Goal: Task Accomplishment & Management: Complete application form

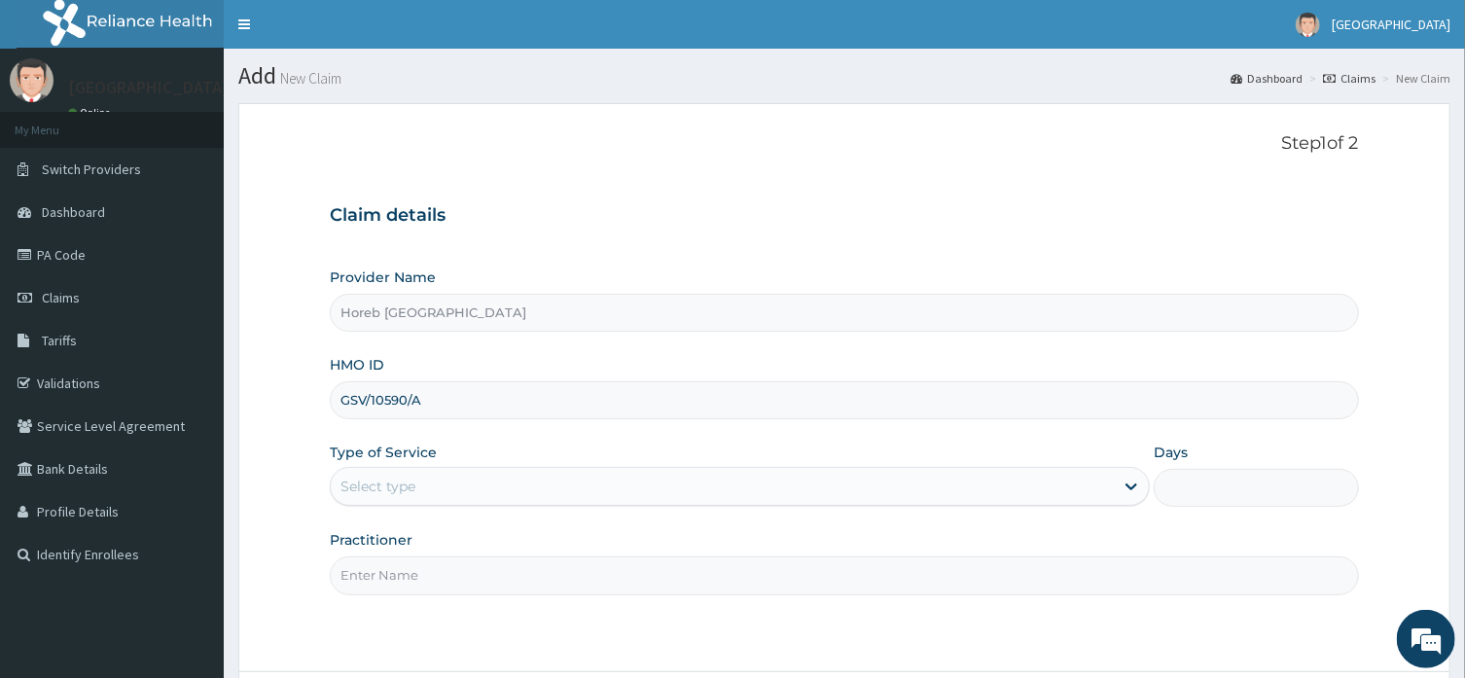
type input "GSV/10590/A"
click at [456, 491] on div "Select type" at bounding box center [722, 486] width 783 height 31
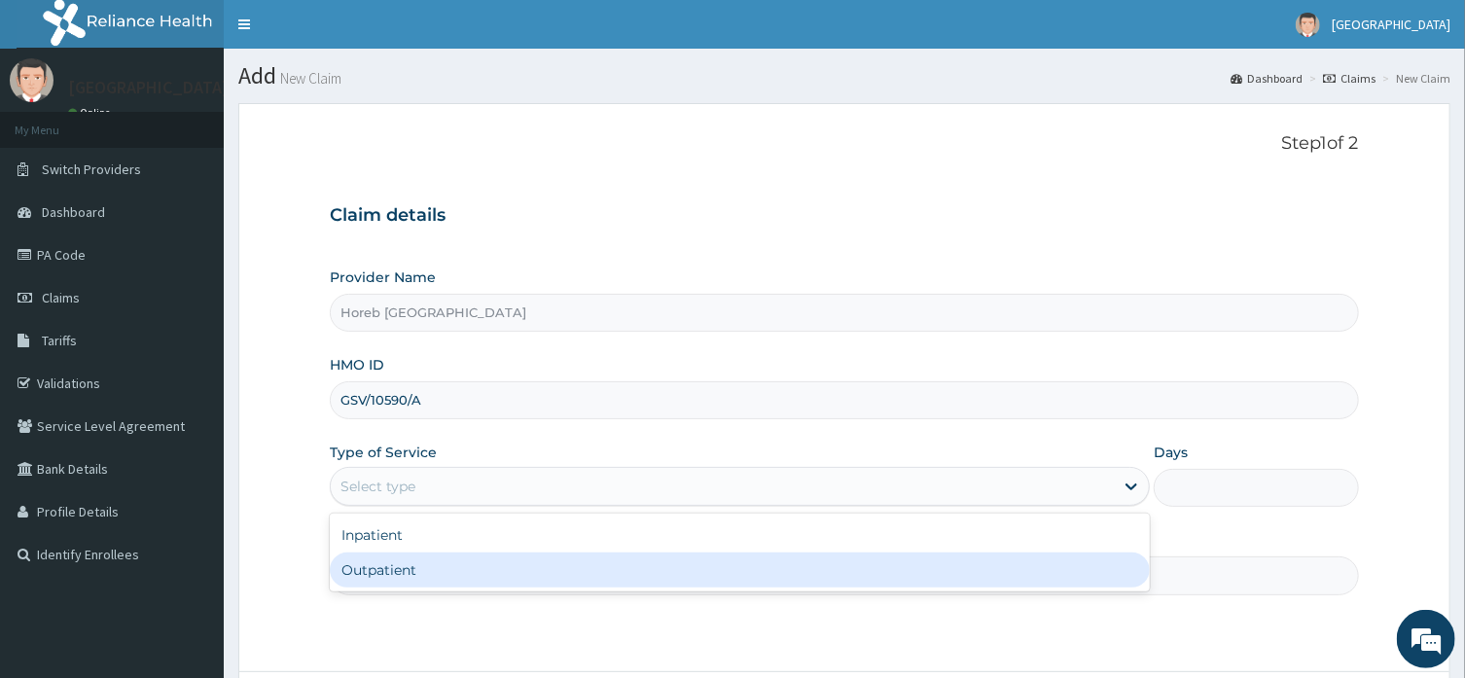
click at [458, 575] on div "Outpatient" at bounding box center [740, 569] width 820 height 35
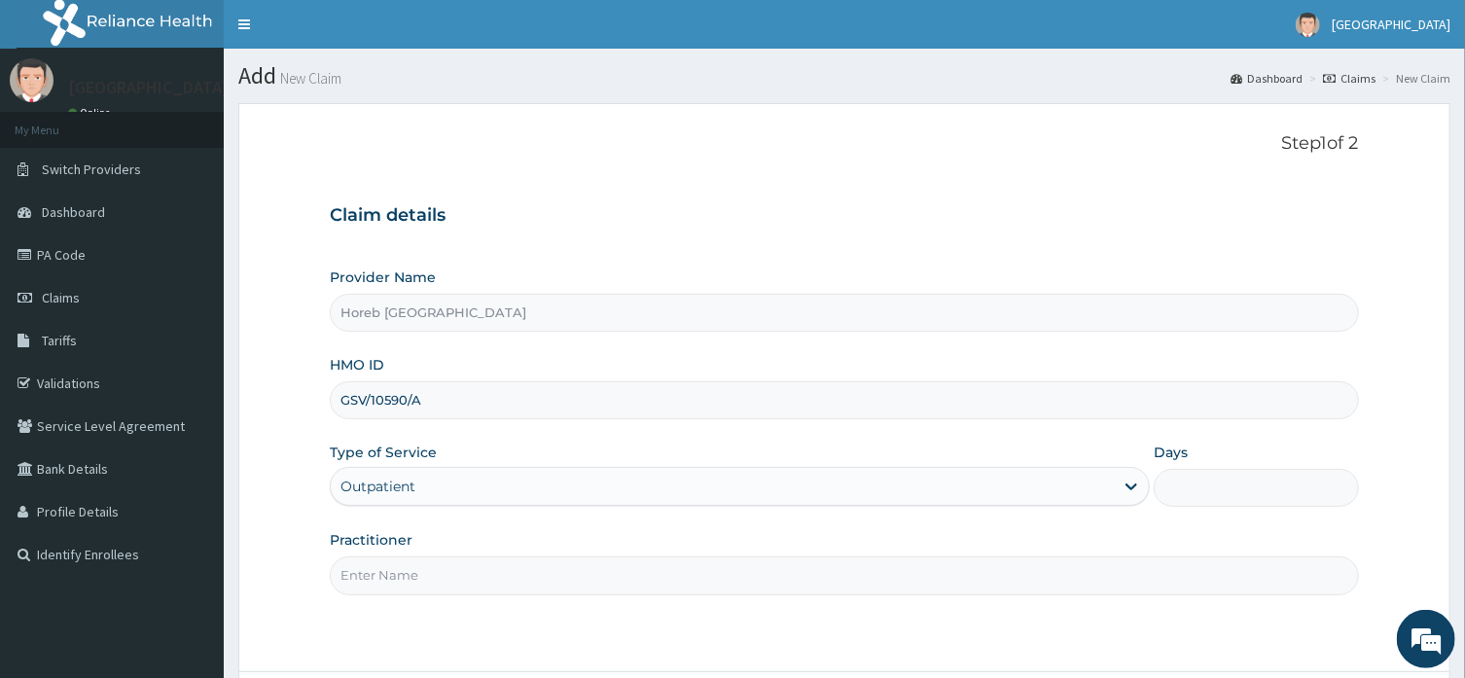
type input "1"
click at [500, 580] on input "Practitioner" at bounding box center [844, 575] width 1028 height 38
type input "GENERAL"
click at [572, 623] on div "Step 1 of 2 Claim details Provider Name Horeb Consult Hospital HMO ID GSV/10590…" at bounding box center [844, 387] width 1028 height 509
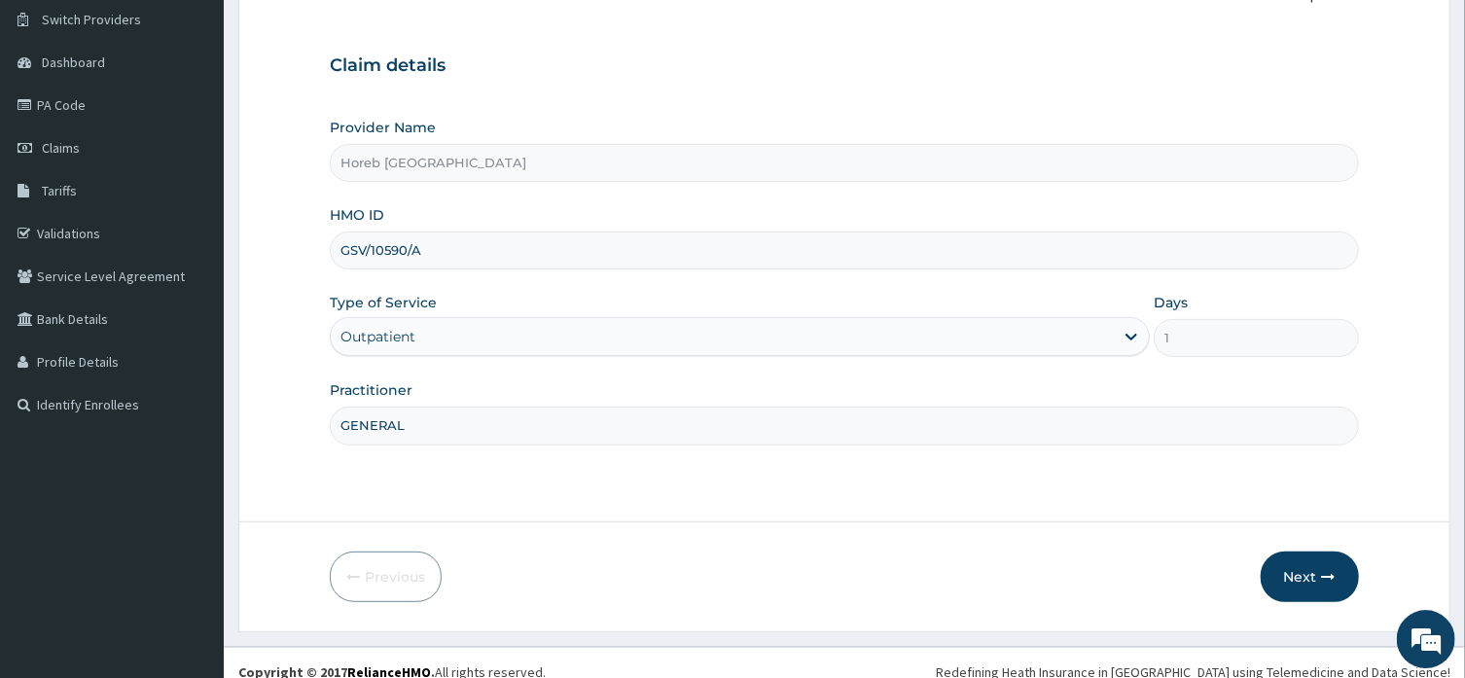
scroll to position [156, 0]
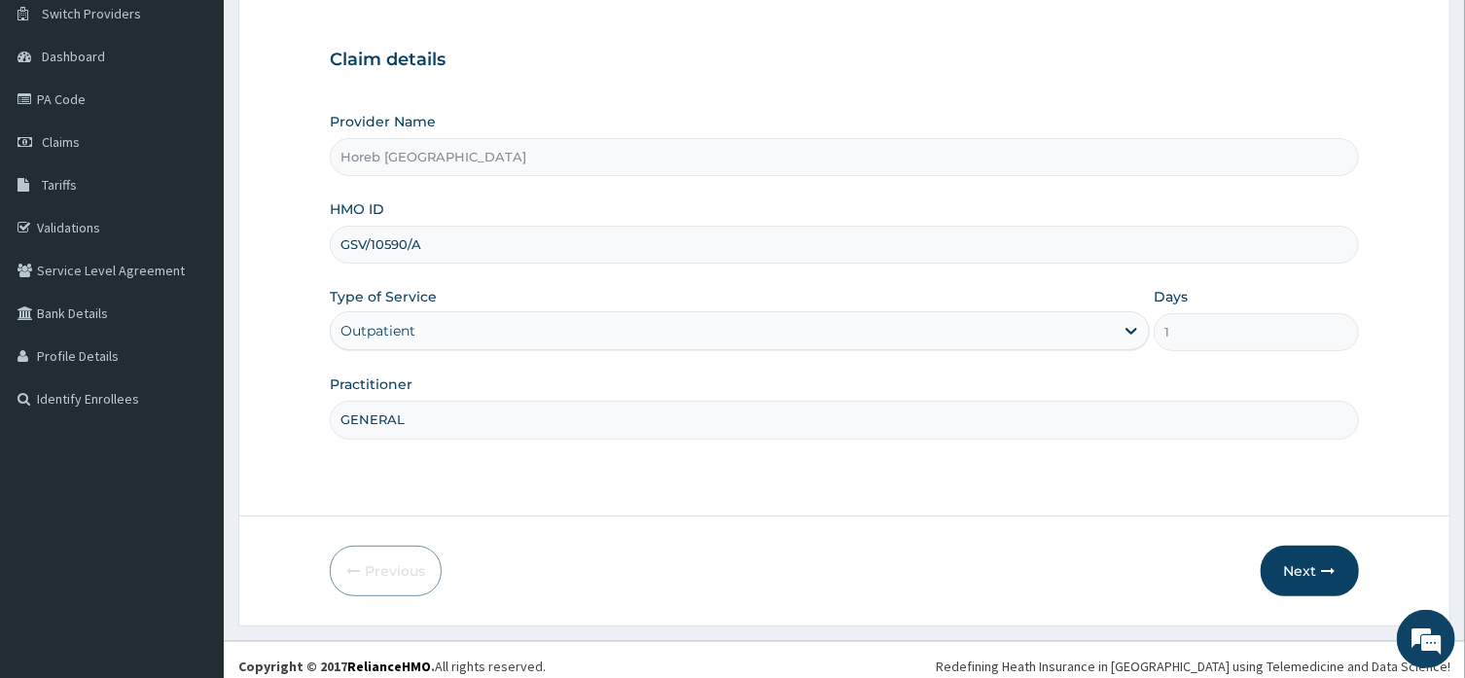
click at [1342, 564] on button "Next" at bounding box center [1310, 571] width 98 height 51
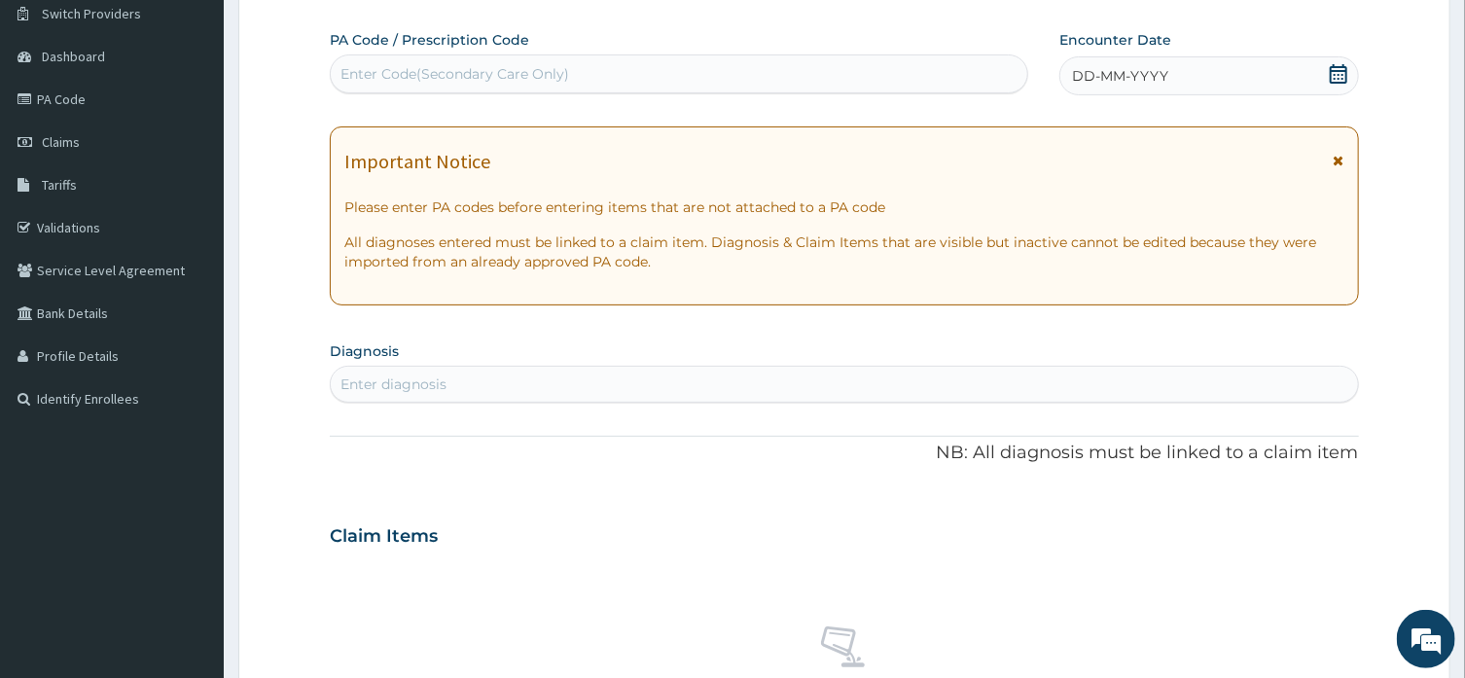
click at [436, 65] on div "Enter Code(Secondary Care Only)" at bounding box center [454, 73] width 229 height 19
click at [1119, 65] on div "DD-MM-YYYY" at bounding box center [1209, 75] width 300 height 39
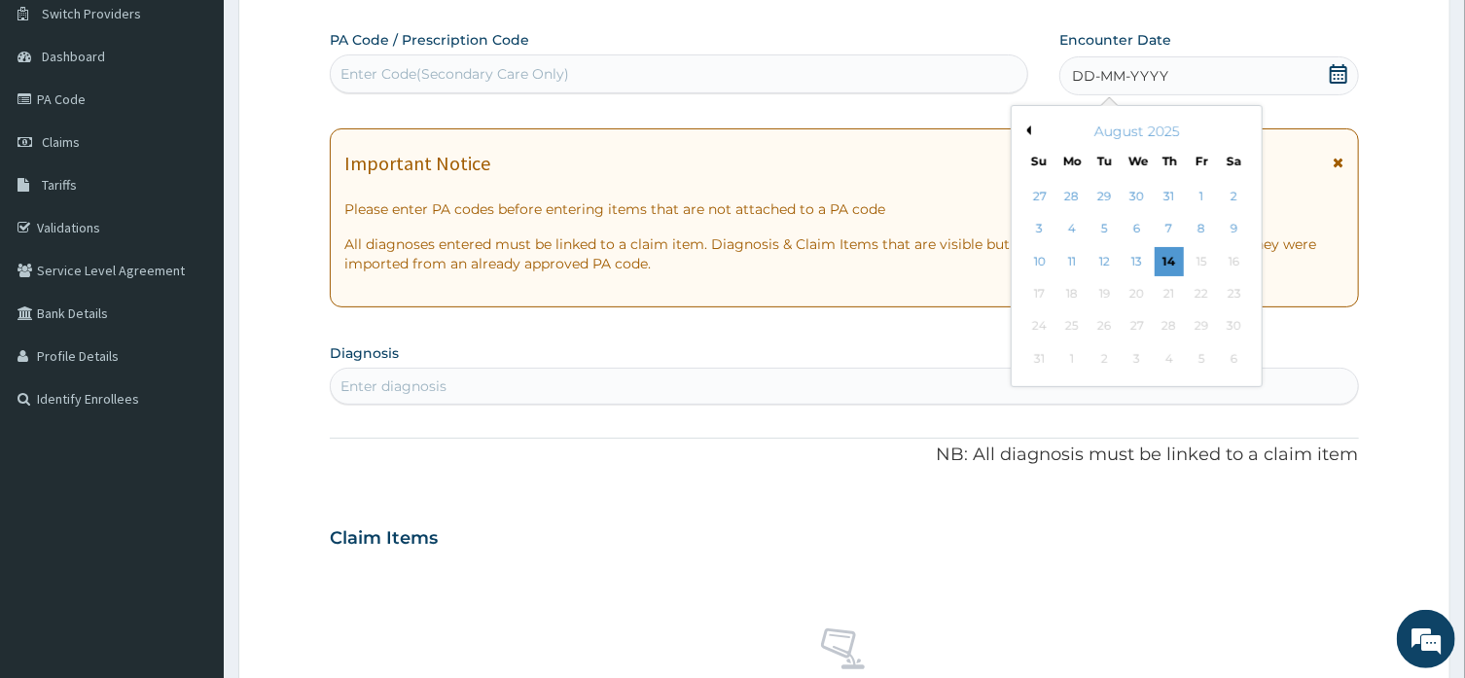
click at [1031, 130] on button "Previous Month" at bounding box center [1026, 130] width 10 height 10
click at [1239, 262] on div "17" at bounding box center [1234, 261] width 29 height 29
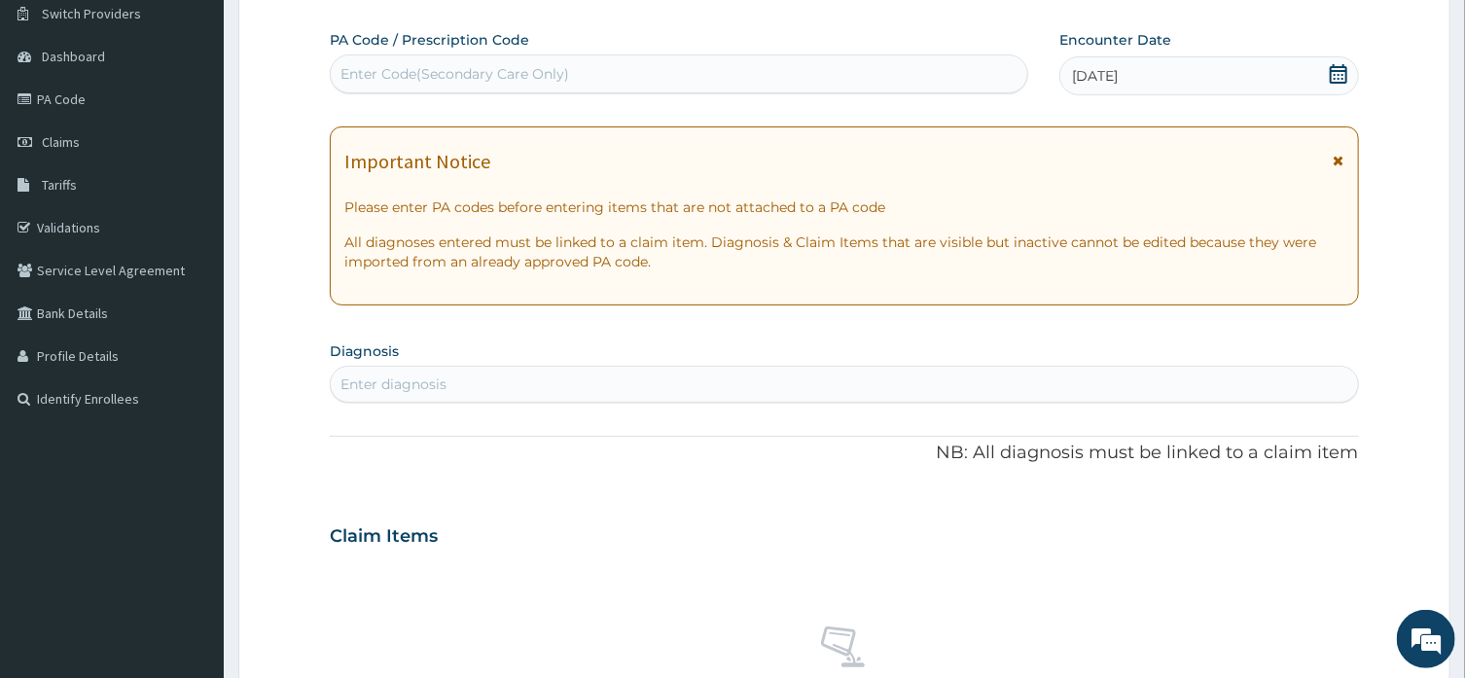
click at [495, 389] on div "Enter diagnosis" at bounding box center [844, 384] width 1026 height 31
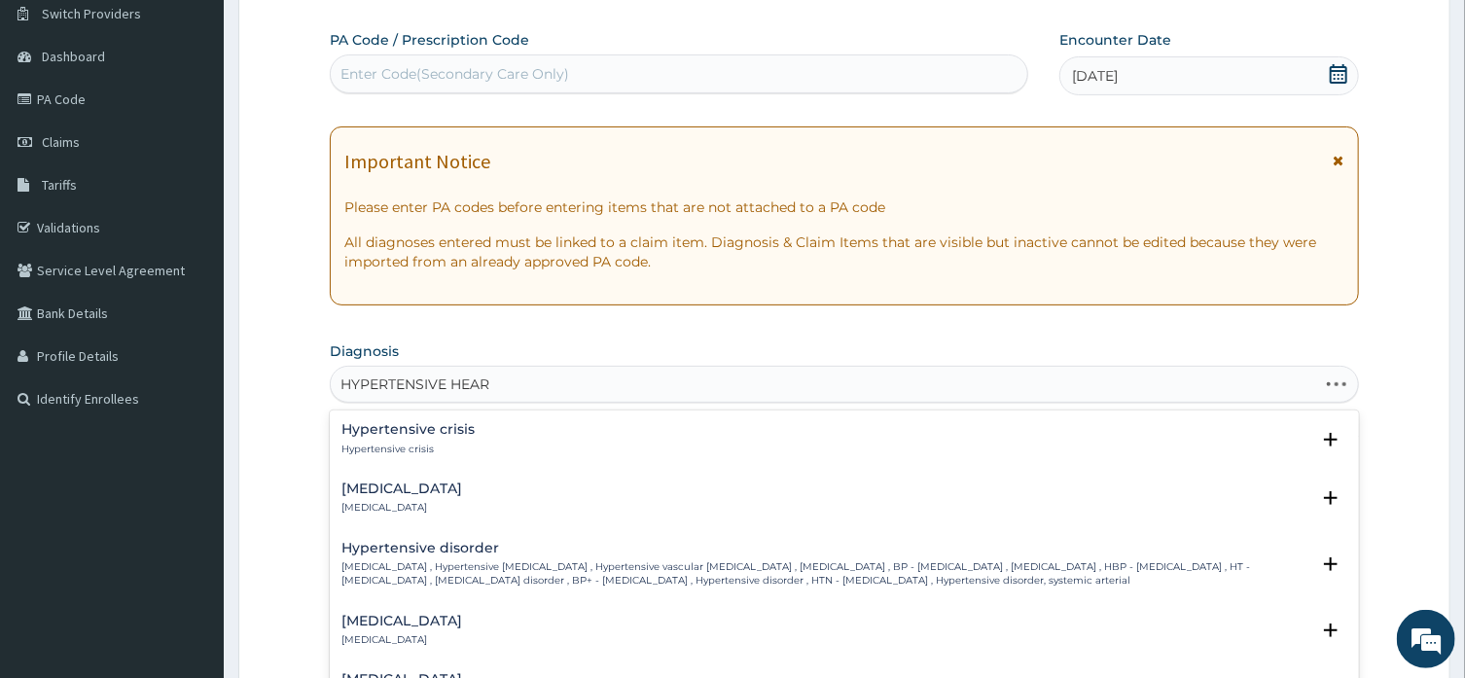
type input "HYPERTENSIVE HEART"
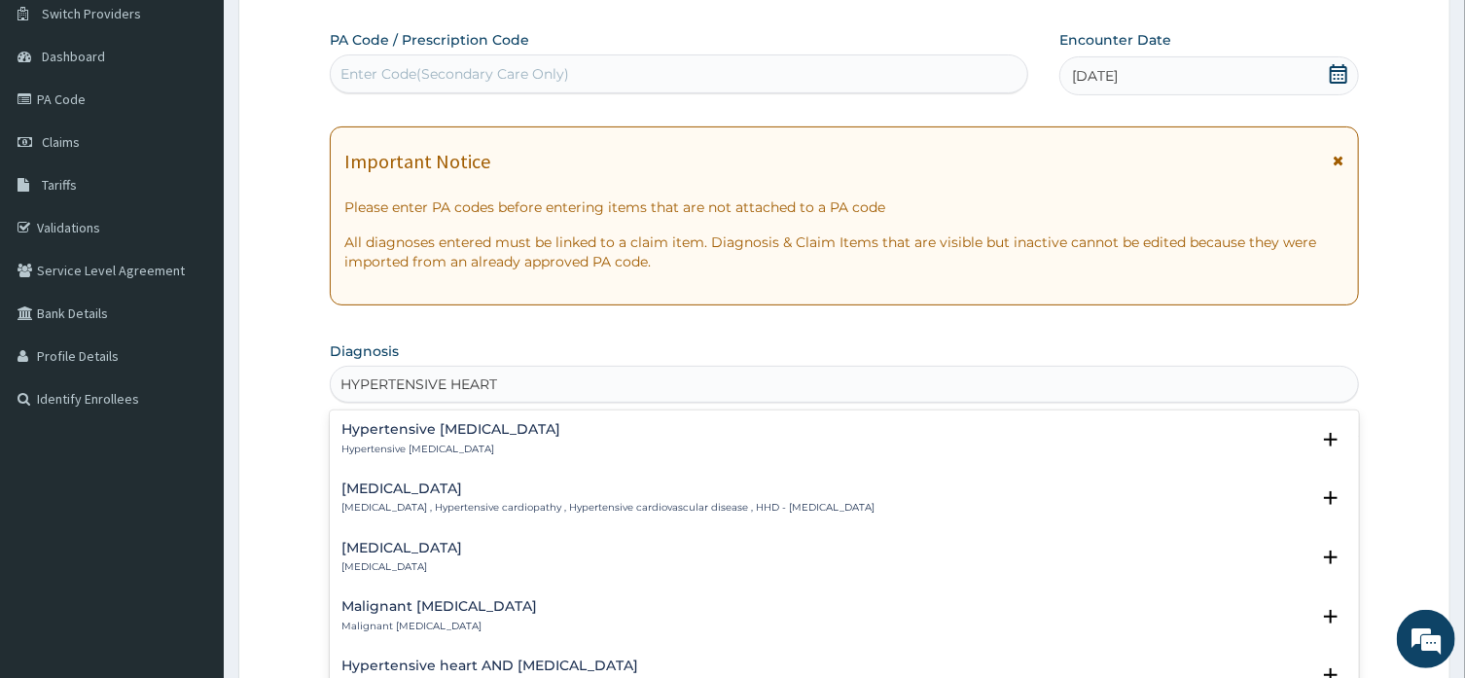
click at [475, 487] on h4 "Hypertensive heart disease" at bounding box center [607, 488] width 533 height 15
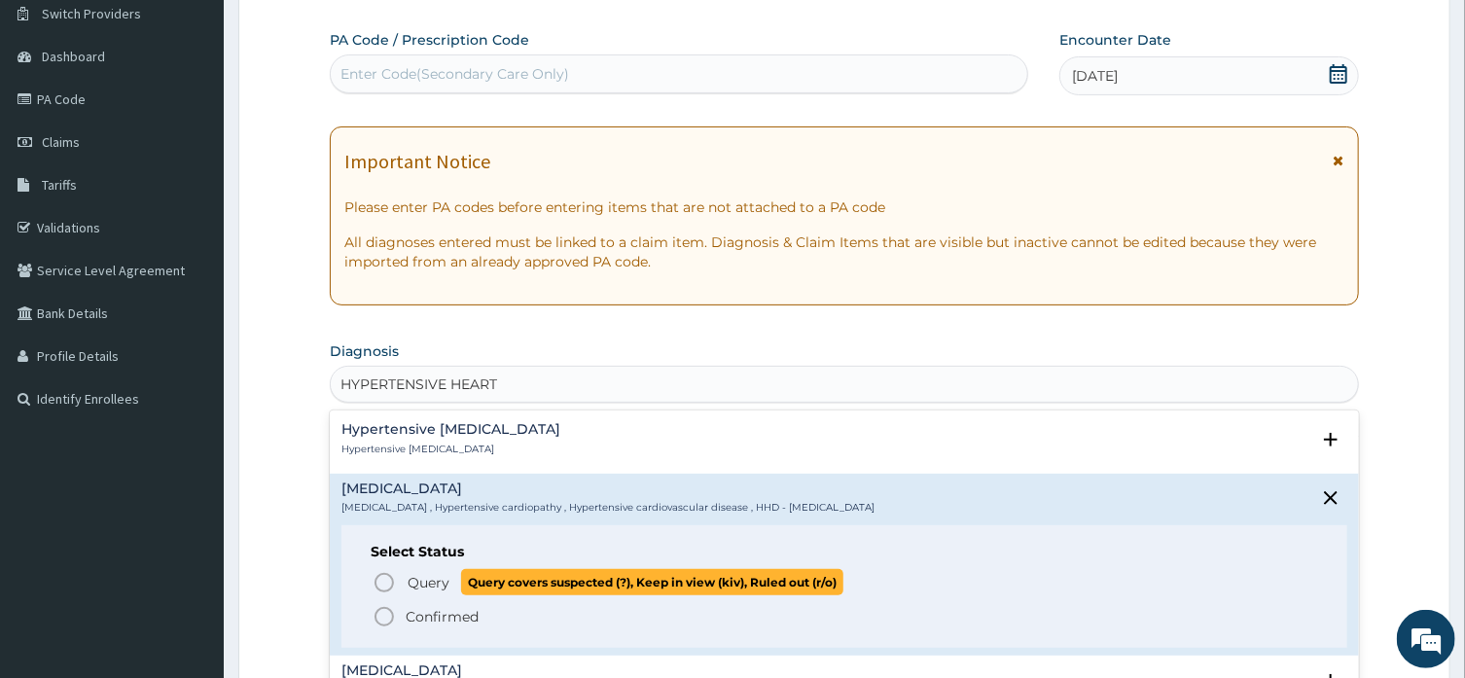
click at [465, 583] on span "Query covers suspected (?), Keep in view (kiv), Ruled out (r/o)" at bounding box center [652, 582] width 382 height 26
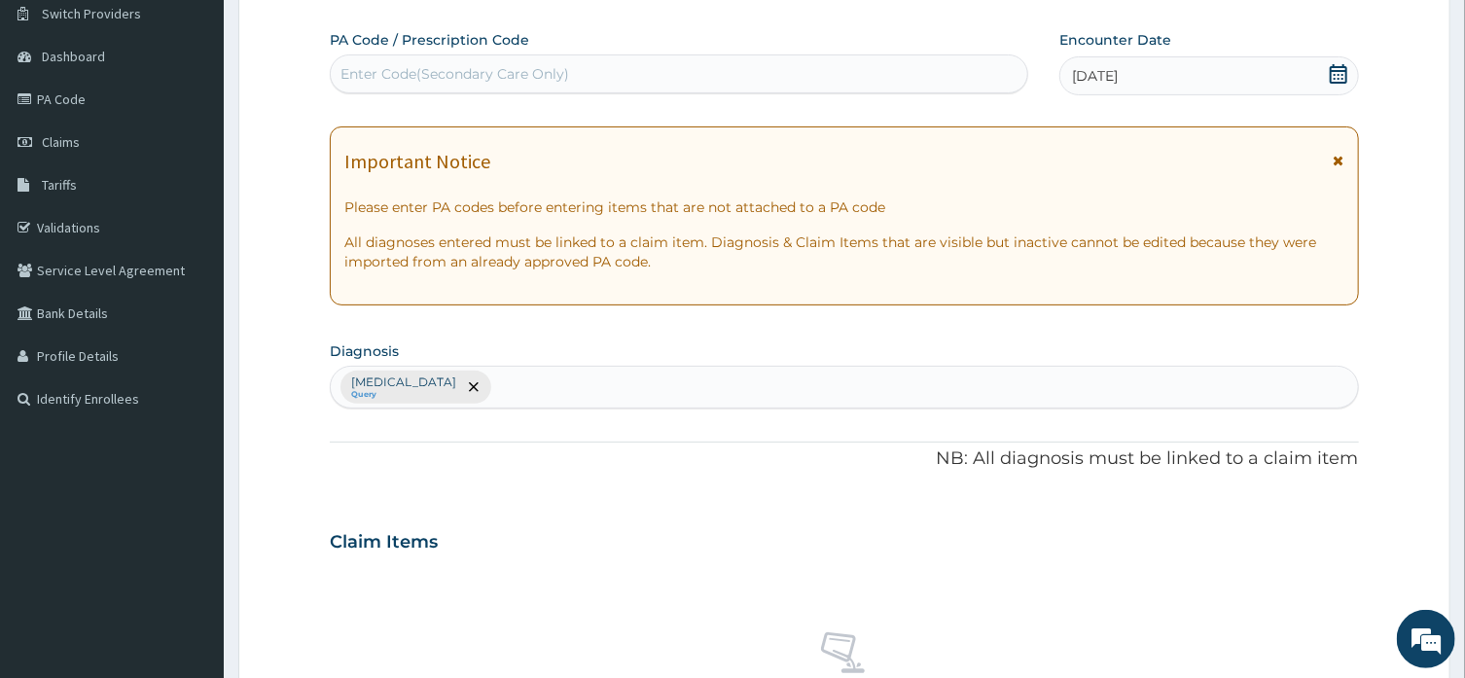
click at [666, 440] on div "PA Code / Prescription Code Enter Code(Secondary Care Only) Encounter Date 17-0…" at bounding box center [844, 536] width 1028 height 1013
click at [551, 491] on div "PA Code / Prescription Code Enter Code(Secondary Care Only) Encounter Date 17-0…" at bounding box center [844, 536] width 1028 height 1013
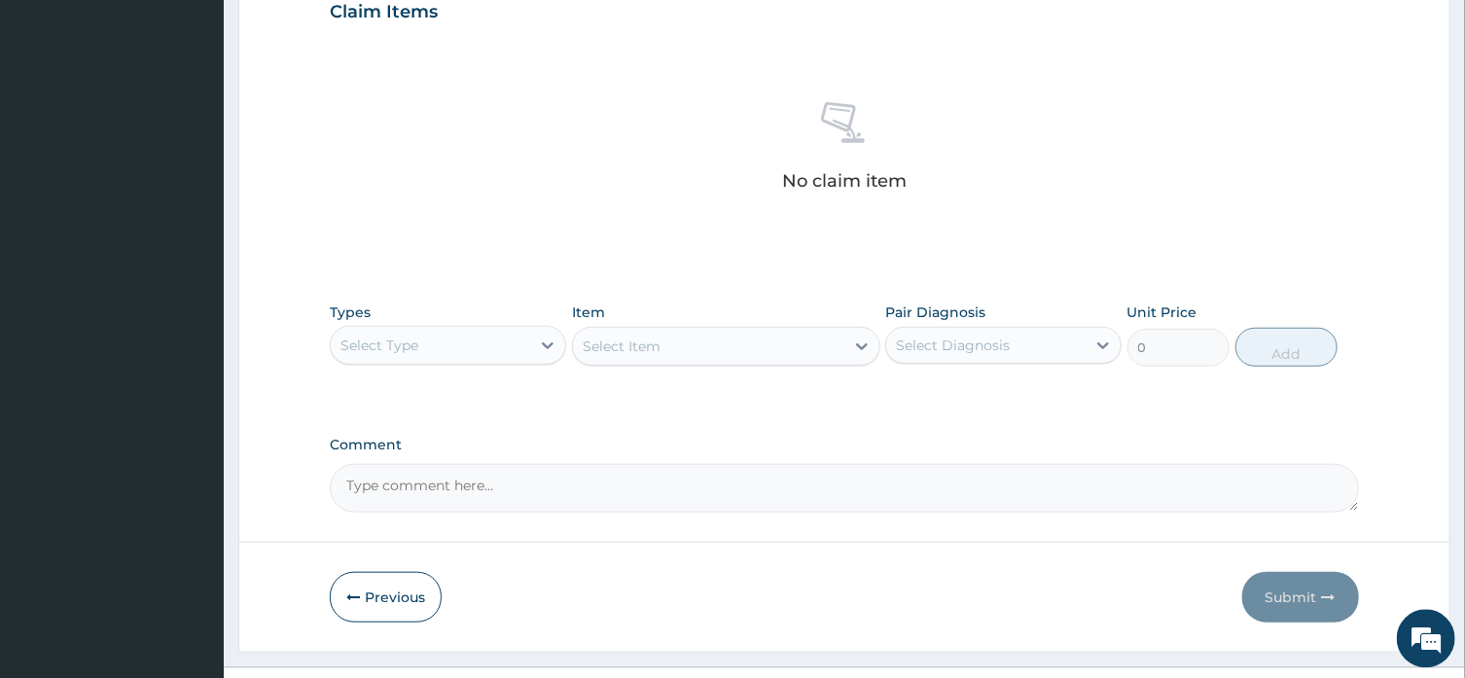
scroll to position [725, 0]
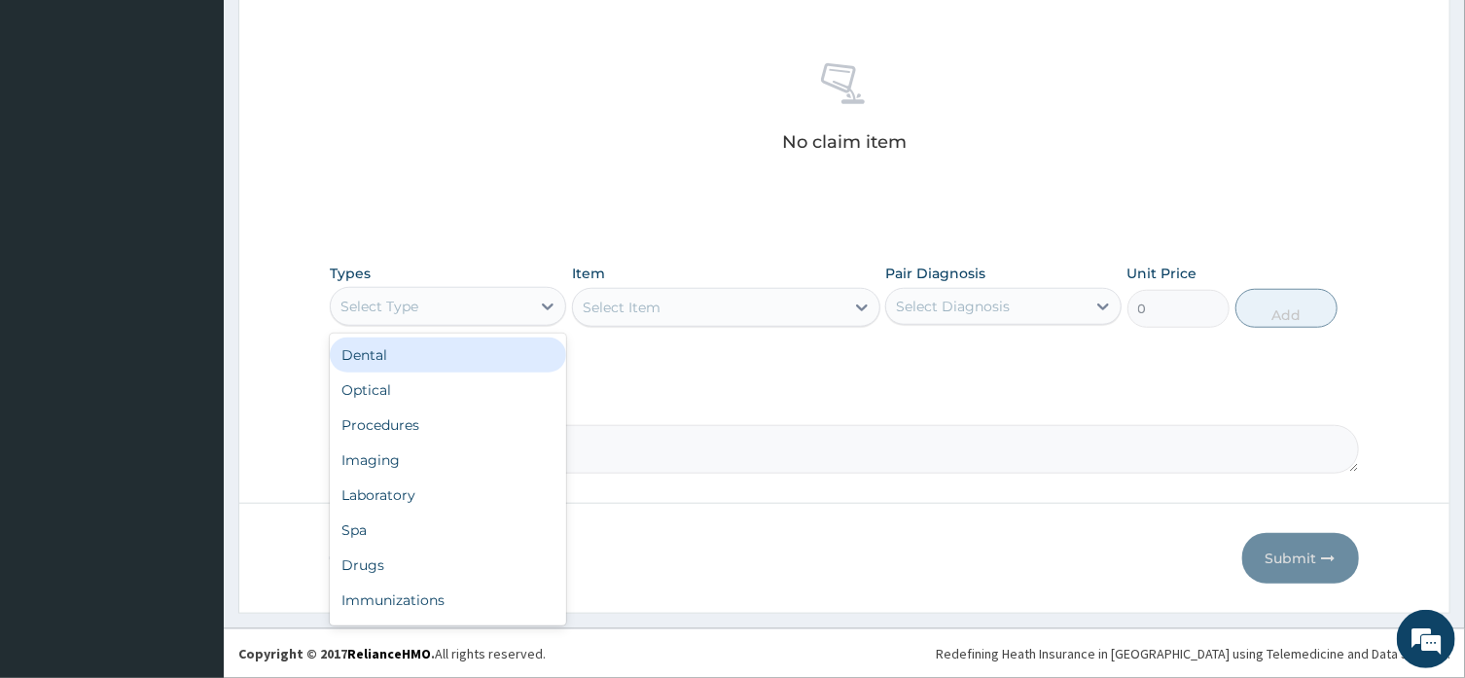
click at [551, 301] on icon at bounding box center [547, 306] width 19 height 19
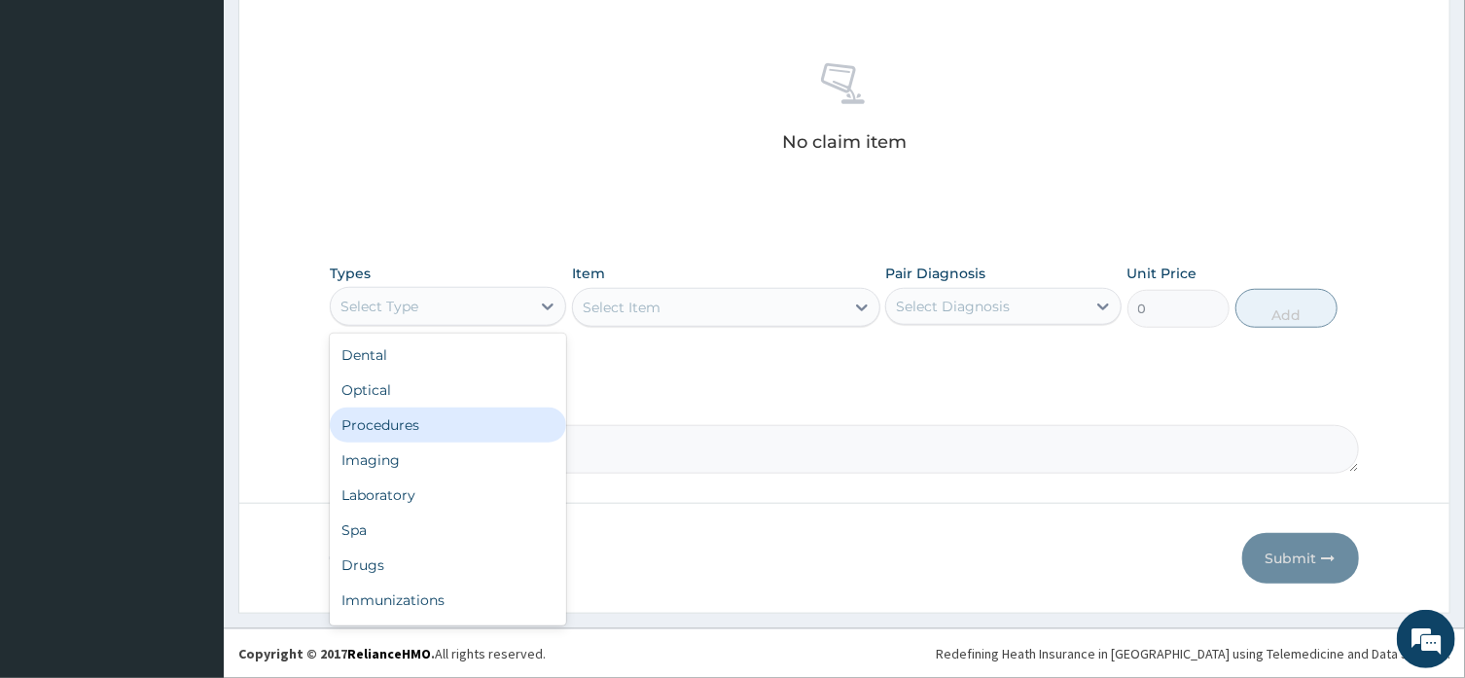
click at [441, 430] on div "Procedures" at bounding box center [448, 425] width 236 height 35
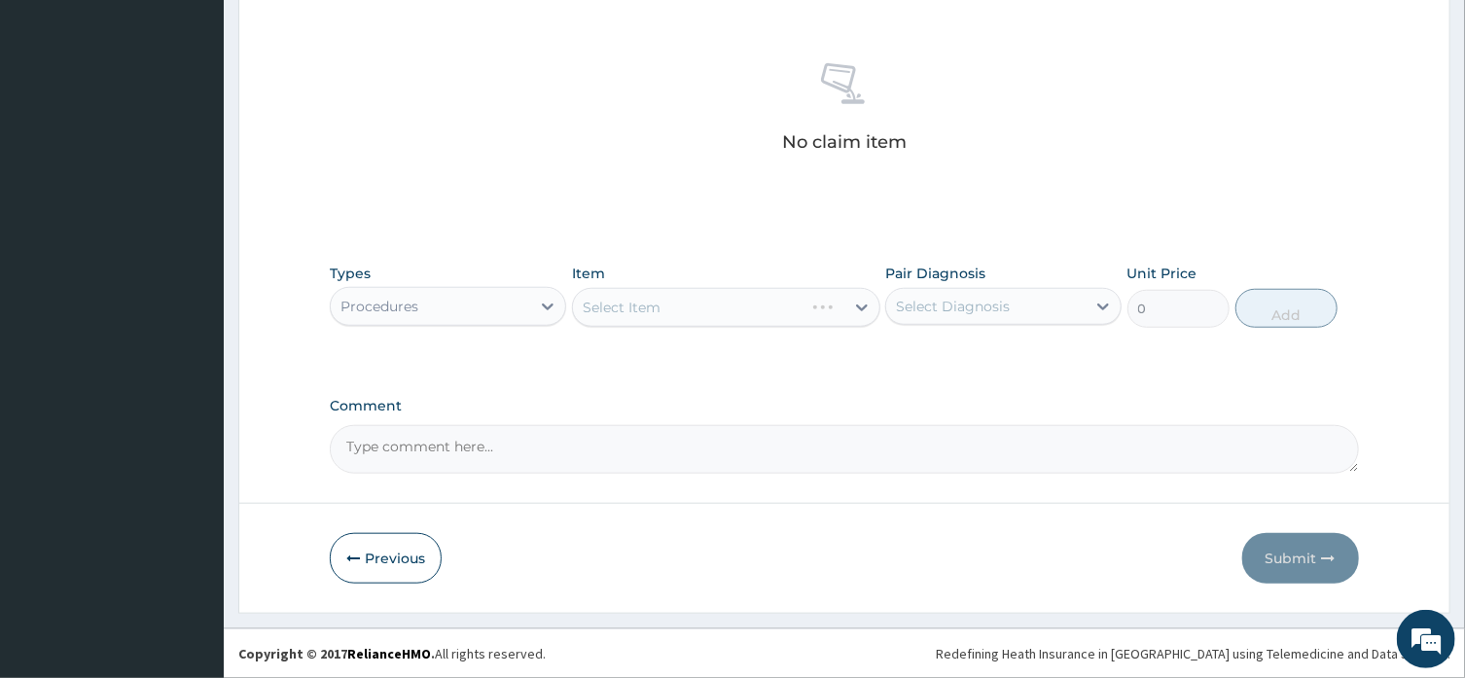
click at [859, 306] on div "Select Item" at bounding box center [726, 307] width 308 height 39
click at [860, 310] on div "Select Item" at bounding box center [726, 307] width 308 height 39
click at [866, 305] on div "Select Item" at bounding box center [726, 307] width 308 height 39
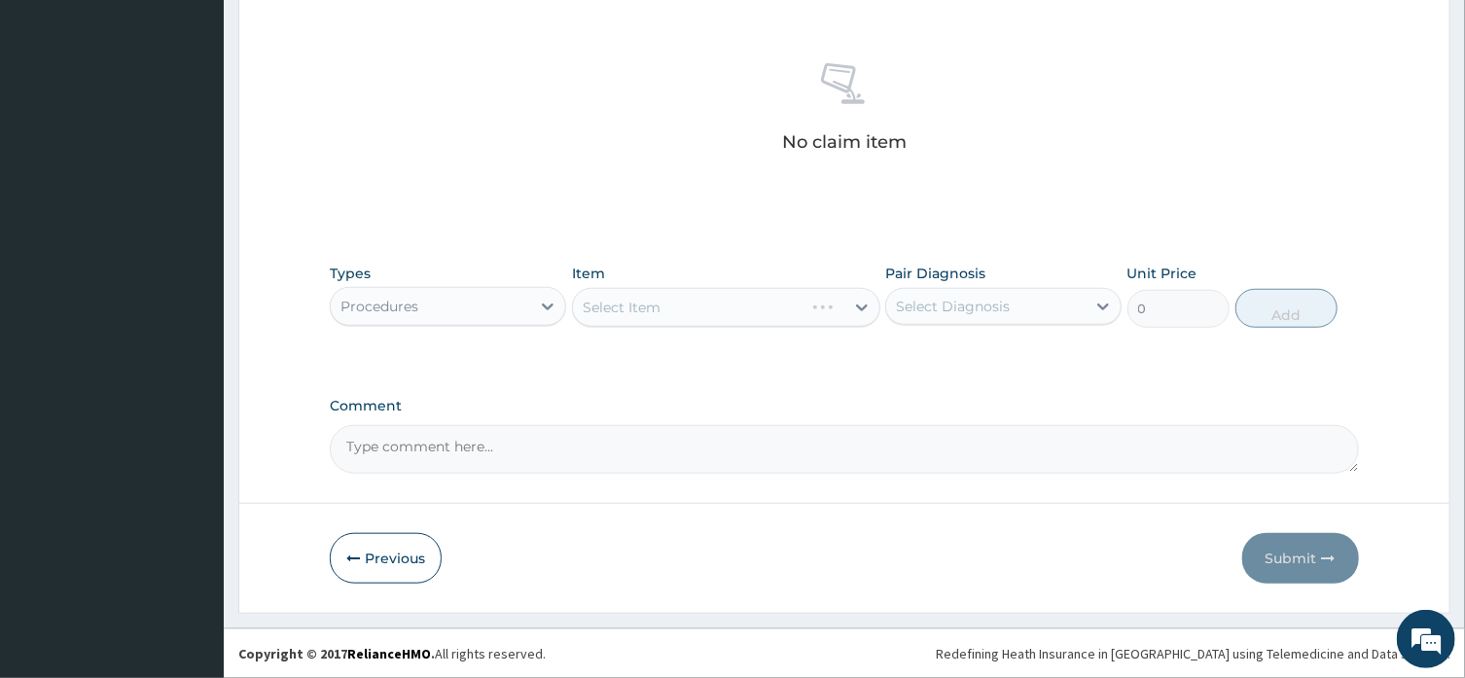
click at [863, 304] on div "Select Item" at bounding box center [726, 307] width 308 height 39
click at [652, 300] on div "Select Item" at bounding box center [622, 307] width 78 height 19
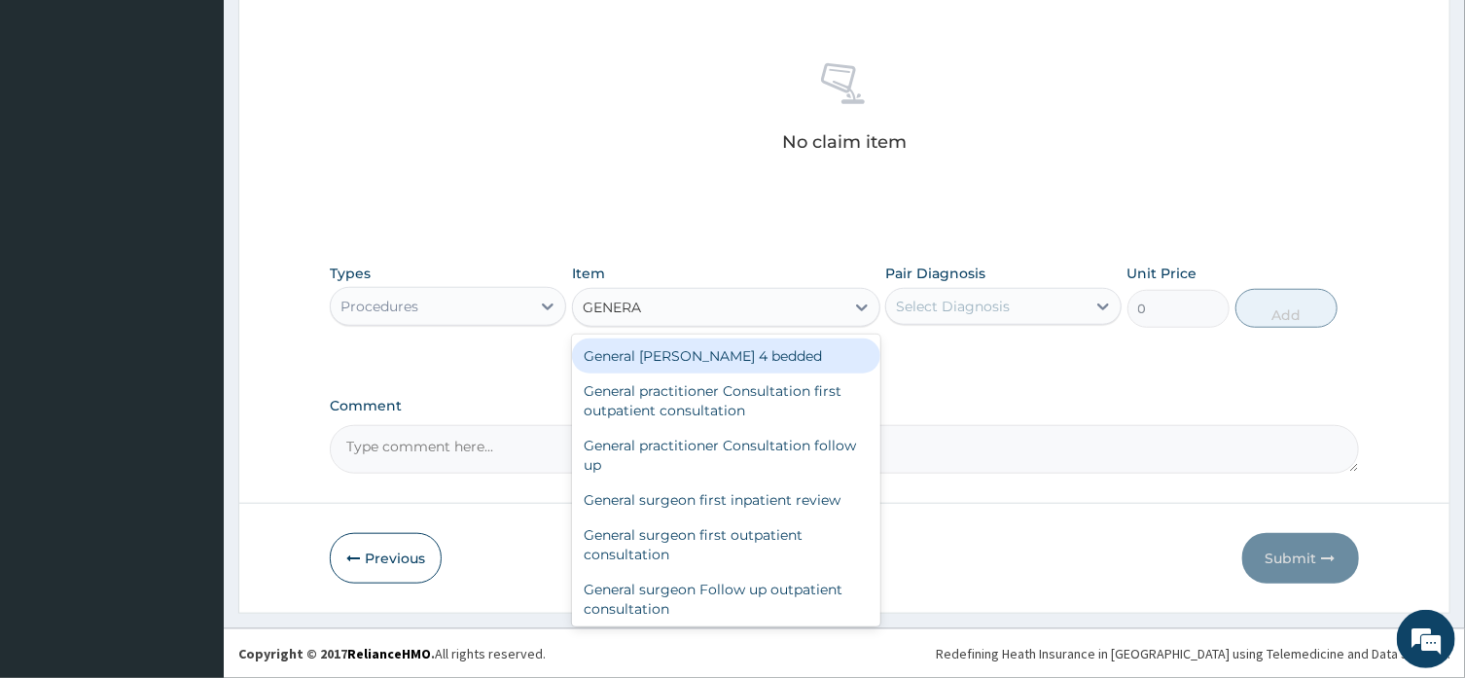
type input "GENERAL"
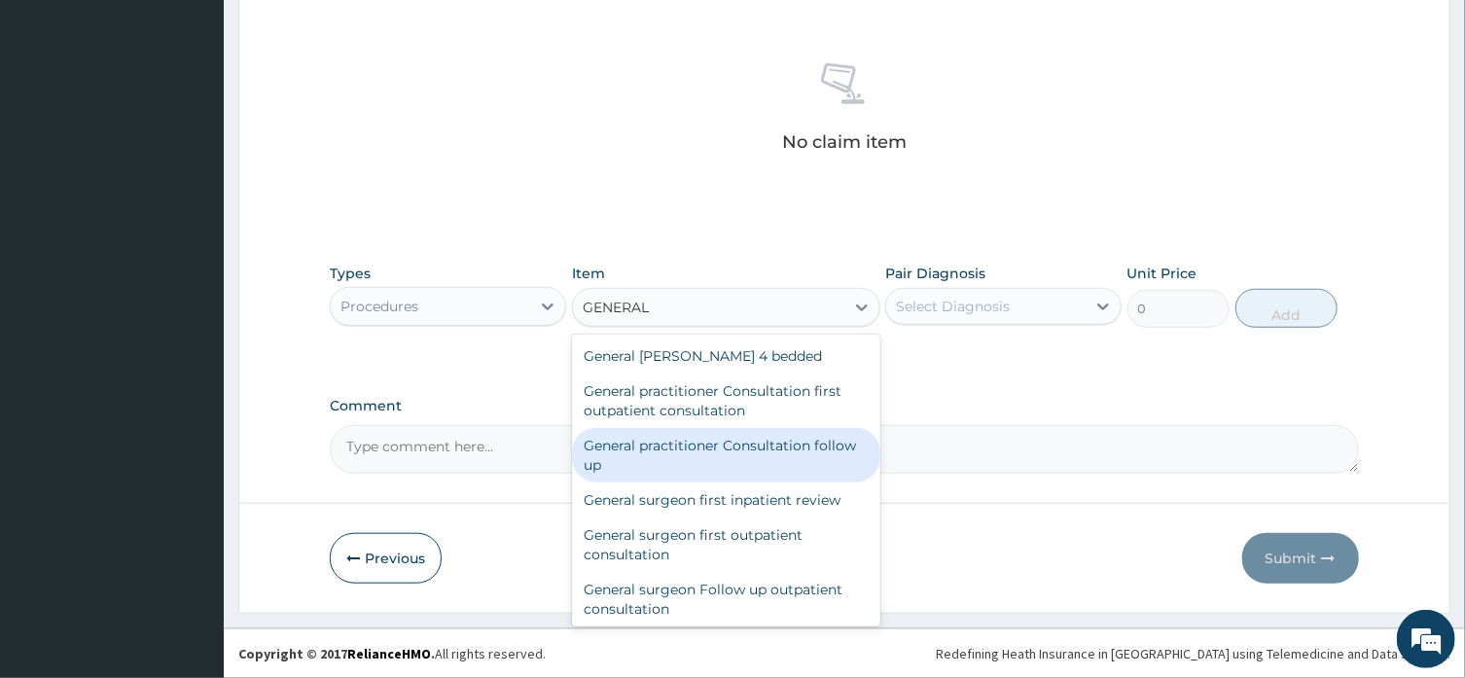
click at [648, 450] on div "General practitioner Consultation follow up" at bounding box center [726, 455] width 308 height 54
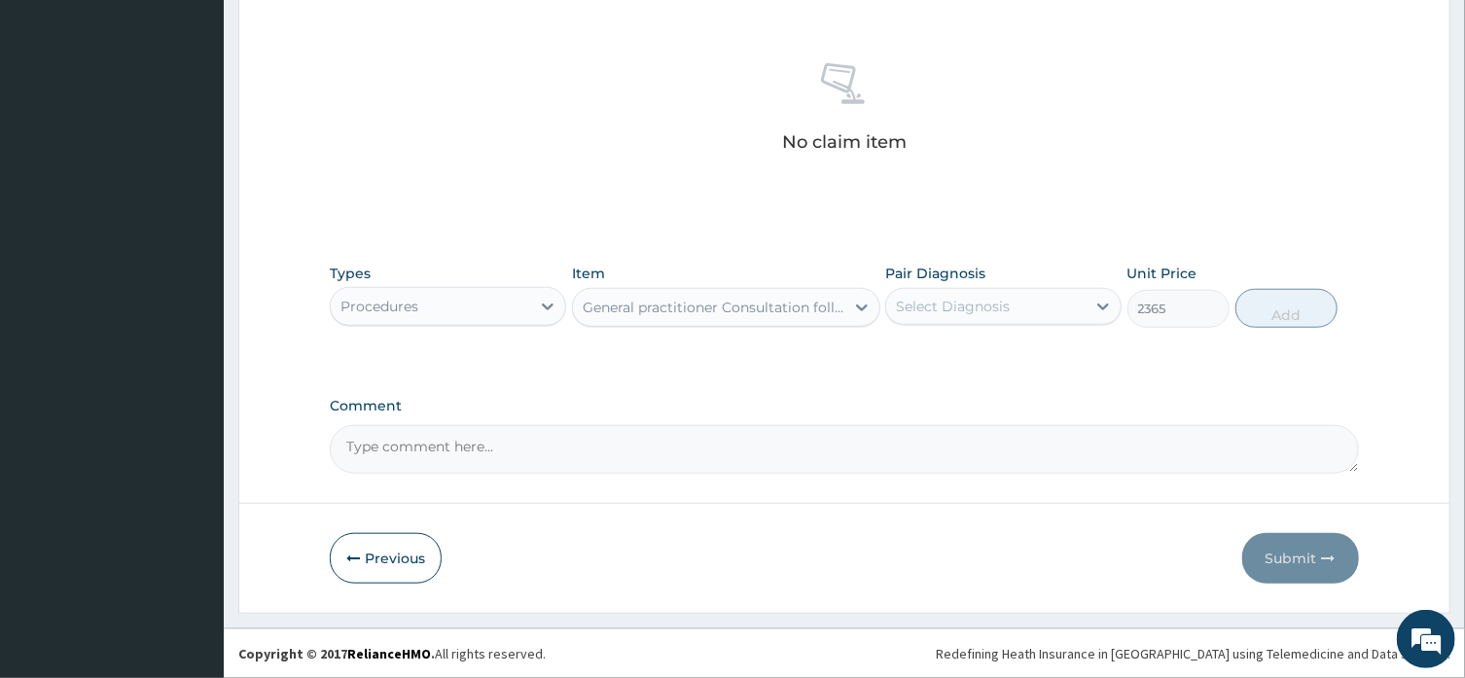
type input "2365"
click at [1111, 304] on icon at bounding box center [1102, 306] width 19 height 19
click at [1079, 366] on div "Hypertensive heart disease" at bounding box center [1003, 357] width 236 height 40
checkbox input "true"
click at [1277, 304] on button "Add" at bounding box center [1286, 308] width 103 height 39
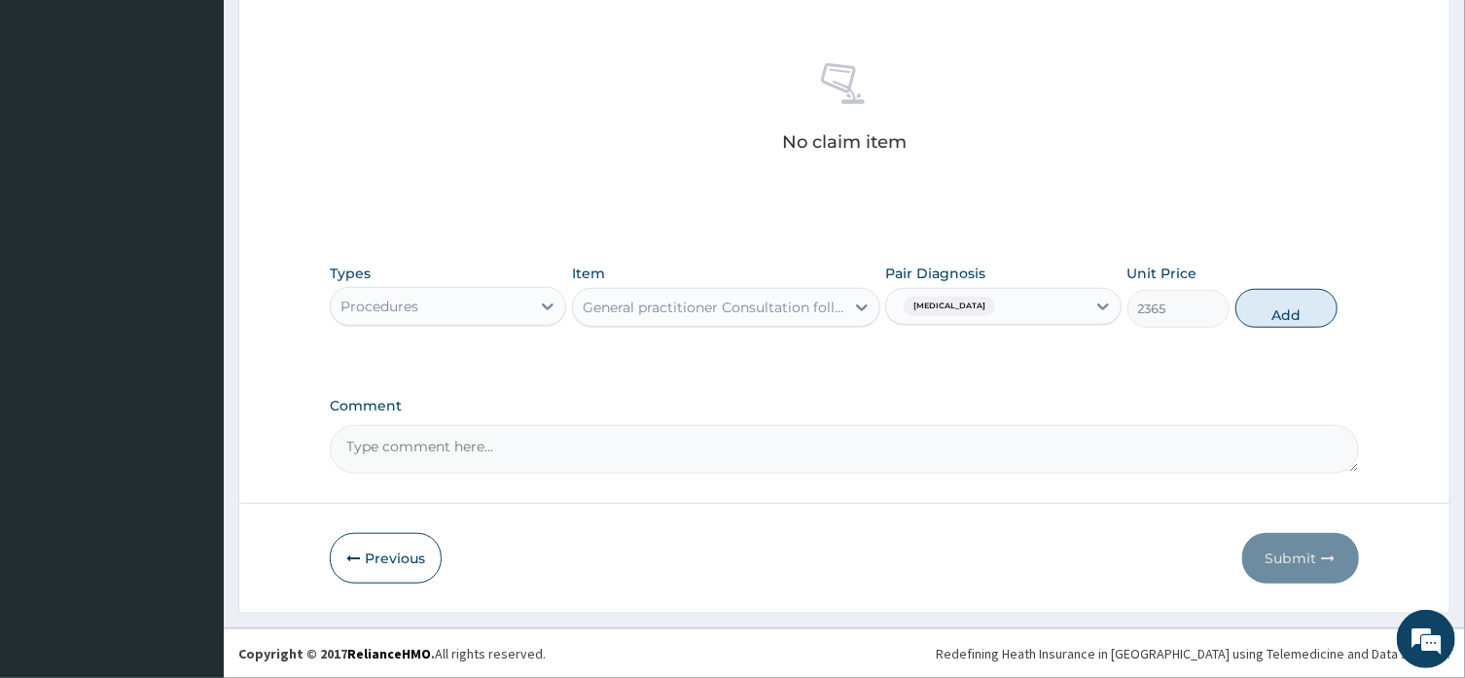
type input "0"
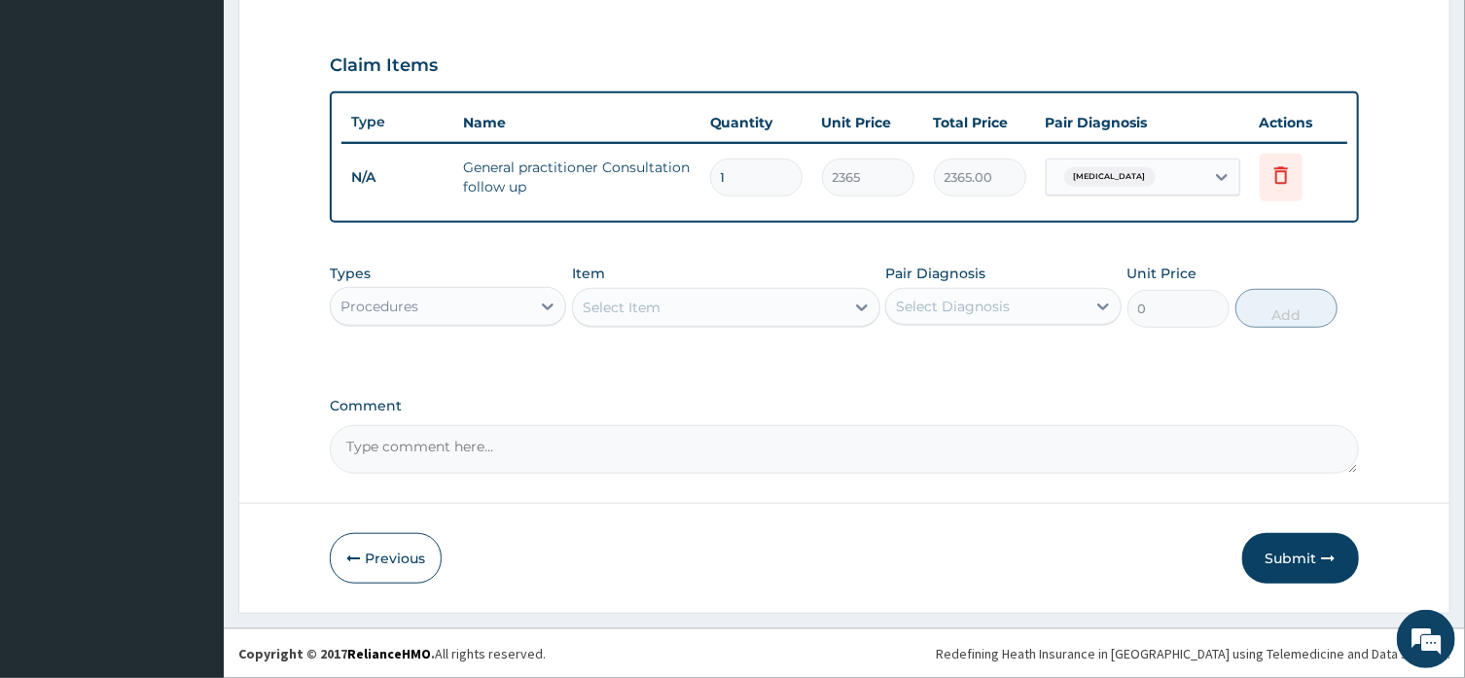
scroll to position [630, 0]
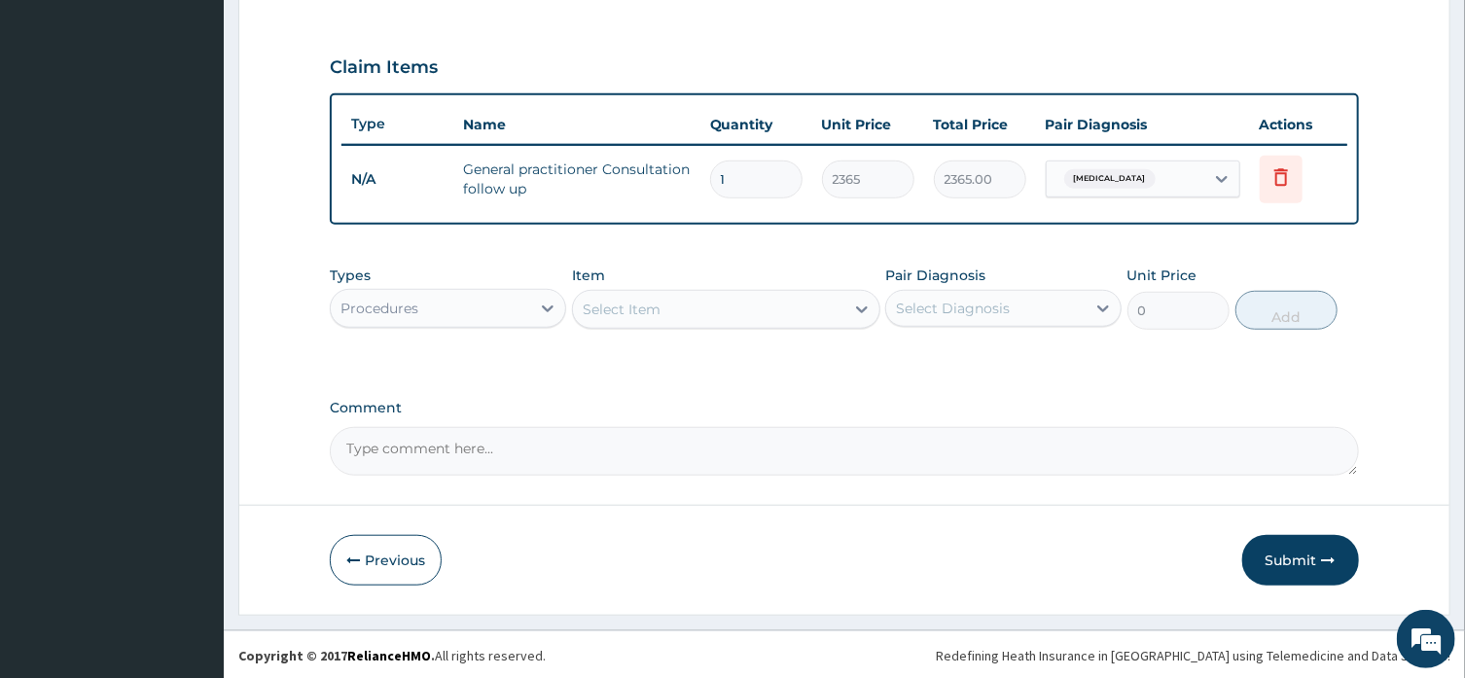
click at [866, 308] on icon at bounding box center [861, 309] width 19 height 19
type input "V"
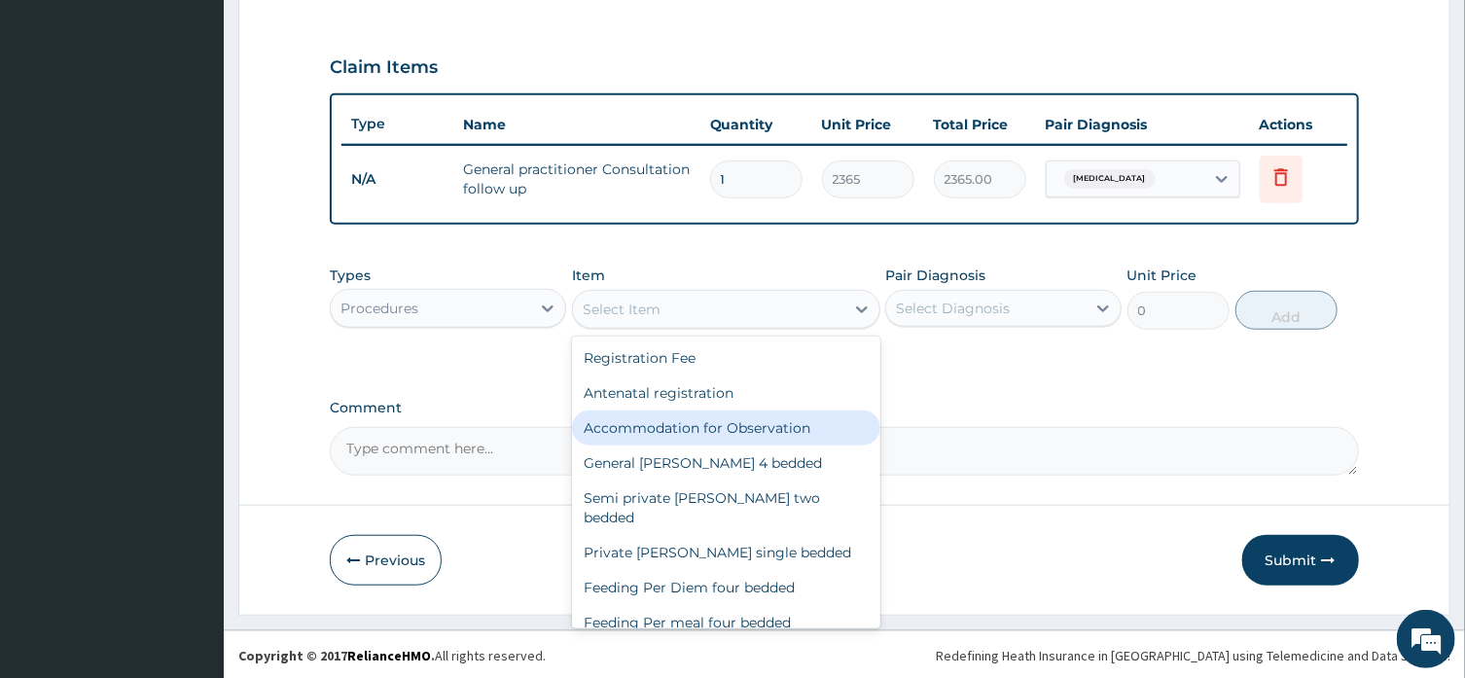
click at [546, 300] on icon at bounding box center [547, 308] width 19 height 19
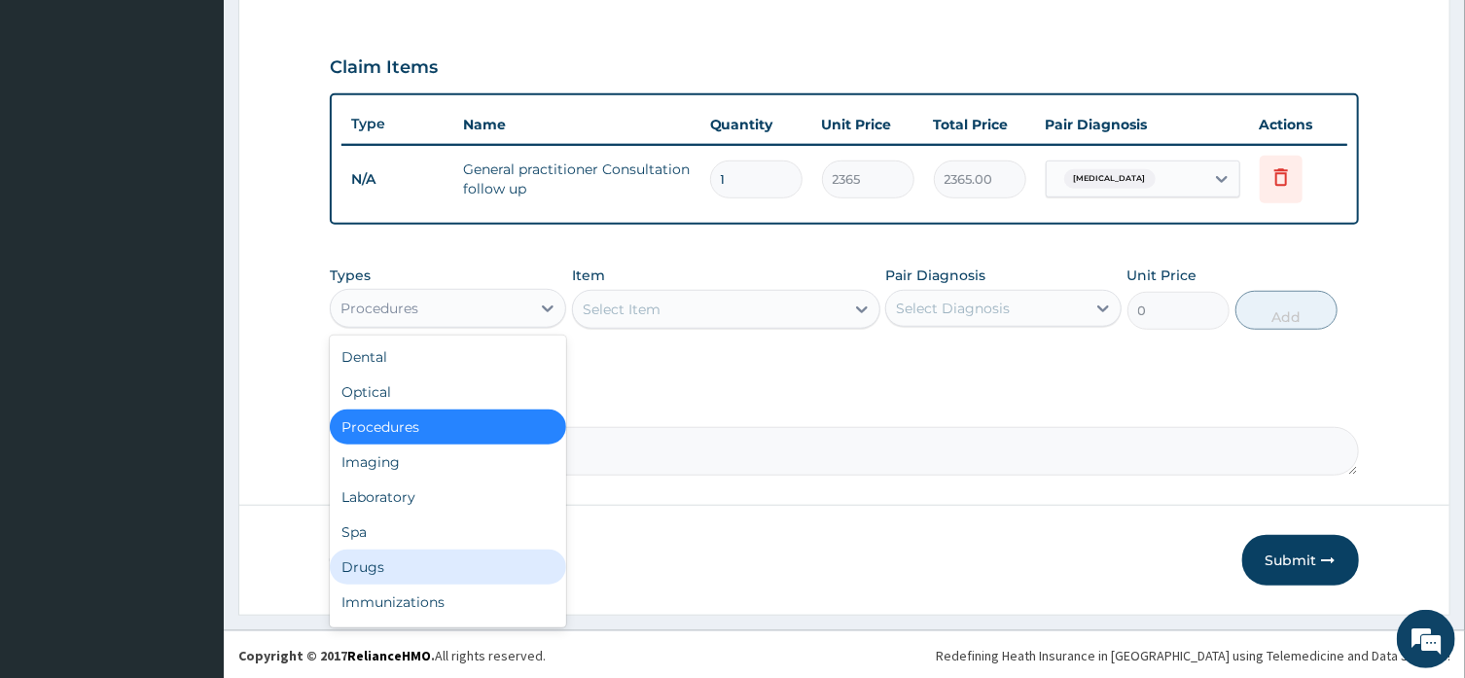
click at [418, 554] on div "Drugs" at bounding box center [448, 567] width 236 height 35
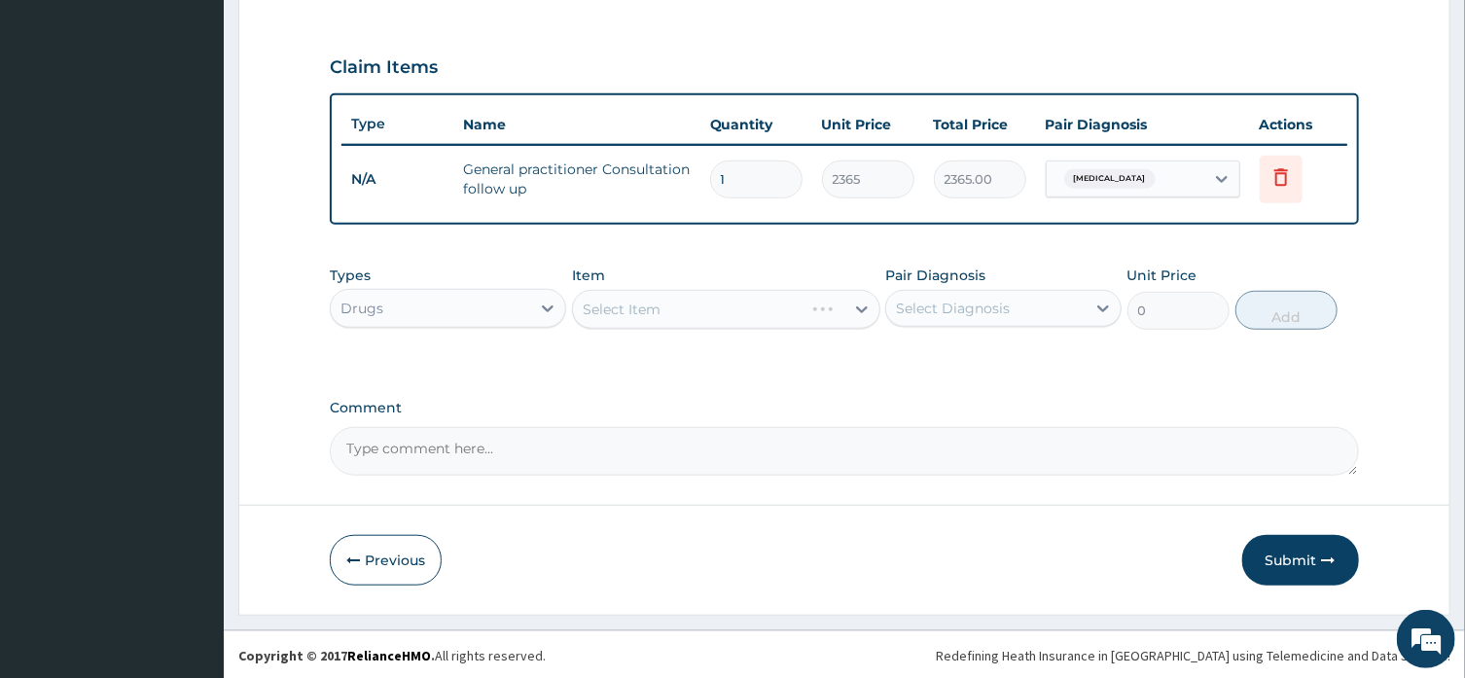
click at [655, 300] on div "Select Item" at bounding box center [726, 309] width 308 height 39
click at [863, 306] on icon at bounding box center [861, 309] width 19 height 19
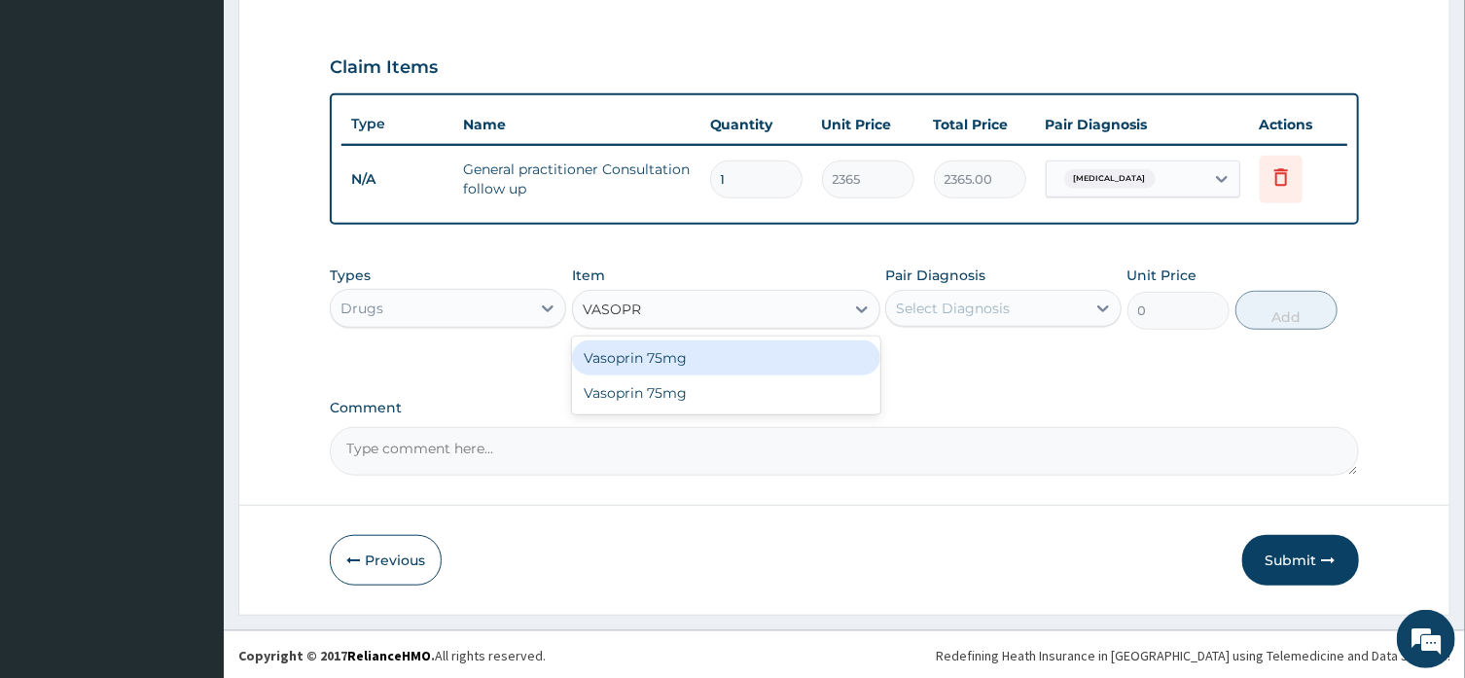
type input "VASOPRI"
click at [811, 361] on div "Vasoprin 75mg" at bounding box center [726, 357] width 308 height 35
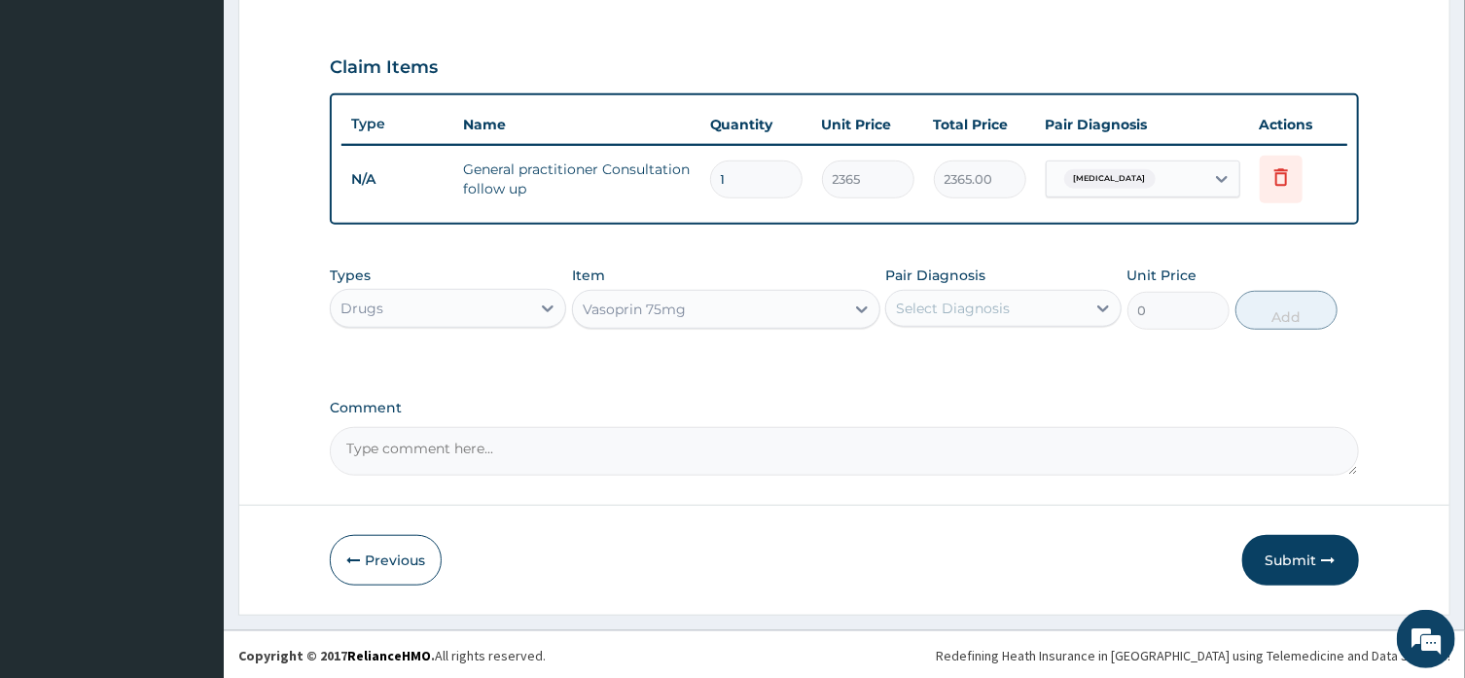
type input "21.5"
click at [1096, 305] on icon at bounding box center [1102, 308] width 19 height 19
click at [1038, 350] on label "Hypertensive heart disease" at bounding box center [977, 355] width 121 height 19
checkbox input "true"
click at [1281, 315] on button "Add" at bounding box center [1286, 310] width 103 height 39
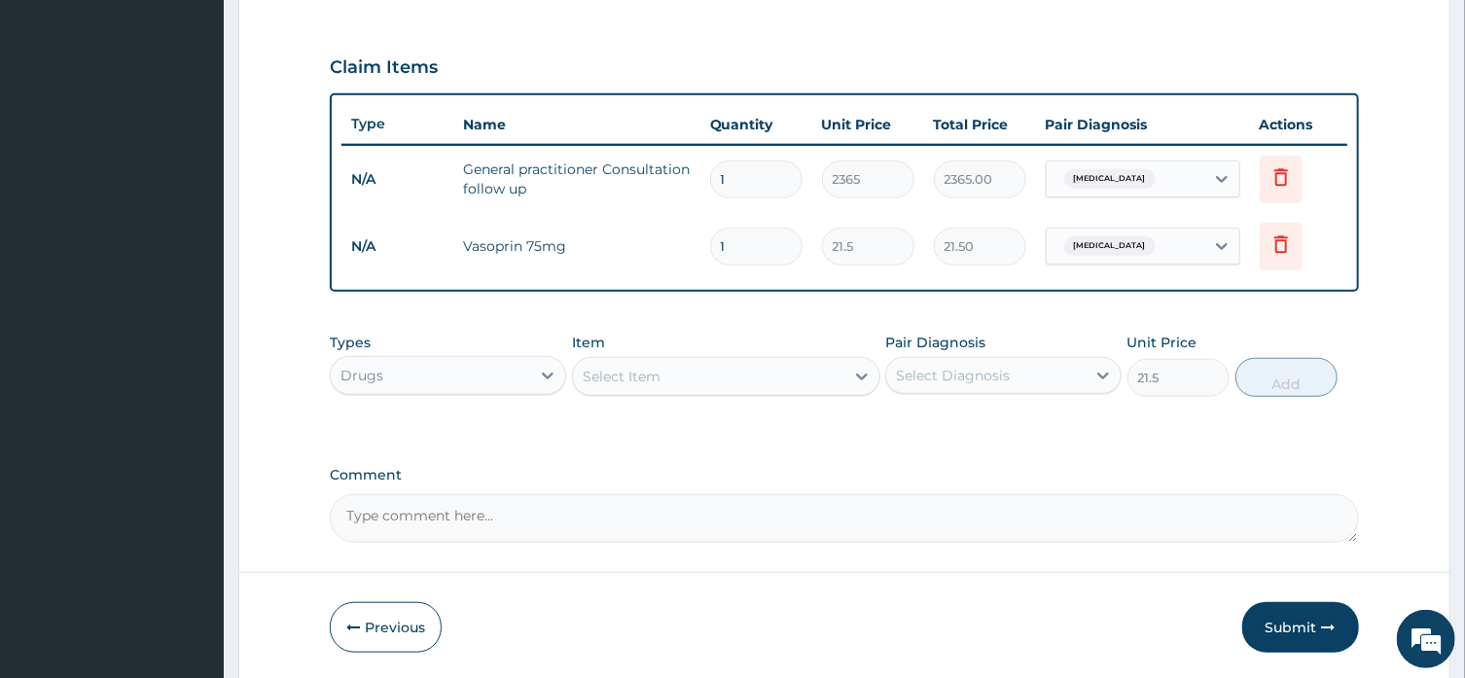
type input "0"
type input "0.00"
click at [873, 282] on div "Type Name Quantity Unit Price Total Price Pair Diagnosis Actions N/A General pr…" at bounding box center [844, 192] width 1028 height 198
click at [747, 243] on input "number" at bounding box center [756, 247] width 92 height 38
type input "3"
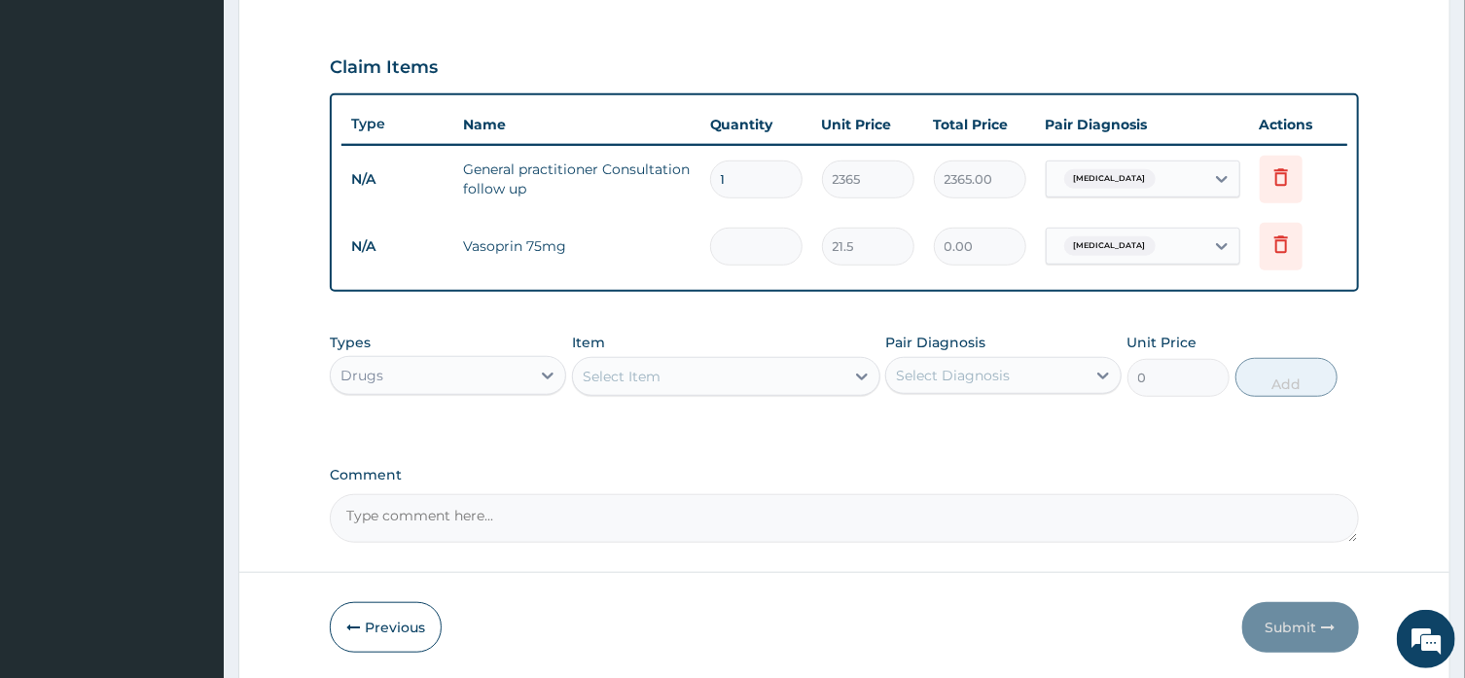
type input "64.50"
type input "30"
type input "645.00"
type input "30"
click at [1289, 622] on button "Submit" at bounding box center [1300, 627] width 117 height 51
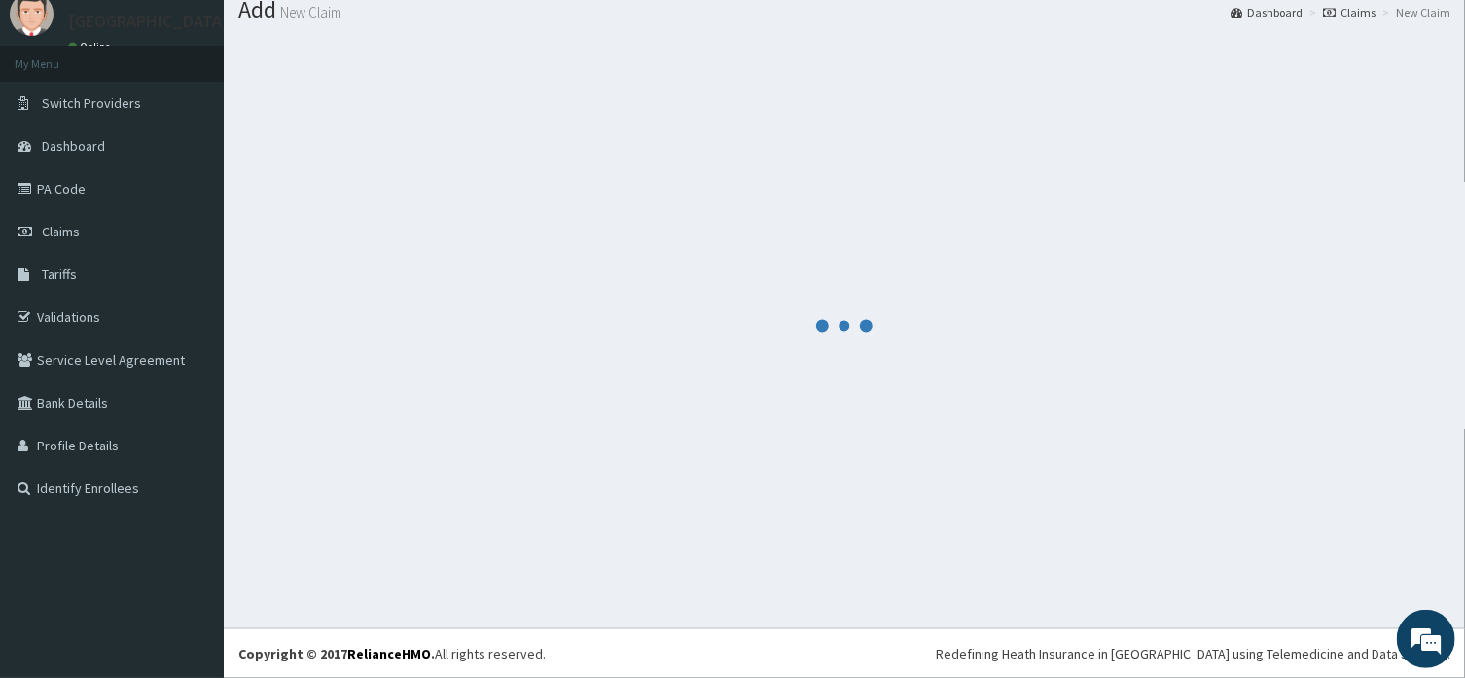
scroll to position [66, 0]
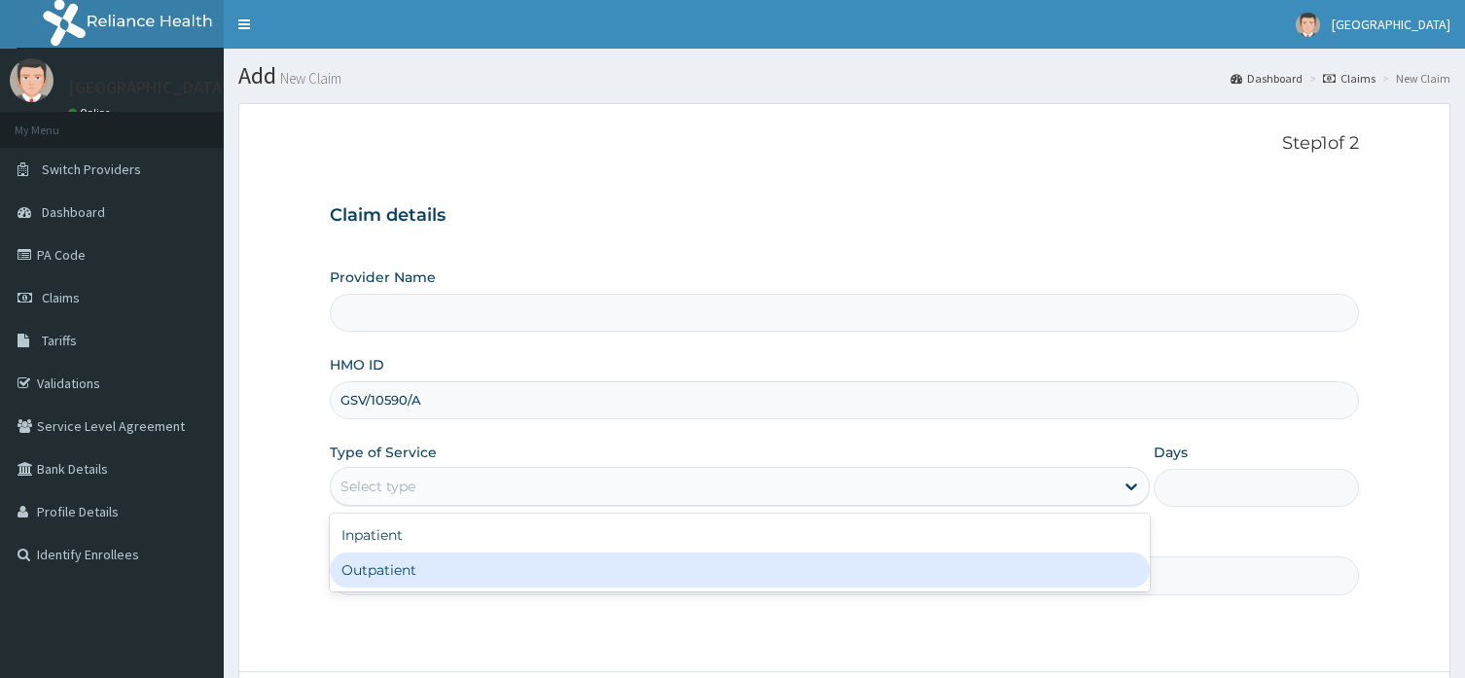
click at [394, 578] on div "Outpatient" at bounding box center [740, 569] width 820 height 35
type input "1"
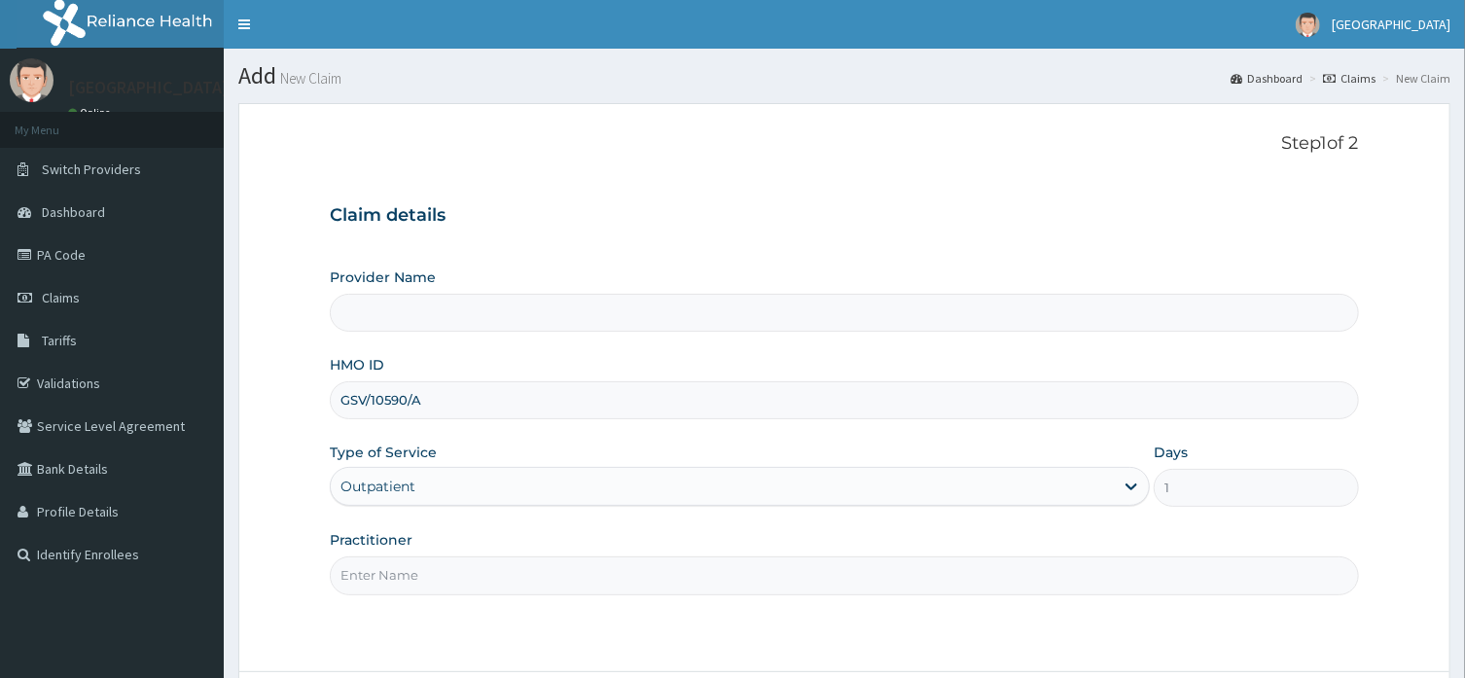
click at [412, 562] on input "Practitioner" at bounding box center [844, 575] width 1028 height 38
type input "GENERAL"
click at [744, 622] on div "Step 1 of 2 Claim details Provider Name HMO ID GSV/10590/A Type of Service Outp…" at bounding box center [844, 387] width 1028 height 509
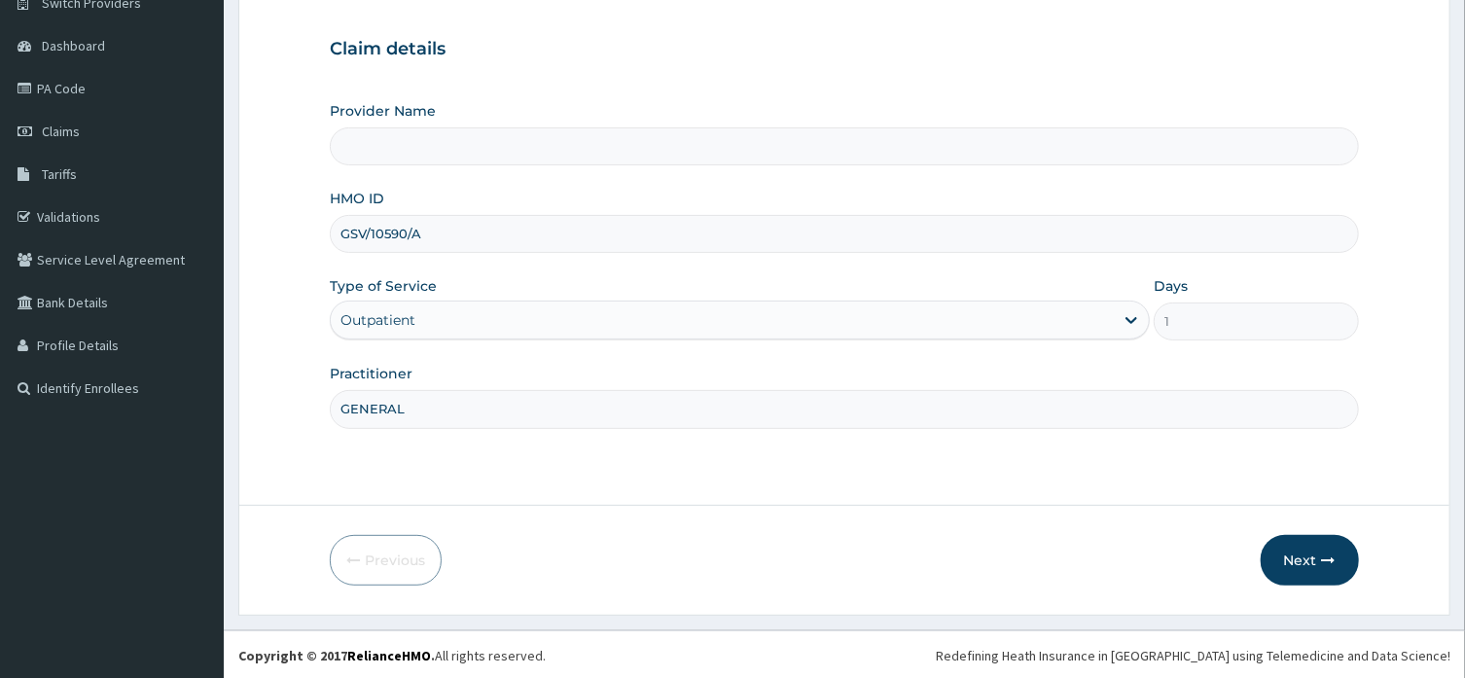
scroll to position [168, 0]
type input "Horeb Consult Hospital"
click at [1298, 560] on button "Next" at bounding box center [1310, 558] width 98 height 51
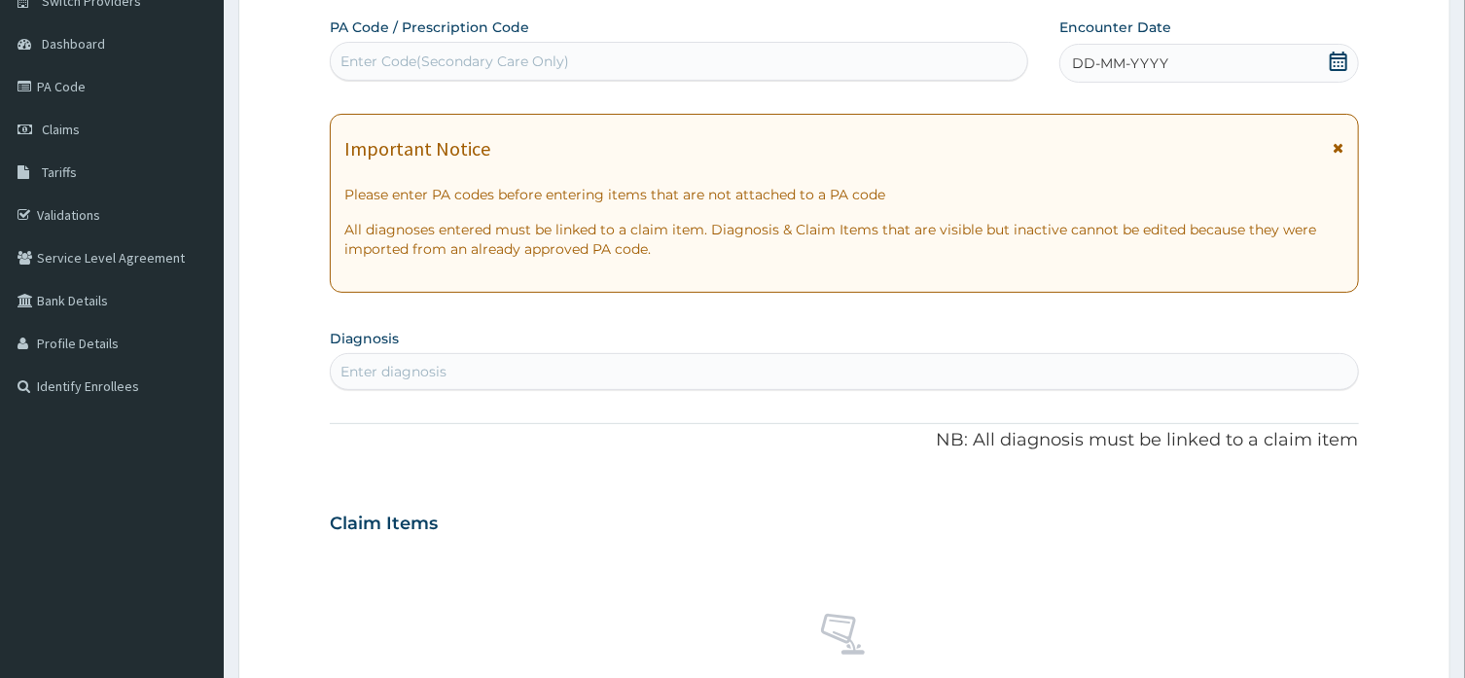
drag, startPoint x: 604, startPoint y: 82, endPoint x: 593, endPoint y: 64, distance: 20.5
click at [593, 64] on div "PA Code / Prescription Code Enter Code(Secondary Care Only)" at bounding box center [679, 50] width 698 height 65
click at [1165, 54] on span "DD-MM-YYYY" at bounding box center [1120, 62] width 96 height 19
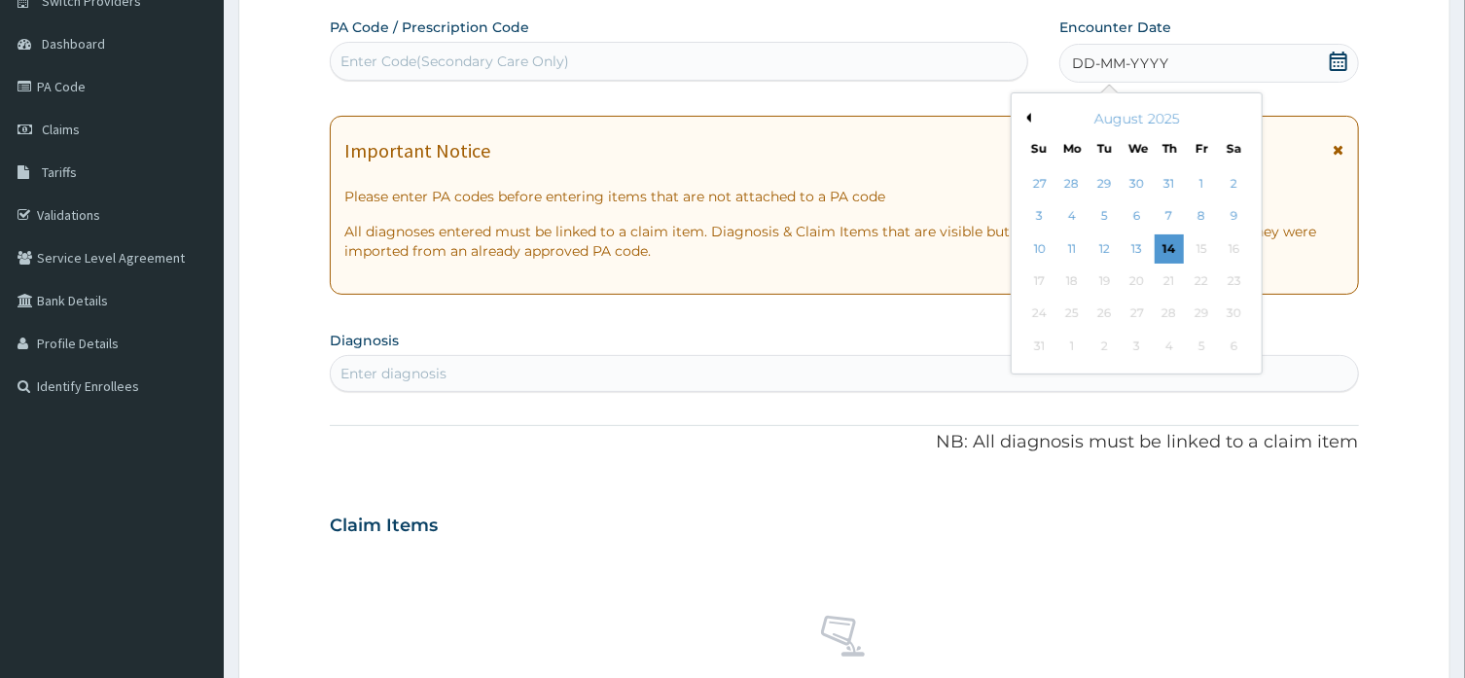
click at [1030, 118] on button "Previous Month" at bounding box center [1026, 118] width 10 height 10
click at [1200, 279] on div "23" at bounding box center [1201, 281] width 29 height 29
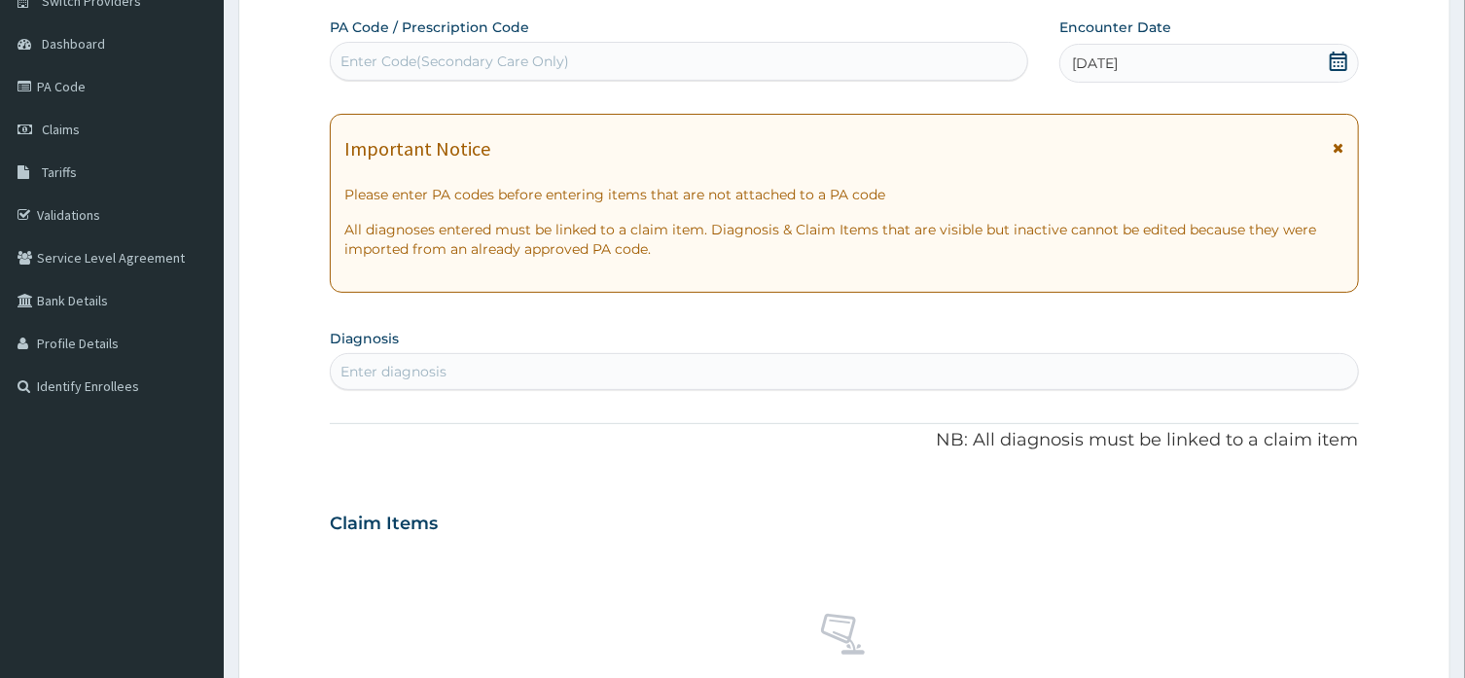
click at [693, 374] on div "Enter diagnosis" at bounding box center [844, 371] width 1026 height 31
type input "HYPERTENSIVE HEART"
click at [425, 226] on p "All diagnoses entered must be linked to a claim item. Diagnosis & Claim Items t…" at bounding box center [843, 239] width 999 height 39
click at [398, 356] on div "Enter diagnosis" at bounding box center [844, 371] width 1028 height 37
type input "HYPERT"
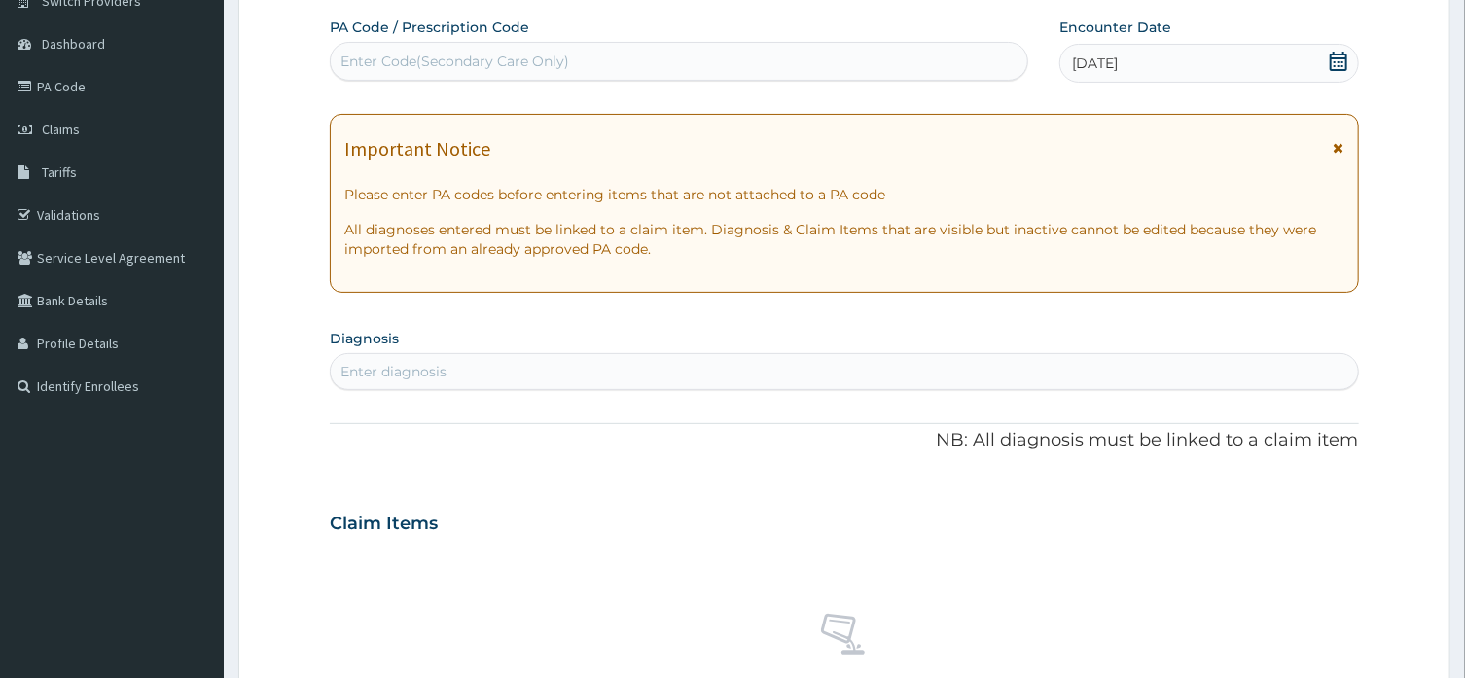
click at [370, 55] on div "Enter Code(Secondary Care Only)" at bounding box center [454, 61] width 229 height 19
click at [375, 69] on div "Enter Code(Secondary Care Only)" at bounding box center [454, 61] width 229 height 19
click at [870, 362] on div "Enter diagnosis" at bounding box center [844, 371] width 1026 height 31
type input "HYPERTENSIVE"
click at [744, 494] on div "PA Code / Prescription Code Enter Code(Secondary Care Only) Encounter Date 23-0…" at bounding box center [844, 521] width 1028 height 1007
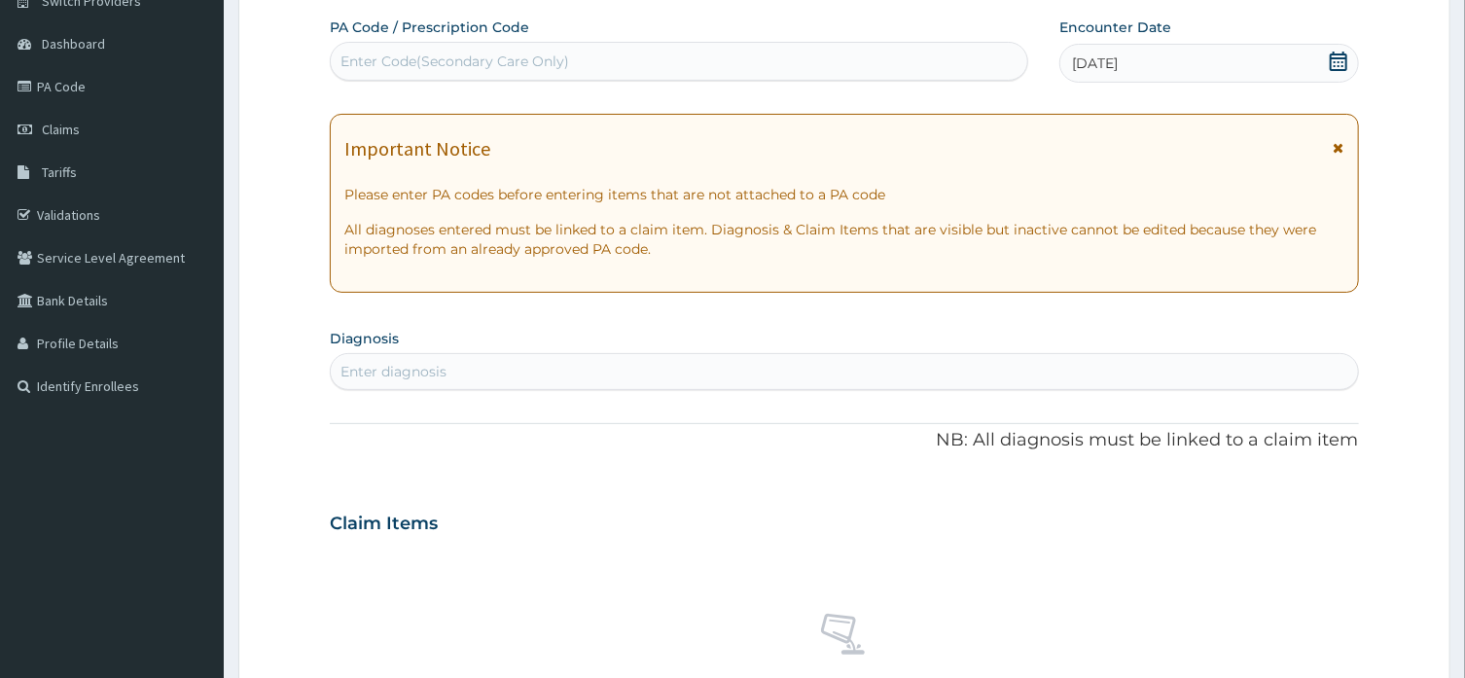
click at [744, 494] on div "PA Code / Prescription Code Enter Code(Secondary Care Only) Encounter Date 23-0…" at bounding box center [844, 521] width 1028 height 1007
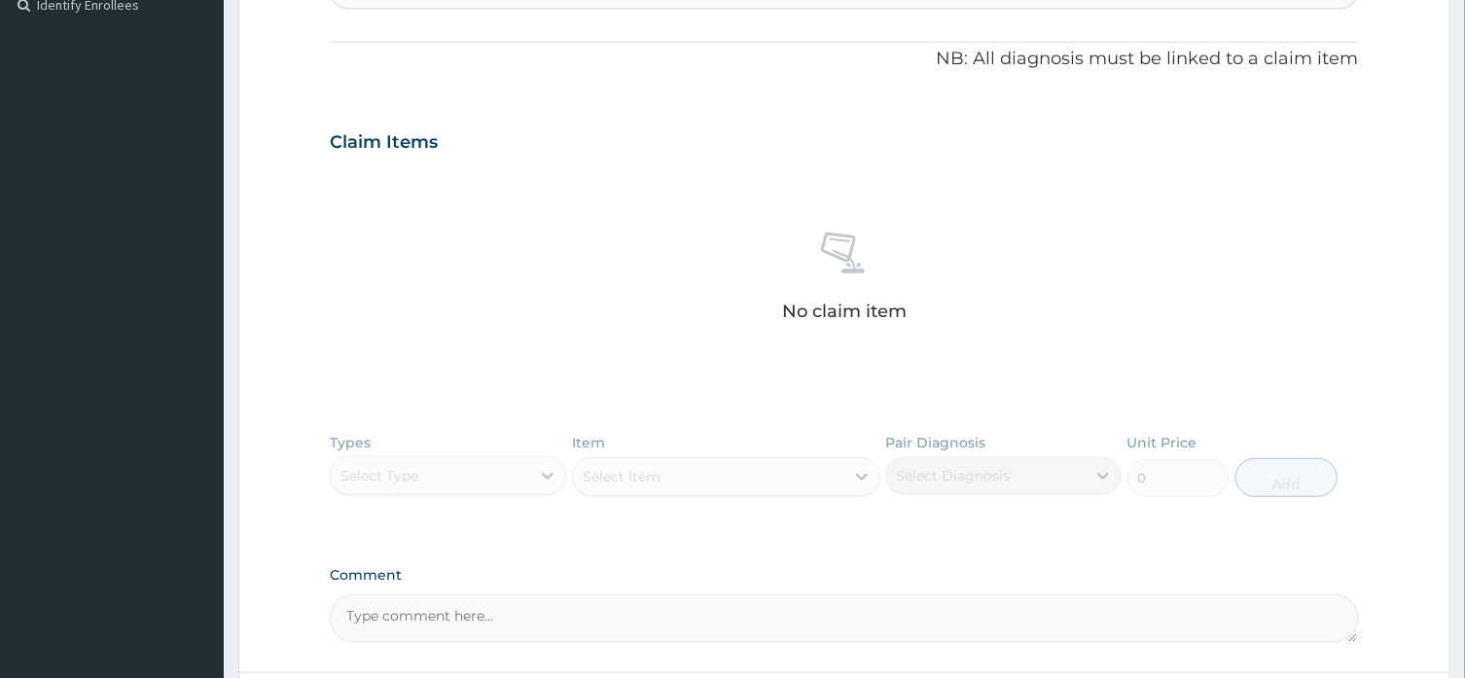
scroll to position [511, 0]
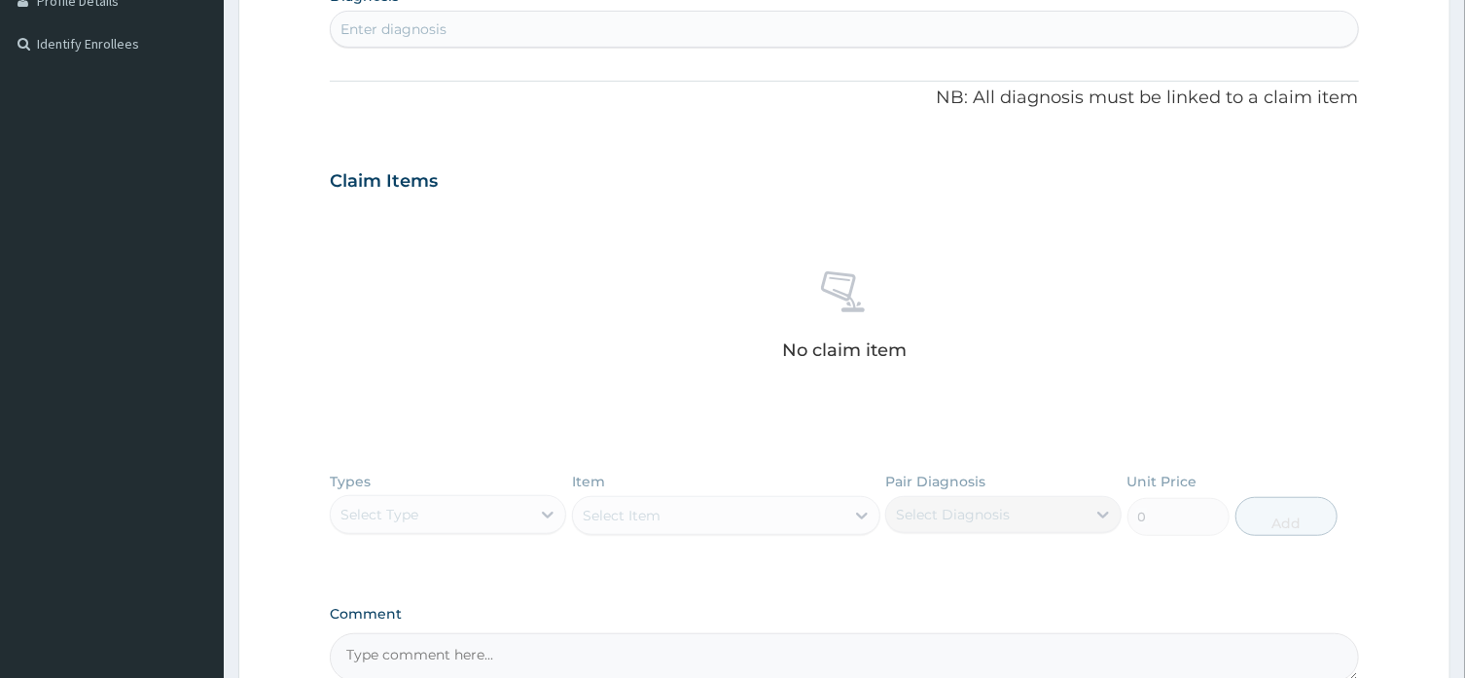
click at [544, 511] on div "Types Select Type Item Select Item Pair Diagnosis Select Diagnosis Unit Price 0…" at bounding box center [844, 518] width 1028 height 113
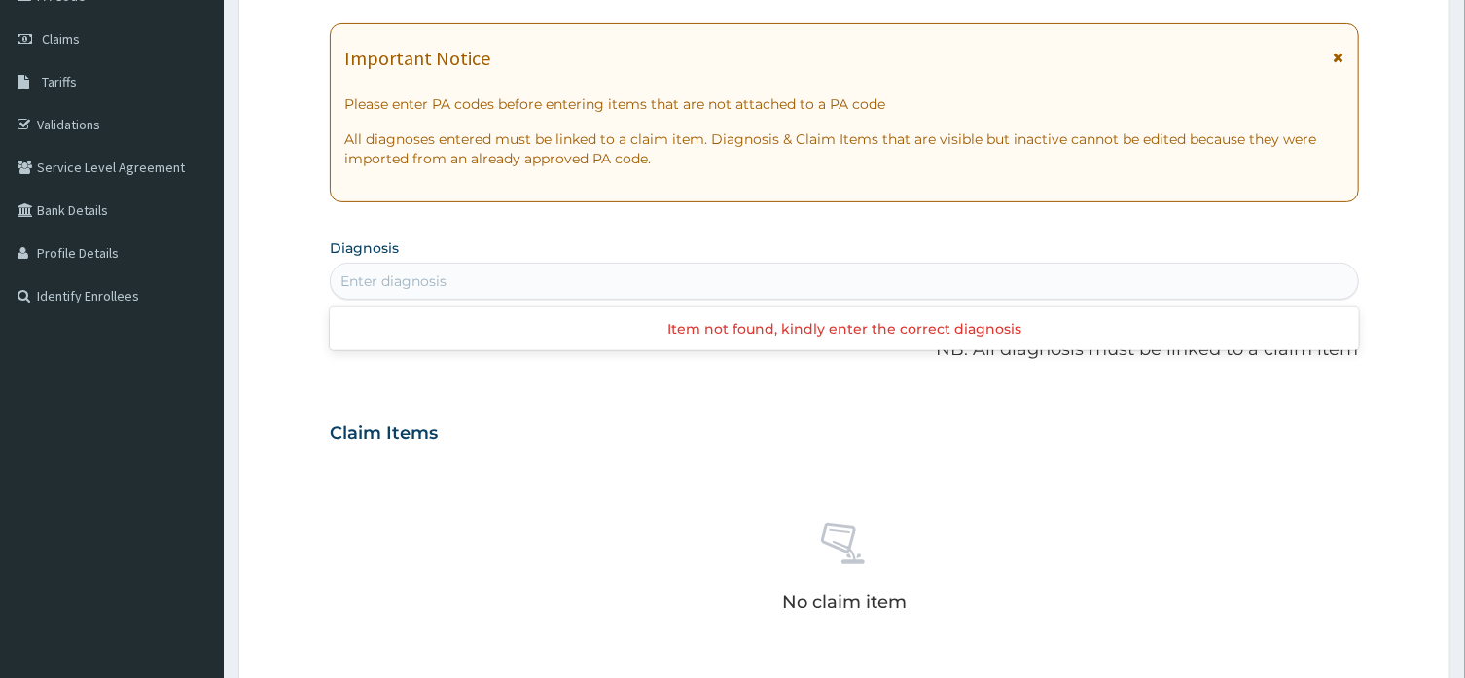
scroll to position [0, 0]
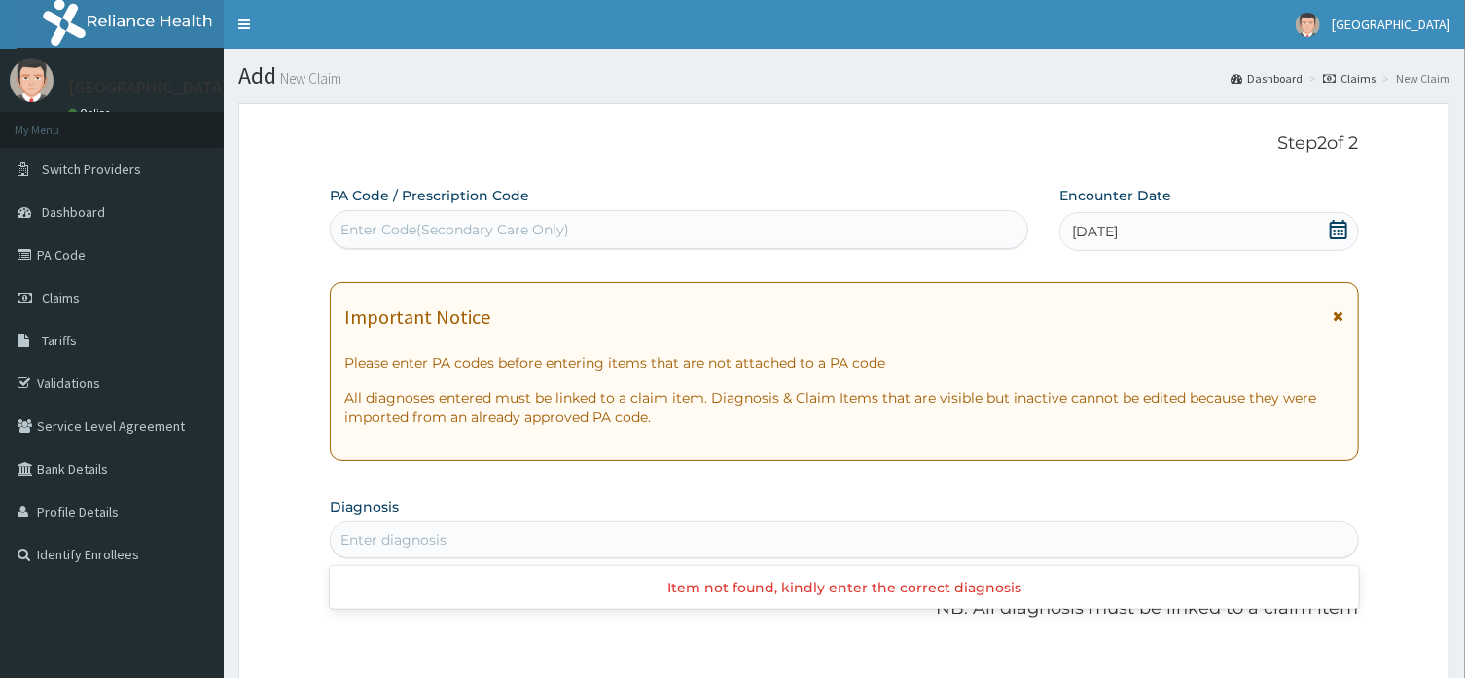
click at [403, 538] on div "Enter diagnosis" at bounding box center [393, 539] width 106 height 19
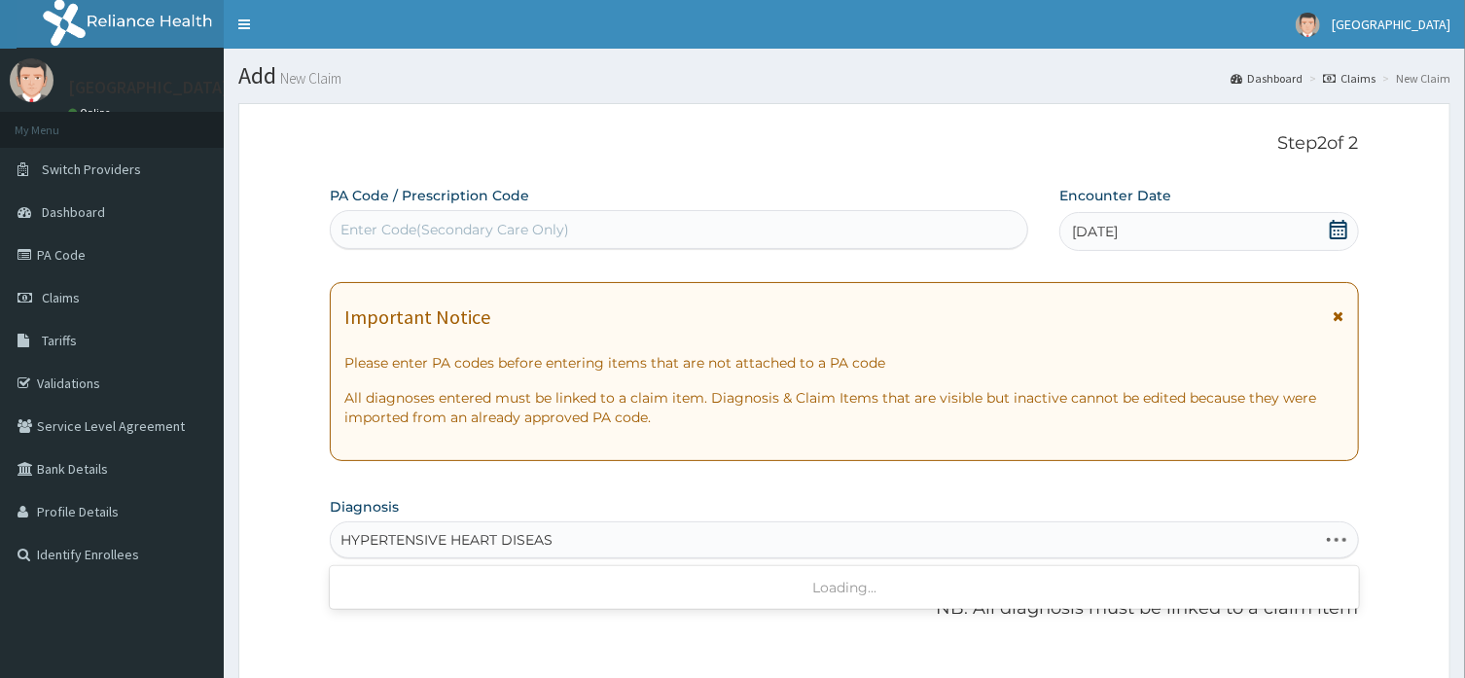
type input "HYPERTENSIVE HEART DISEASE"
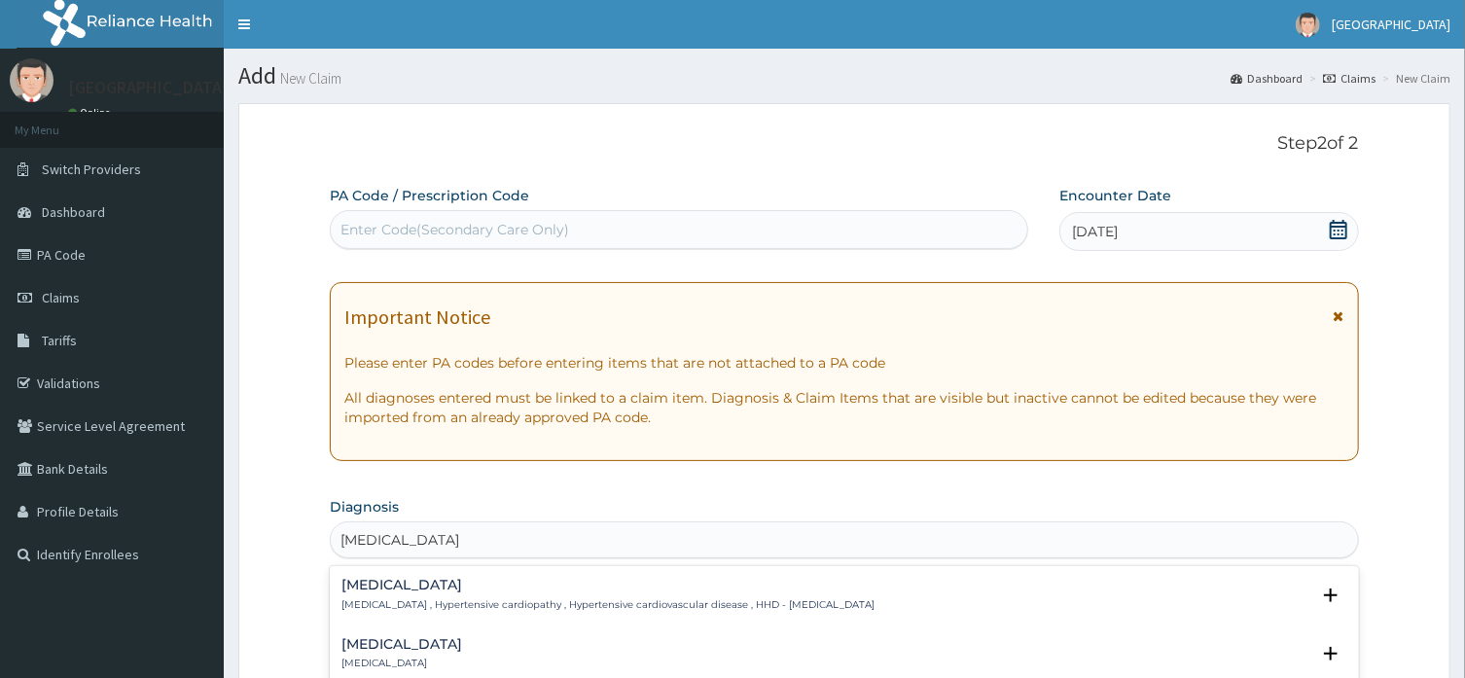
click at [401, 588] on h4 "Hypertensive heart disease" at bounding box center [607, 585] width 533 height 15
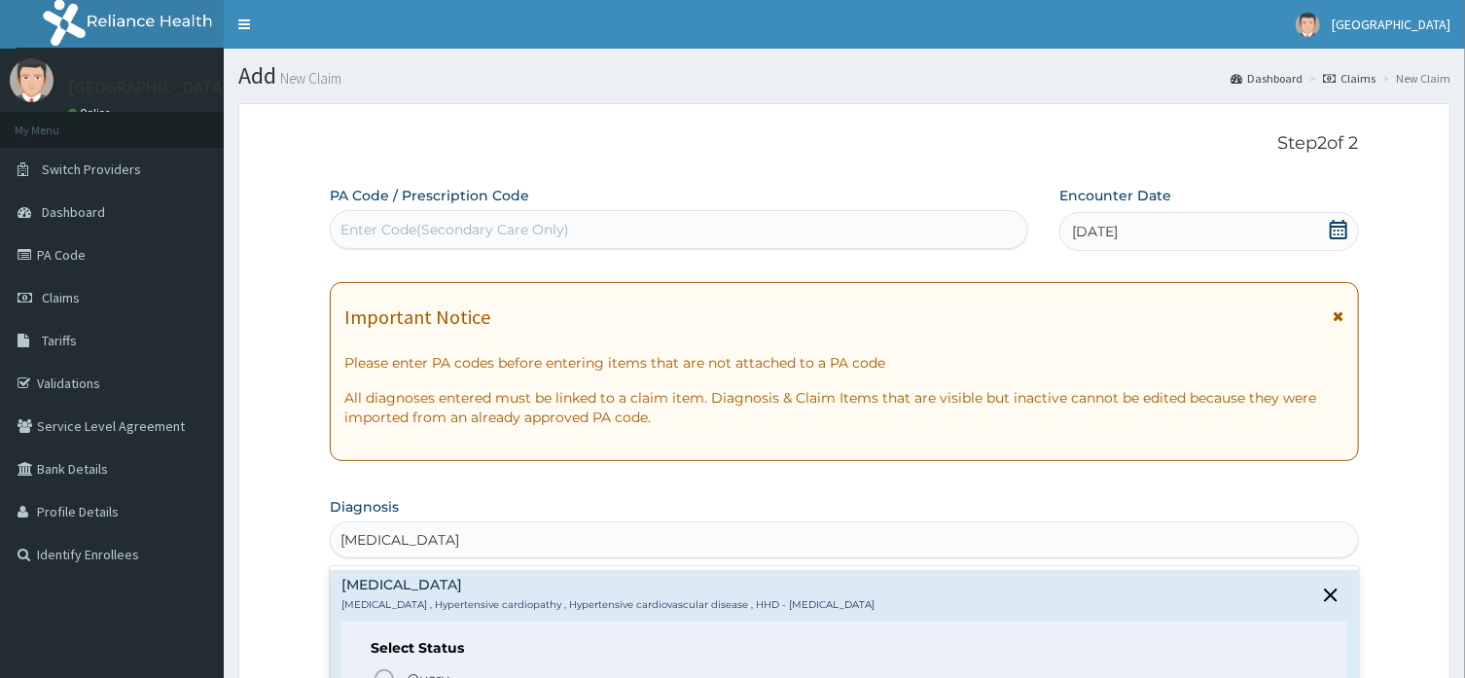
click at [459, 651] on h6 "Select Status" at bounding box center [844, 648] width 946 height 15
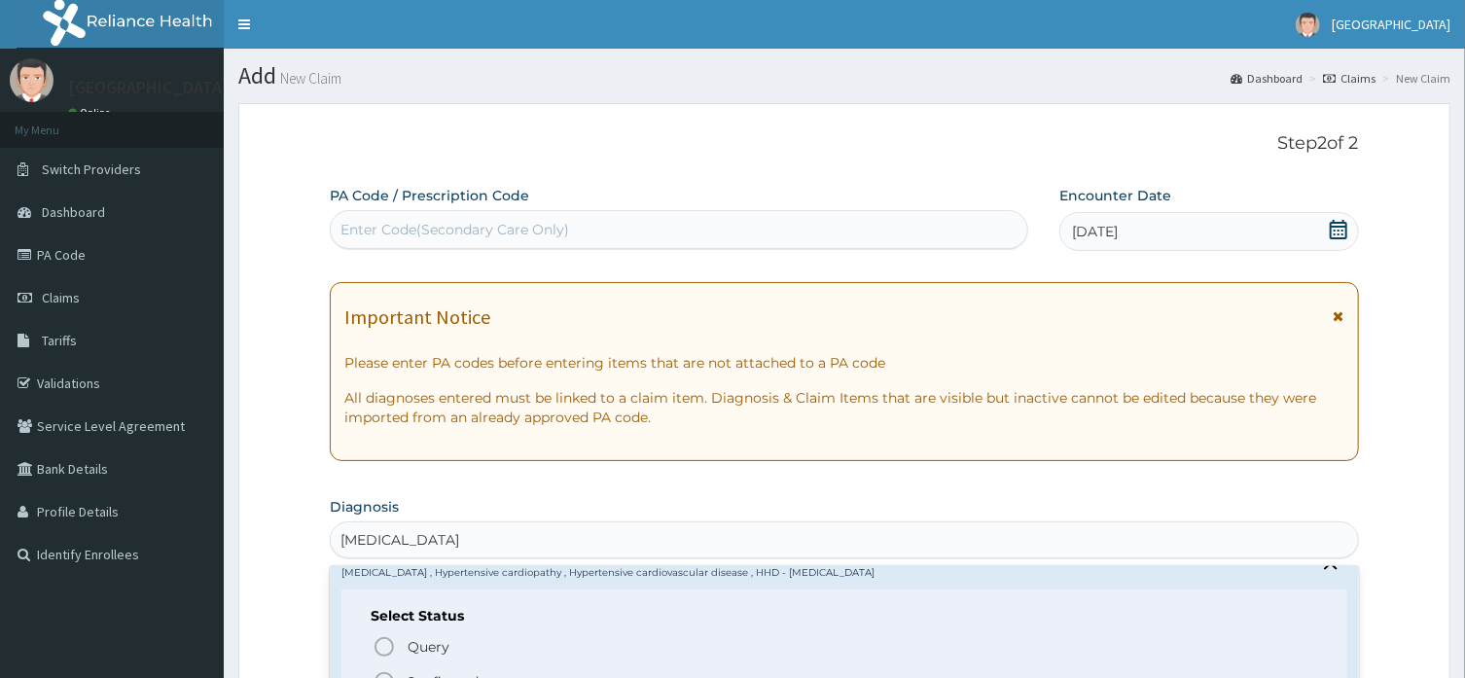
scroll to position [91, 0]
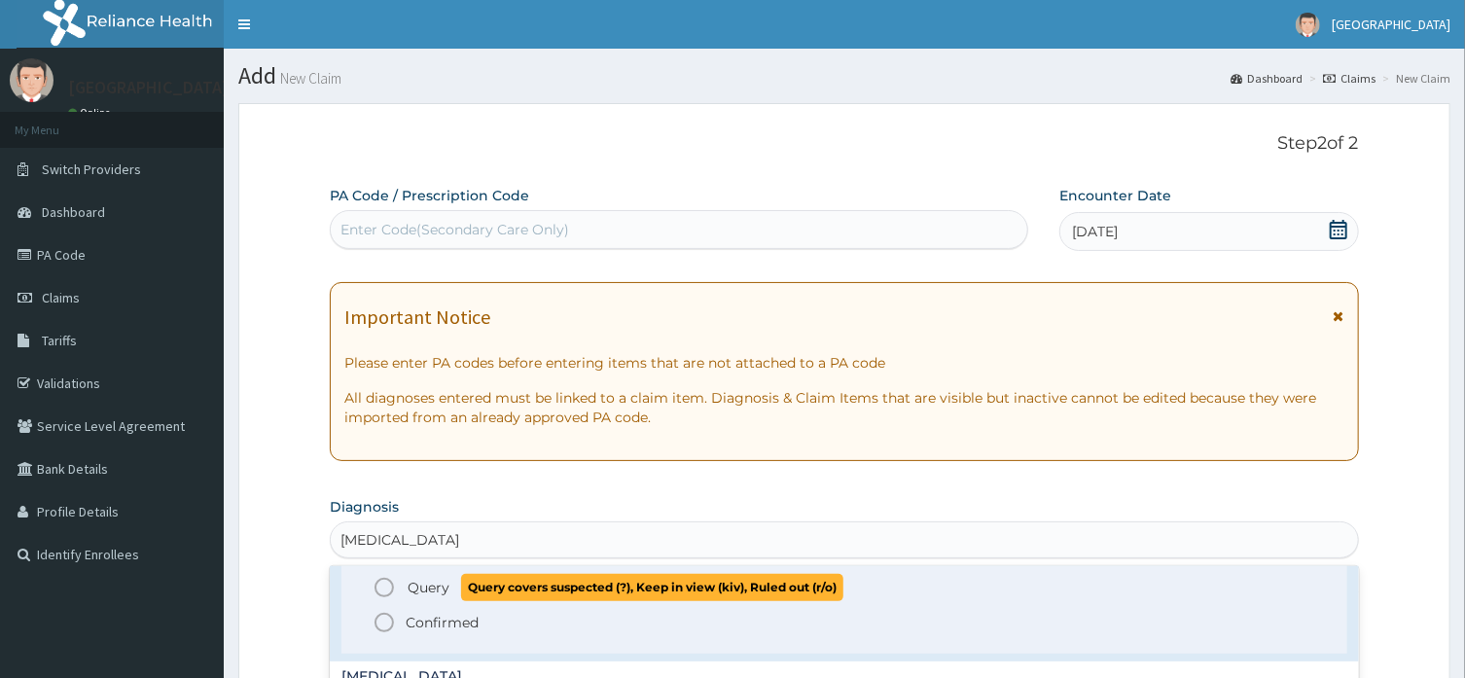
click at [447, 579] on span "Query" at bounding box center [429, 587] width 42 height 19
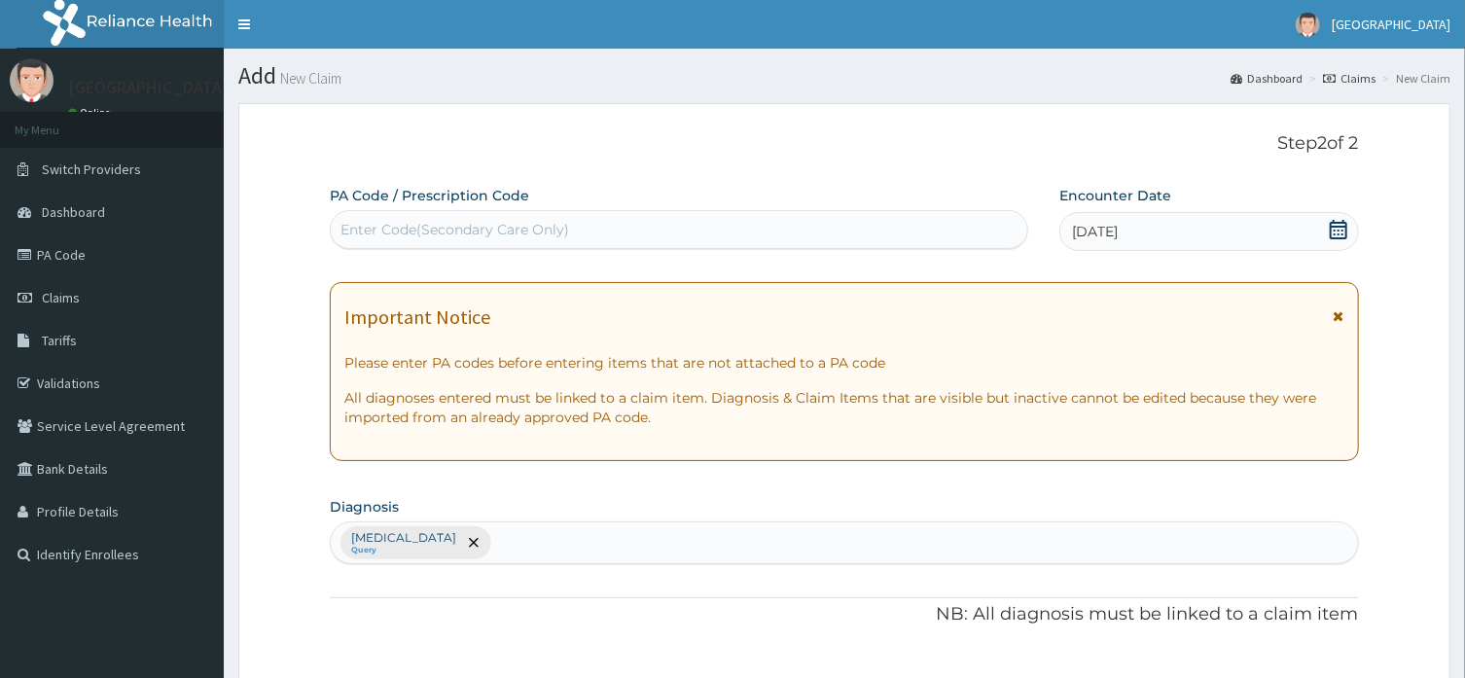
click at [774, 493] on section "Diagnosis Hypertensive heart disease Query" at bounding box center [844, 528] width 1028 height 72
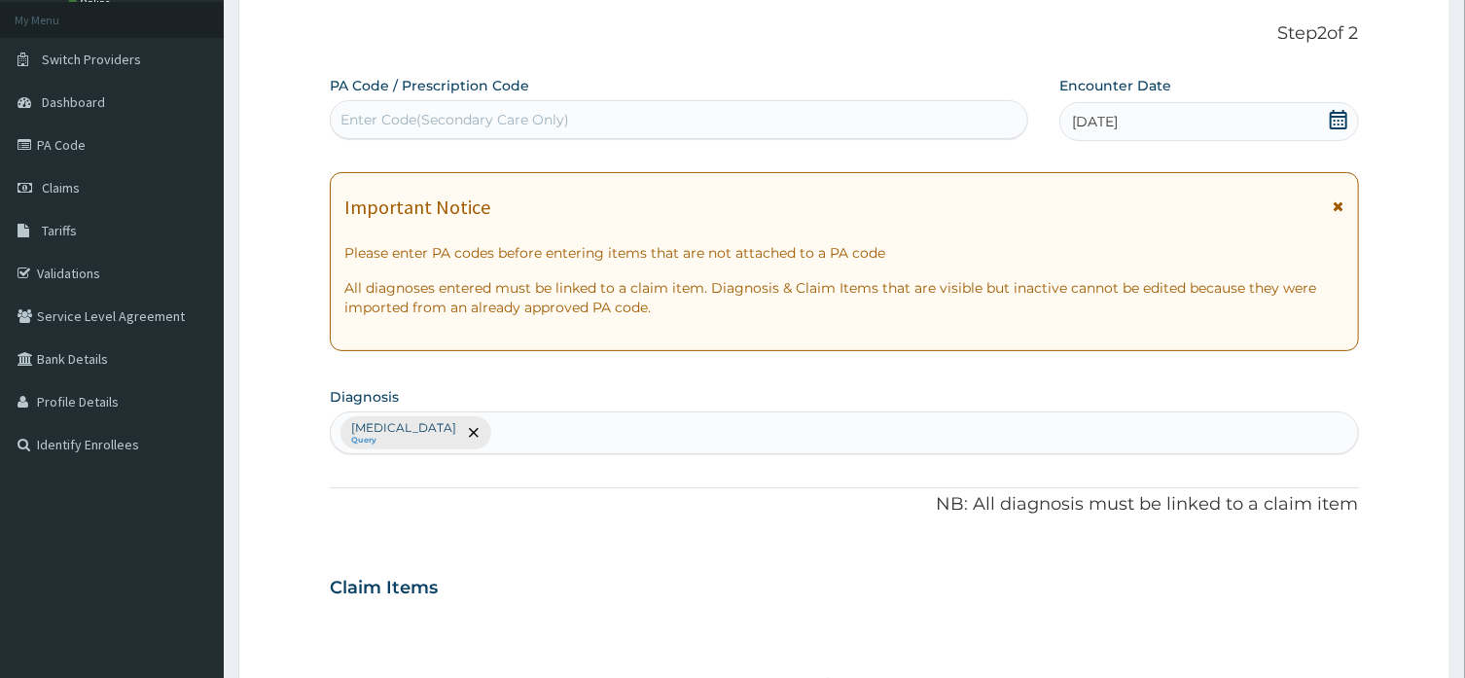
scroll to position [156, 0]
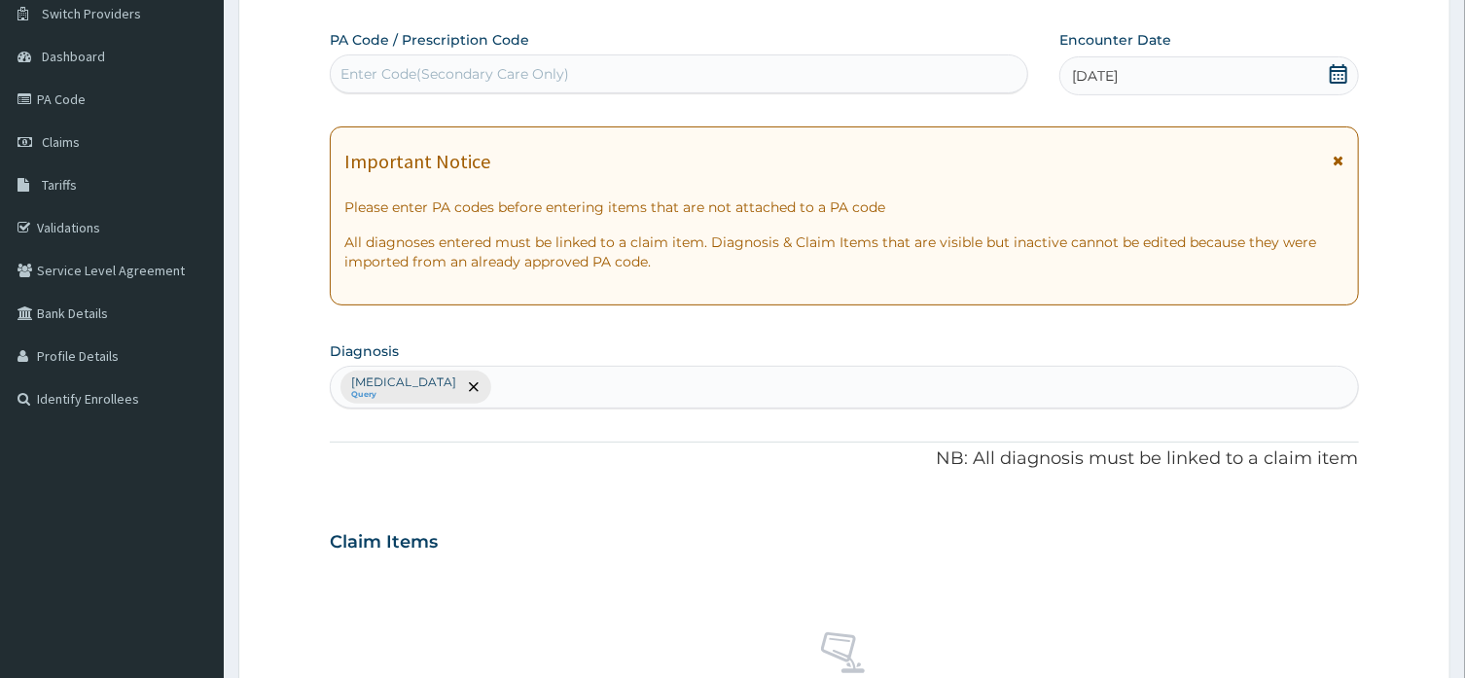
click at [580, 373] on div "Hypertensive heart disease Query" at bounding box center [844, 387] width 1026 height 41
type input "D"
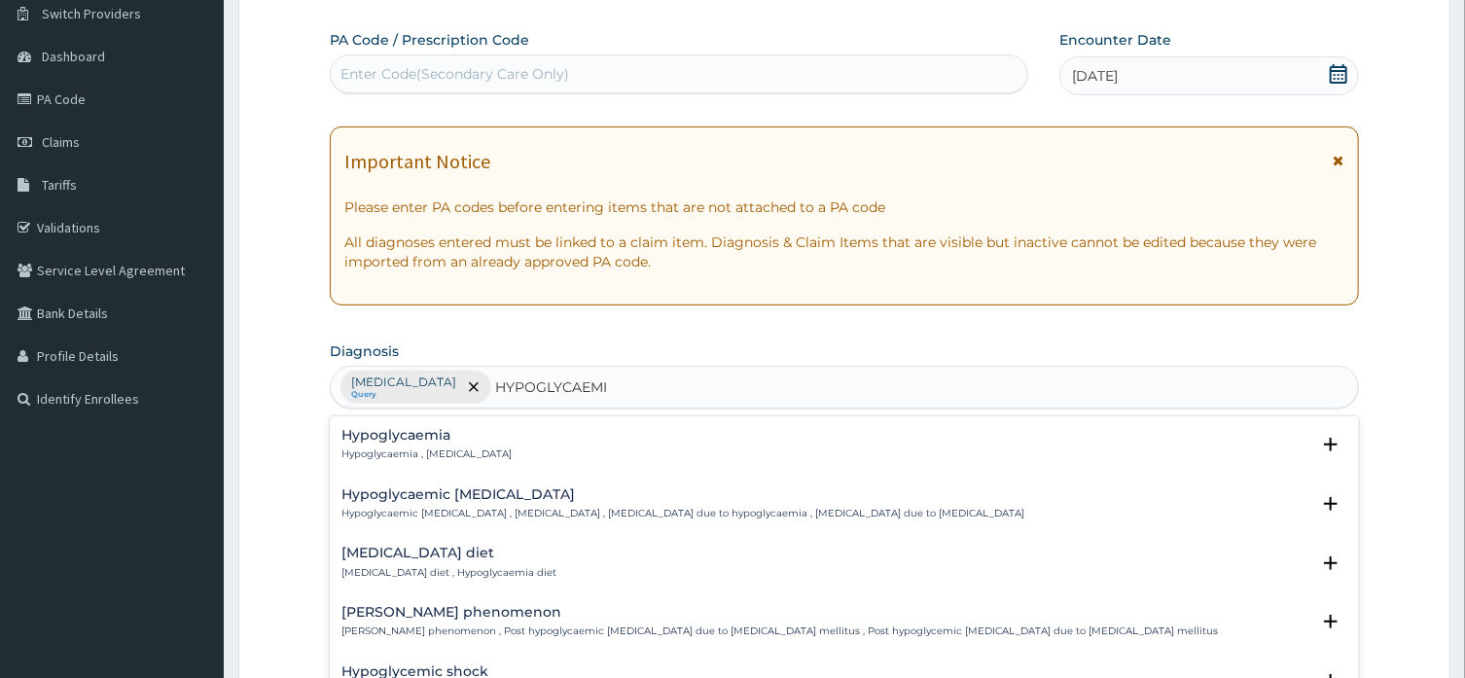
type input "HYPOGLYCAEMIA"
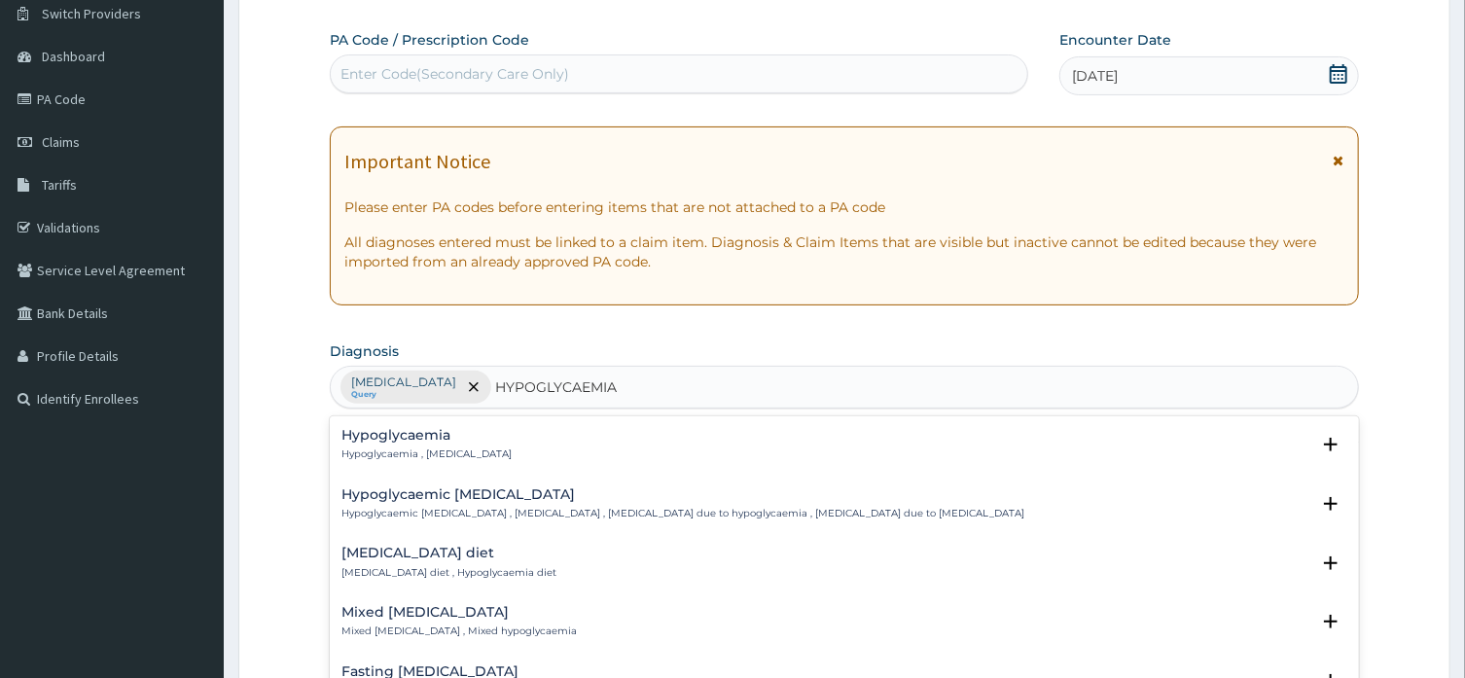
click at [505, 444] on div "Hypoglycaemia Hypoglycaemia , Hypoglycemia" at bounding box center [843, 445] width 1005 height 34
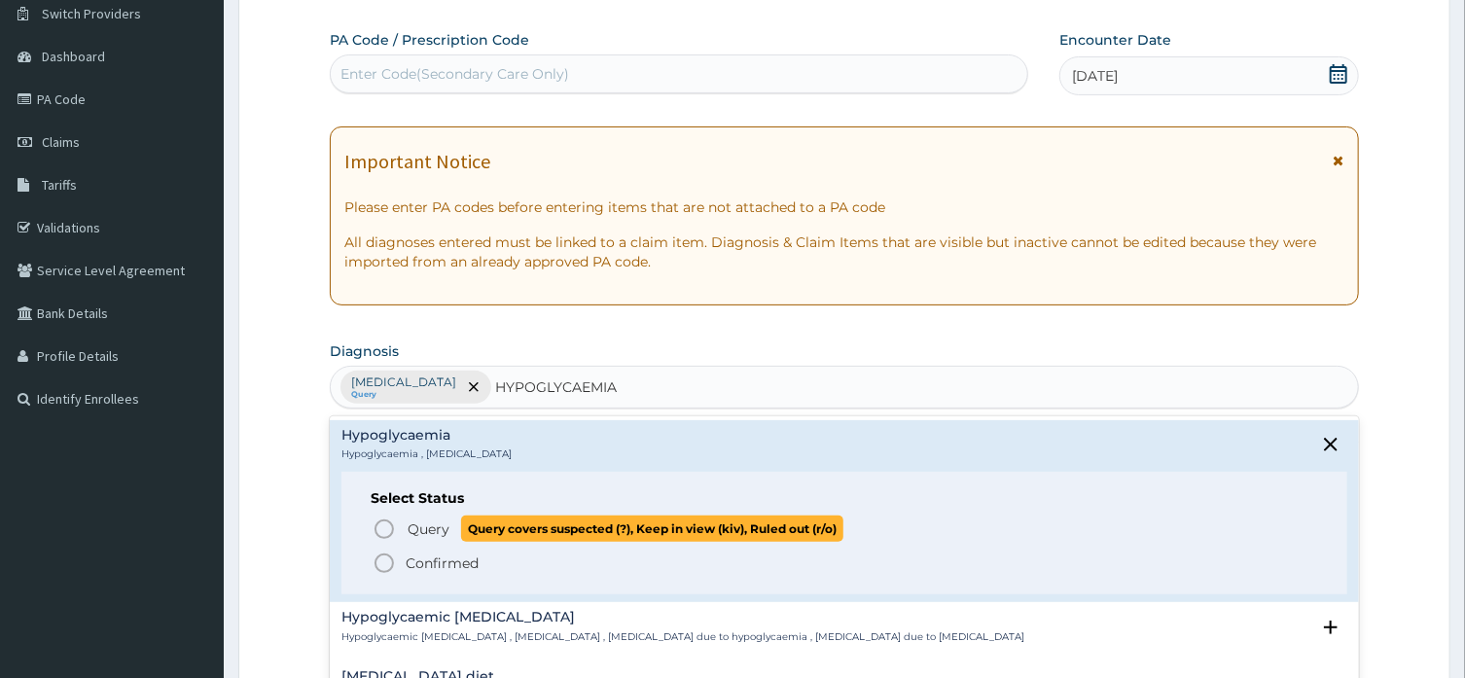
click at [502, 533] on span "Query covers suspected (?), Keep in view (kiv), Ruled out (r/o)" at bounding box center [652, 529] width 382 height 26
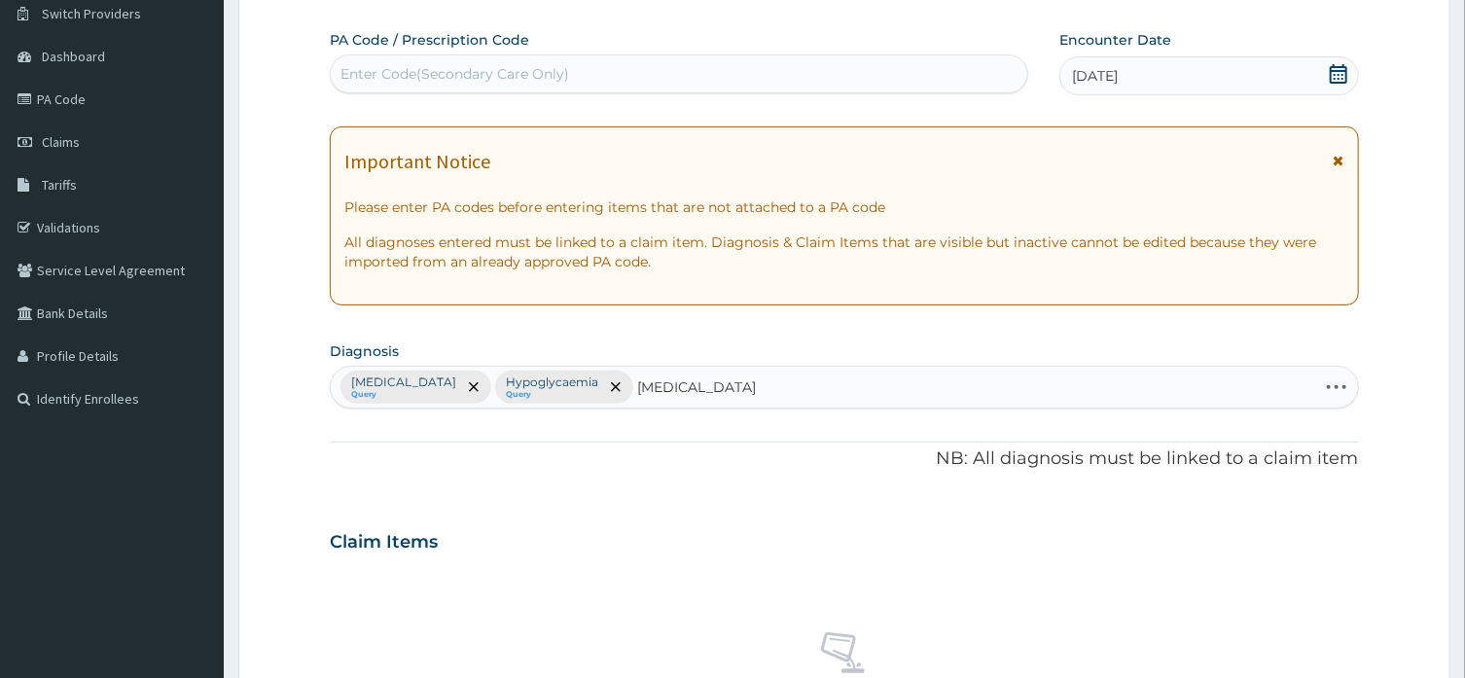
type input "HYPERTENSIVE HEART DISEASE"
click at [705, 490] on div "PA Code / Prescription Code Enter Code(Secondary Care Only) Encounter Date 23-0…" at bounding box center [844, 536] width 1028 height 1013
click at [585, 534] on div "Claim Items" at bounding box center [844, 538] width 1028 height 51
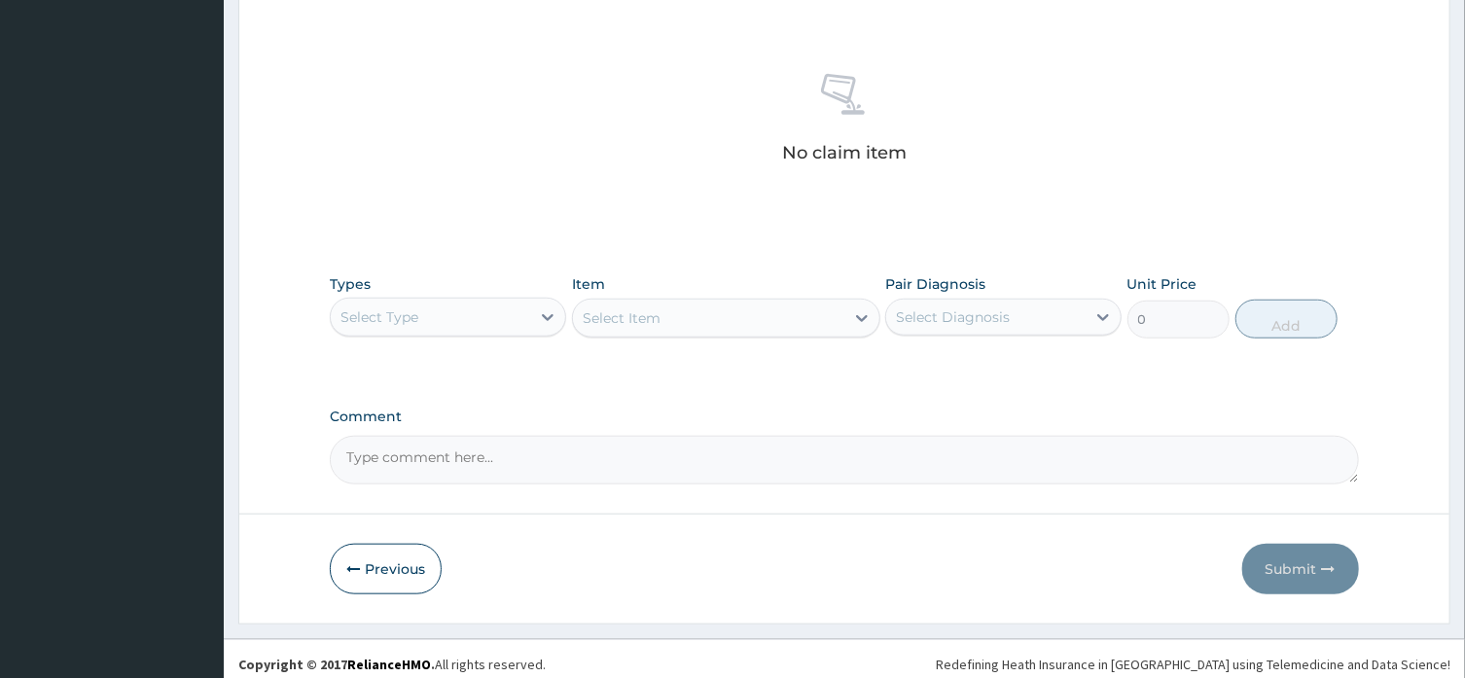
scroll to position [725, 0]
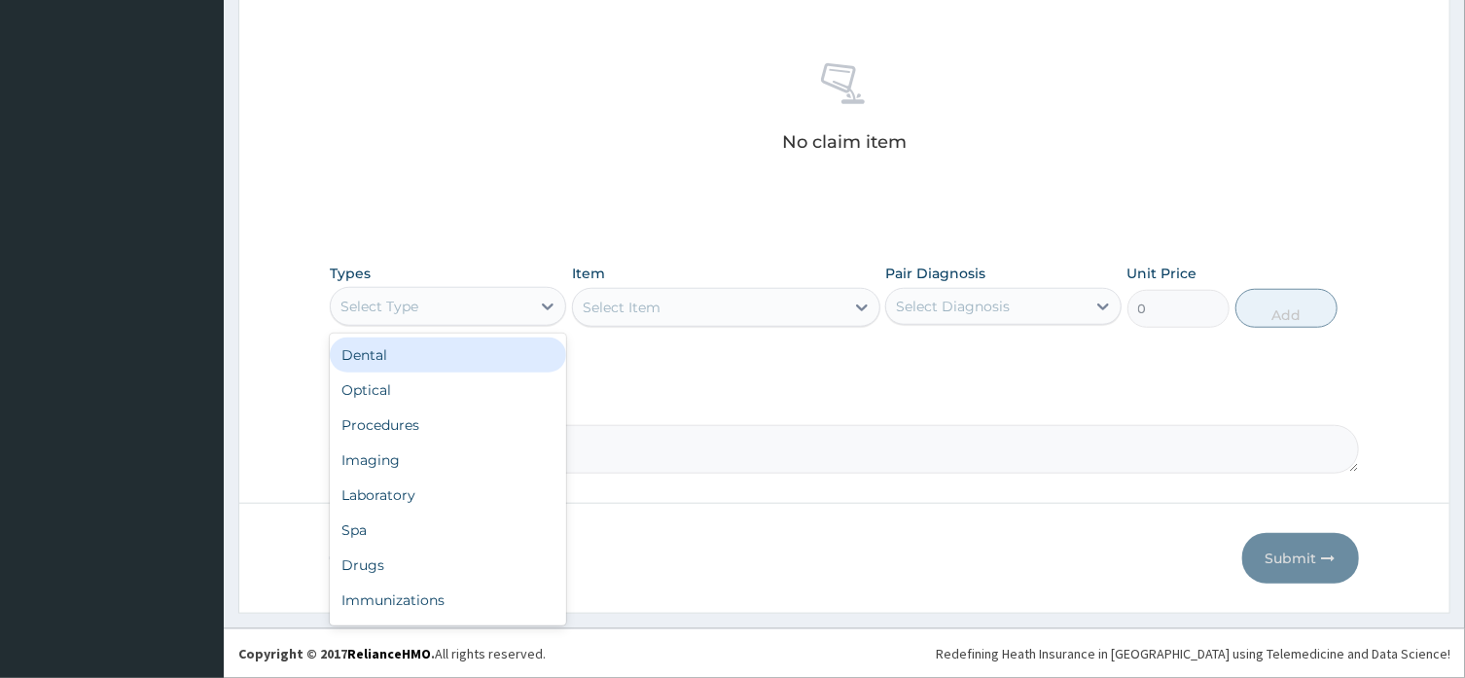
click at [544, 304] on icon at bounding box center [549, 306] width 12 height 7
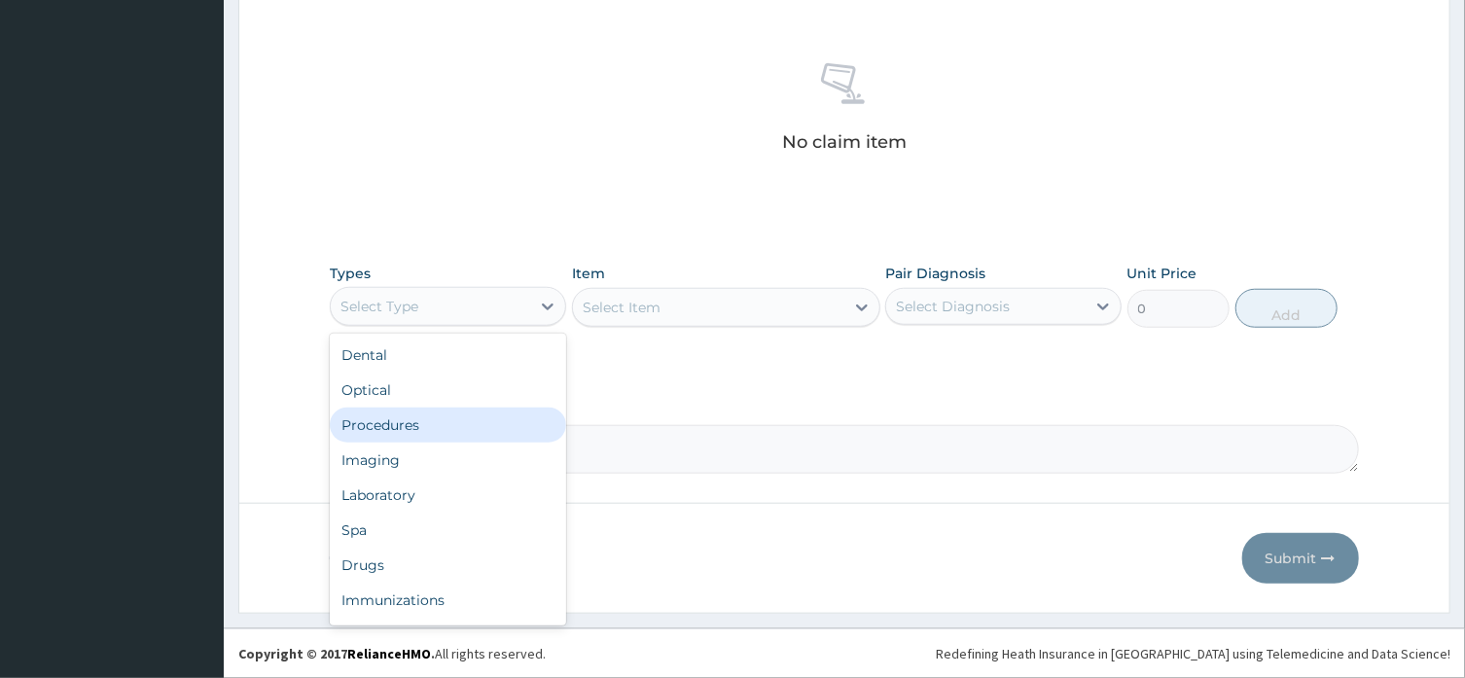
click at [474, 418] on div "Procedures" at bounding box center [448, 425] width 236 height 35
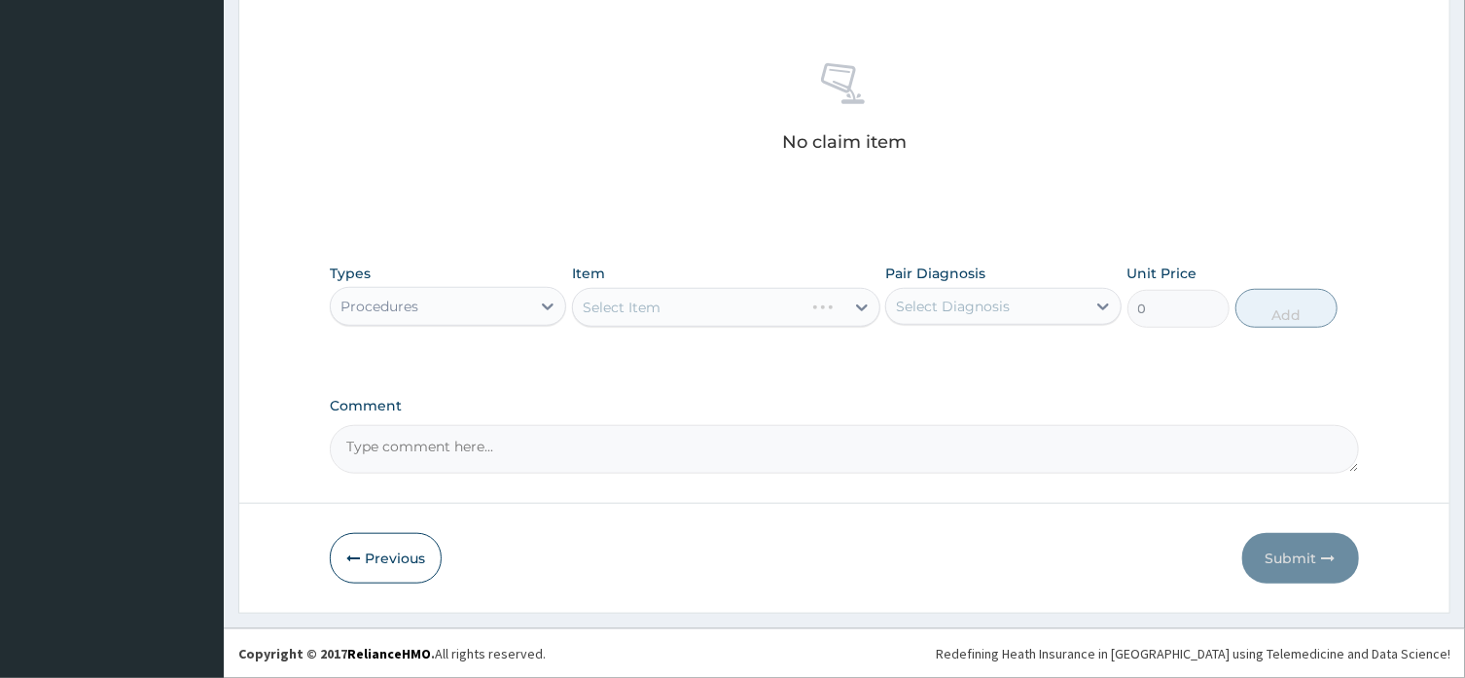
click at [697, 290] on div "Select Item" at bounding box center [726, 307] width 308 height 39
click at [860, 307] on div "Select Item" at bounding box center [726, 307] width 308 height 39
click at [867, 319] on div "Select Item" at bounding box center [726, 307] width 308 height 39
click at [864, 305] on div "Select Item" at bounding box center [726, 307] width 308 height 39
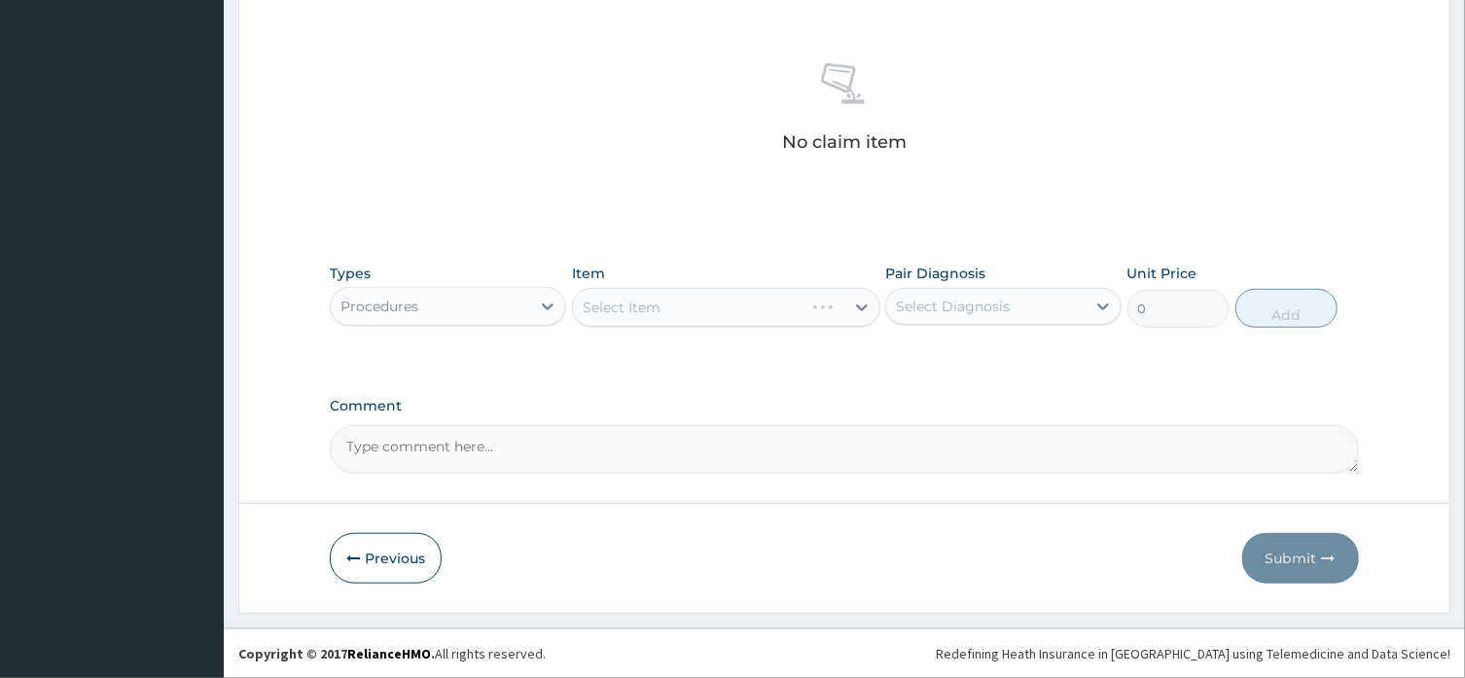
click at [685, 304] on div "Select Item" at bounding box center [726, 307] width 308 height 39
click at [864, 308] on div "Select Item" at bounding box center [726, 307] width 308 height 39
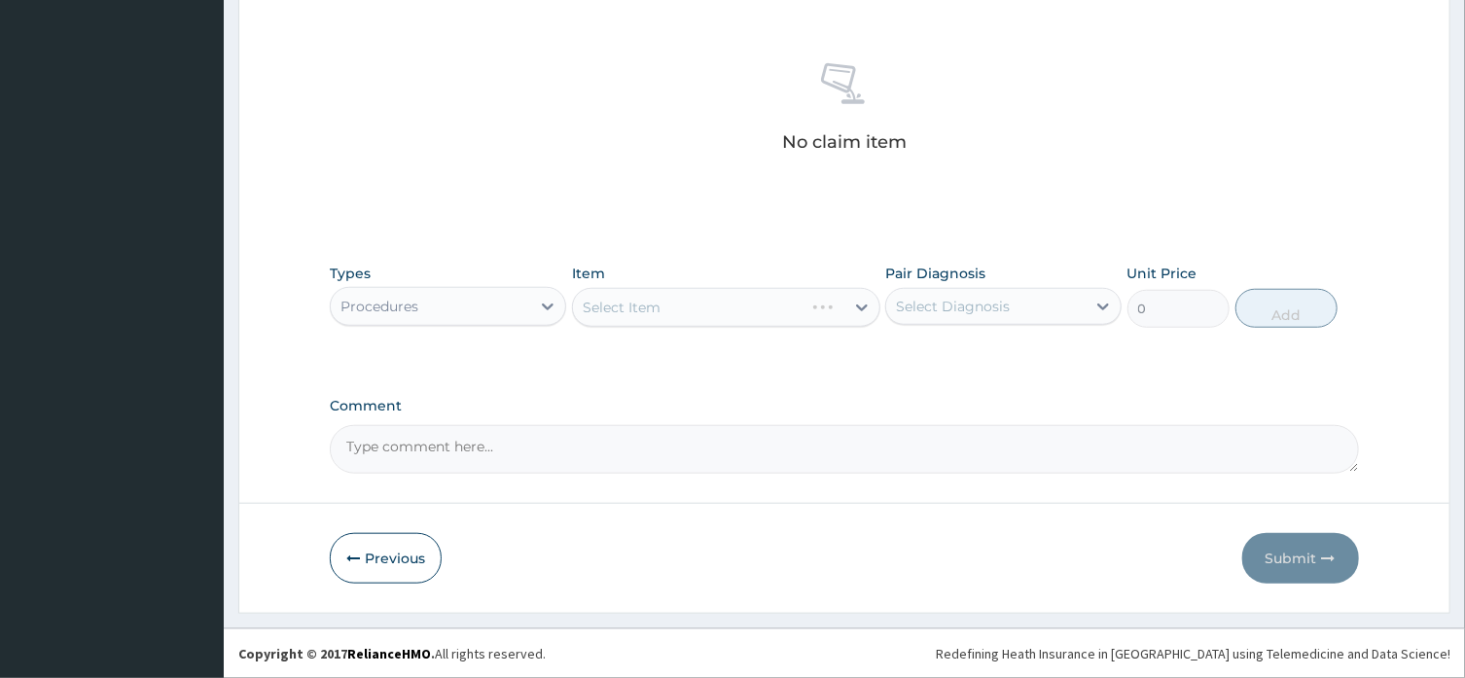
drag, startPoint x: 864, startPoint y: 308, endPoint x: 800, endPoint y: 203, distance: 123.1
click at [859, 305] on div "Select Item" at bounding box center [726, 307] width 308 height 39
click at [588, 309] on div "Select Item" at bounding box center [726, 307] width 308 height 39
click at [632, 303] on div "Select Item" at bounding box center [726, 307] width 308 height 39
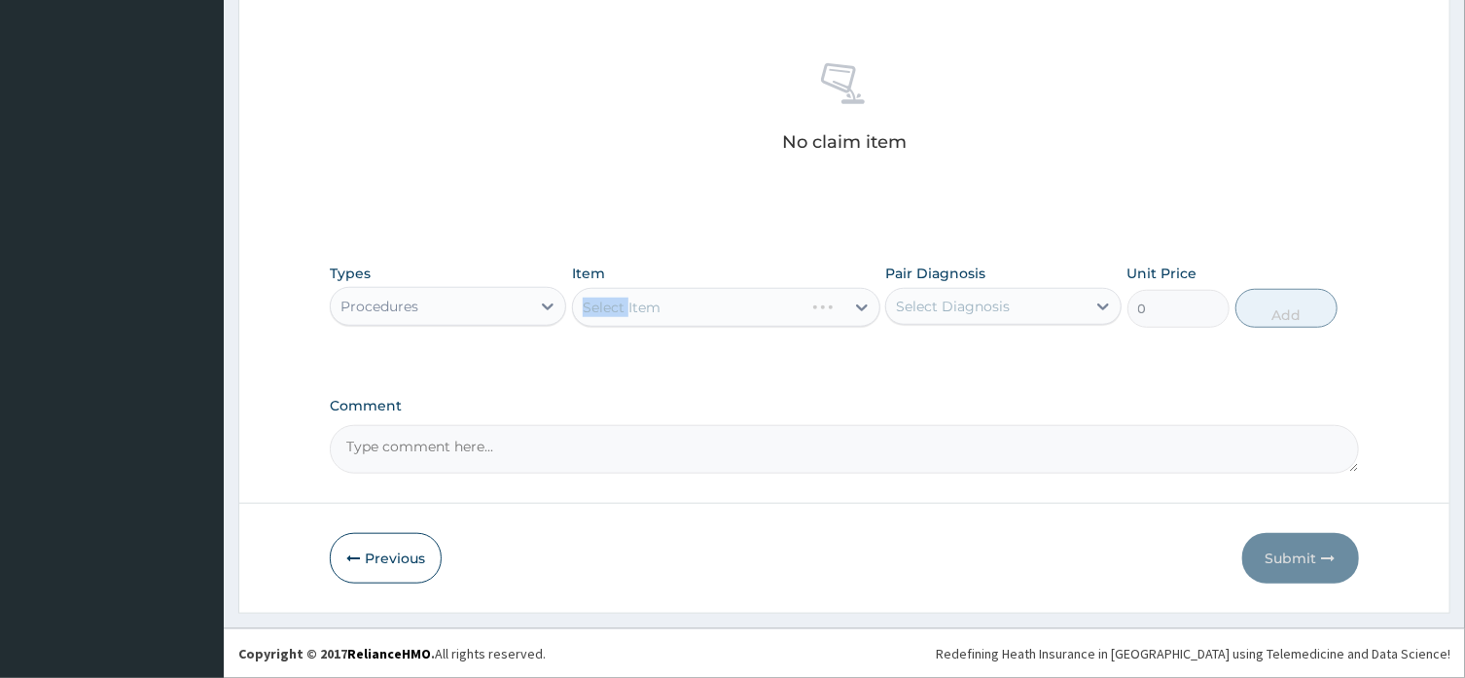
click at [632, 303] on div "Select Item" at bounding box center [726, 307] width 308 height 39
click at [678, 310] on div "Select Item" at bounding box center [726, 307] width 308 height 39
drag, startPoint x: 678, startPoint y: 310, endPoint x: 700, endPoint y: 315, distance: 22.9
click at [700, 315] on div "Select Item" at bounding box center [726, 307] width 308 height 39
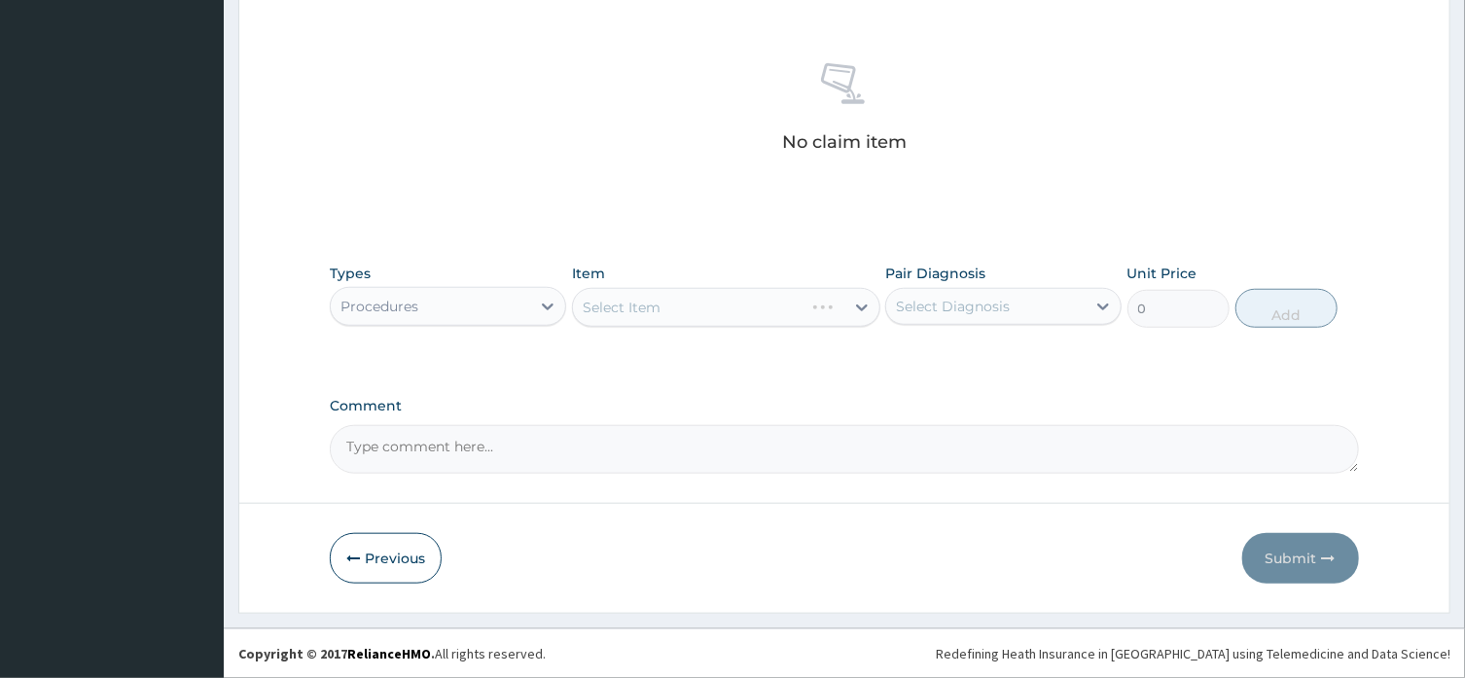
click at [700, 315] on div "Select Item" at bounding box center [726, 307] width 308 height 39
click at [865, 310] on div "Select Item" at bounding box center [726, 307] width 308 height 39
click at [865, 303] on div "Select Item" at bounding box center [726, 307] width 308 height 39
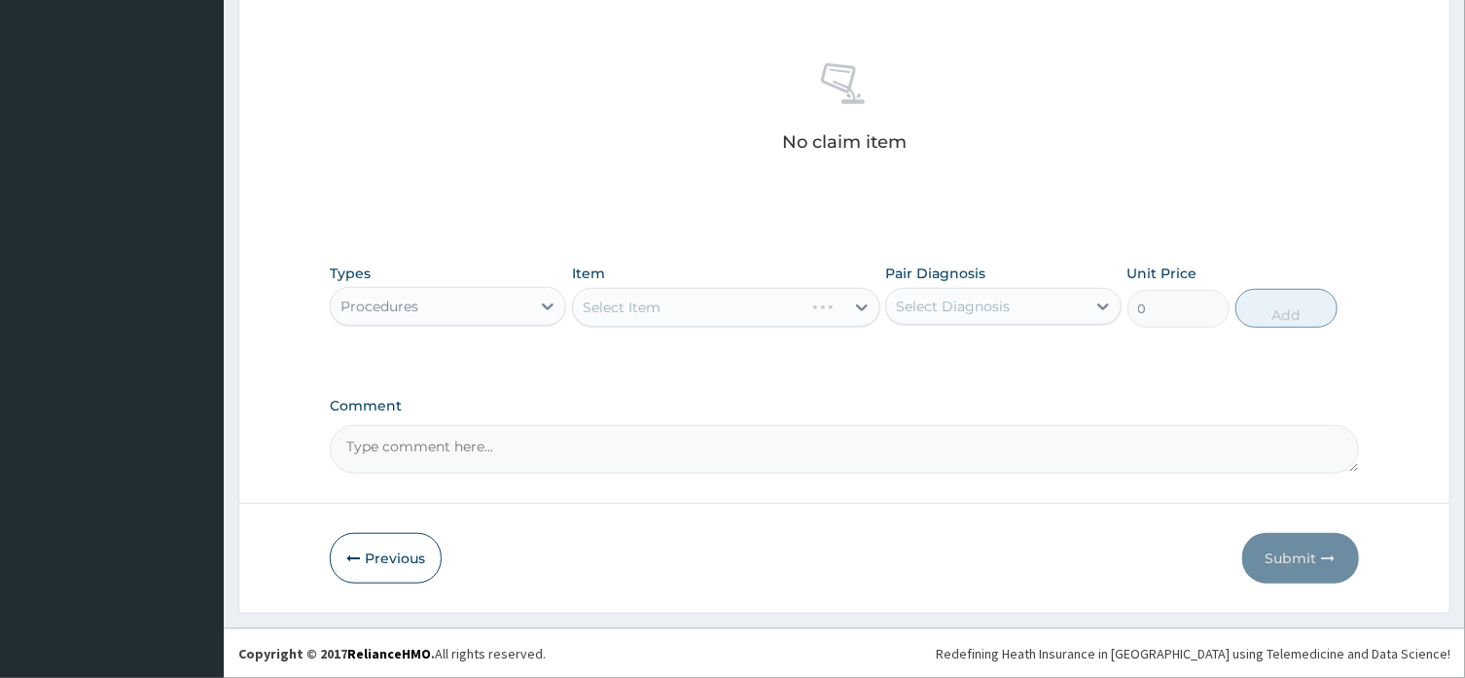
click at [865, 303] on div "Select Item" at bounding box center [726, 307] width 308 height 39
drag, startPoint x: 687, startPoint y: 372, endPoint x: 709, endPoint y: 357, distance: 26.7
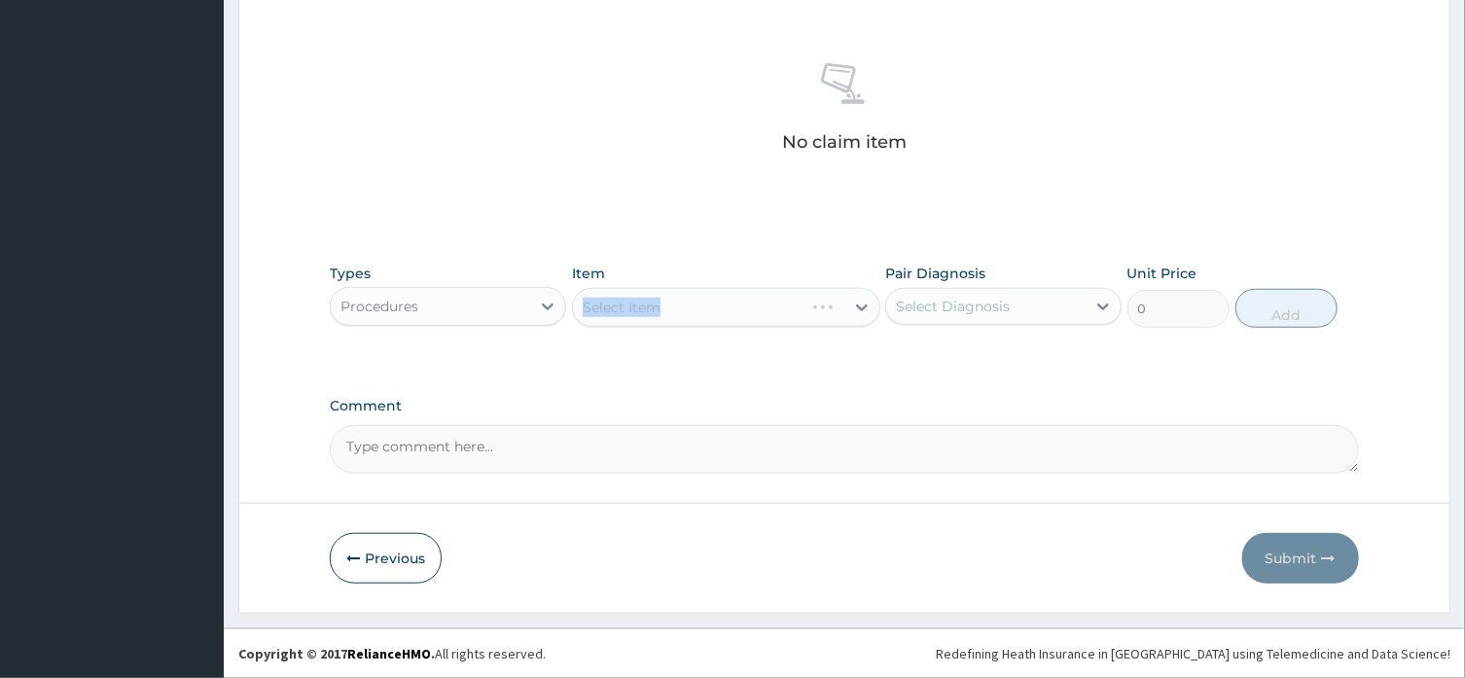
click at [709, 357] on div "Types Procedures Item Select Item Pair Diagnosis Select Diagnosis Unit Price 0 …" at bounding box center [844, 310] width 1028 height 113
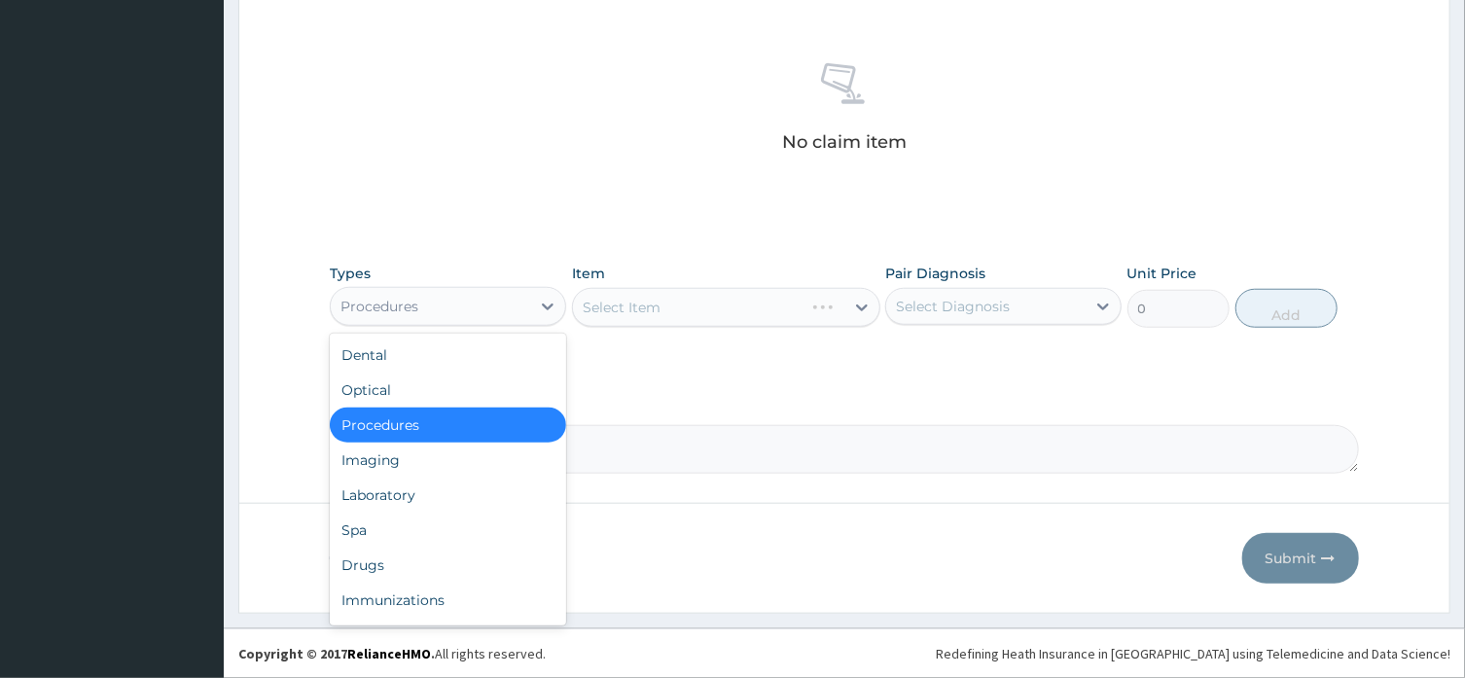
click at [549, 305] on icon at bounding box center [547, 306] width 19 height 19
click at [474, 420] on div "Procedures" at bounding box center [448, 425] width 236 height 35
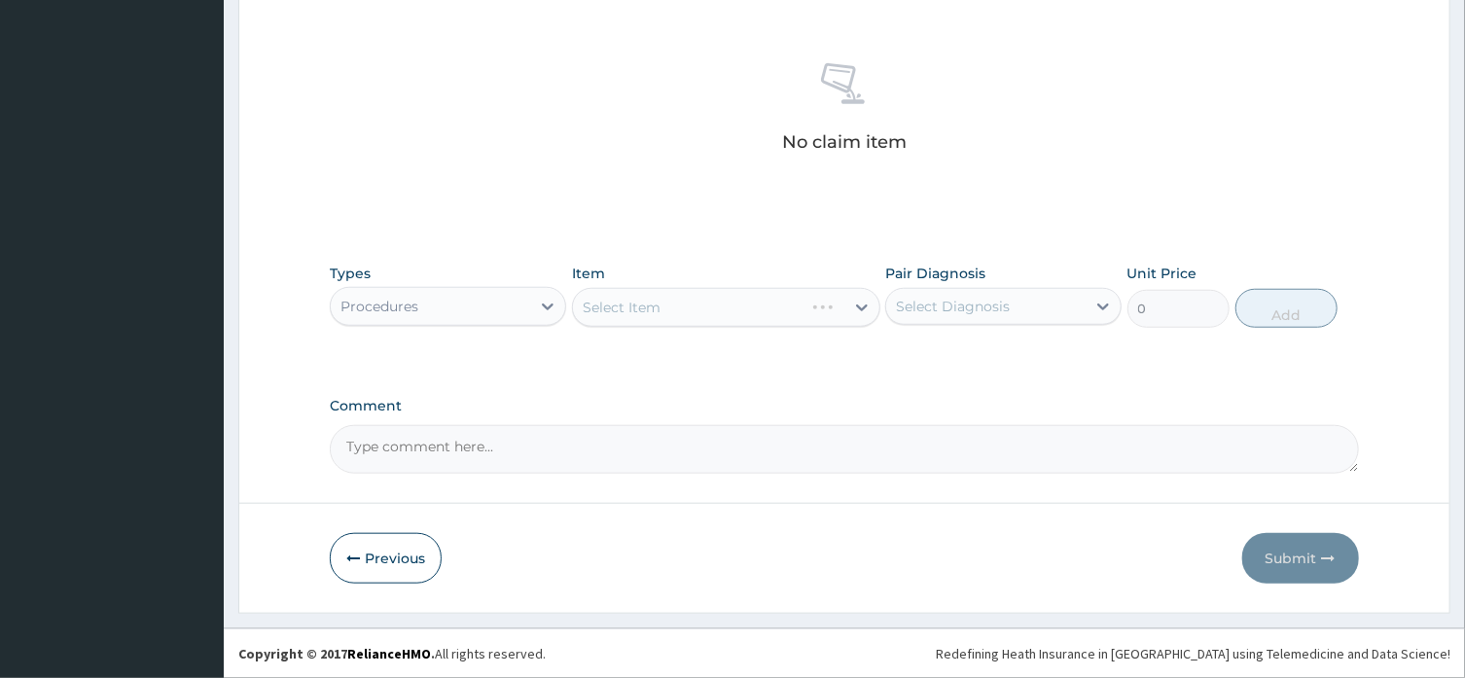
click at [862, 297] on div "Select Item" at bounding box center [726, 307] width 308 height 39
click at [862, 307] on icon at bounding box center [862, 307] width 12 height 7
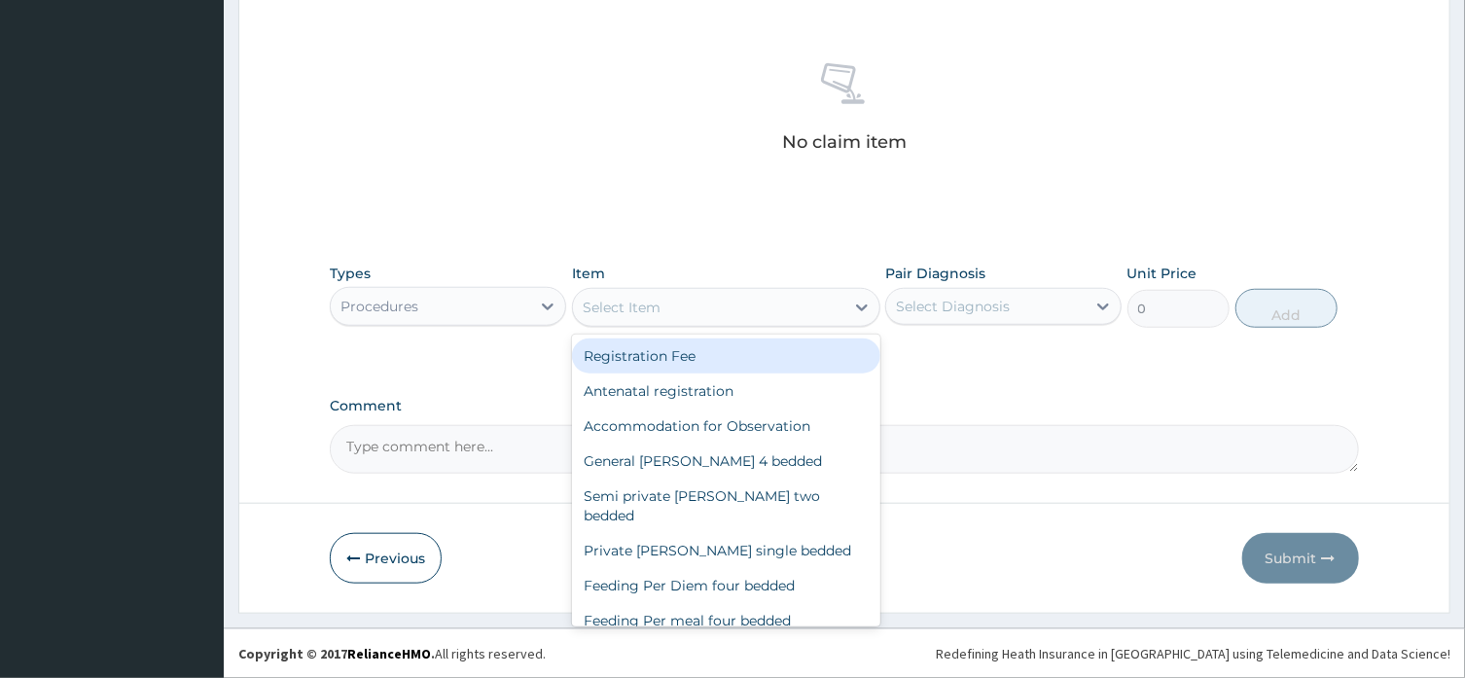
click at [862, 307] on icon at bounding box center [862, 307] width 12 height 7
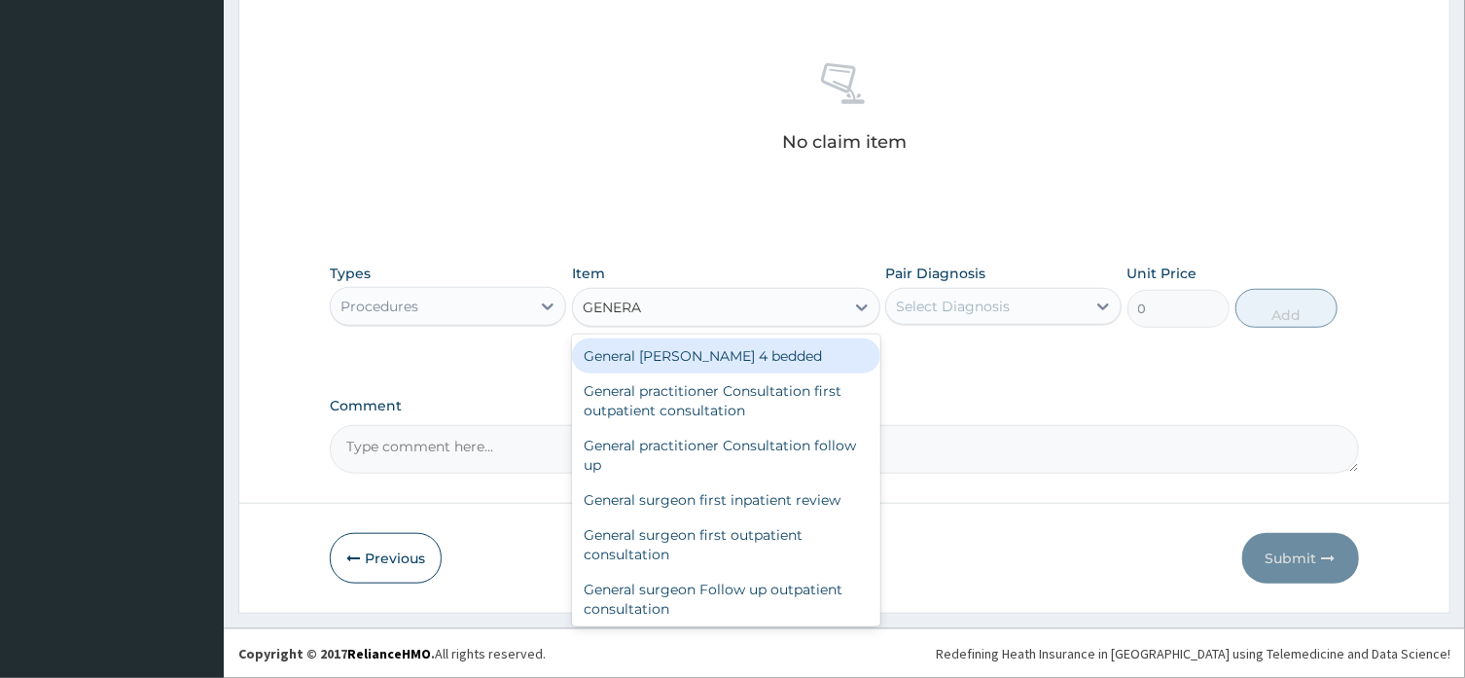
type input "GENERAL"
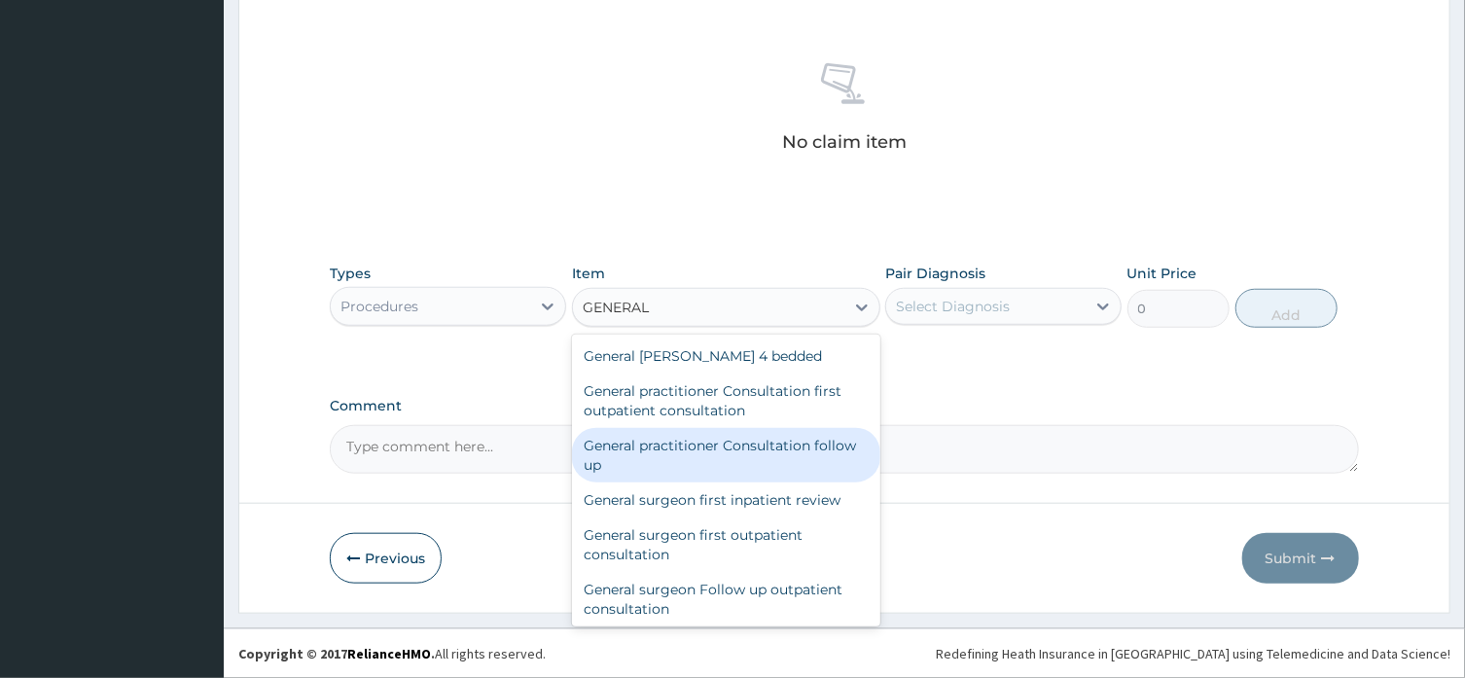
click at [667, 449] on div "General practitioner Consultation follow up" at bounding box center [726, 455] width 308 height 54
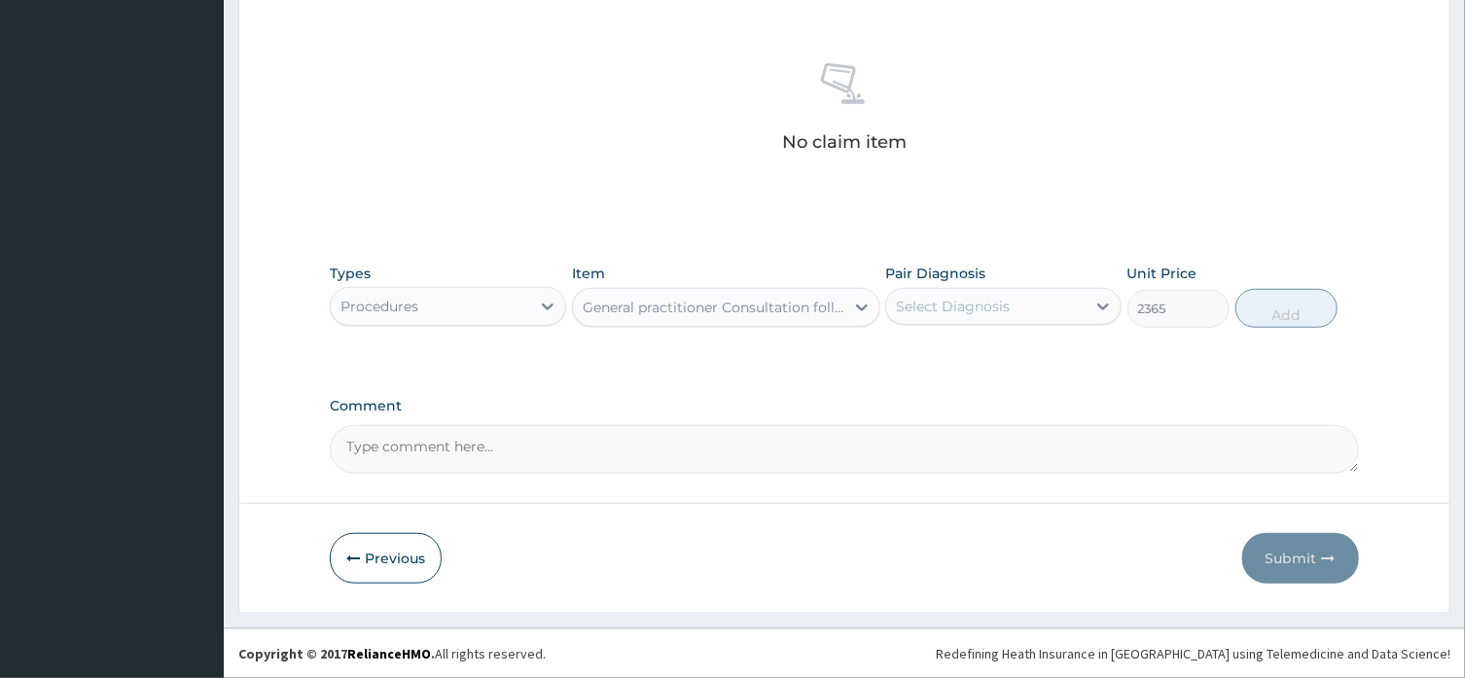
type input "2365"
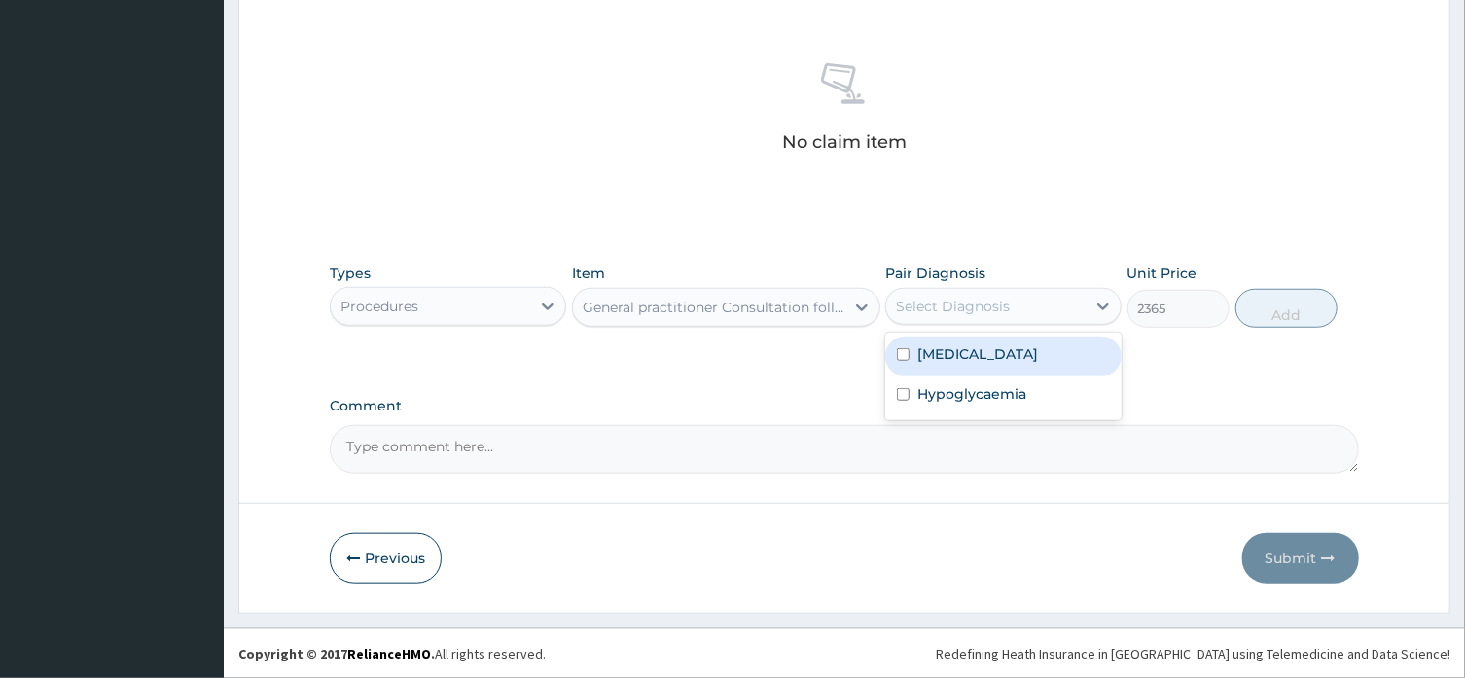
click at [972, 308] on div "Select Diagnosis" at bounding box center [953, 306] width 114 height 19
click at [967, 352] on label "Hypertensive heart disease" at bounding box center [977, 353] width 121 height 19
checkbox input "true"
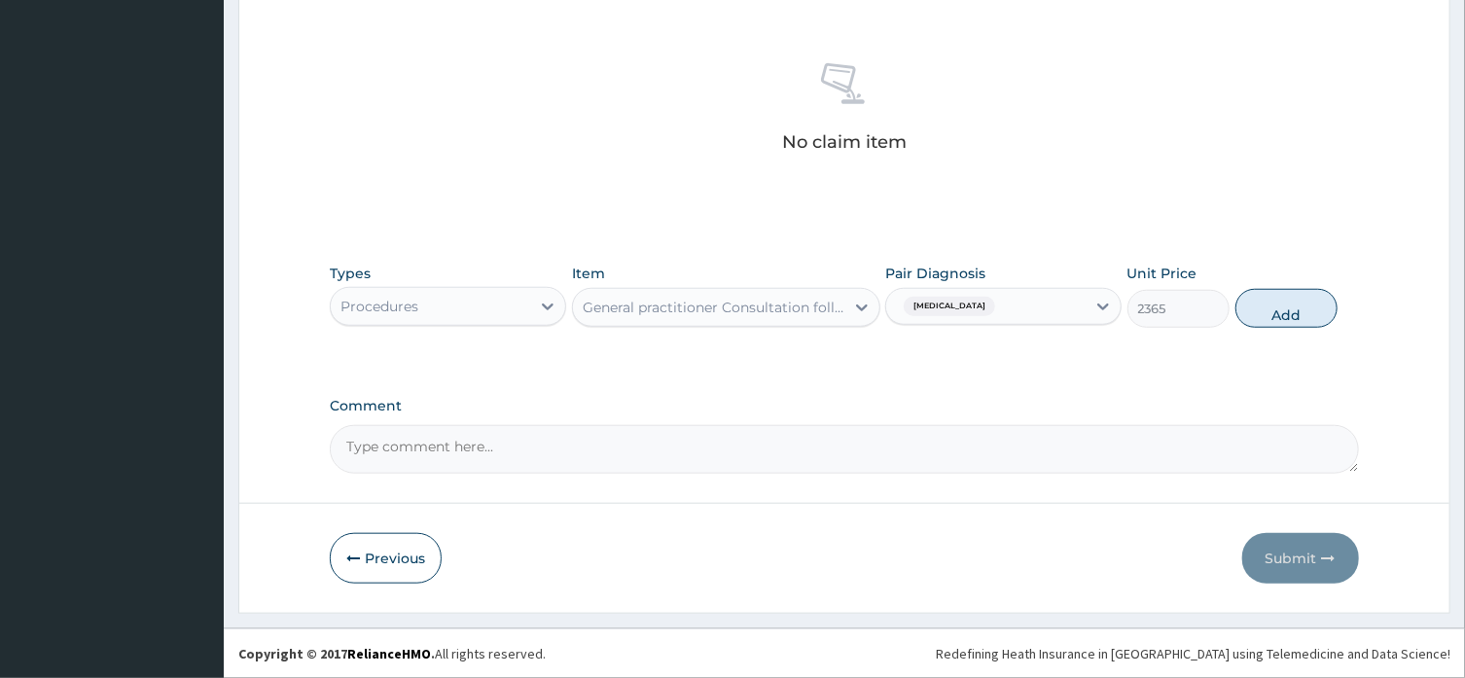
click at [1291, 309] on button "Add" at bounding box center [1286, 308] width 103 height 39
type input "0"
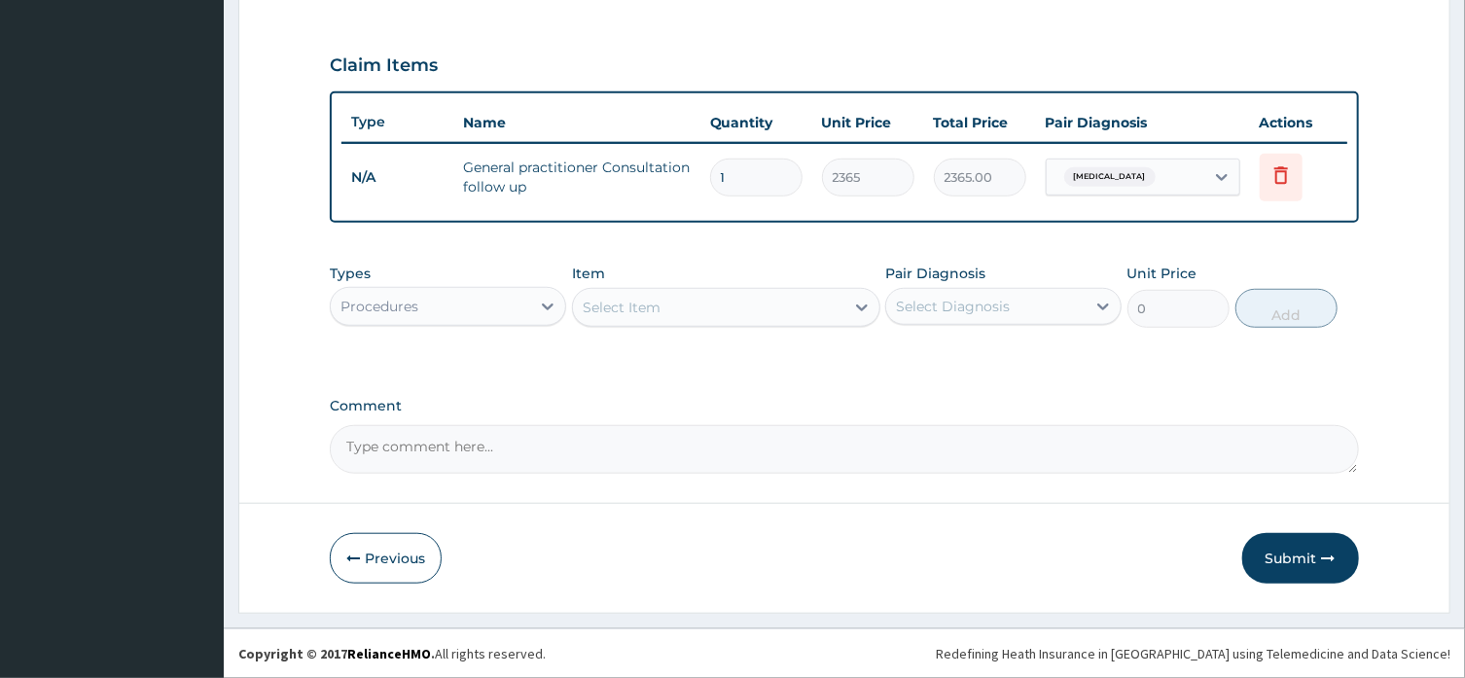
scroll to position [630, 0]
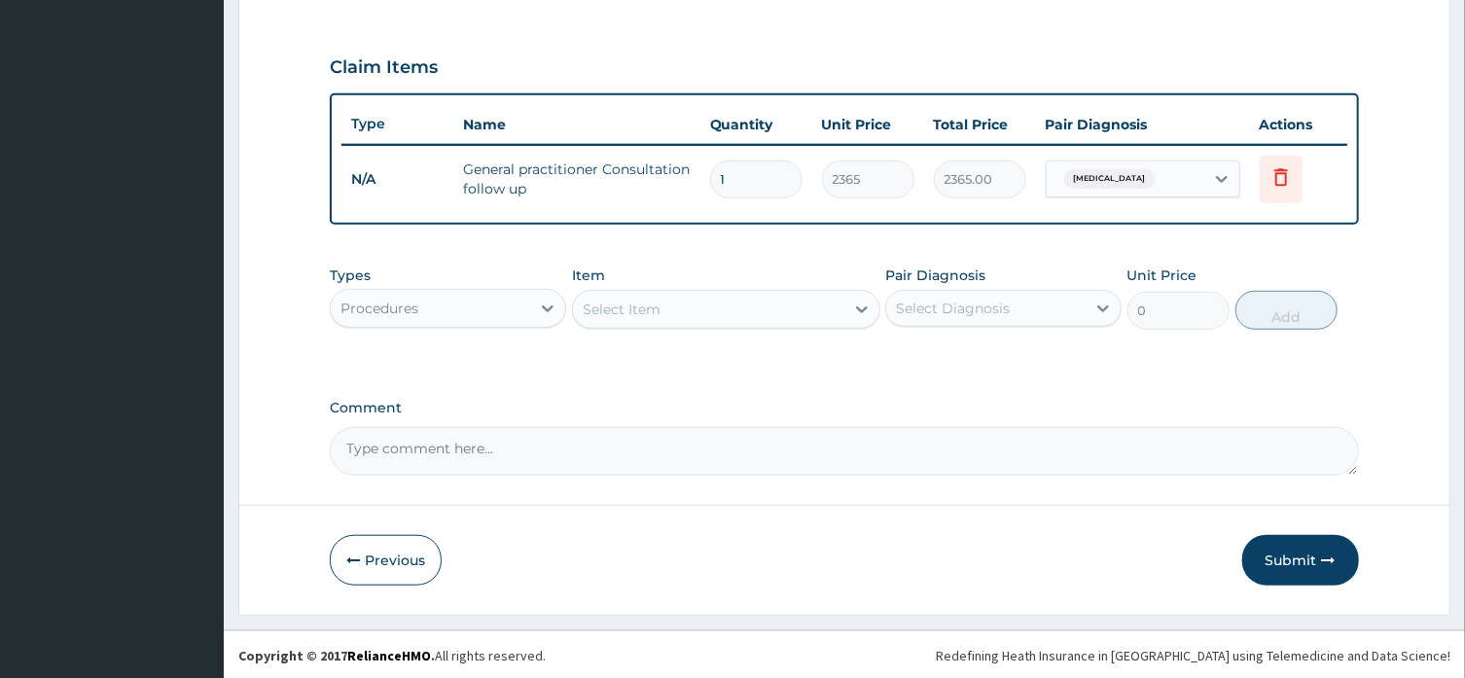
click at [475, 310] on div "Procedures" at bounding box center [430, 308] width 199 height 31
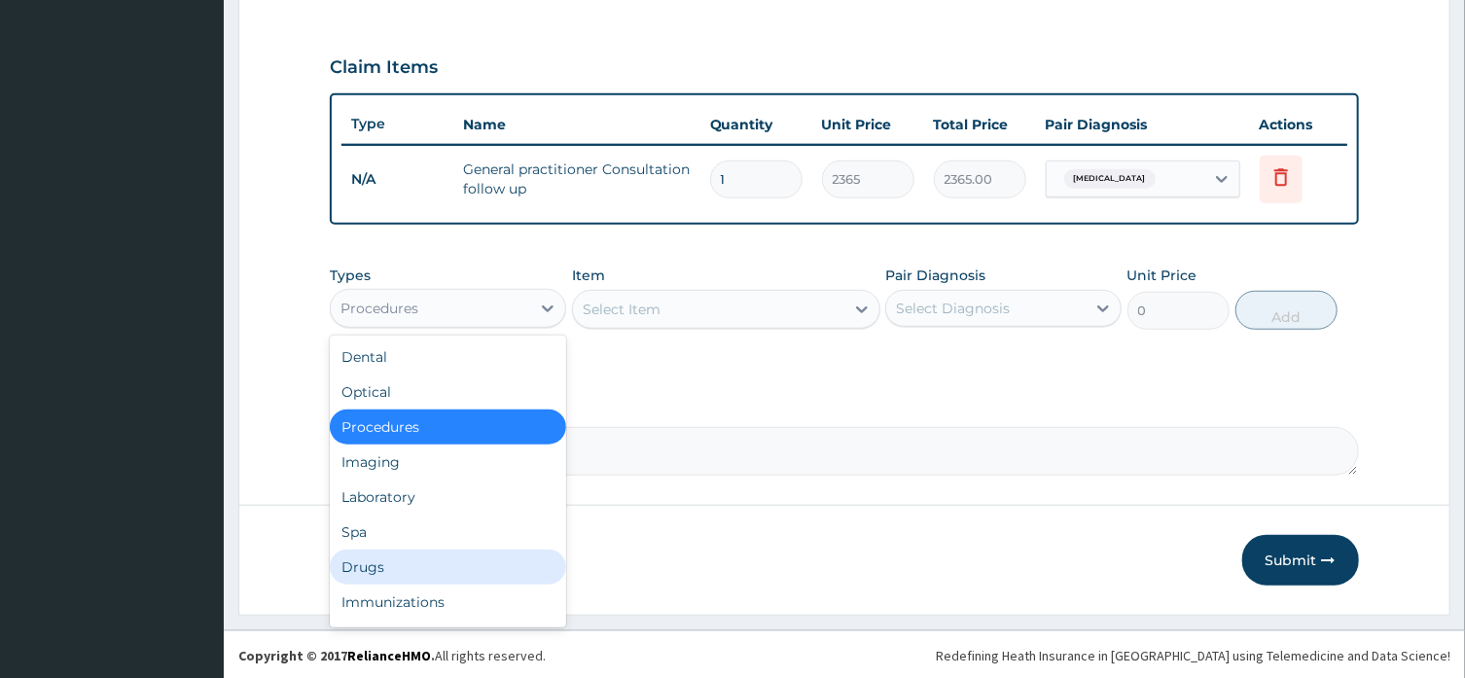
click at [450, 558] on div "Drugs" at bounding box center [448, 567] width 236 height 35
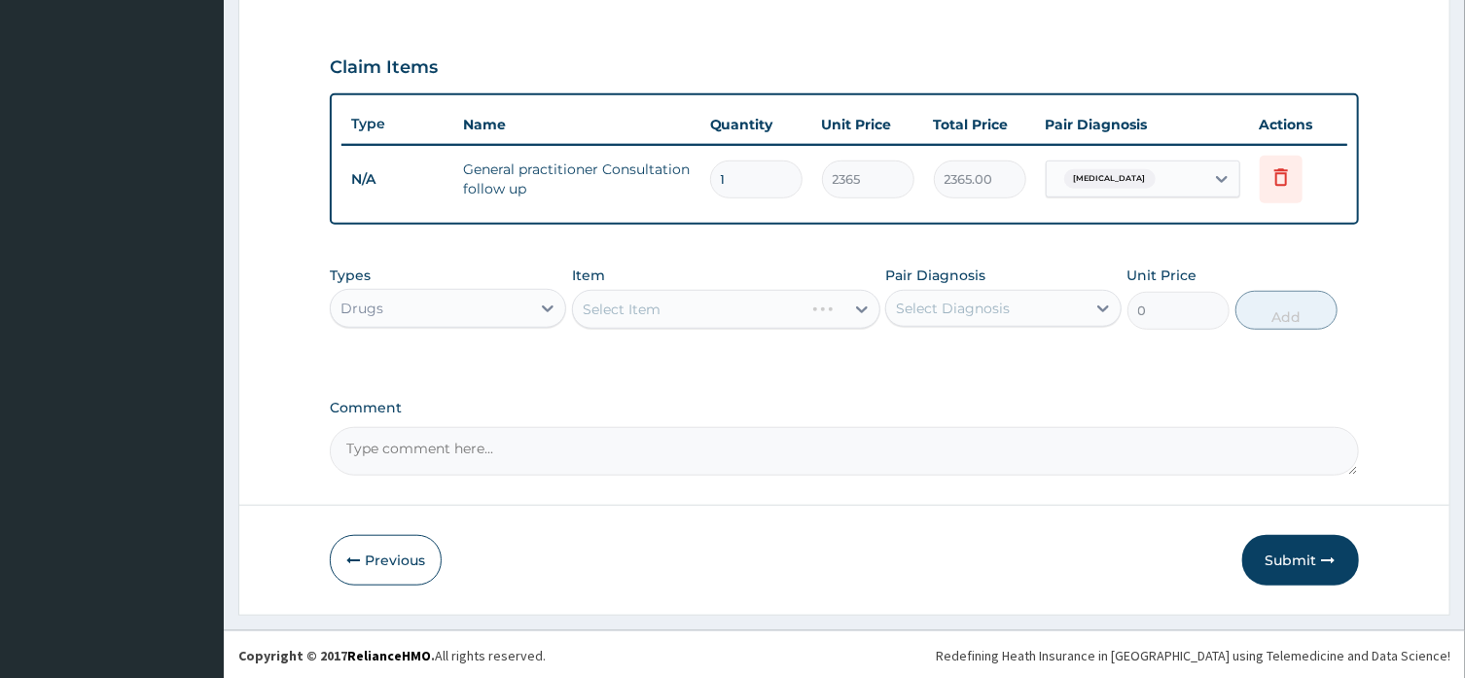
click at [670, 307] on div "Select Item" at bounding box center [726, 309] width 308 height 39
click at [866, 307] on div "Select Item" at bounding box center [726, 309] width 308 height 39
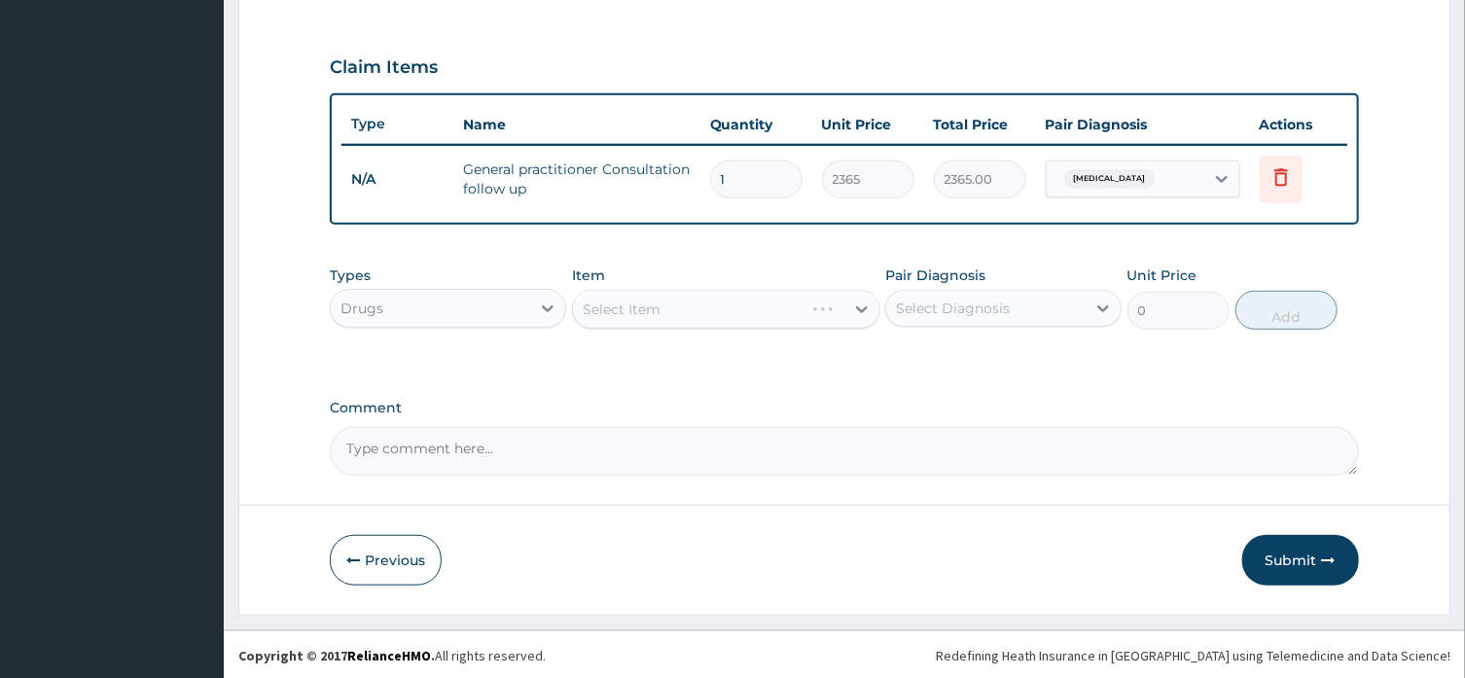
click at [866, 307] on icon at bounding box center [862, 309] width 12 height 7
click at [864, 310] on icon at bounding box center [861, 309] width 19 height 19
click at [868, 309] on icon at bounding box center [861, 309] width 19 height 19
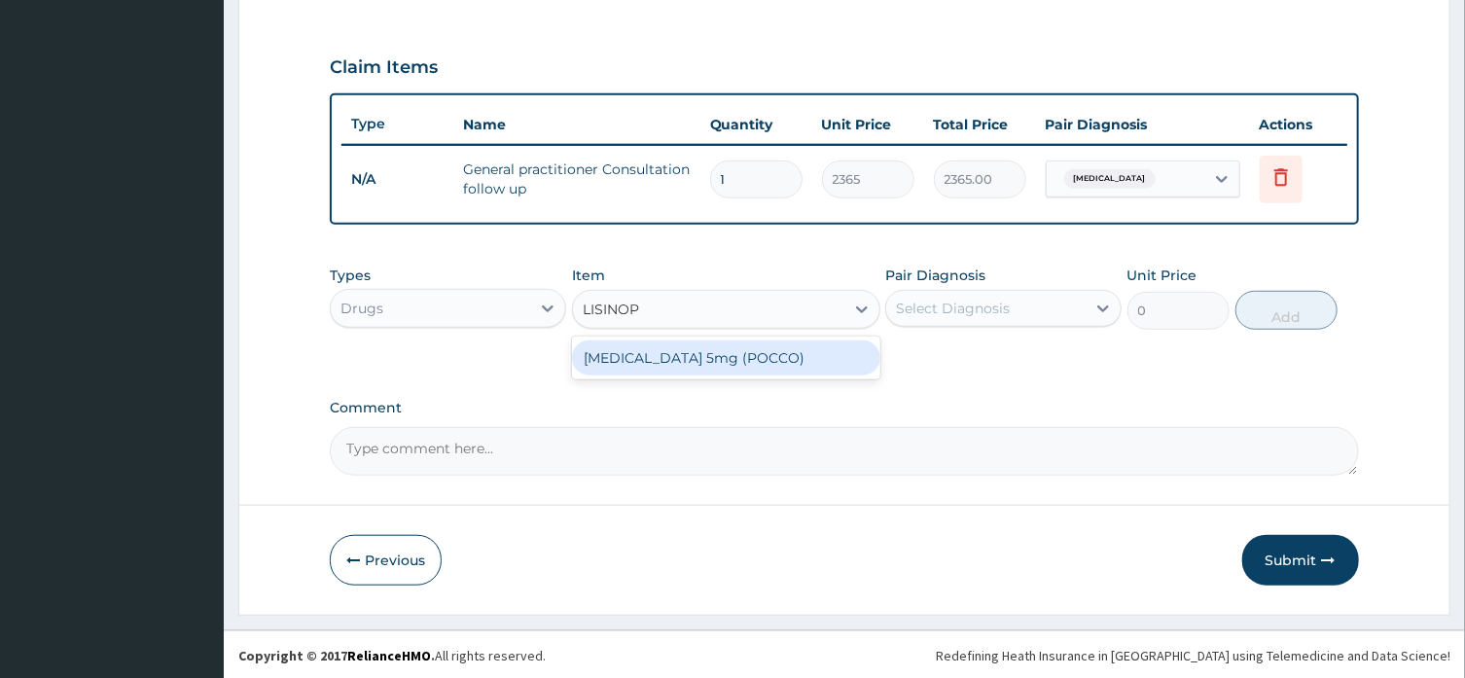
type input "LISINOPR"
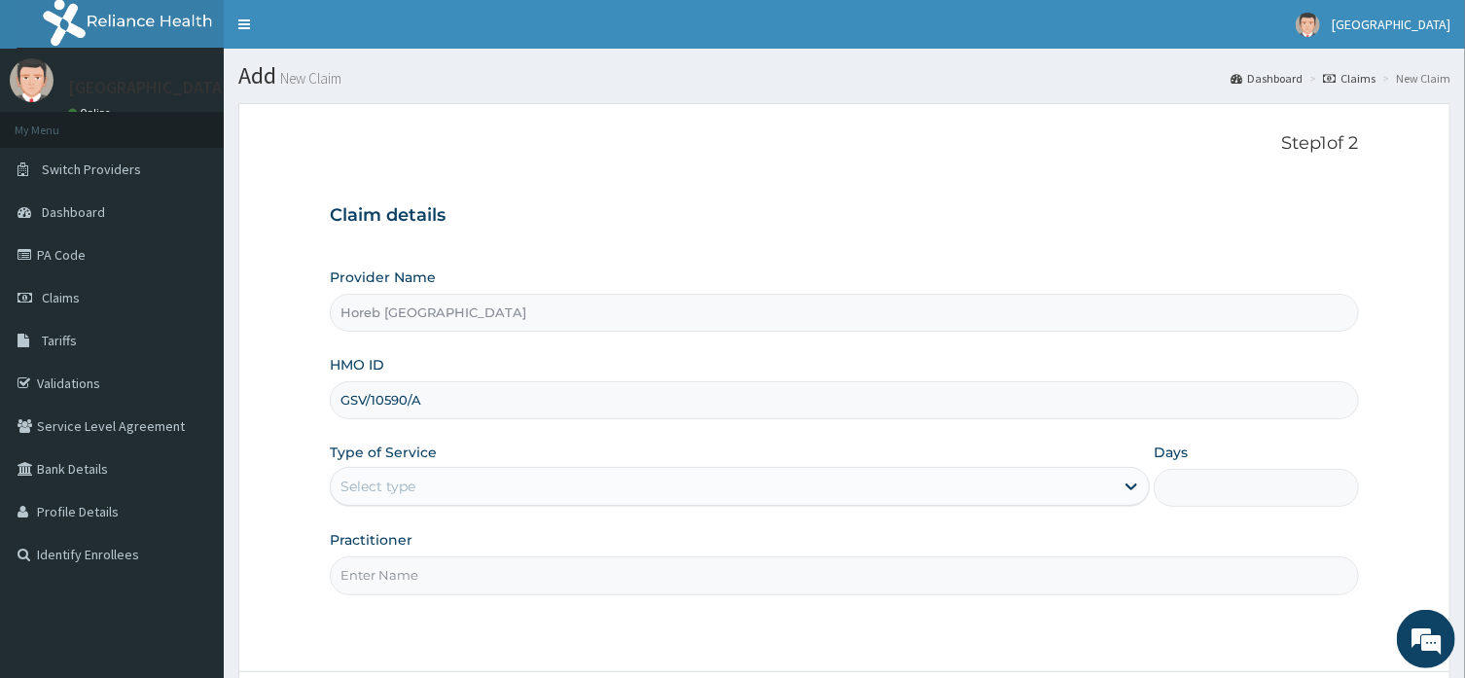
type input "GSV/10590/A"
click at [442, 497] on div "Select type" at bounding box center [722, 486] width 783 height 31
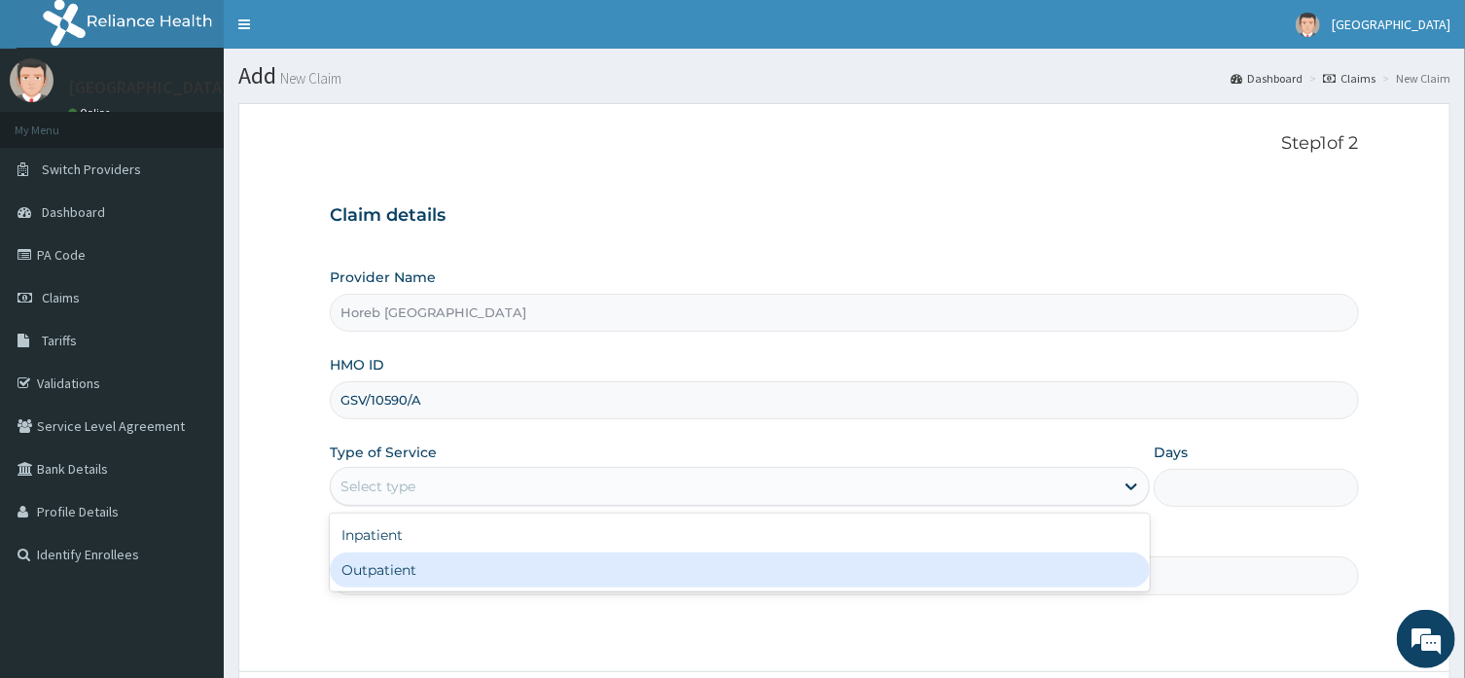
click at [437, 569] on div "Outpatient" at bounding box center [740, 569] width 820 height 35
type input "1"
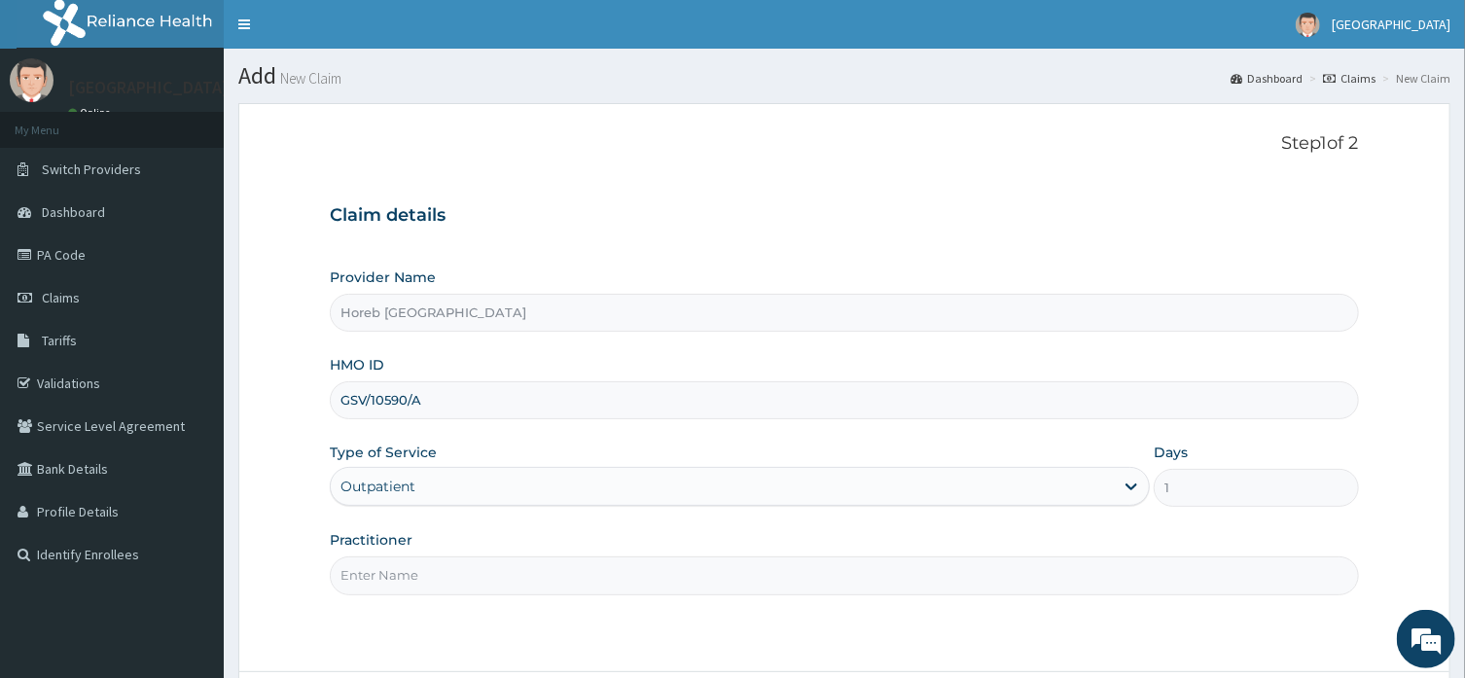
click at [448, 565] on input "Practitioner" at bounding box center [844, 575] width 1028 height 38
type input "GENERAL"
click at [585, 622] on div "Step 1 of 2 Claim details Provider Name Horeb Consult Hospital HMO ID GSV/10590…" at bounding box center [844, 387] width 1028 height 509
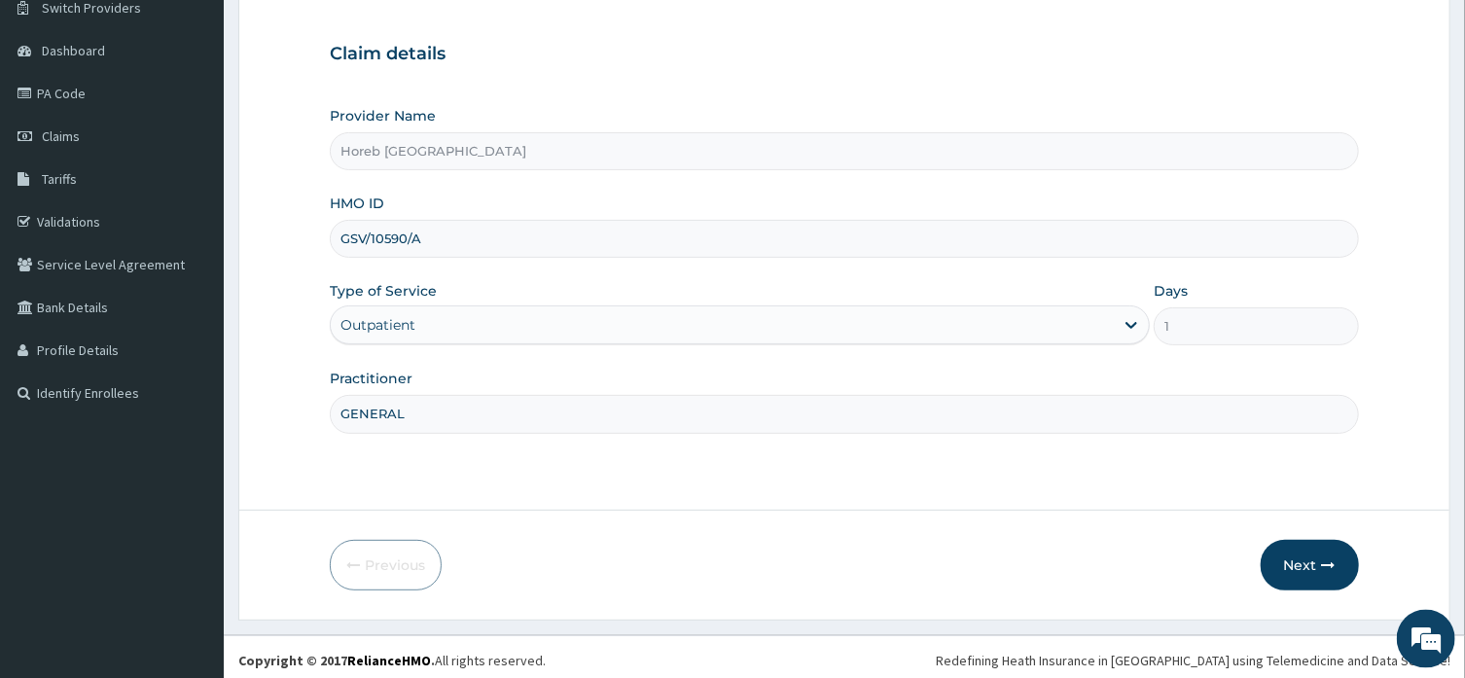
scroll to position [168, 0]
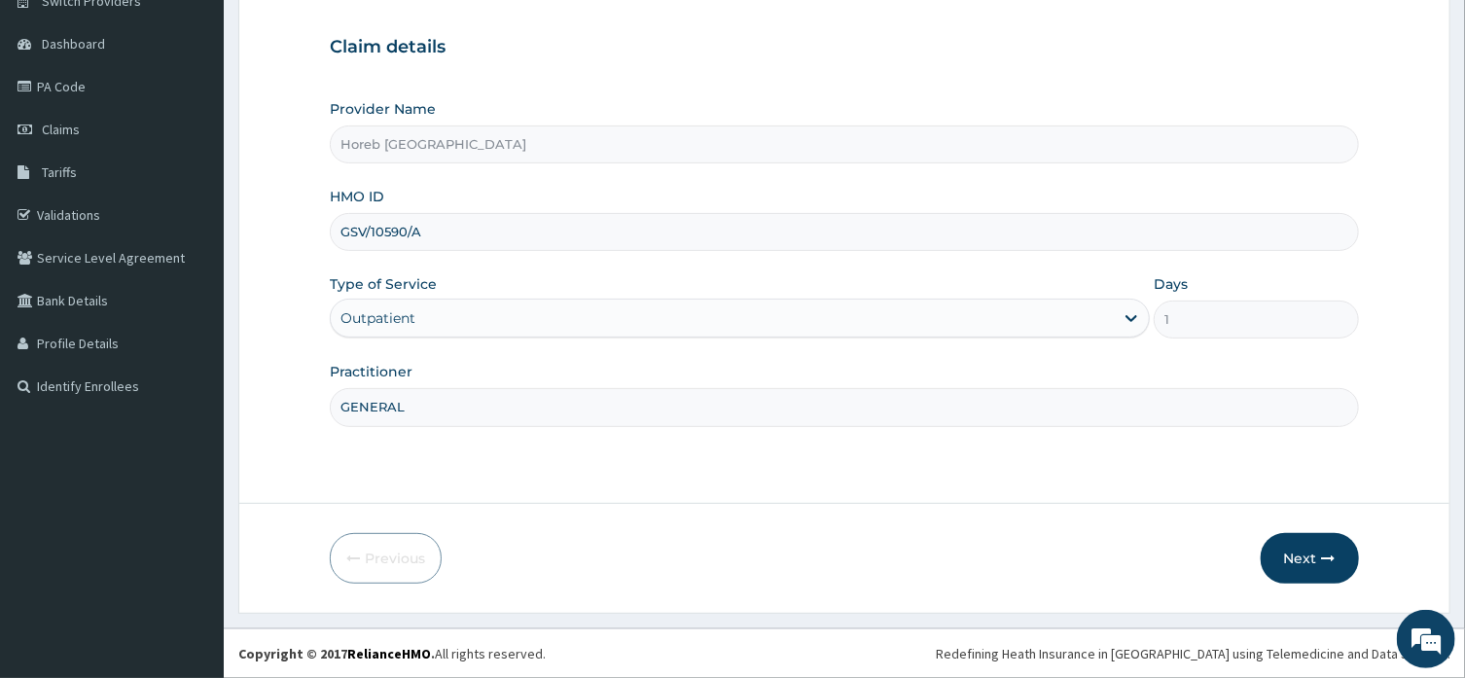
click at [1325, 552] on icon "button" at bounding box center [1329, 558] width 14 height 14
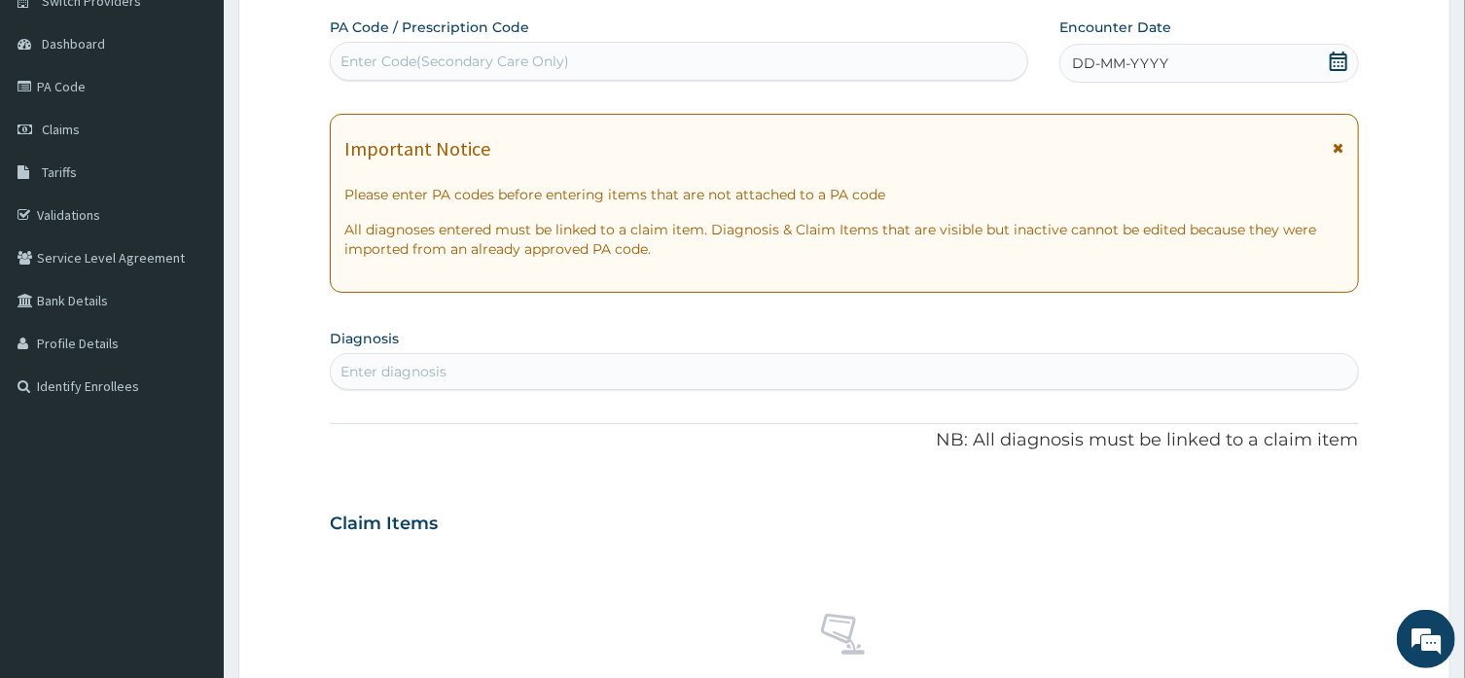
click at [1190, 64] on div "DD-MM-YYYY" at bounding box center [1209, 63] width 300 height 39
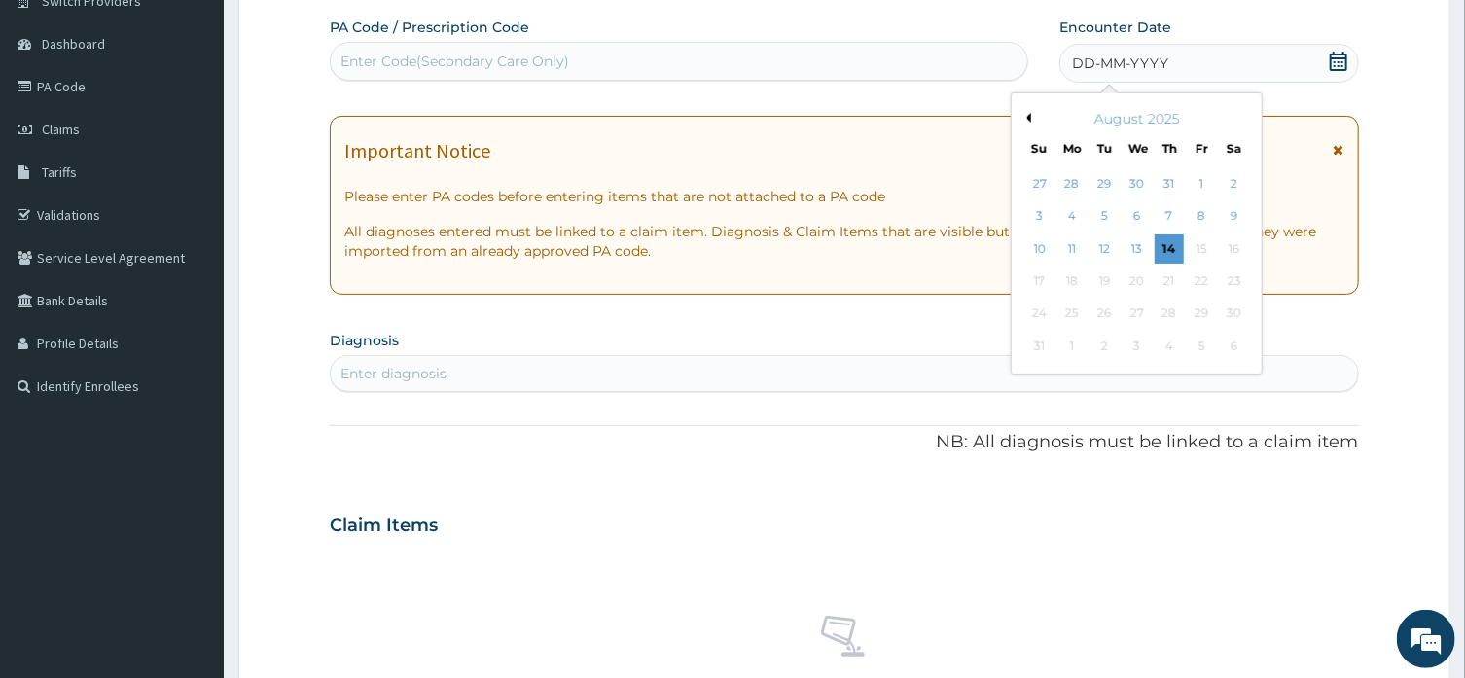
click at [1027, 122] on button "Previous Month" at bounding box center [1026, 118] width 10 height 10
click at [1026, 120] on button "Previous Month" at bounding box center [1026, 118] width 10 height 10
click at [1202, 281] on div "23" at bounding box center [1201, 281] width 29 height 29
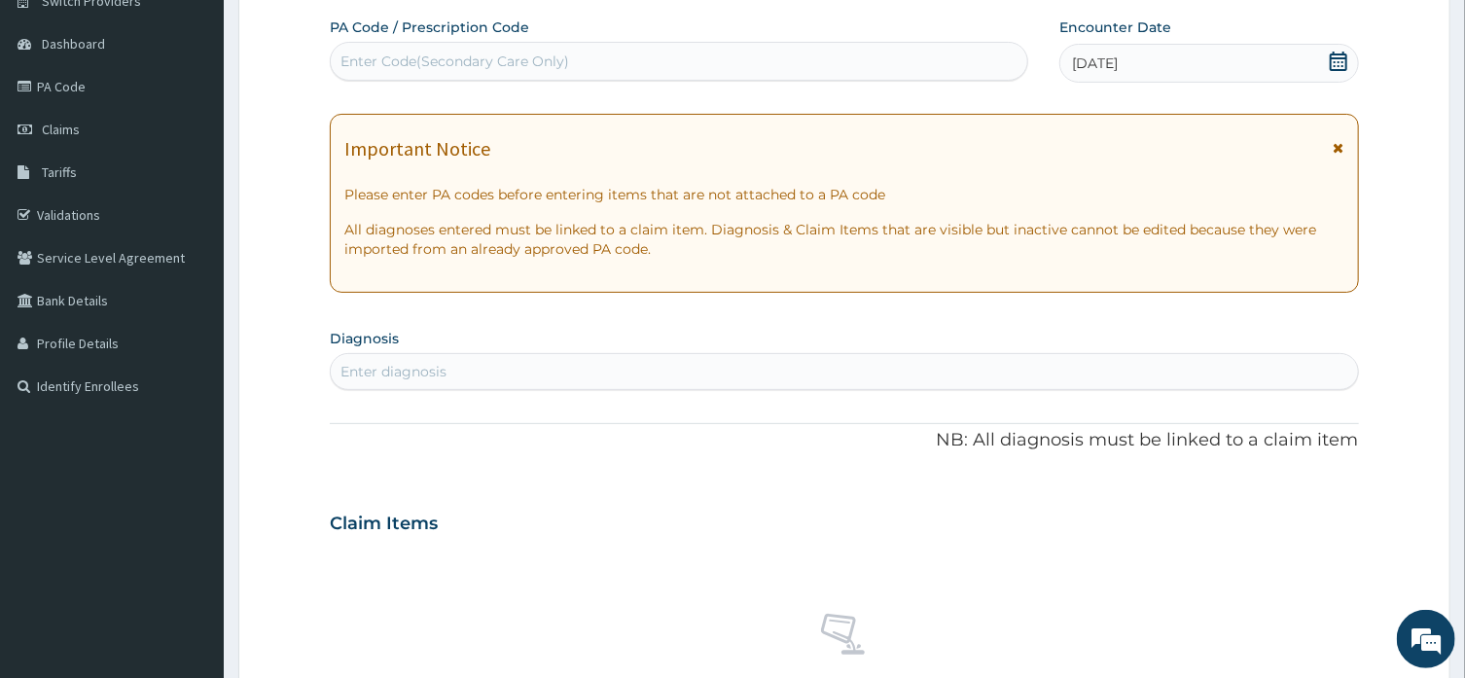
click at [541, 363] on div "Enter diagnosis" at bounding box center [844, 371] width 1026 height 31
click at [505, 372] on div "Enter diagnosis" at bounding box center [844, 371] width 1026 height 31
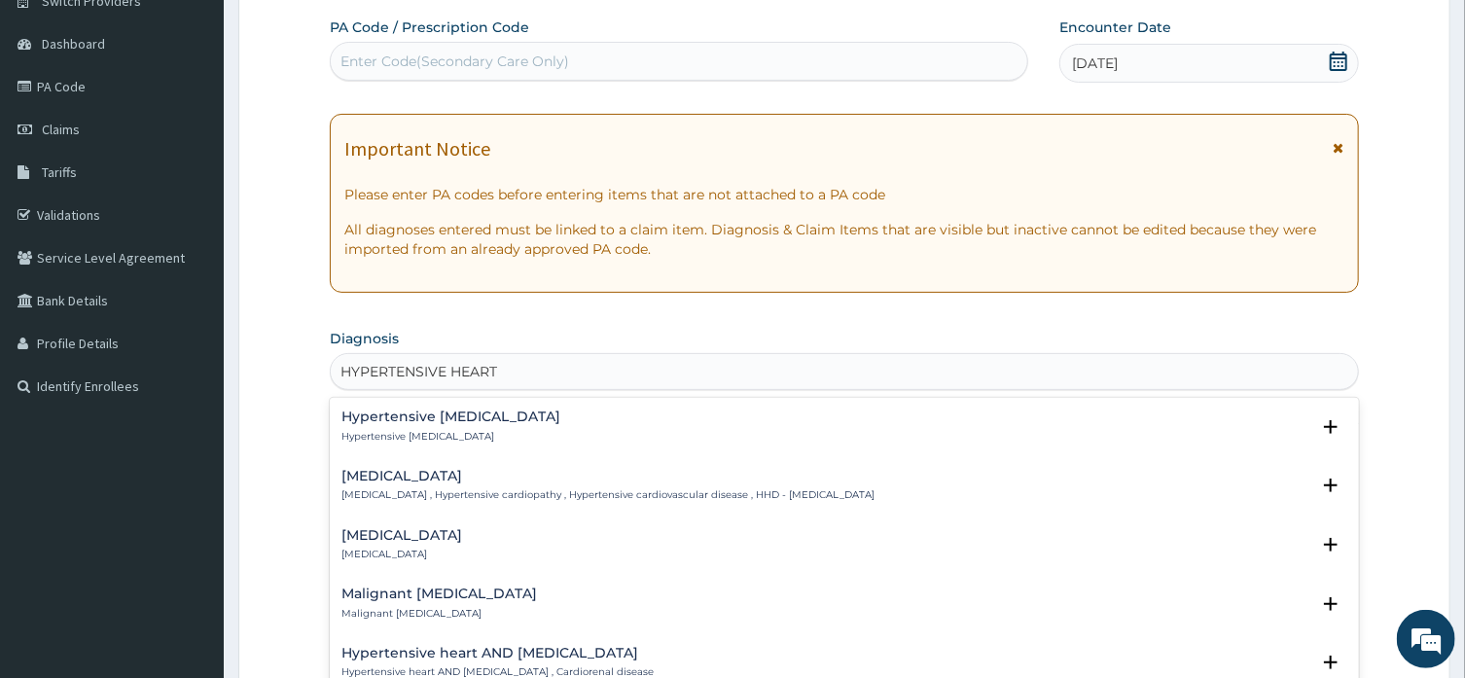
type input "HYPERTENSIVE HEART"
click at [505, 482] on h4 "[MEDICAL_DATA]" at bounding box center [607, 476] width 533 height 15
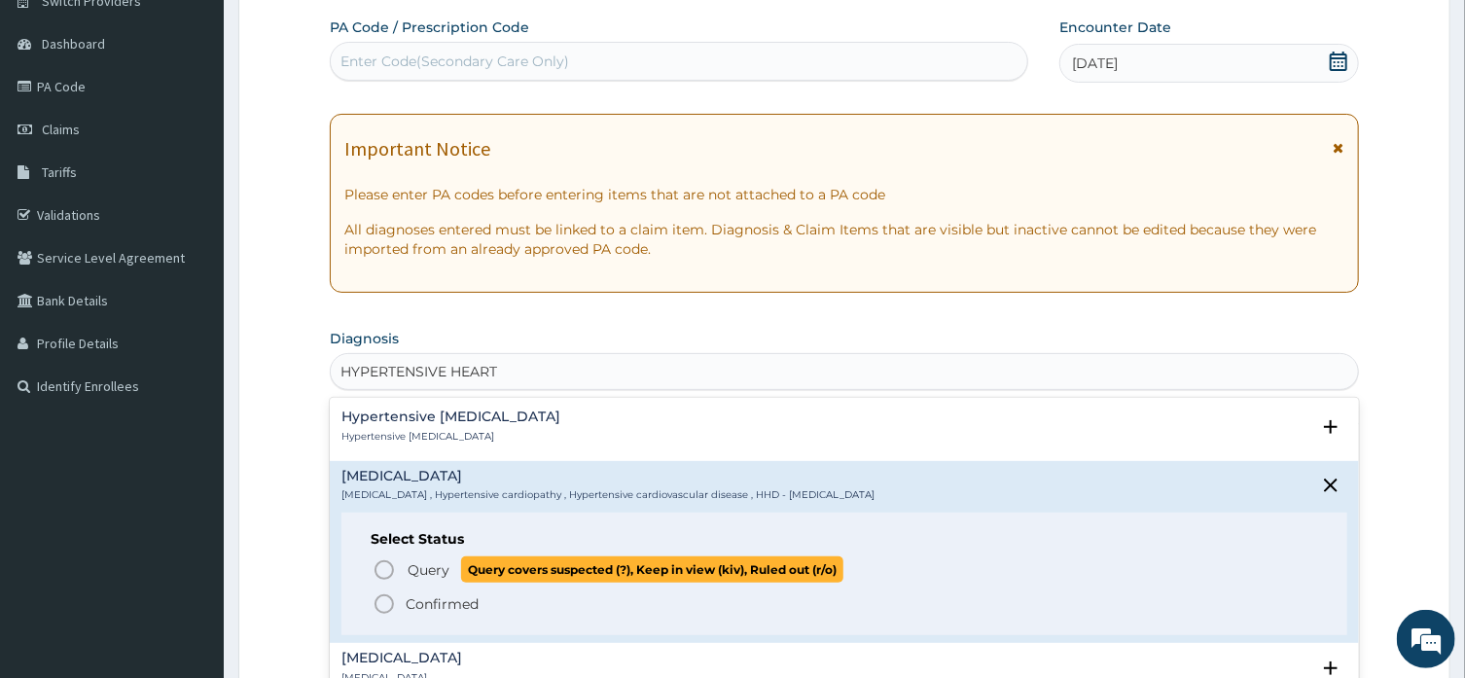
click at [493, 578] on span "Query covers suspected (?), Keep in view (kiv), Ruled out (r/o)" at bounding box center [652, 569] width 382 height 26
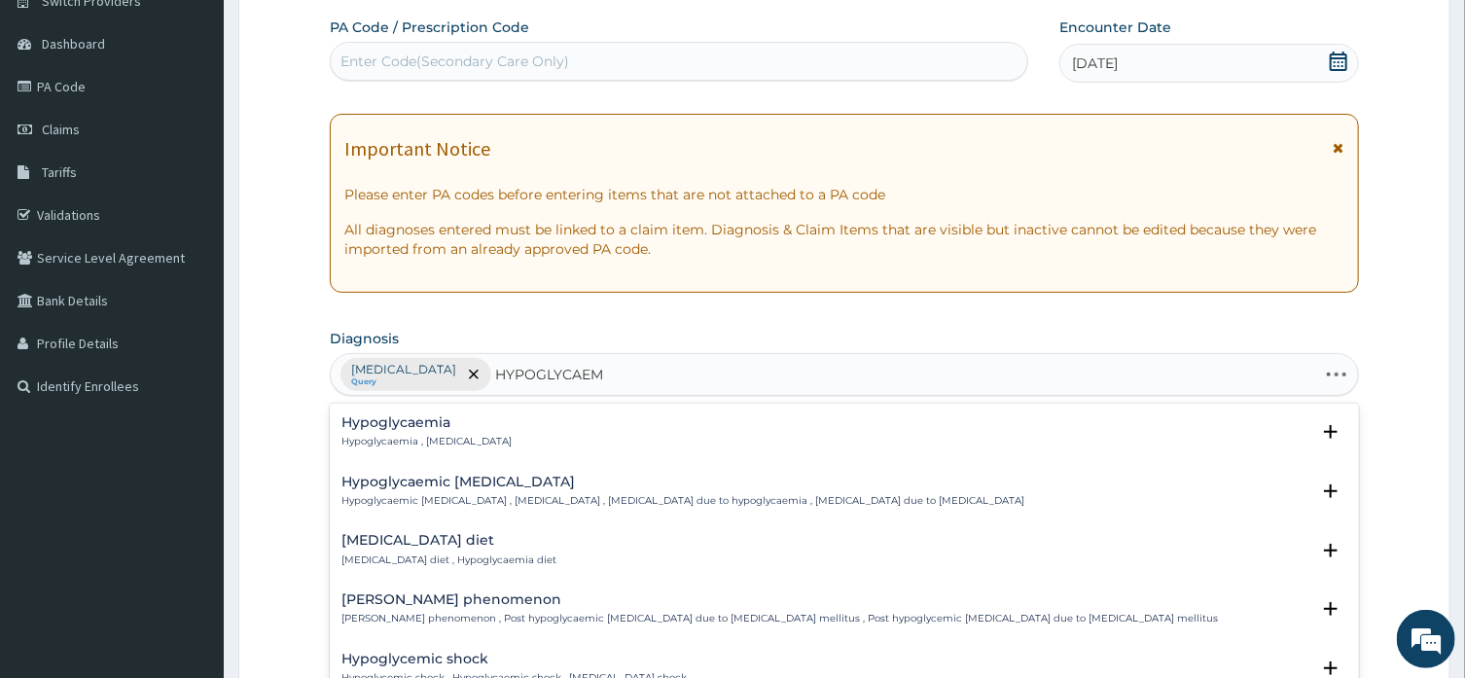
type input "HYPOGLYCAEMI"
click at [448, 441] on p "Hypoglycaemia , Hypoglycemia" at bounding box center [426, 442] width 170 height 14
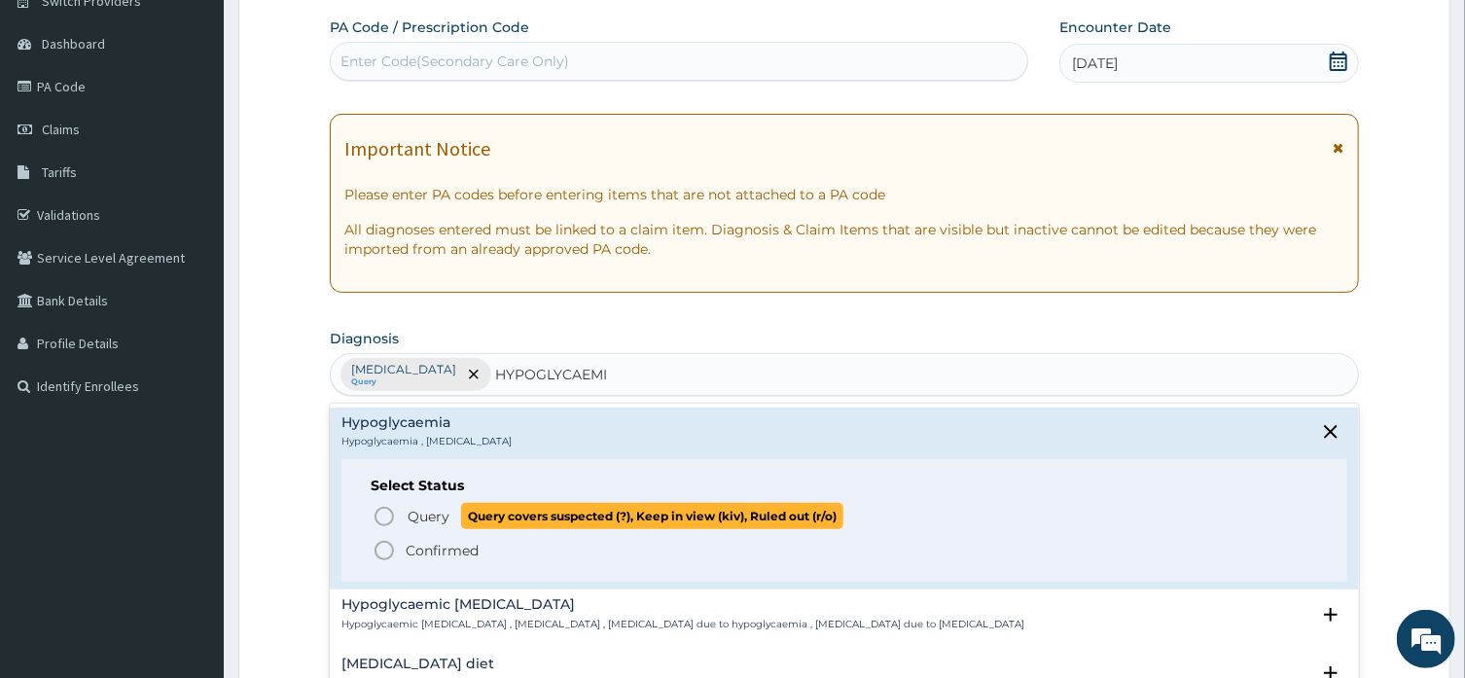
click at [471, 512] on span "Query covers suspected (?), Keep in view (kiv), Ruled out (r/o)" at bounding box center [652, 516] width 382 height 26
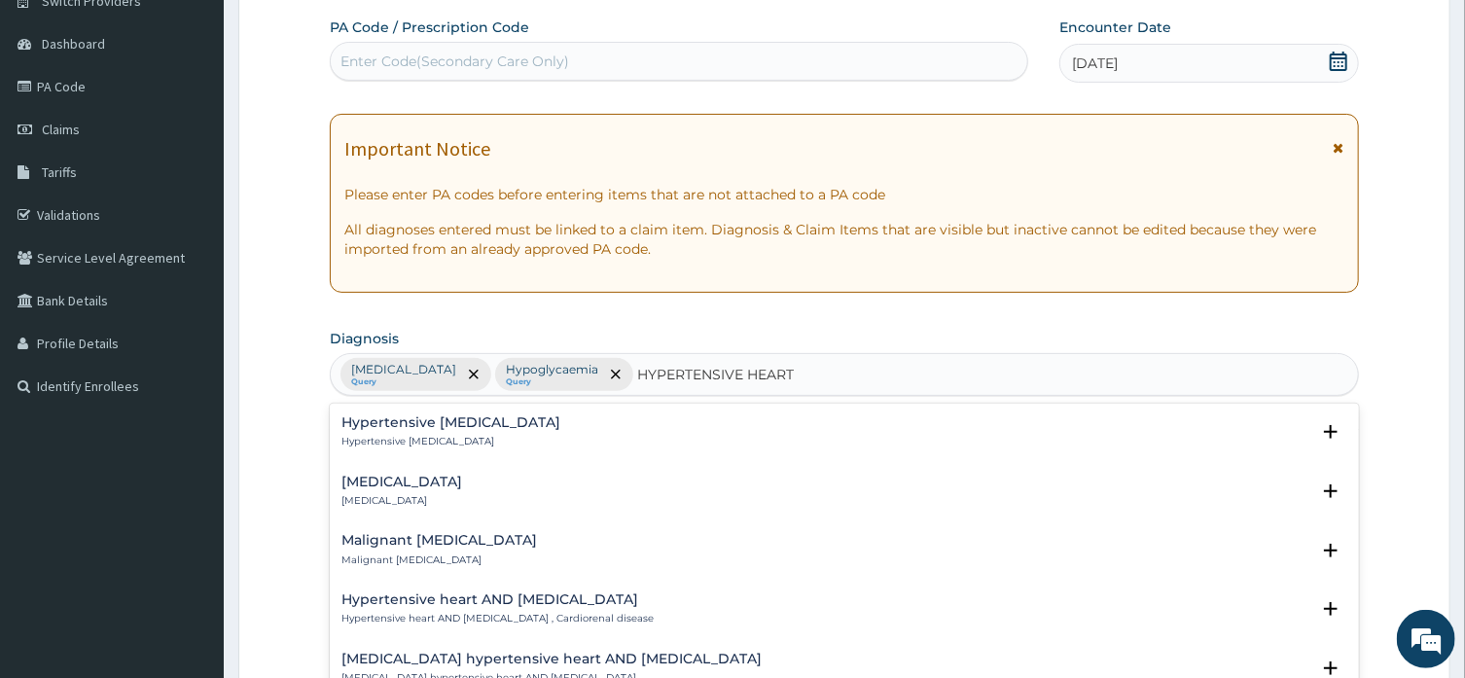
click at [851, 373] on input "HYPERTENSIVE HEART" at bounding box center [749, 374] width 224 height 19
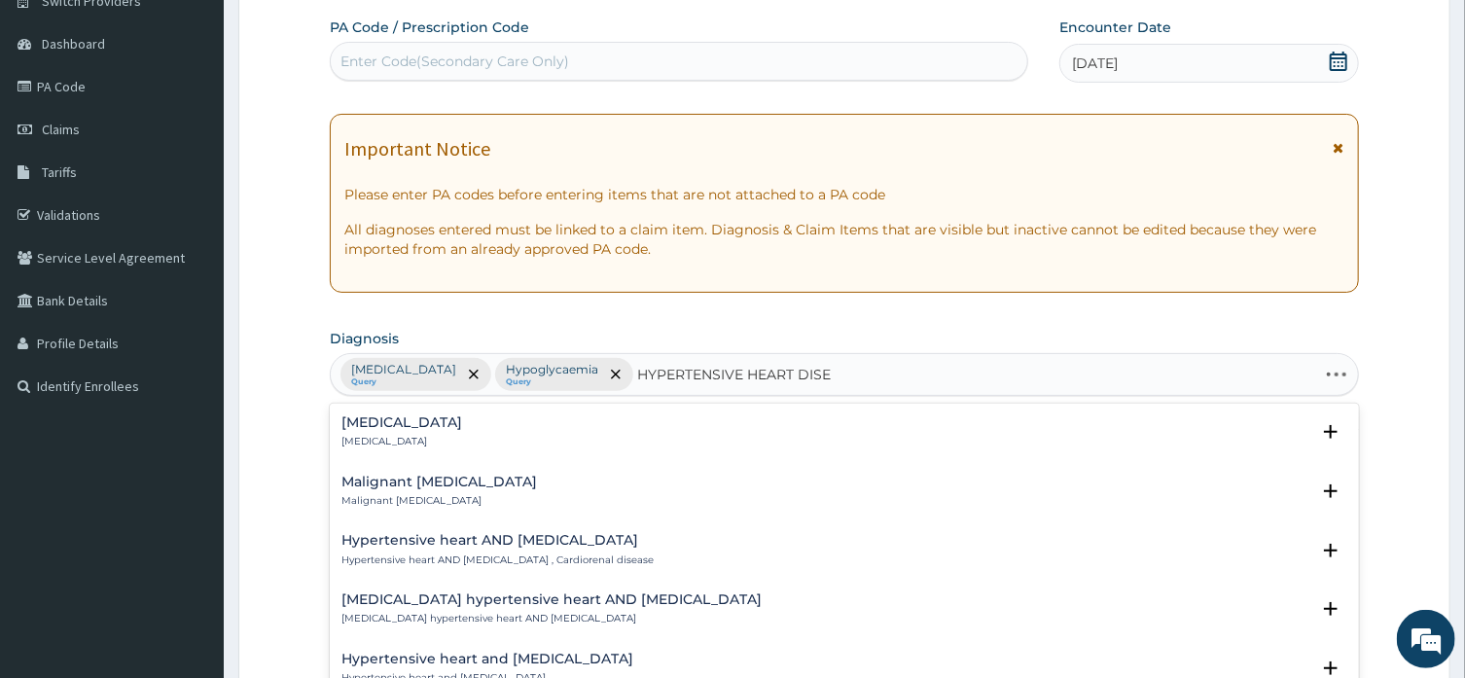
type input "HYPERTENSIVE HEART DISE"
click at [904, 374] on input "HYPERTENSIVE HEART DISE" at bounding box center [801, 374] width 328 height 19
click at [597, 599] on h4 "Benign hypertensive heart AND renal disease" at bounding box center [551, 599] width 420 height 15
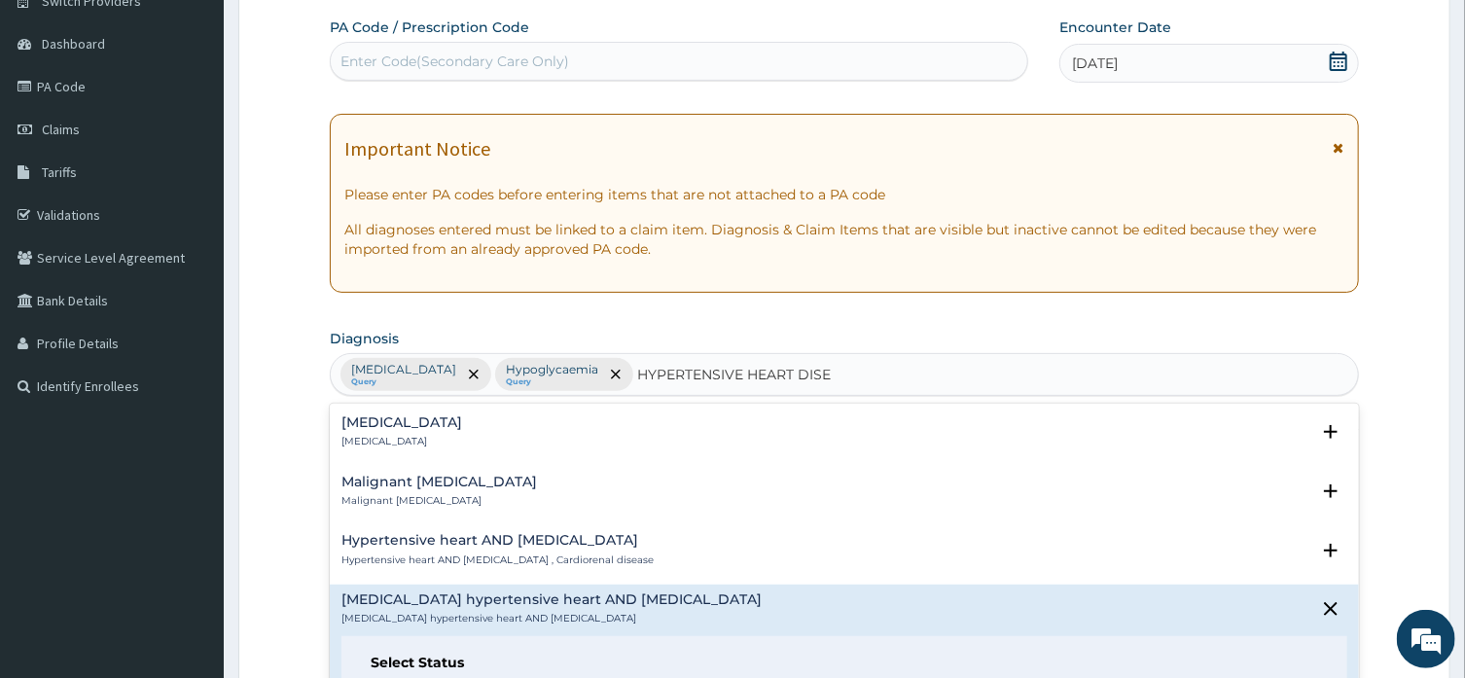
click at [564, 656] on h6 "Select Status" at bounding box center [844, 663] width 946 height 15
click at [564, 662] on h6 "Select Status" at bounding box center [844, 663] width 946 height 15
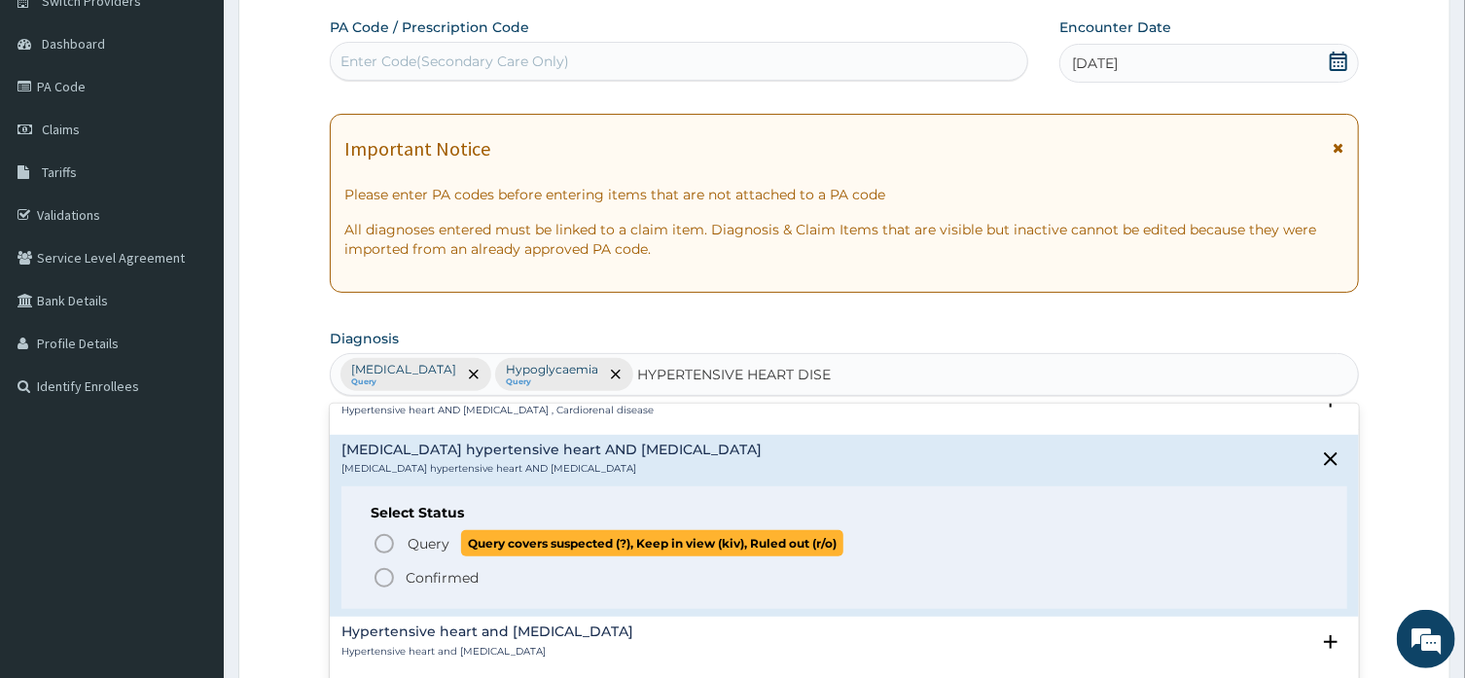
click at [499, 538] on span "Query covers suspected (?), Keep in view (kiv), Ruled out (r/o)" at bounding box center [652, 543] width 382 height 26
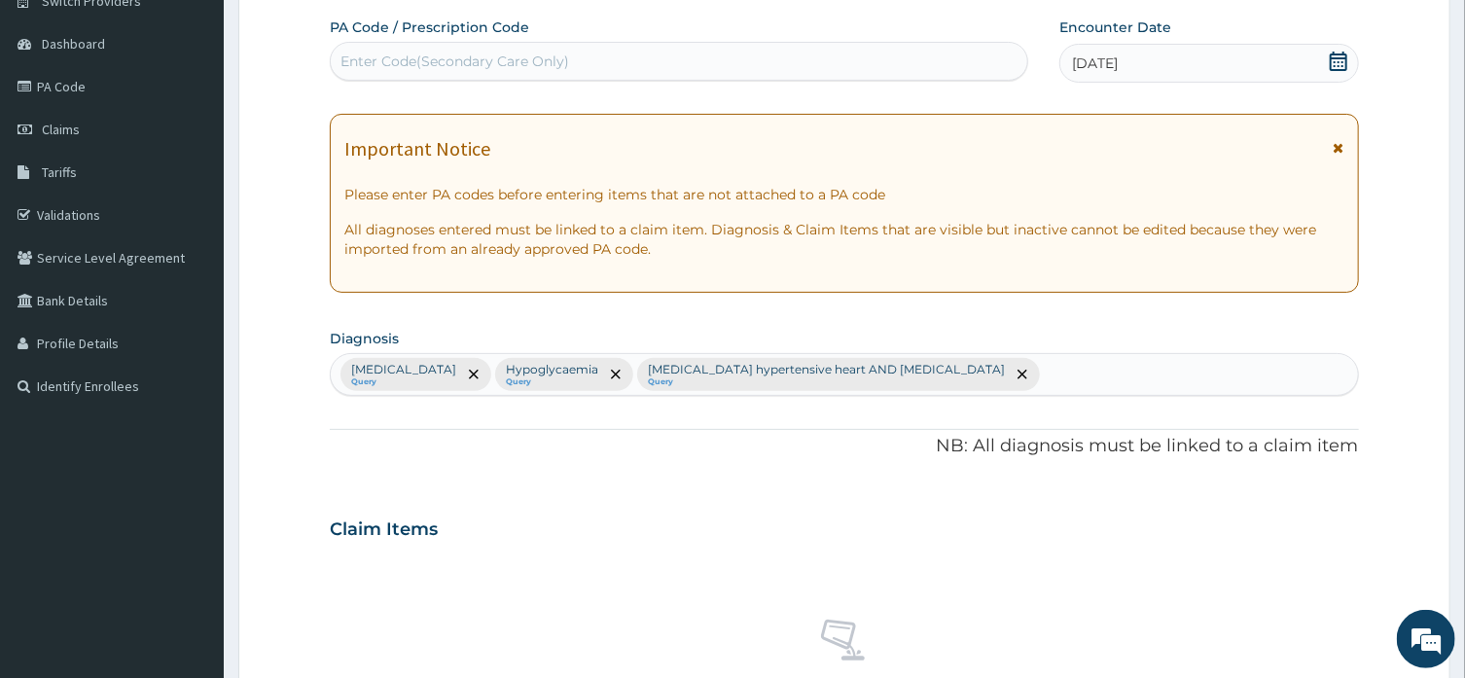
click at [613, 509] on div "Claim Items" at bounding box center [844, 525] width 1028 height 51
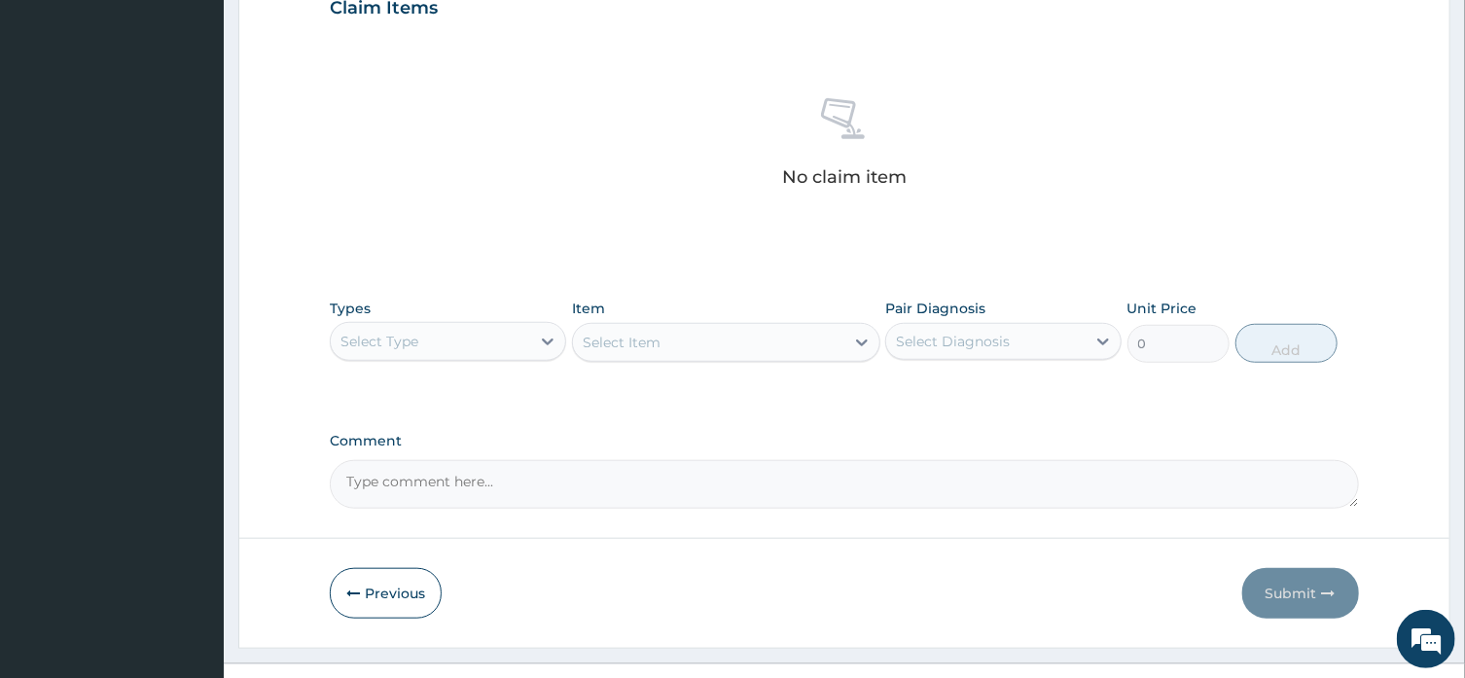
scroll to position [725, 0]
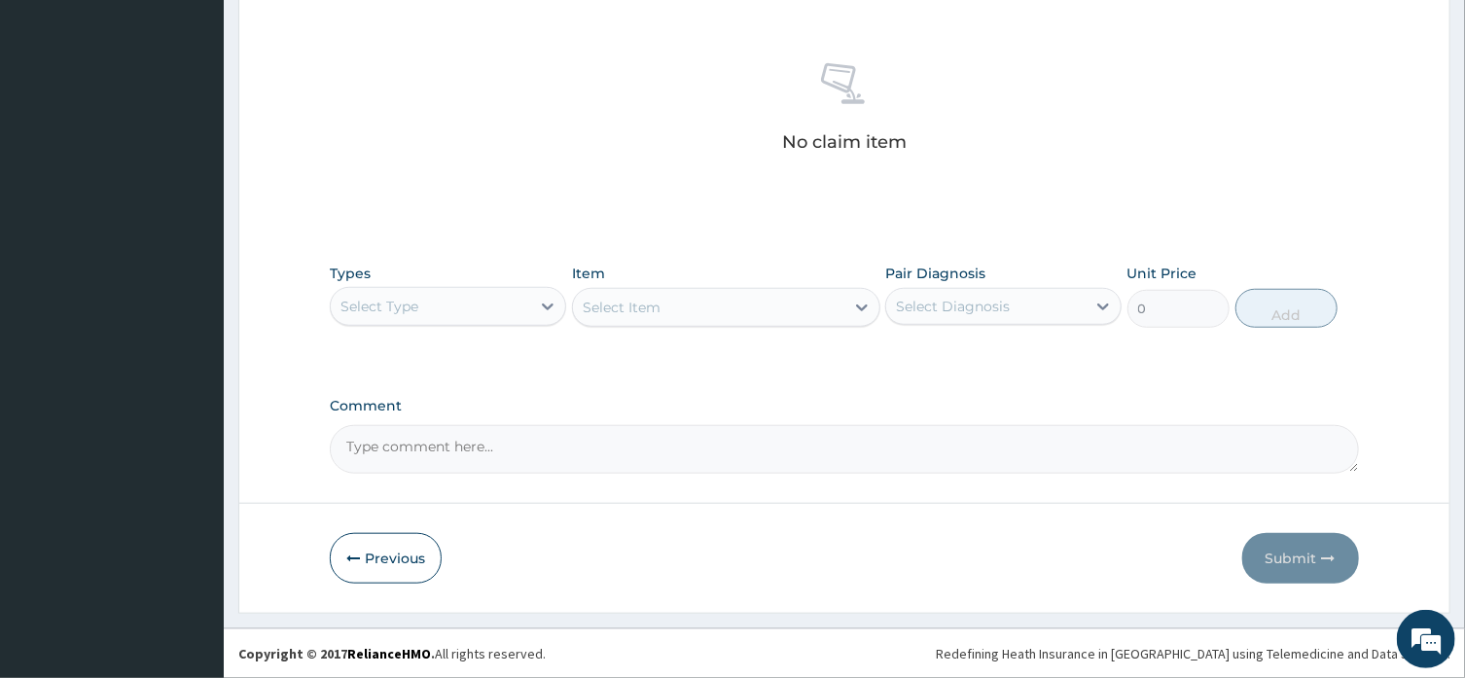
click at [456, 307] on div "Select Type" at bounding box center [430, 306] width 199 height 31
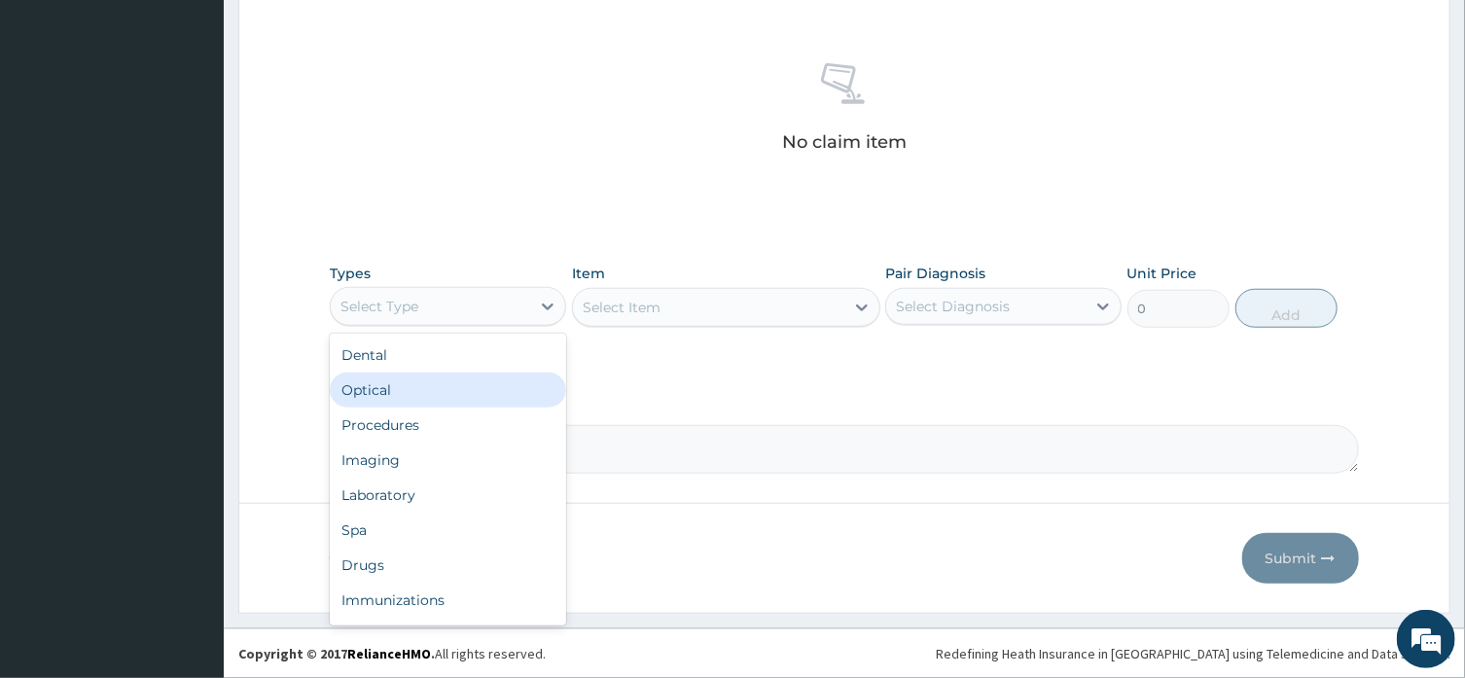
drag, startPoint x: 458, startPoint y: 422, endPoint x: 720, endPoint y: 306, distance: 286.1
click at [720, 306] on div "Types option Optical focused, 2 of 10. 10 results available. Use Up and Down to…" at bounding box center [844, 296] width 1028 height 84
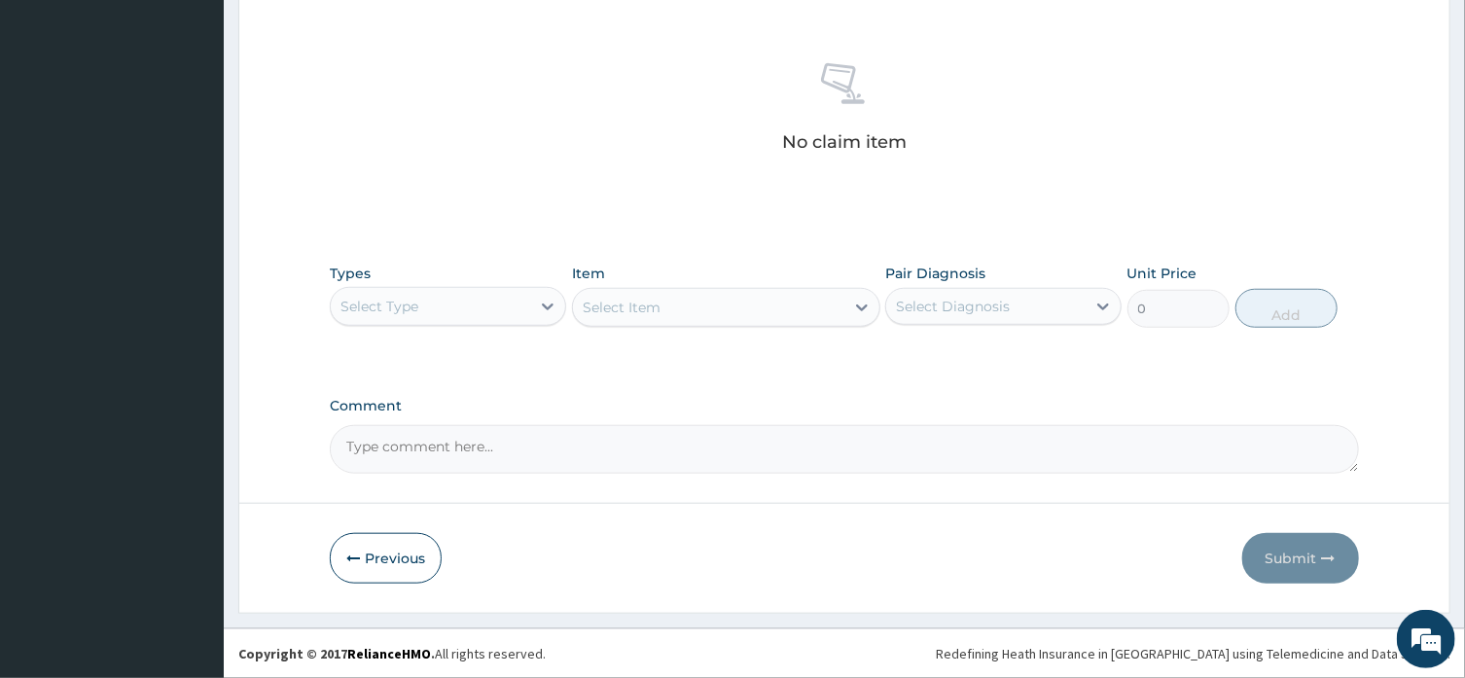
drag, startPoint x: 720, startPoint y: 306, endPoint x: 720, endPoint y: 292, distance: 14.6
click at [720, 292] on div "Select Item" at bounding box center [726, 307] width 308 height 39
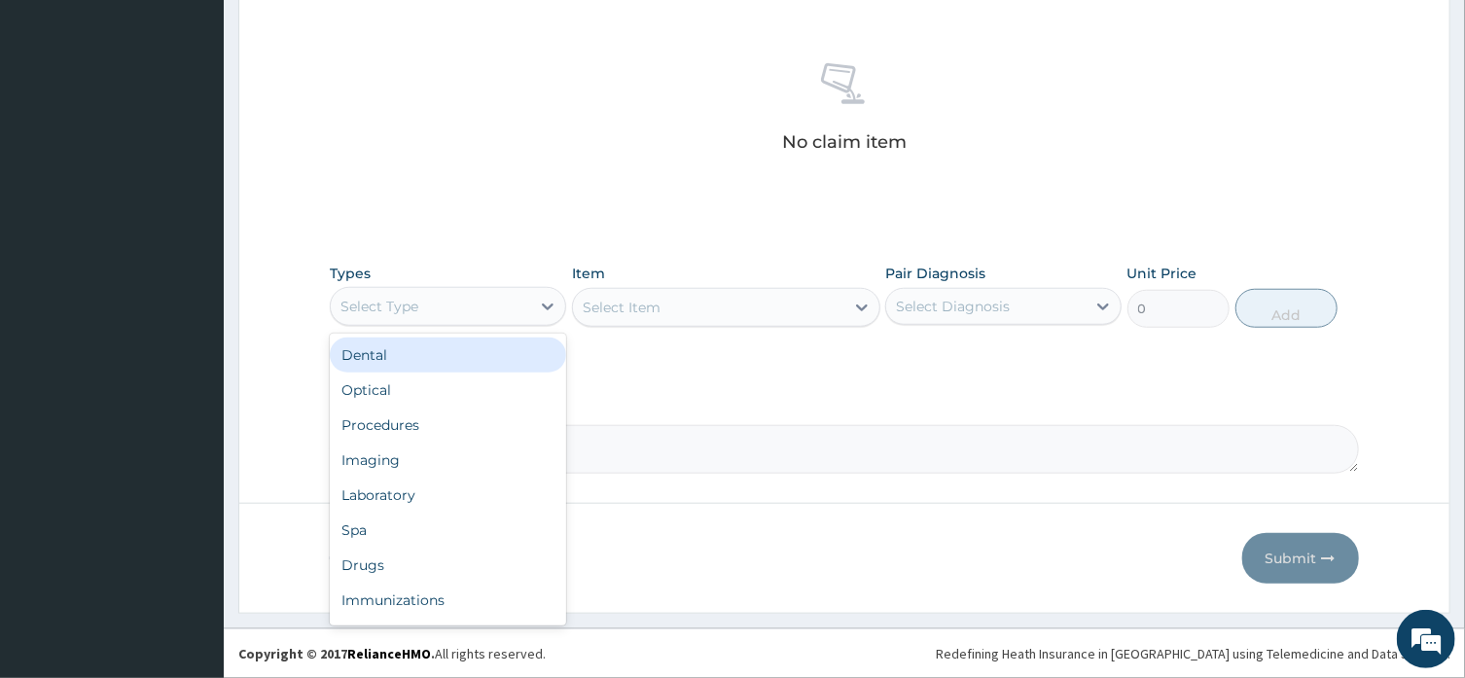
click at [542, 306] on icon at bounding box center [547, 306] width 19 height 19
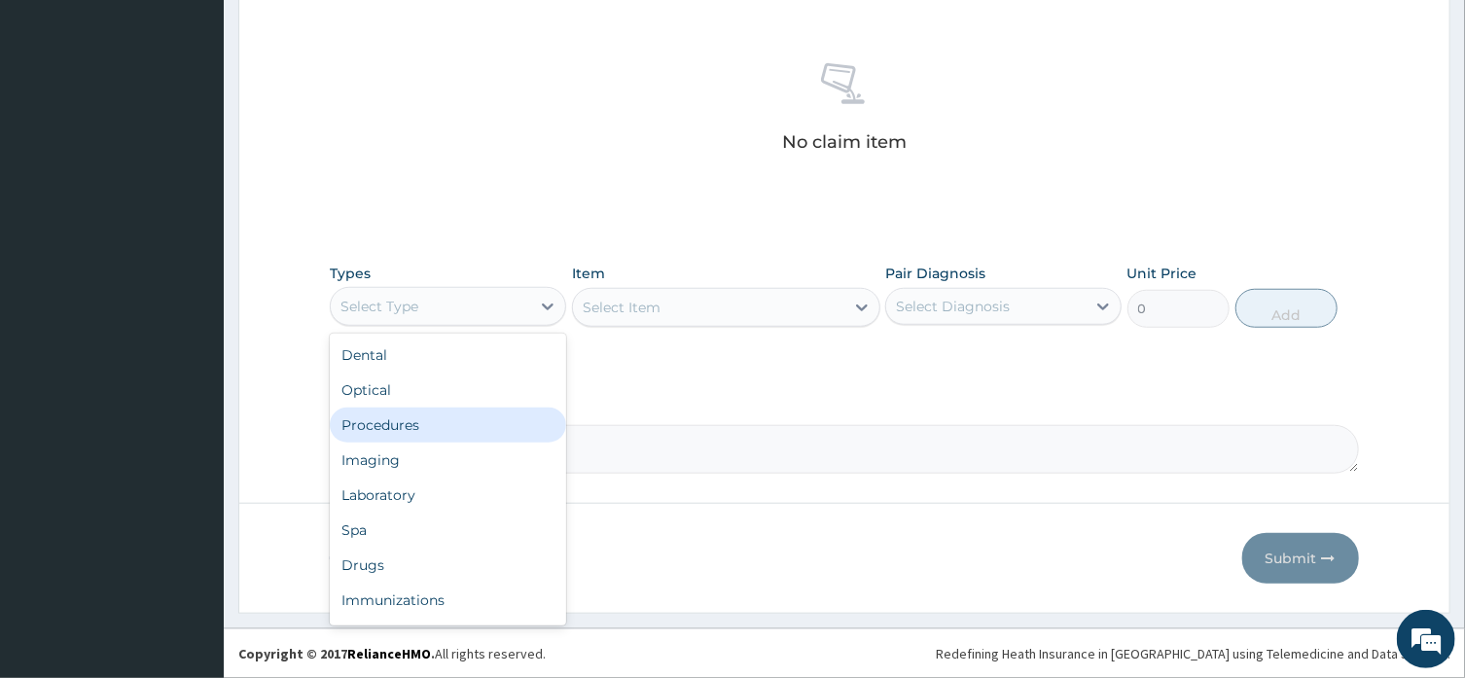
click at [501, 418] on div "Procedures" at bounding box center [448, 425] width 236 height 35
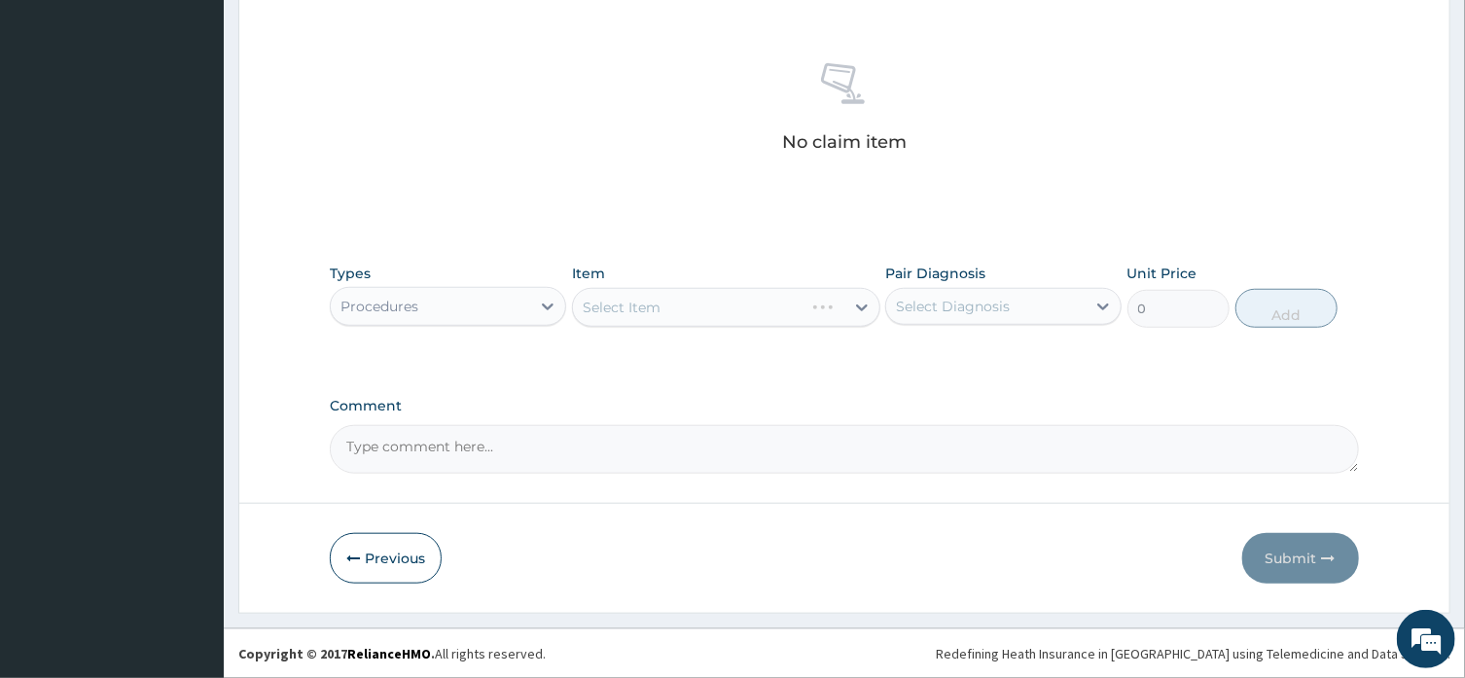
click at [859, 310] on div "Select Item" at bounding box center [726, 307] width 308 height 39
click at [859, 302] on icon at bounding box center [861, 307] width 19 height 19
click at [863, 298] on icon at bounding box center [861, 307] width 19 height 19
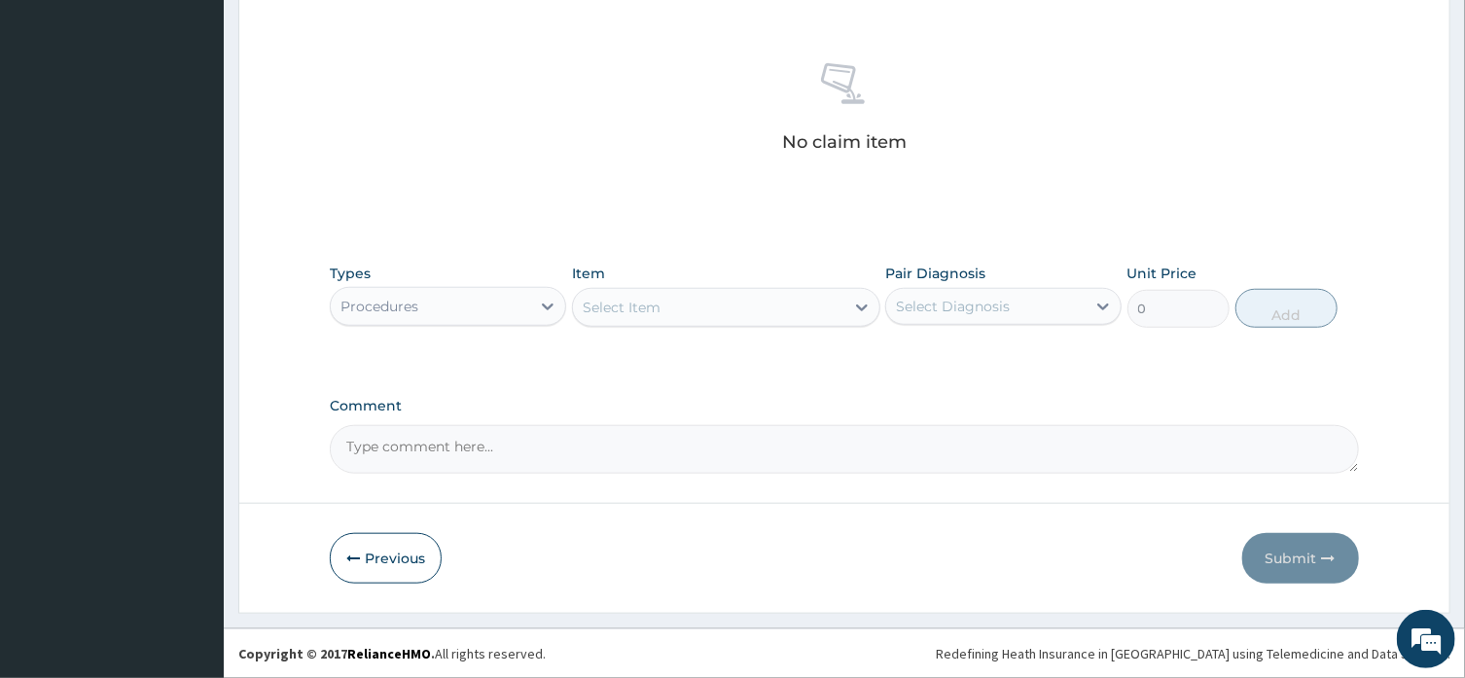
click at [862, 299] on icon at bounding box center [861, 307] width 19 height 19
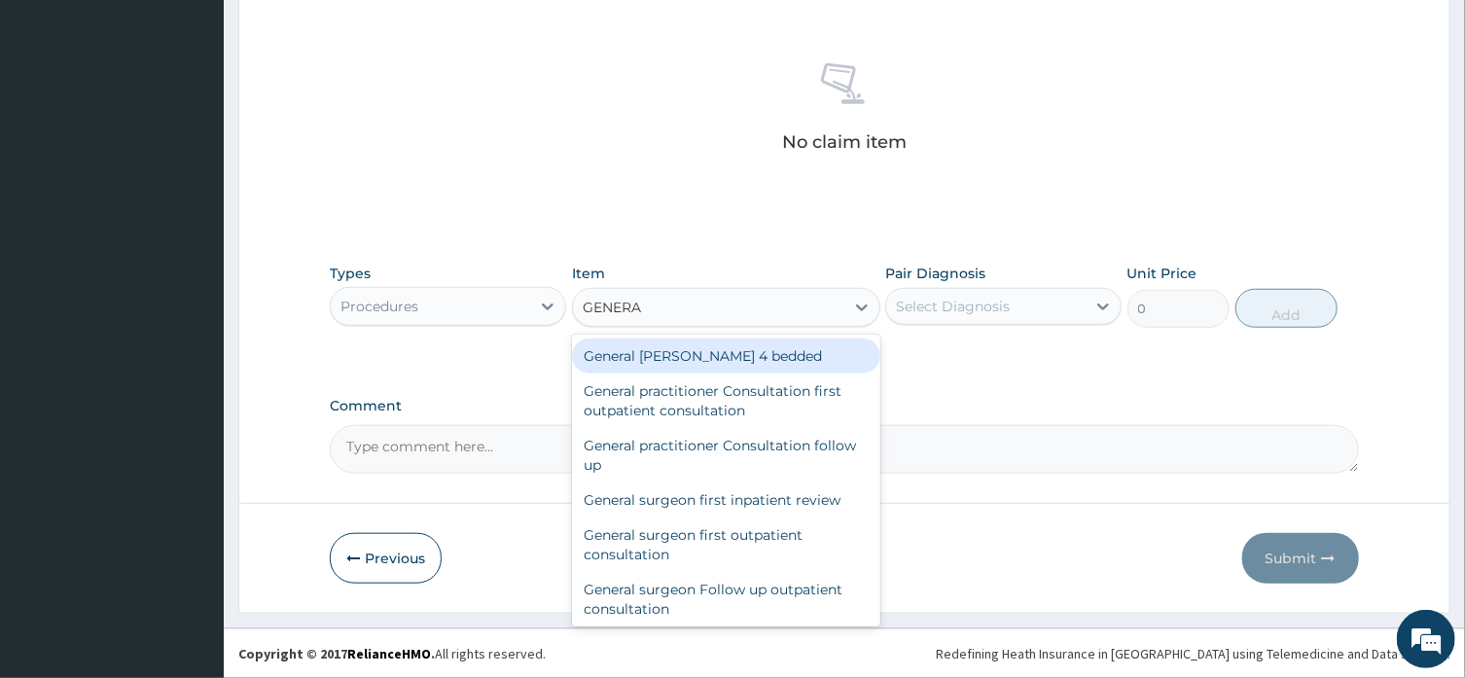
type input "GENERAL"
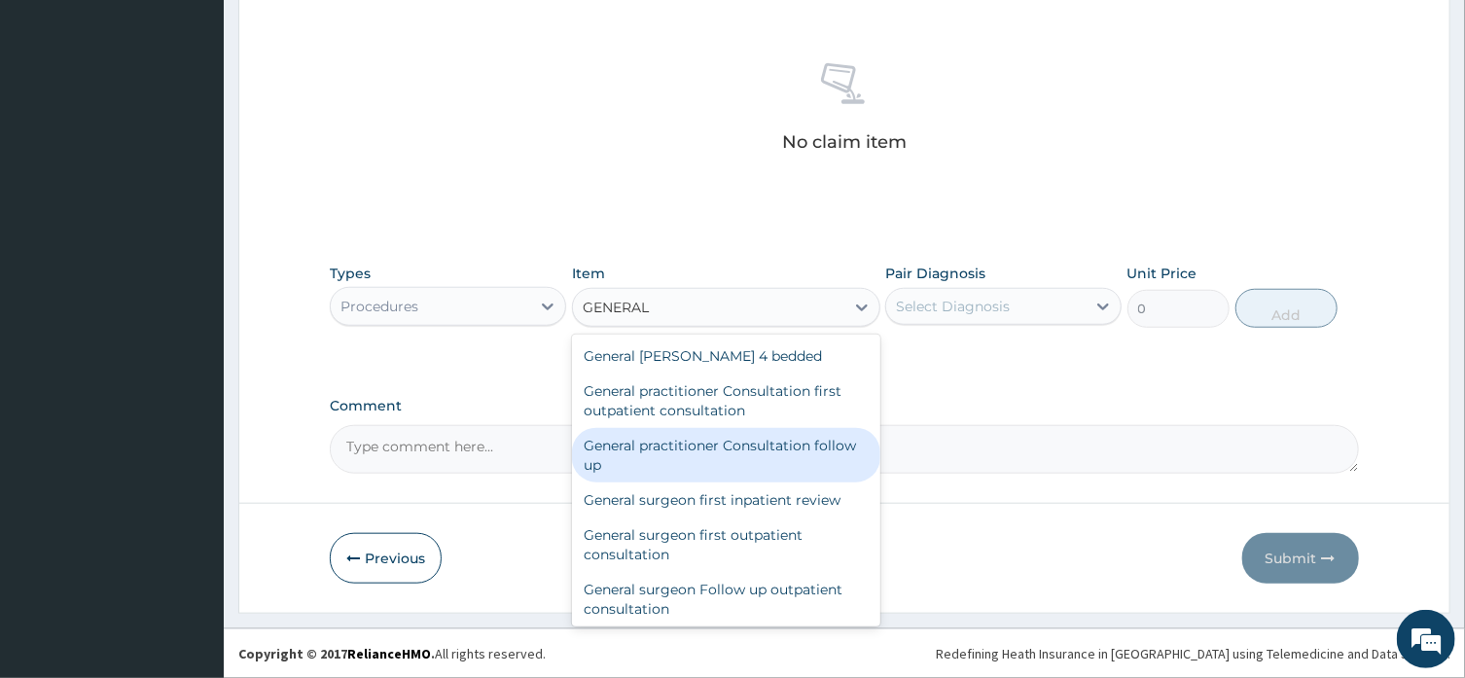
click at [765, 438] on div "General practitioner Consultation follow up" at bounding box center [726, 455] width 308 height 54
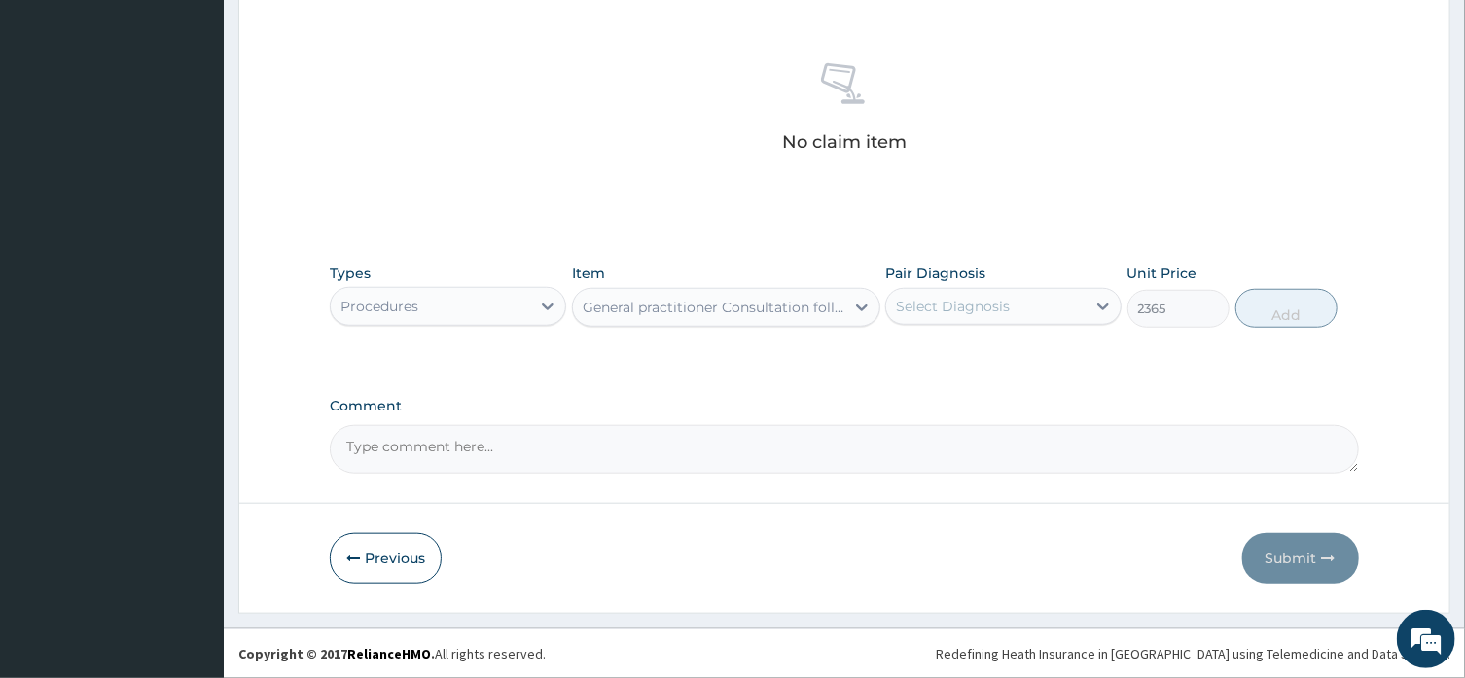
type input "2365"
click at [1110, 313] on icon at bounding box center [1102, 306] width 19 height 19
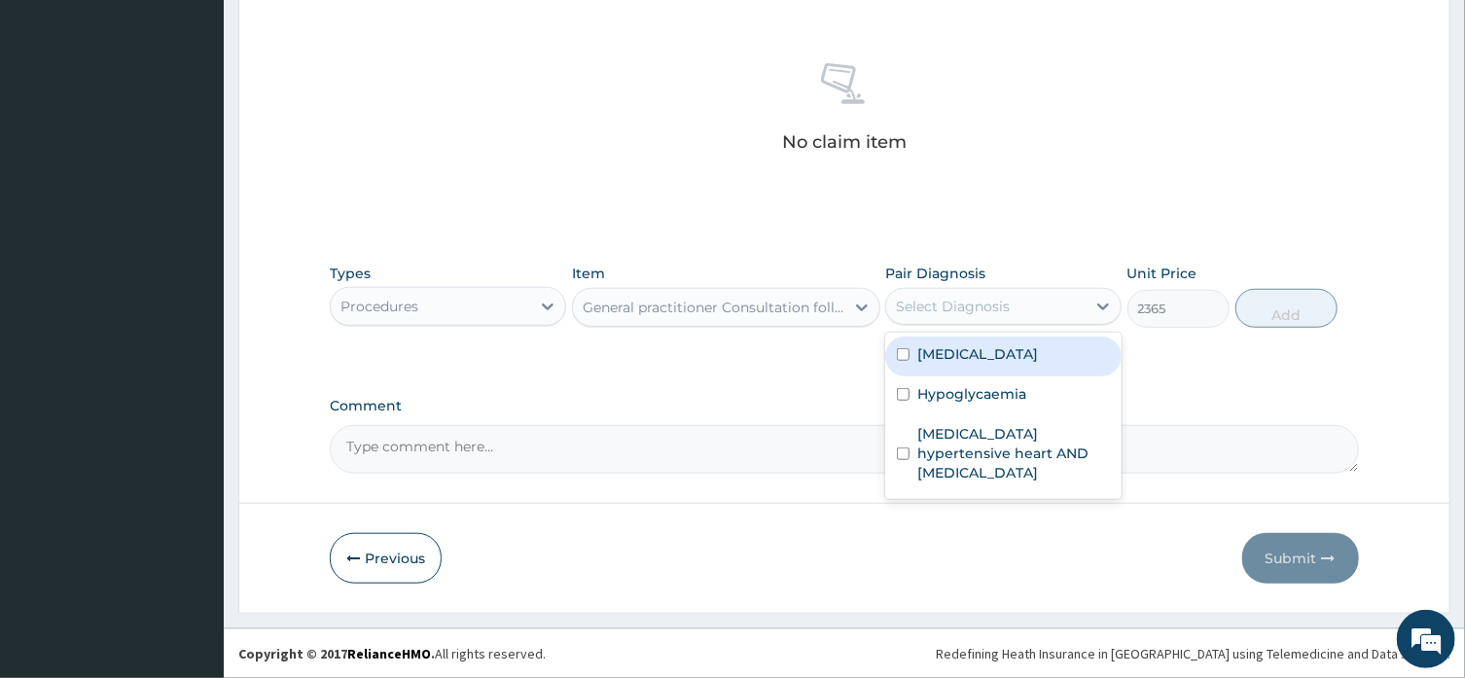
click at [1038, 361] on label "Hypertensive heart disease" at bounding box center [977, 353] width 121 height 19
checkbox input "true"
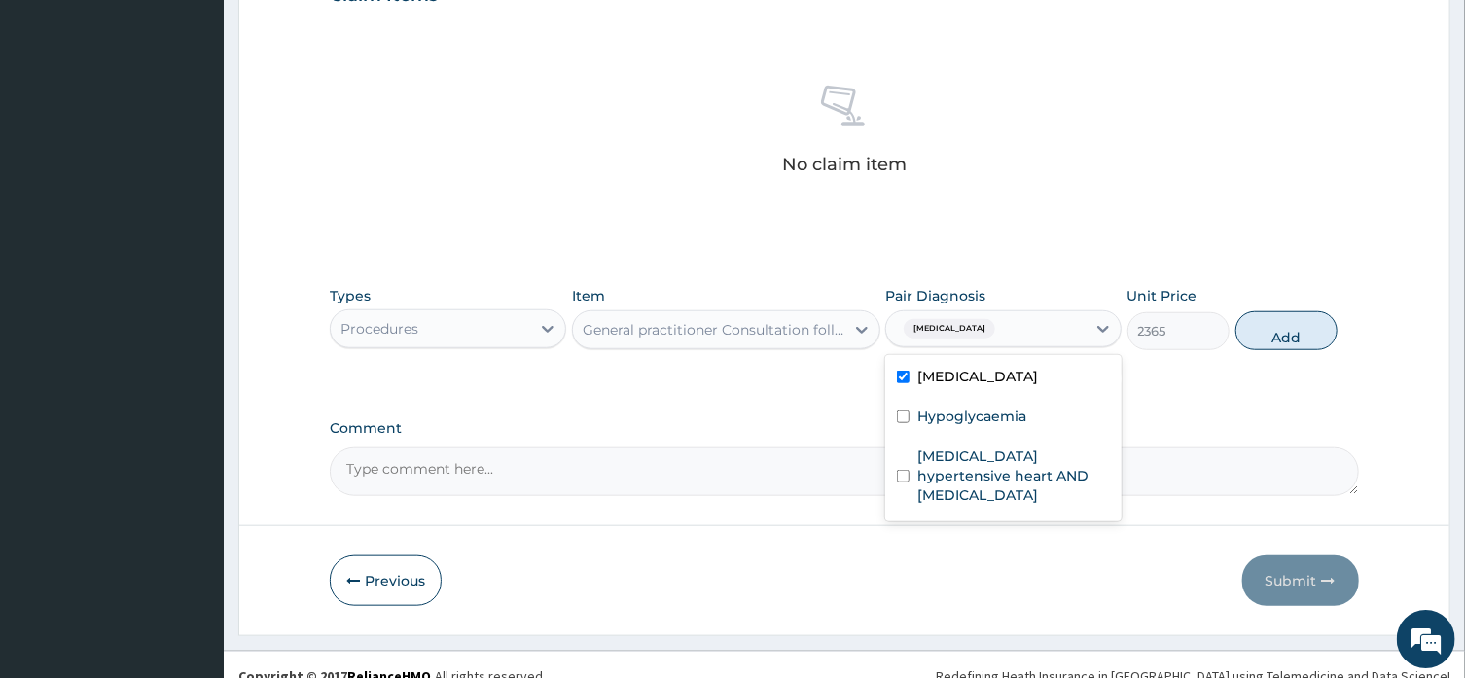
scroll to position [719, 0]
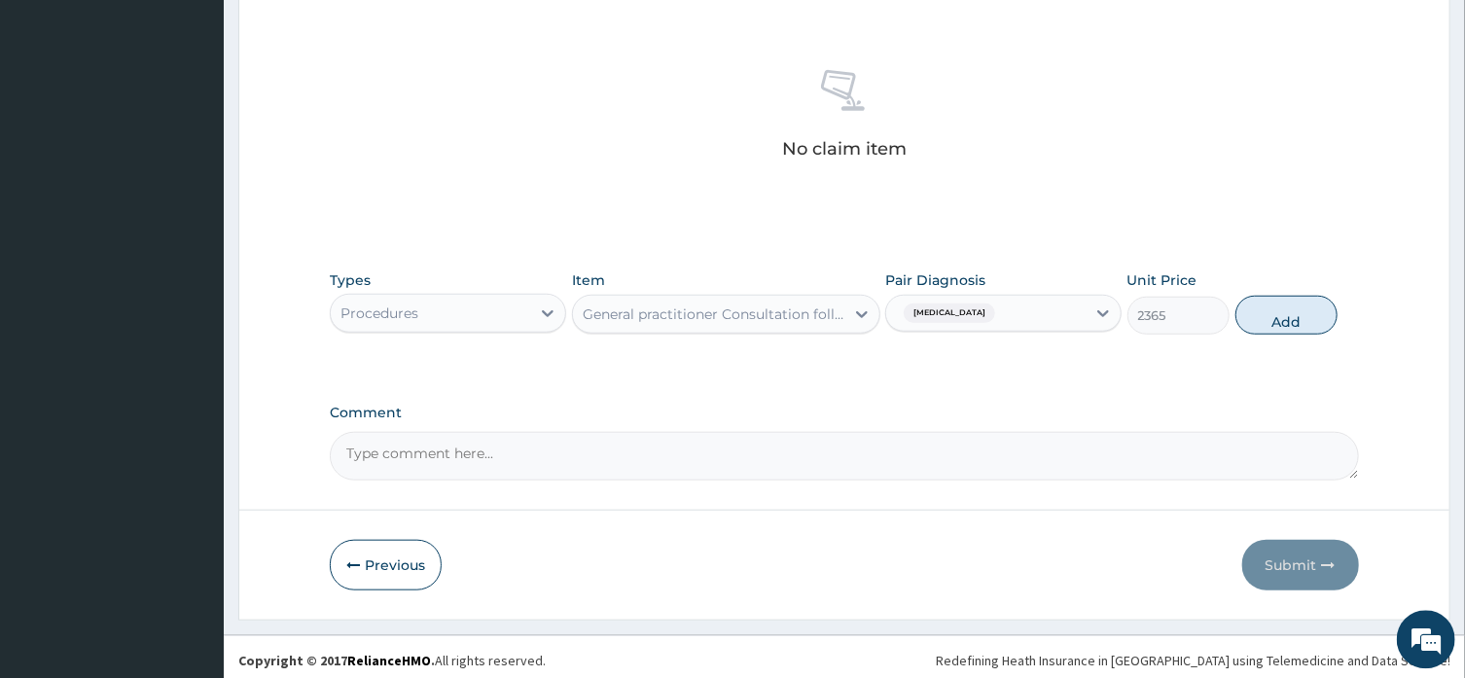
click at [1286, 314] on button "Add" at bounding box center [1286, 314] width 103 height 39
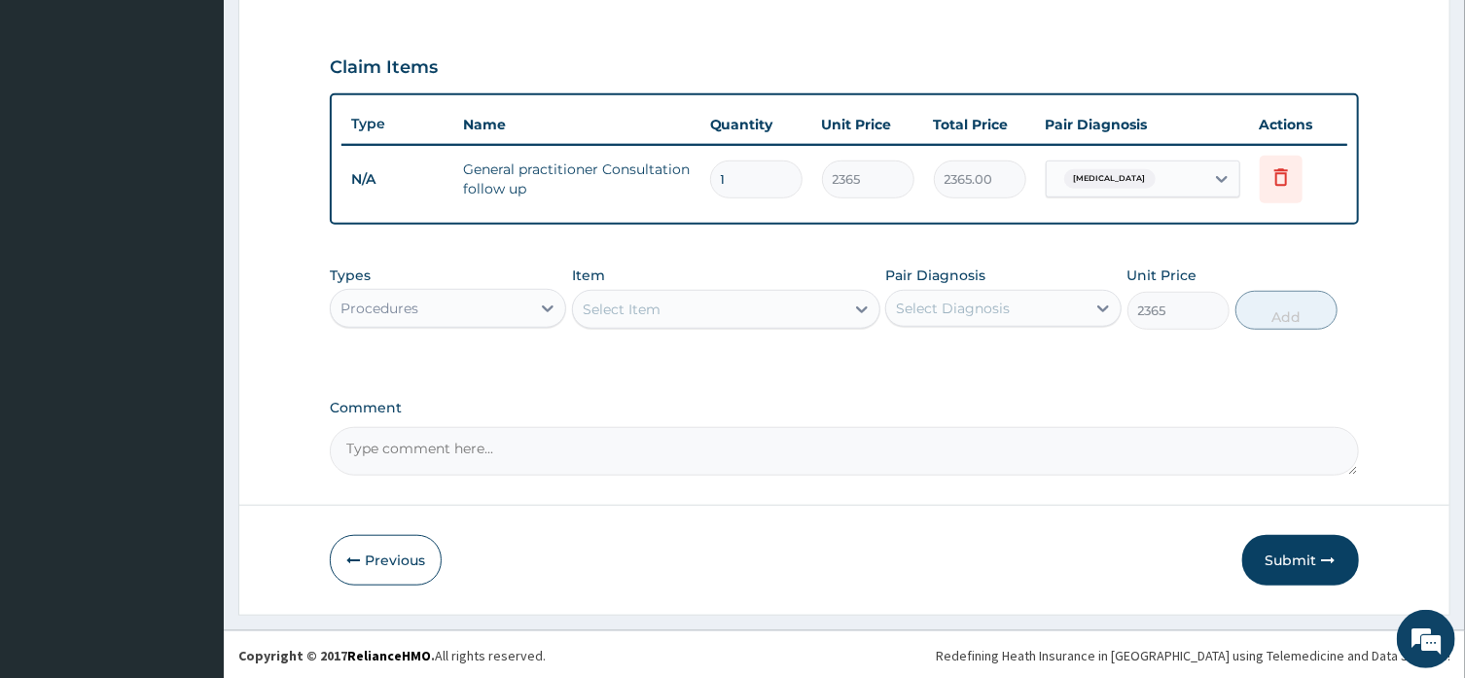
type input "0"
click at [548, 299] on icon at bounding box center [547, 308] width 19 height 19
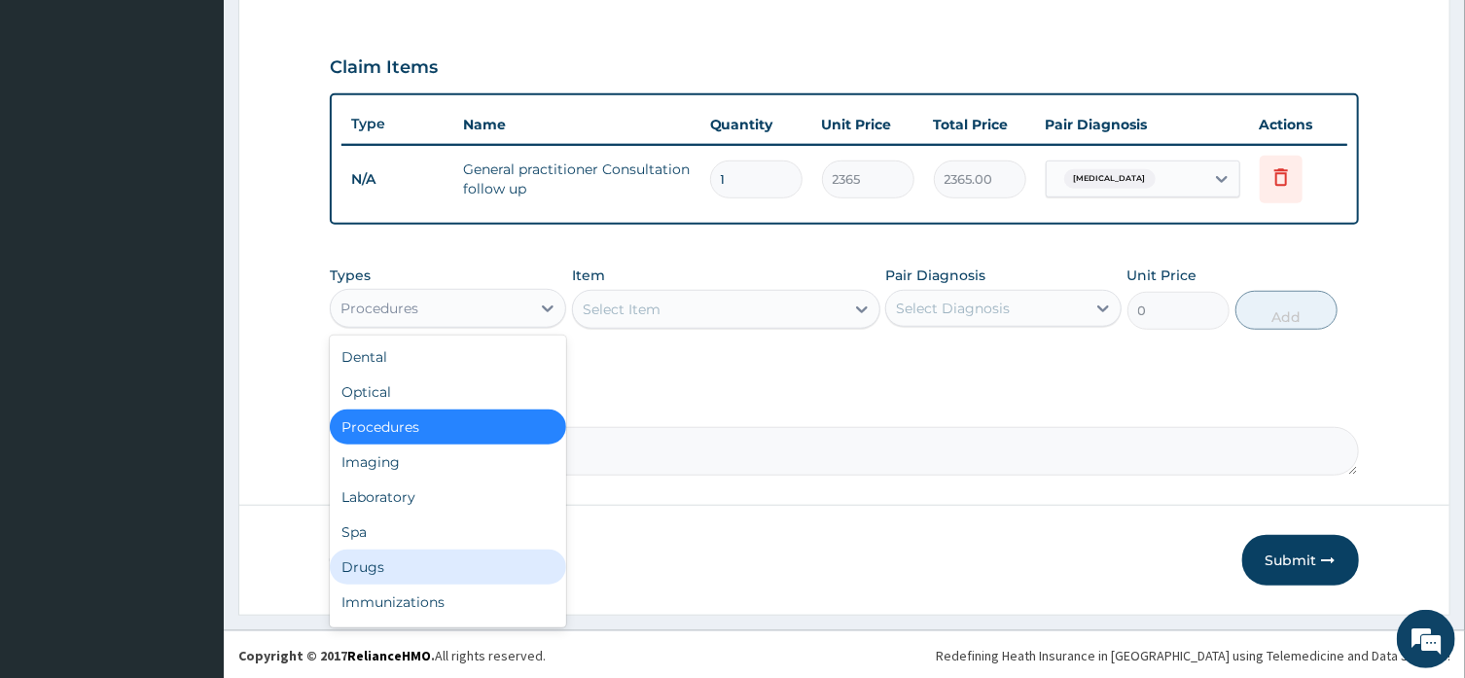
click at [490, 559] on div "Drugs" at bounding box center [448, 567] width 236 height 35
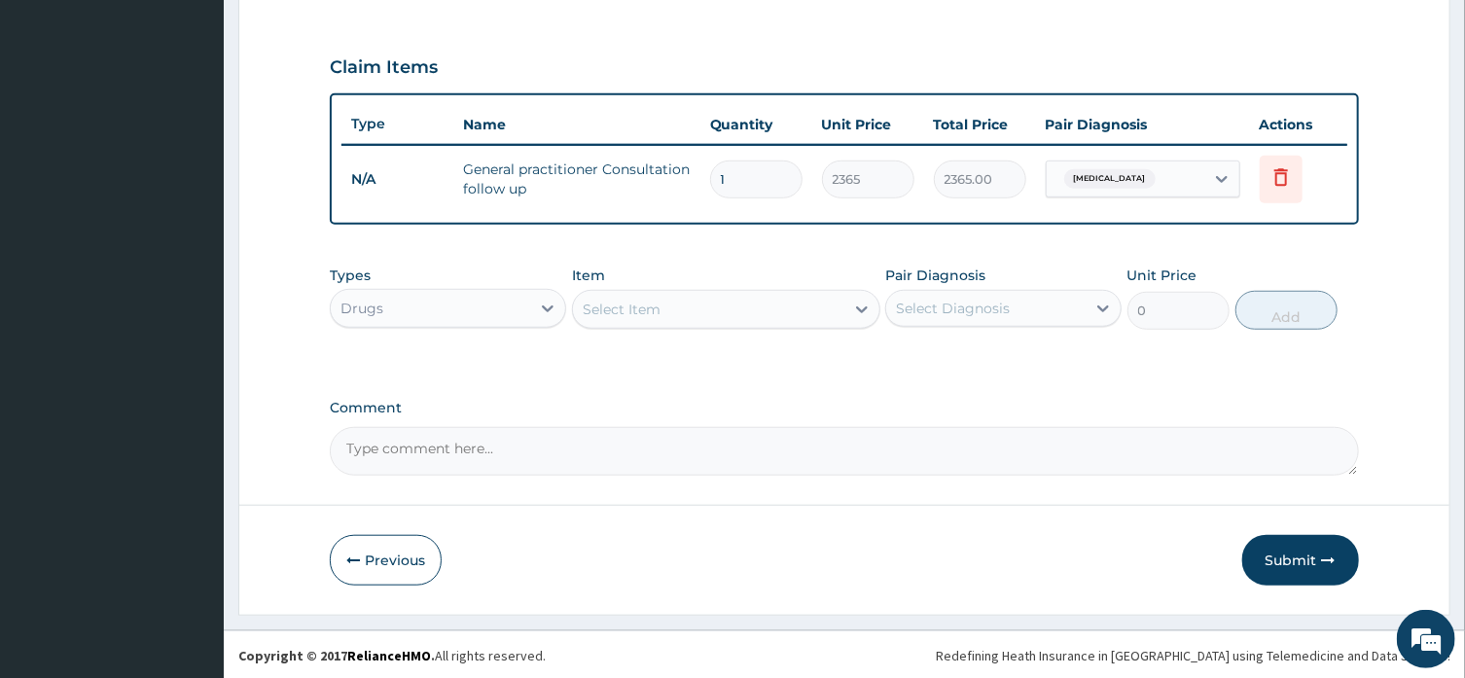
click at [851, 307] on div at bounding box center [861, 309] width 35 height 35
type input "LISI"
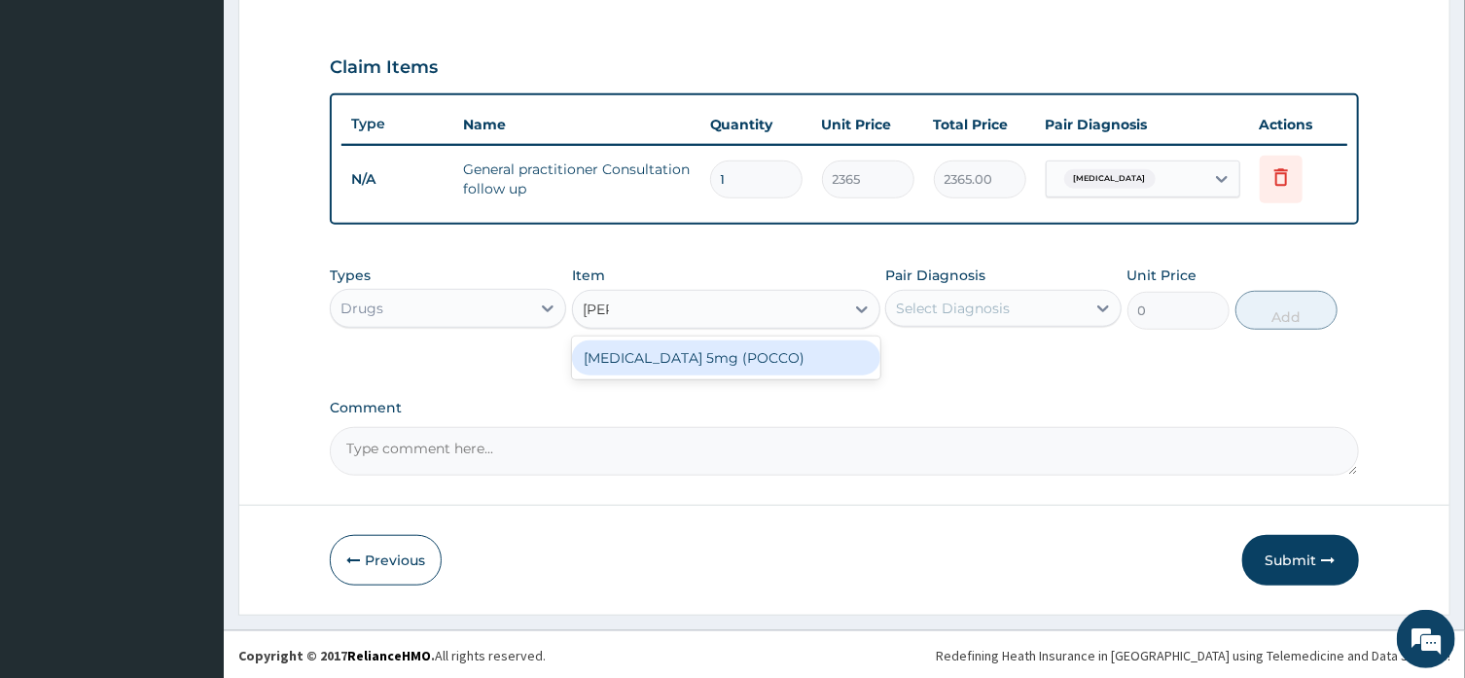
click at [757, 356] on div "LISINOPRIL 5mg (POCCO)" at bounding box center [726, 357] width 308 height 35
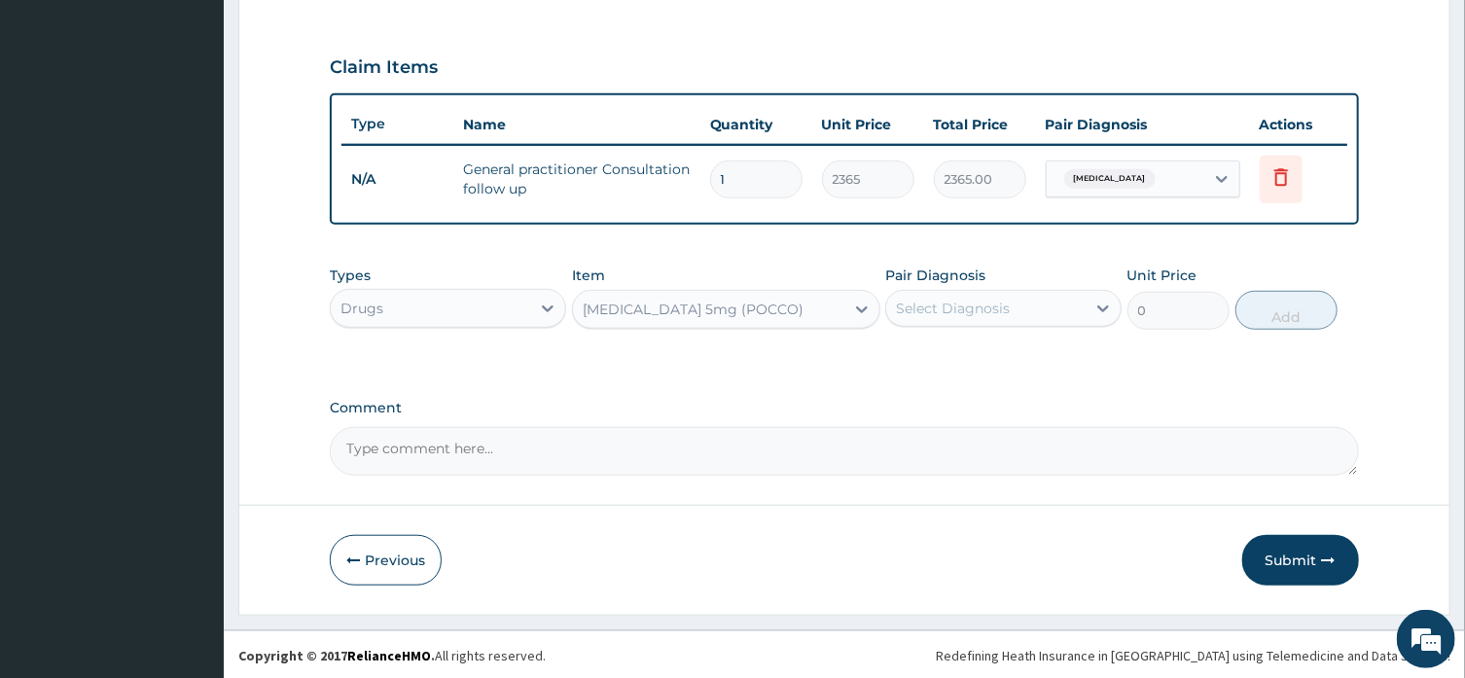
type input "48.375"
click at [979, 308] on div "Select Diagnosis" at bounding box center [953, 308] width 114 height 19
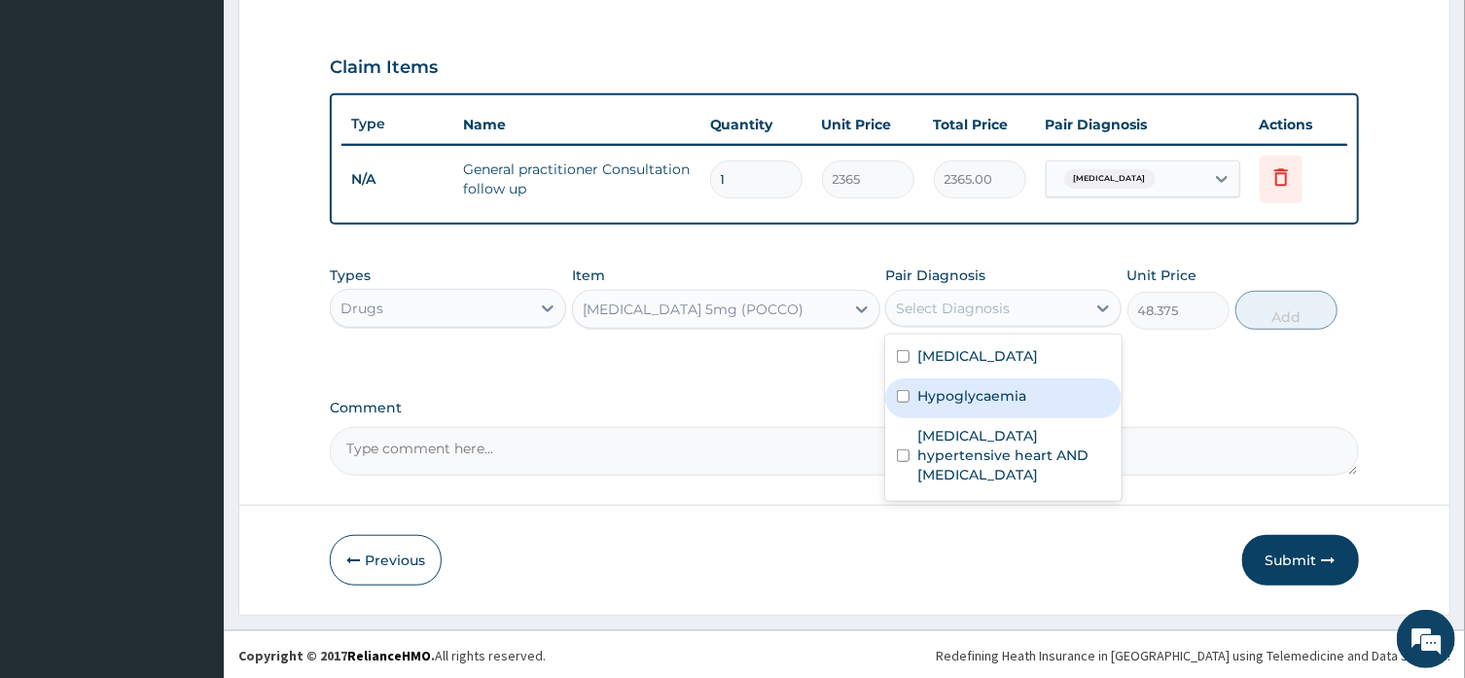
click at [988, 378] on div "Hypoglycaemia" at bounding box center [1003, 398] width 236 height 40
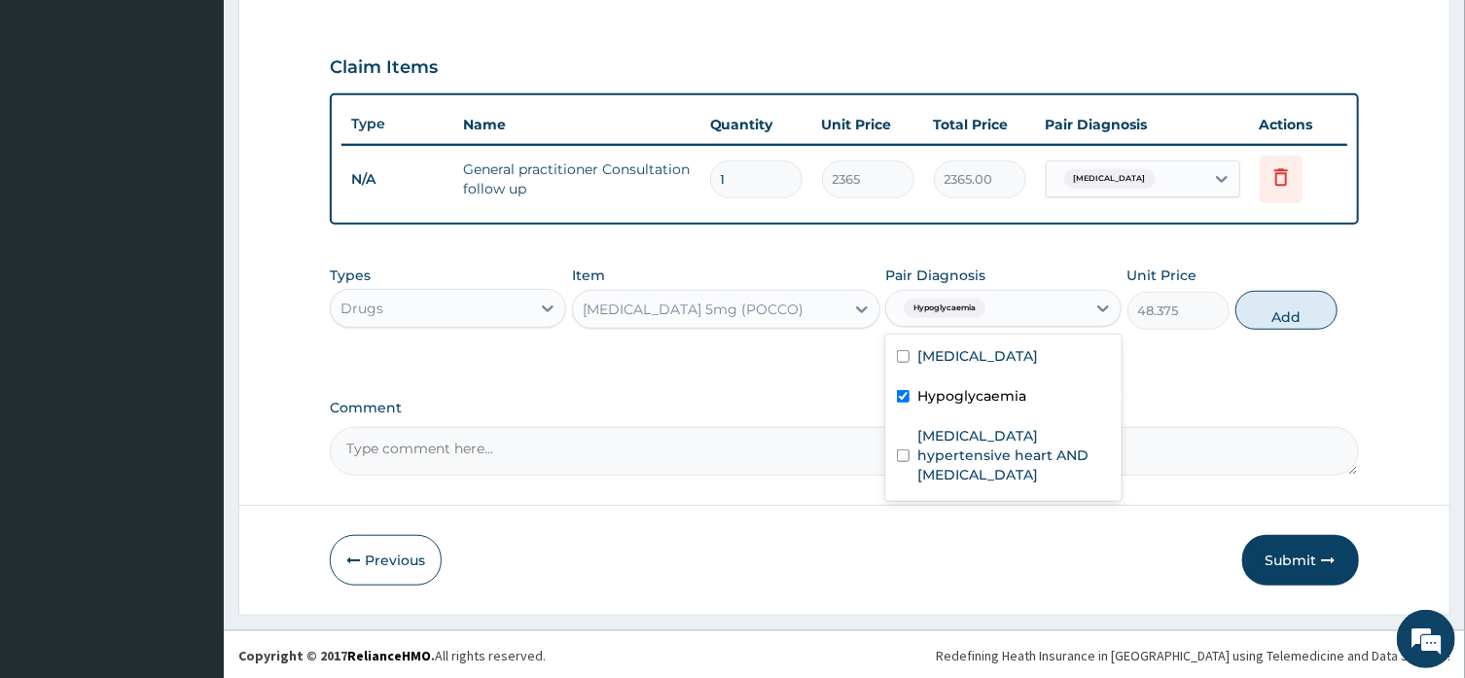
checkbox input "true"
click at [987, 356] on label "Hypertensive heart disease" at bounding box center [977, 355] width 121 height 19
checkbox input "true"
click at [905, 391] on input "checkbox" at bounding box center [903, 396] width 13 height 13
checkbox input "false"
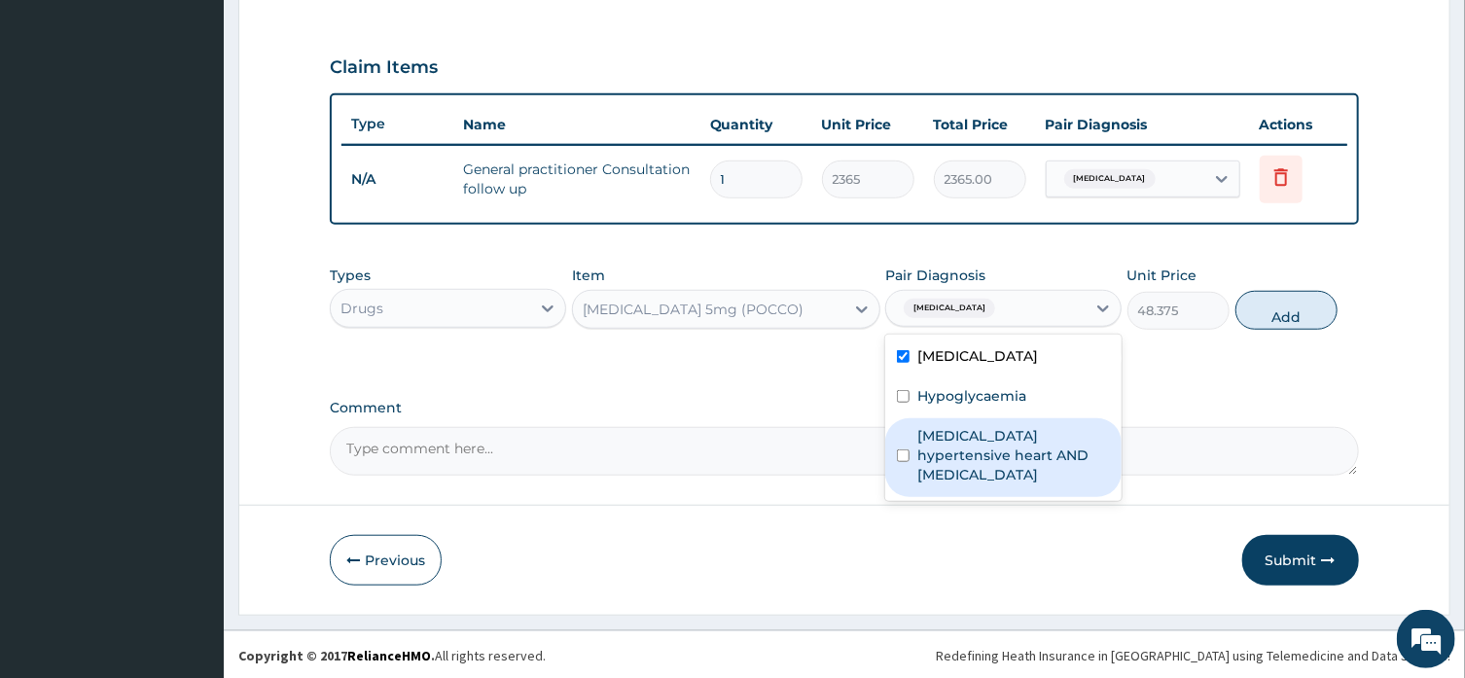
click at [979, 436] on label "Benign hypertensive heart AND renal disease" at bounding box center [1013, 455] width 193 height 58
checkbox input "true"
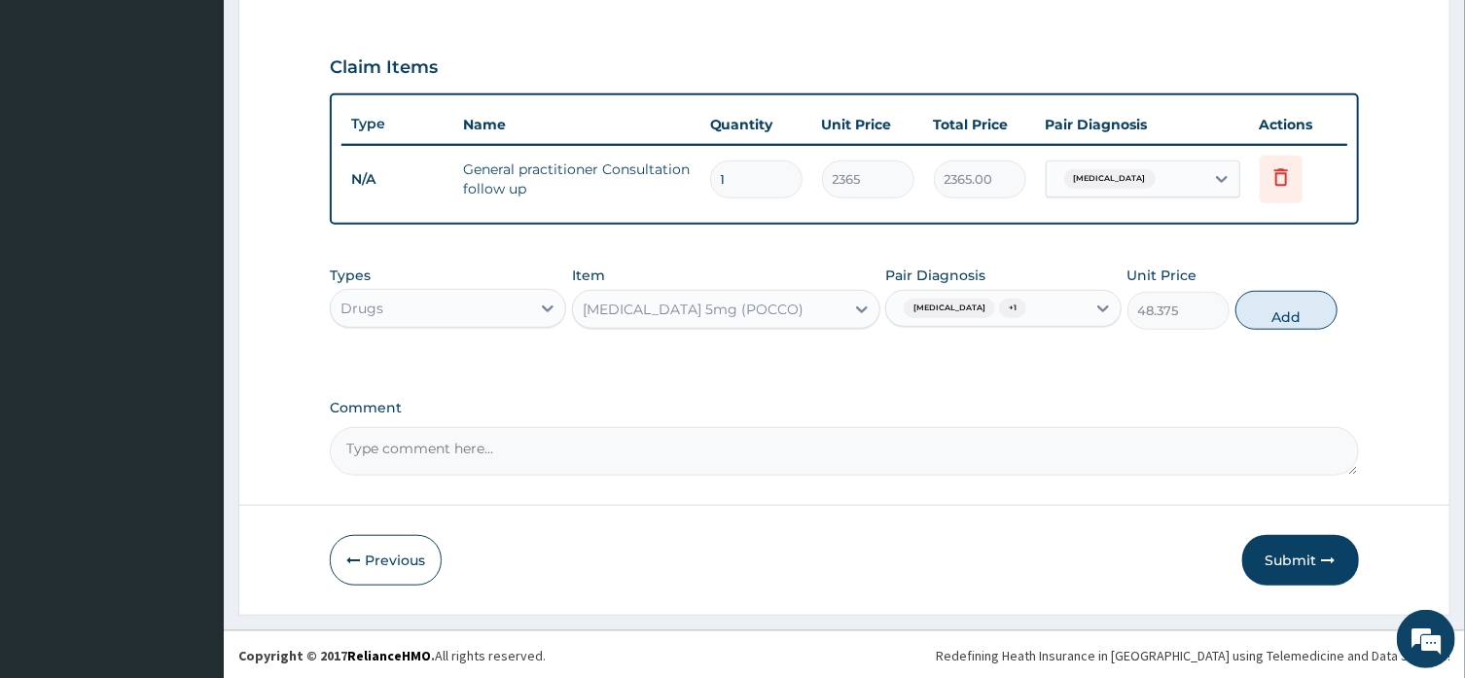
click at [1288, 308] on button "Add" at bounding box center [1286, 310] width 103 height 39
type input "0"
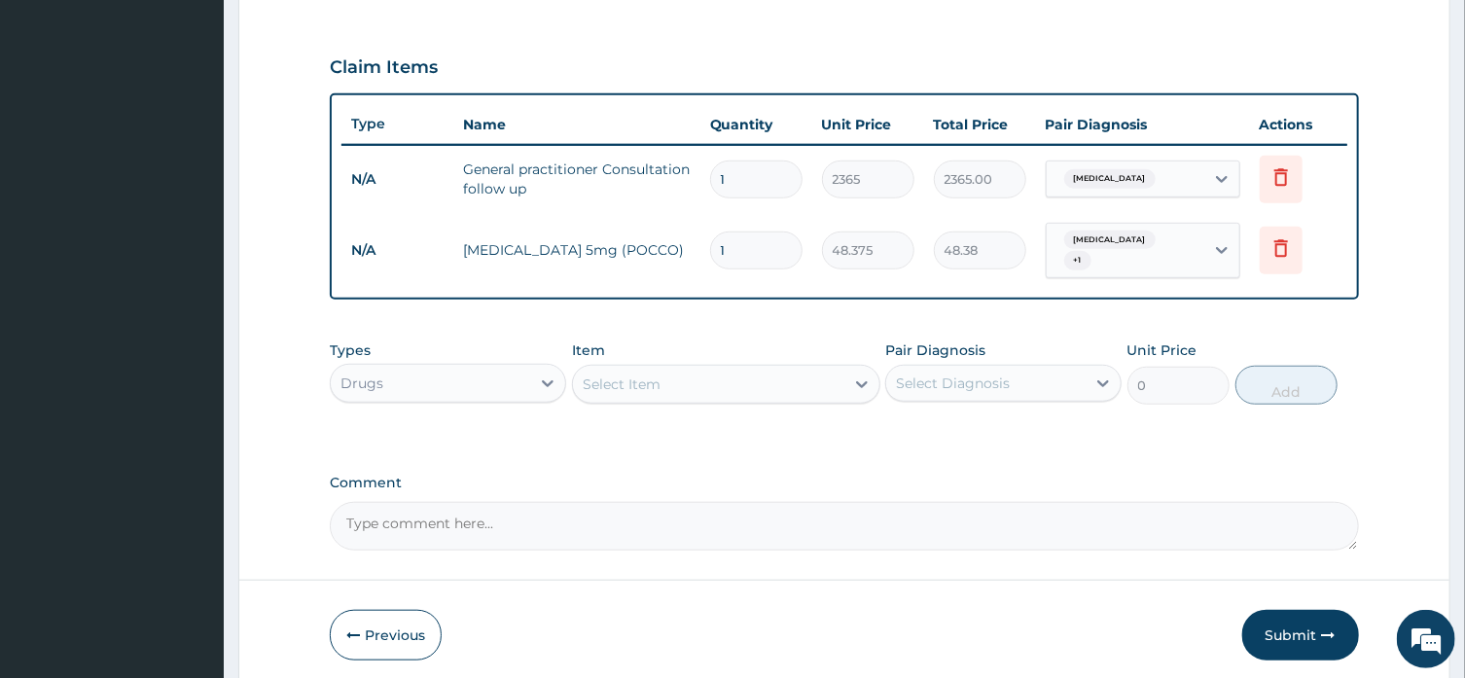
click at [742, 245] on input "1" at bounding box center [756, 250] width 92 height 38
type input "0.00"
type input "2"
type input "96.75"
type input "28"
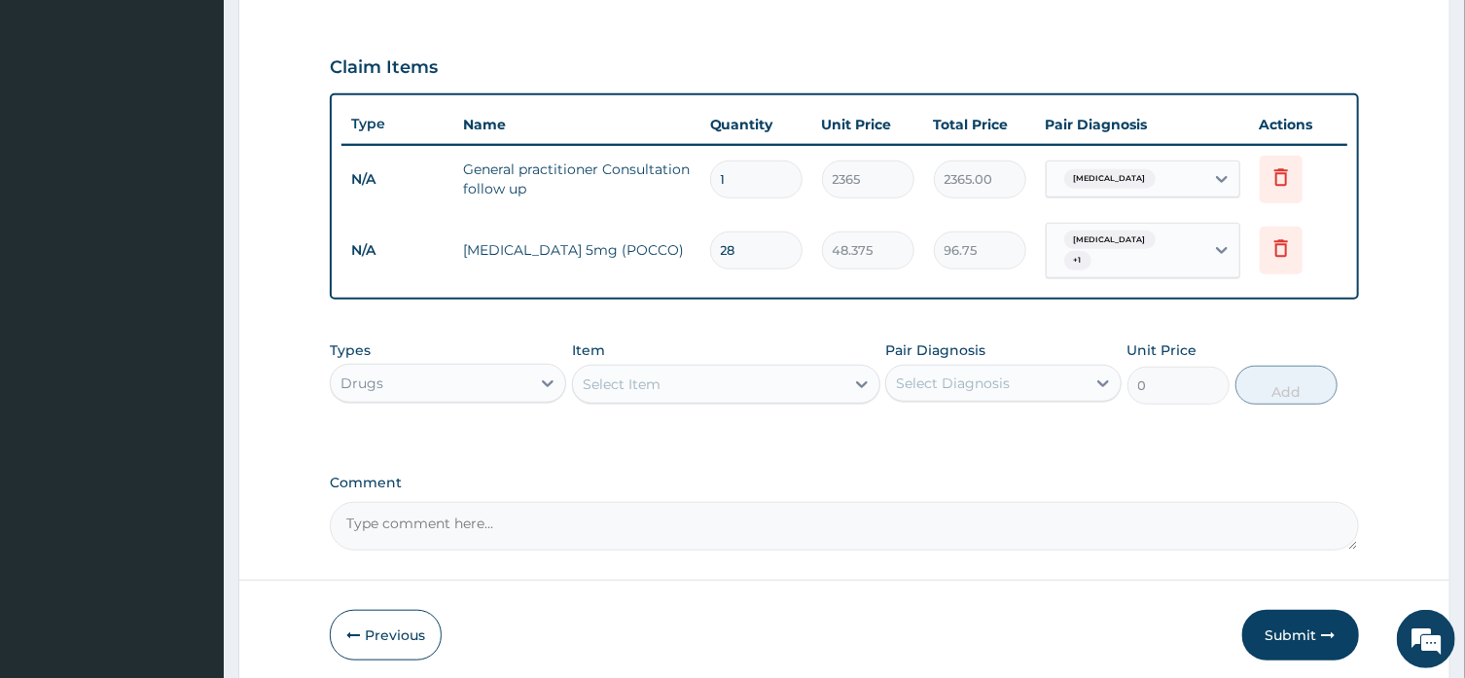
type input "1354.50"
type input "28"
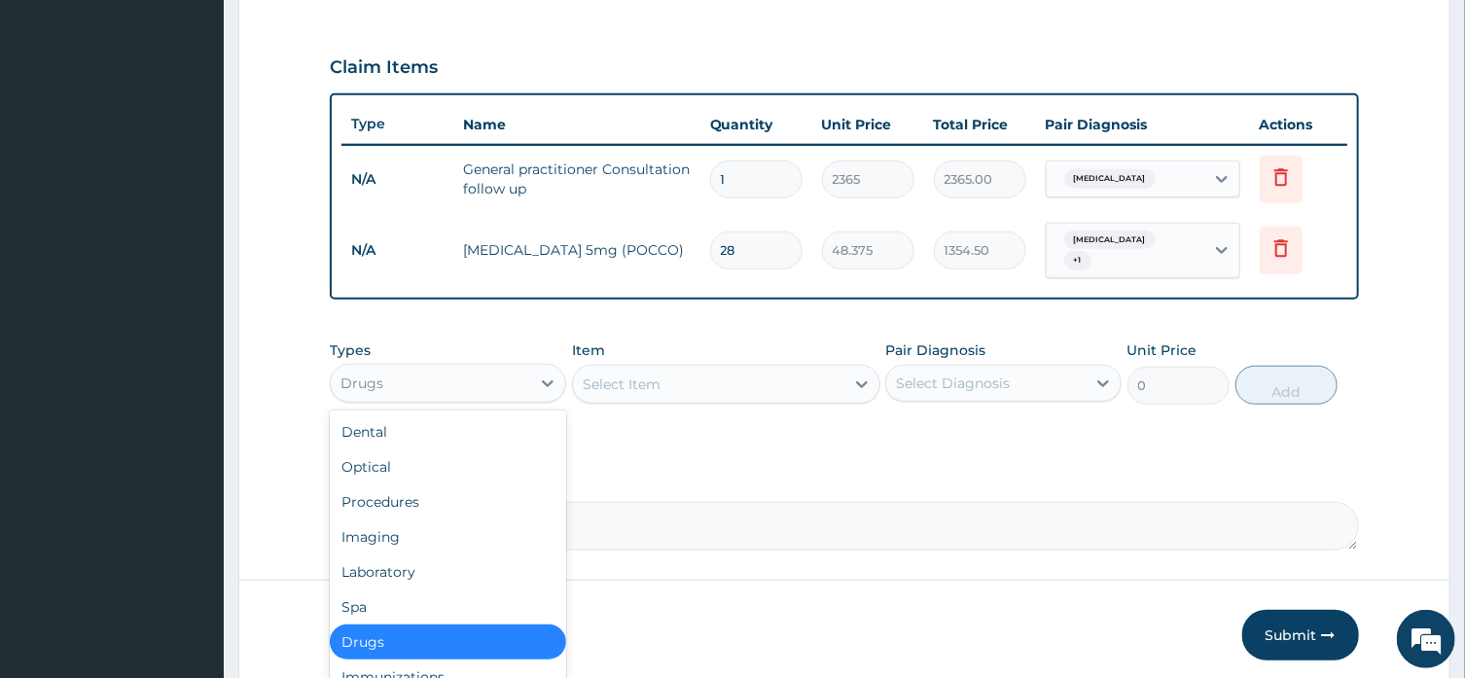
click at [548, 376] on icon at bounding box center [547, 382] width 19 height 19
click at [473, 562] on div "Laboratory" at bounding box center [448, 571] width 236 height 35
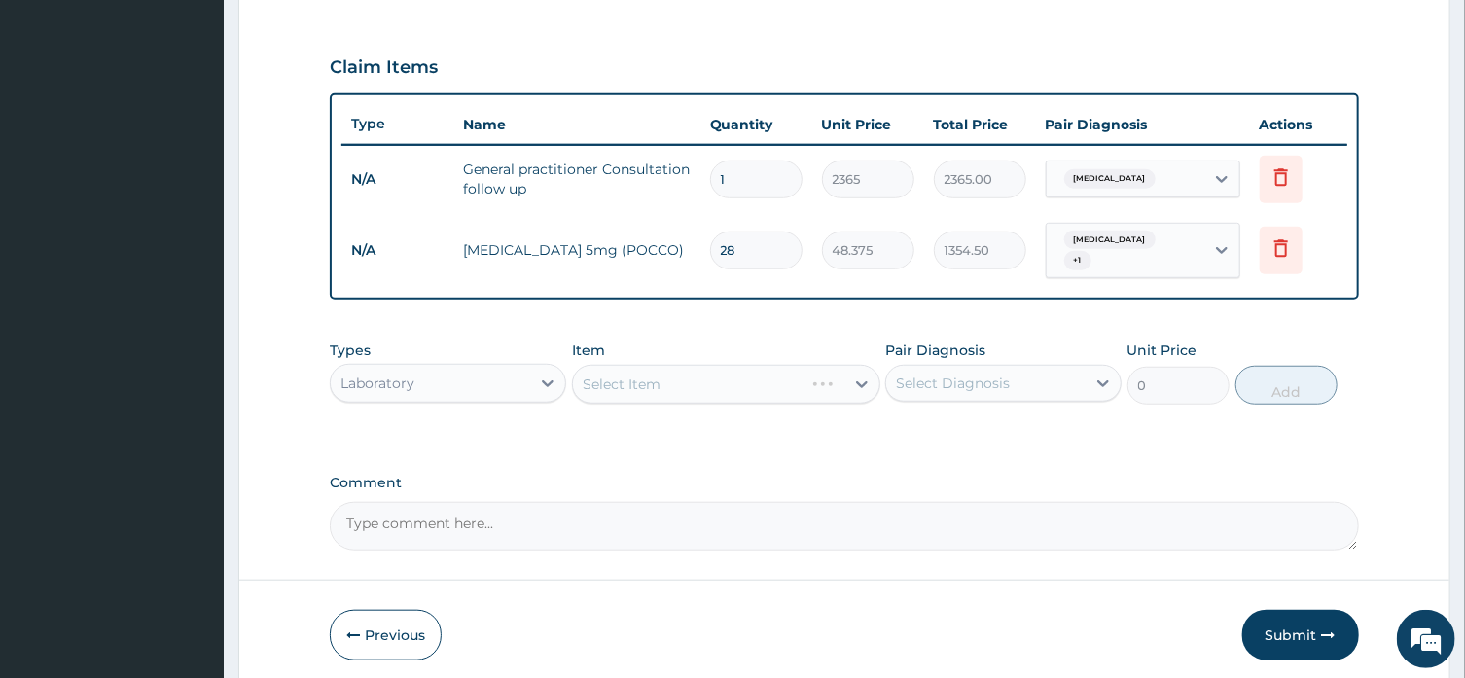
click at [803, 378] on div "Select Item" at bounding box center [726, 384] width 308 height 39
click at [868, 385] on icon at bounding box center [861, 383] width 19 height 19
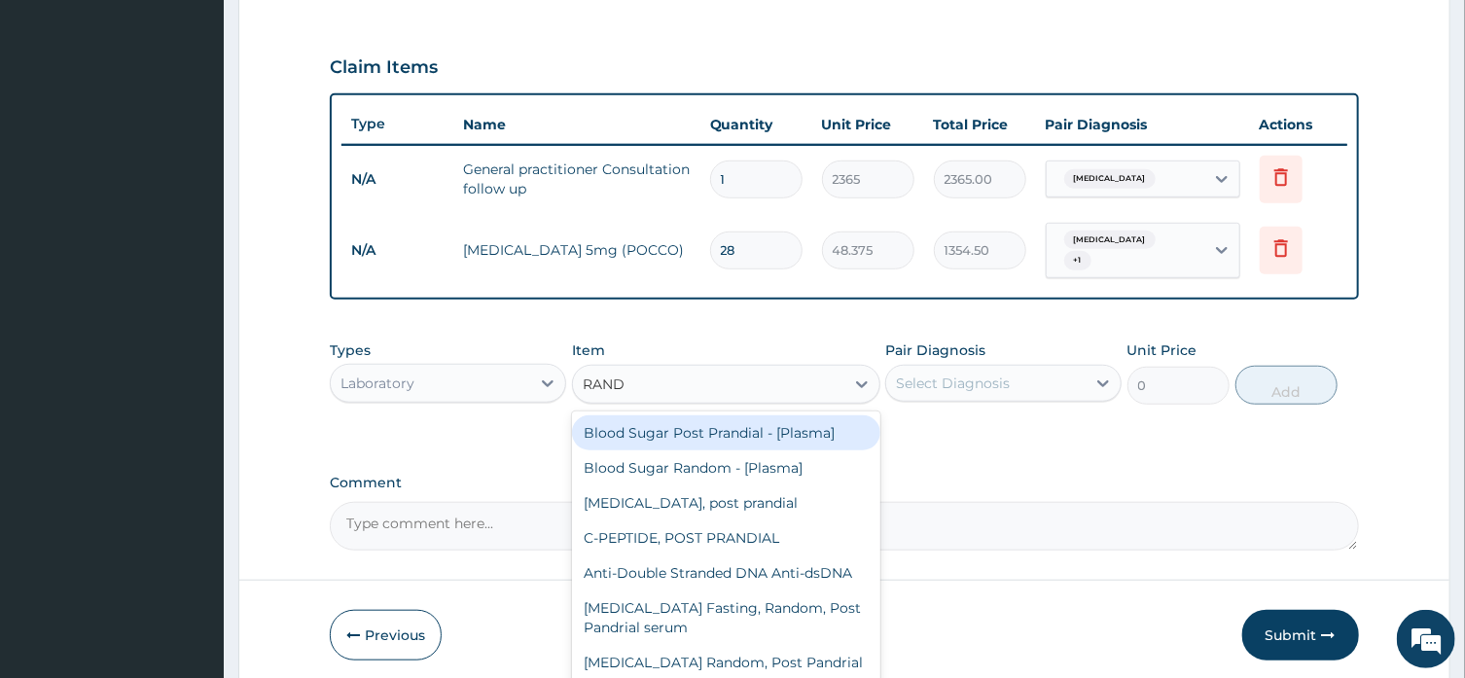
type input "RANDO"
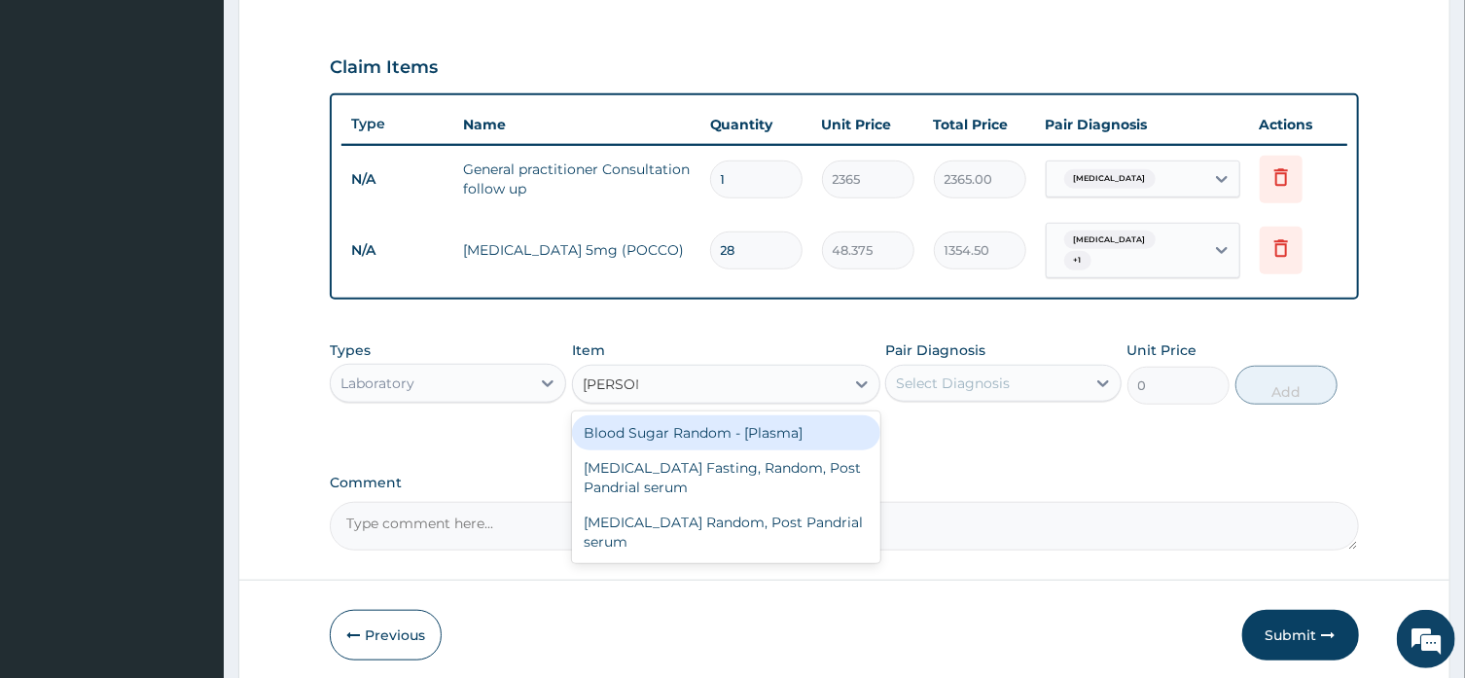
click at [817, 427] on div "Blood Sugar Random - [Plasma]" at bounding box center [726, 432] width 308 height 35
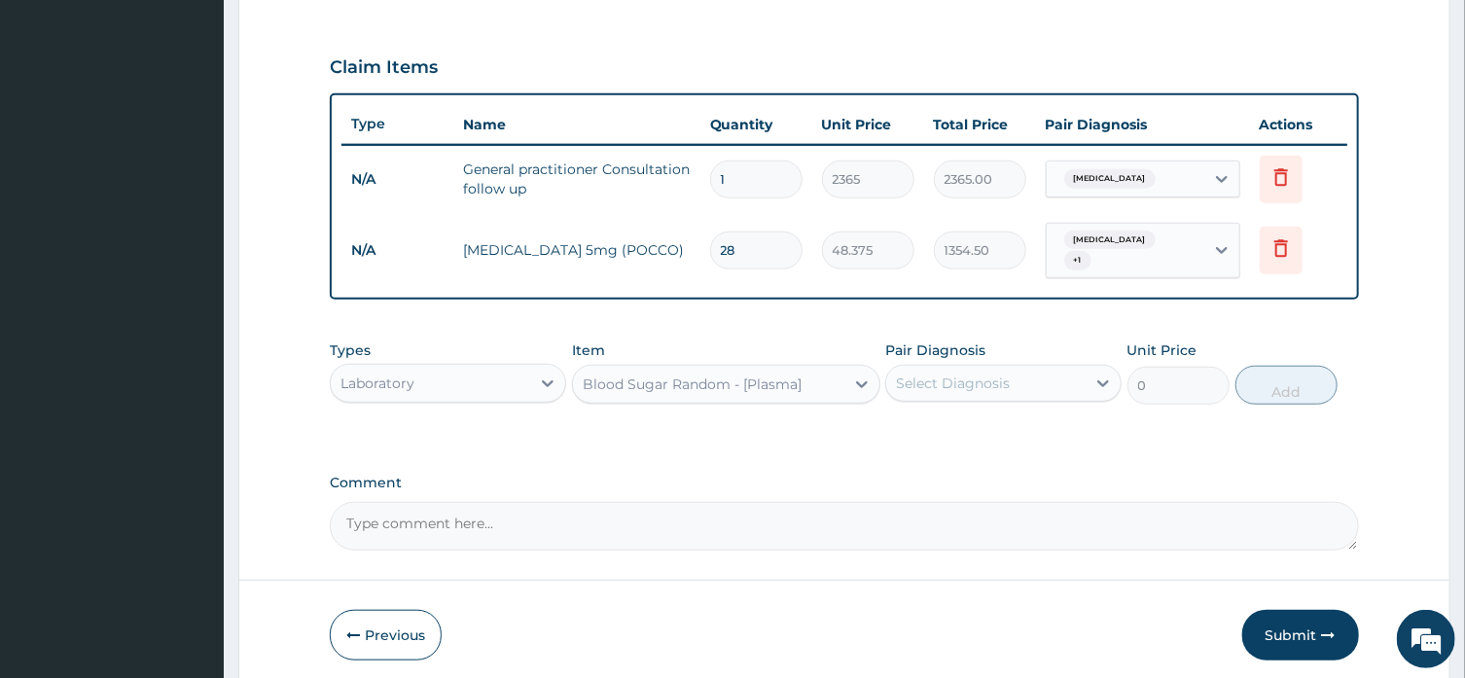
type input "1290"
click at [1043, 382] on div "Select Diagnosis" at bounding box center [985, 383] width 199 height 31
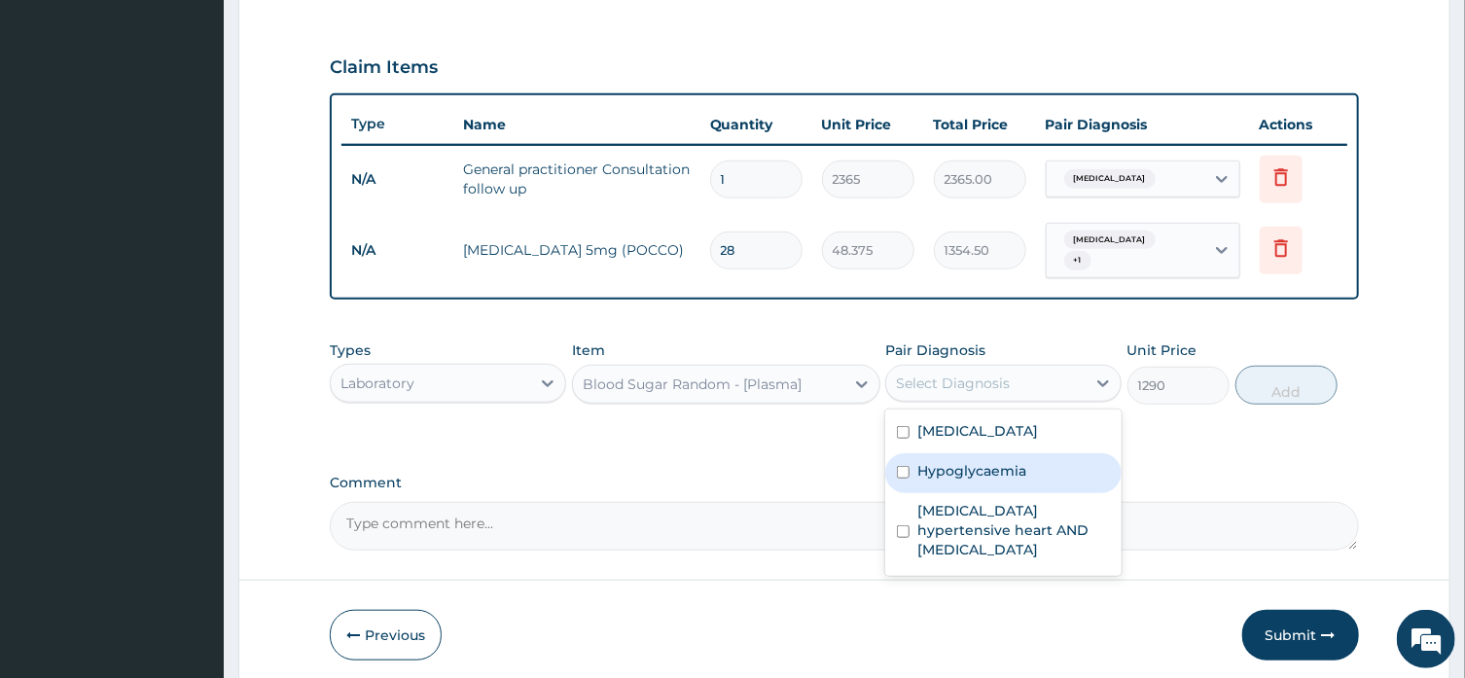
click at [1039, 464] on div "Hypoglycaemia" at bounding box center [1003, 473] width 236 height 40
checkbox input "true"
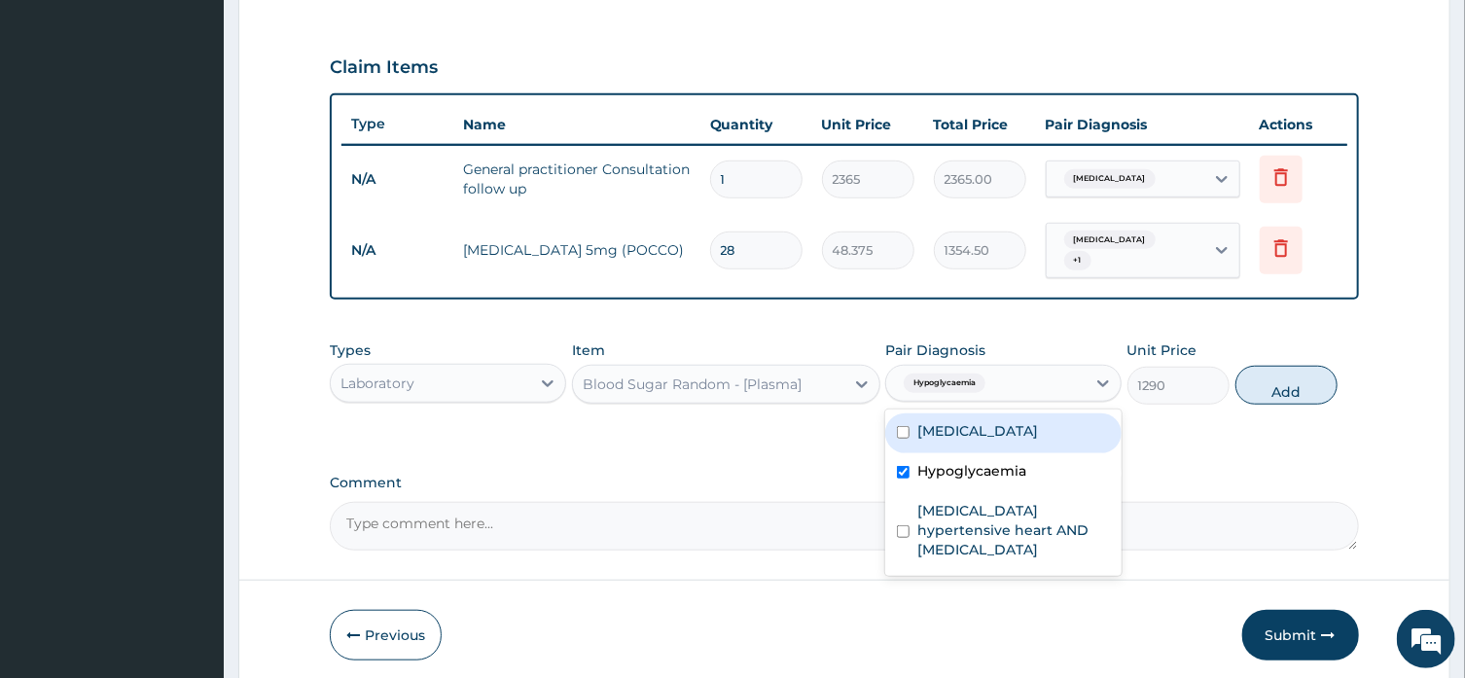
click at [838, 391] on div "Blood Sugar Random - [Plasma]" at bounding box center [708, 384] width 271 height 31
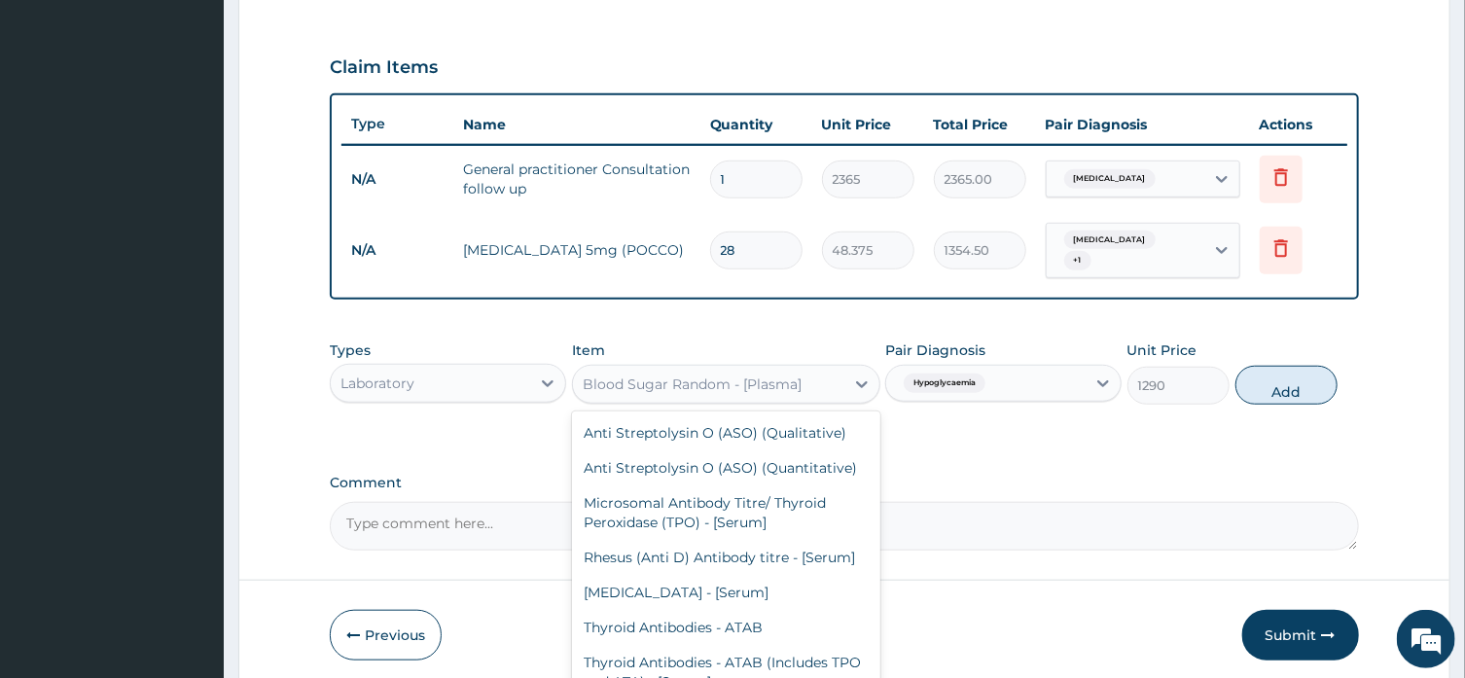
scroll to position [5400, 0]
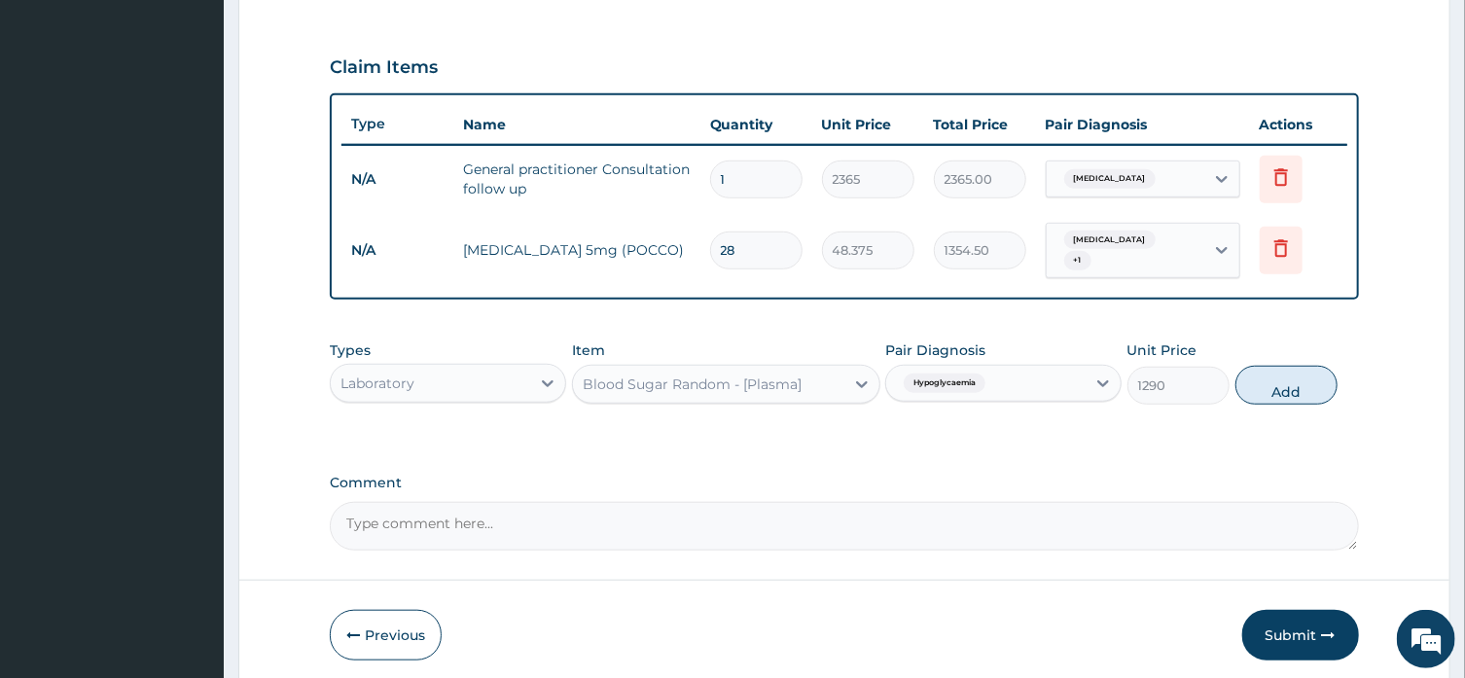
click at [838, 391] on div "Blood Sugar Random - [Plasma]" at bounding box center [708, 384] width 271 height 31
click at [1287, 384] on button "Add" at bounding box center [1286, 385] width 103 height 39
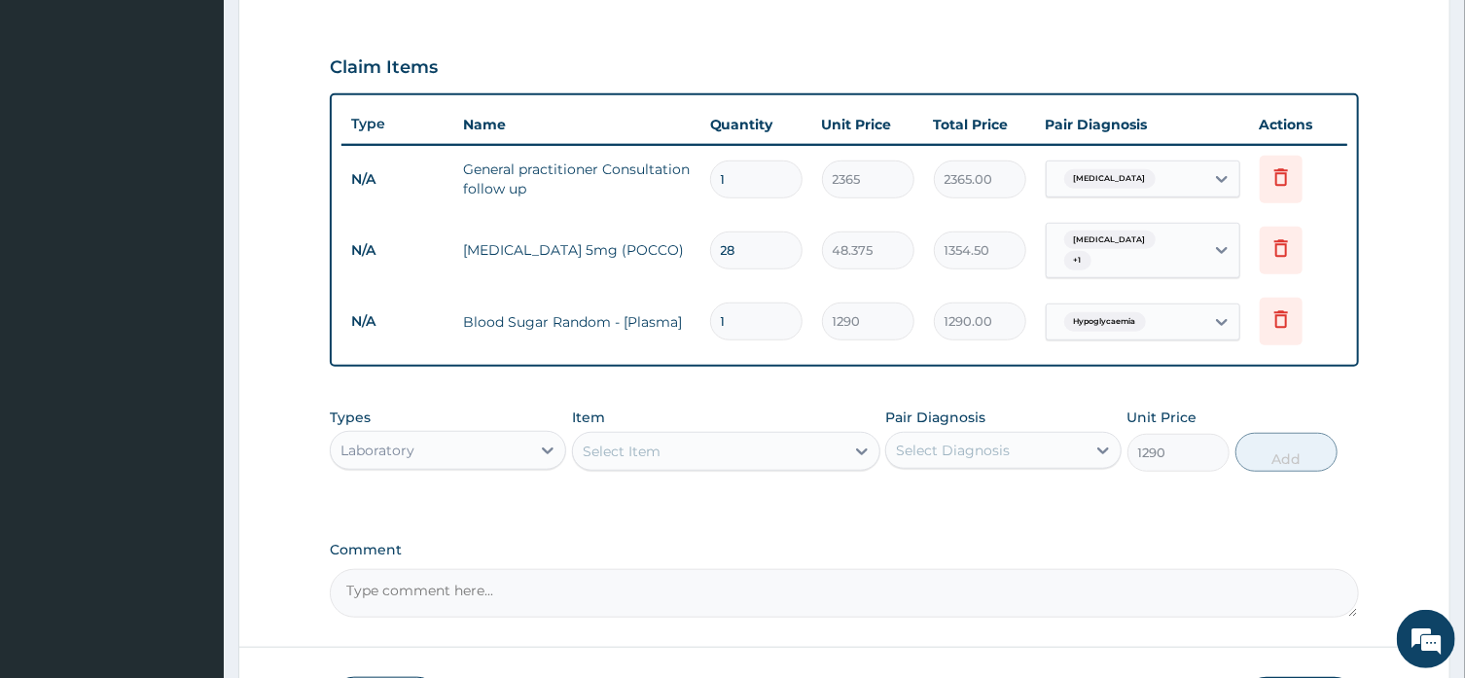
type input "0"
click at [865, 449] on icon at bounding box center [862, 451] width 12 height 7
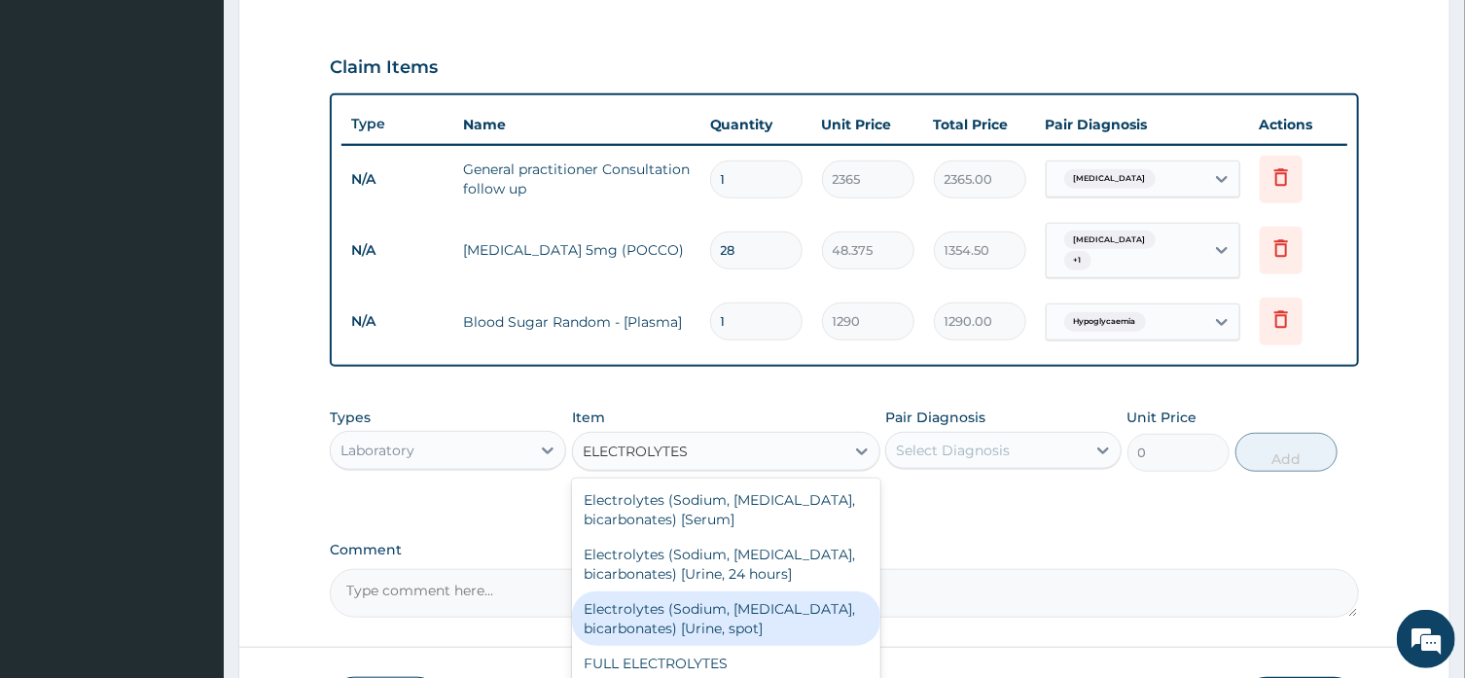
type input "ELECTROLYTES"
click at [478, 514] on div "PA Code / Prescription Code Enter Code(Secondary Care Only) Encounter Date 23-0…" at bounding box center [844, 86] width 1028 height 1062
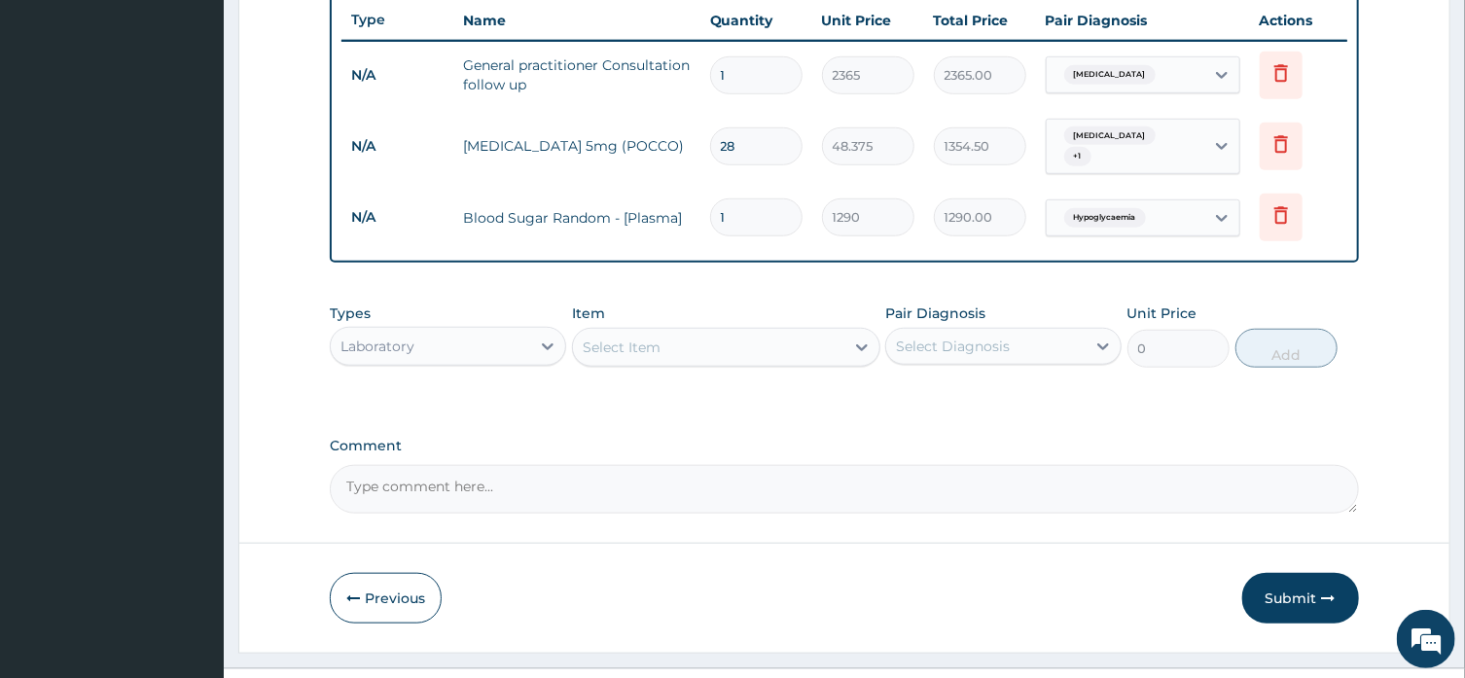
scroll to position [773, 0]
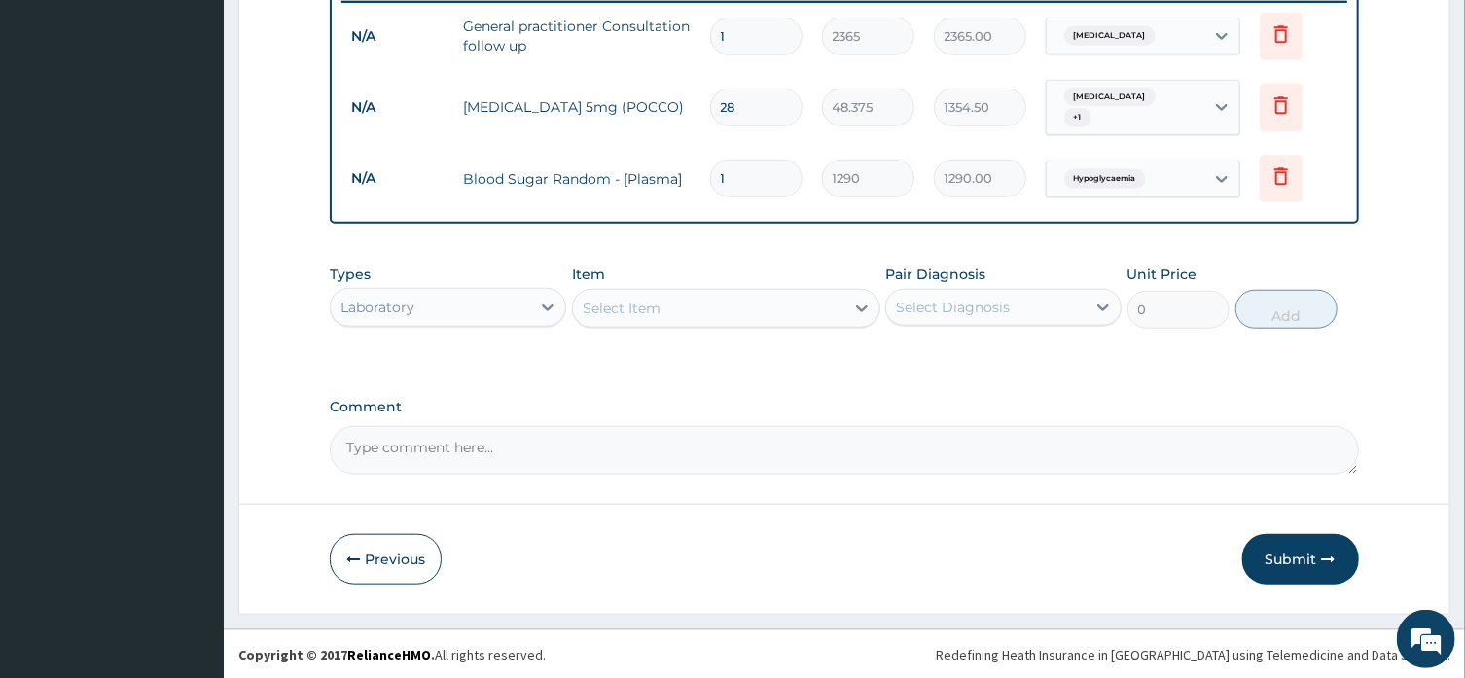
click at [863, 310] on icon at bounding box center [861, 308] width 19 height 19
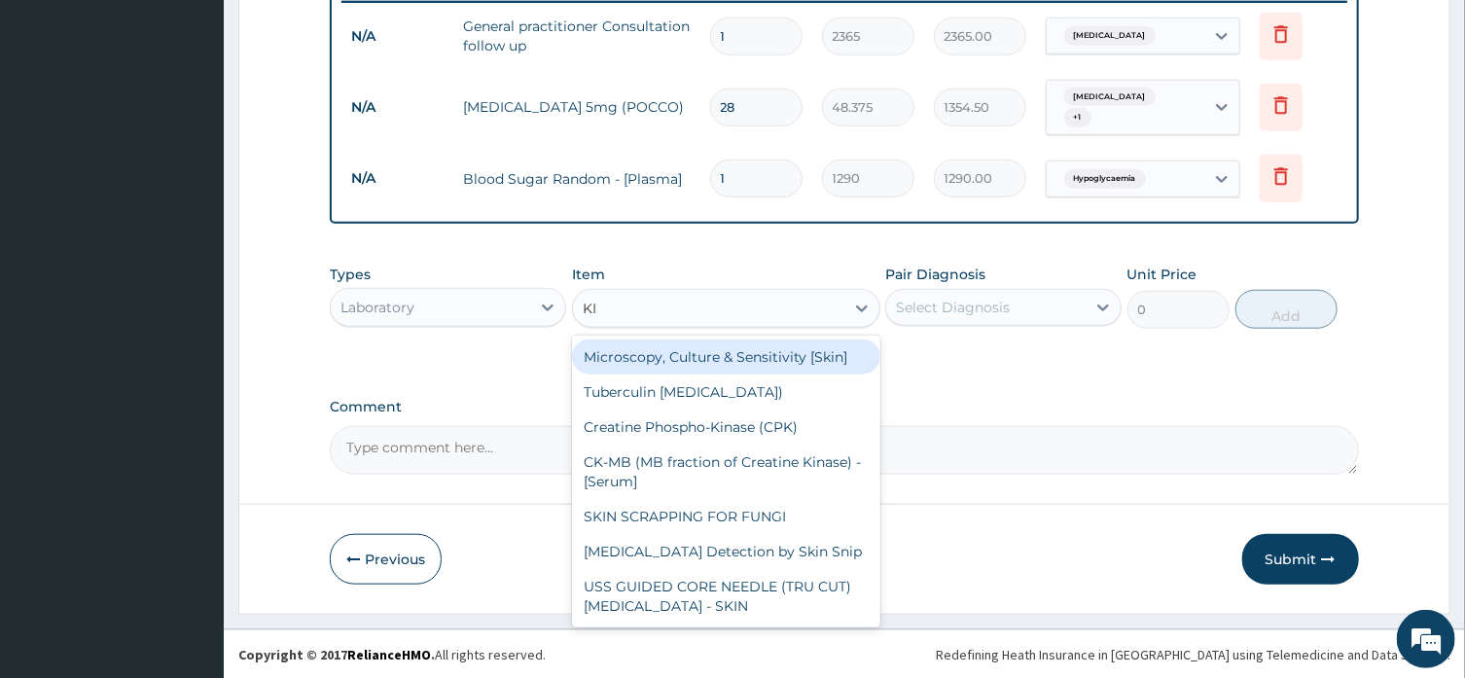
type input "K"
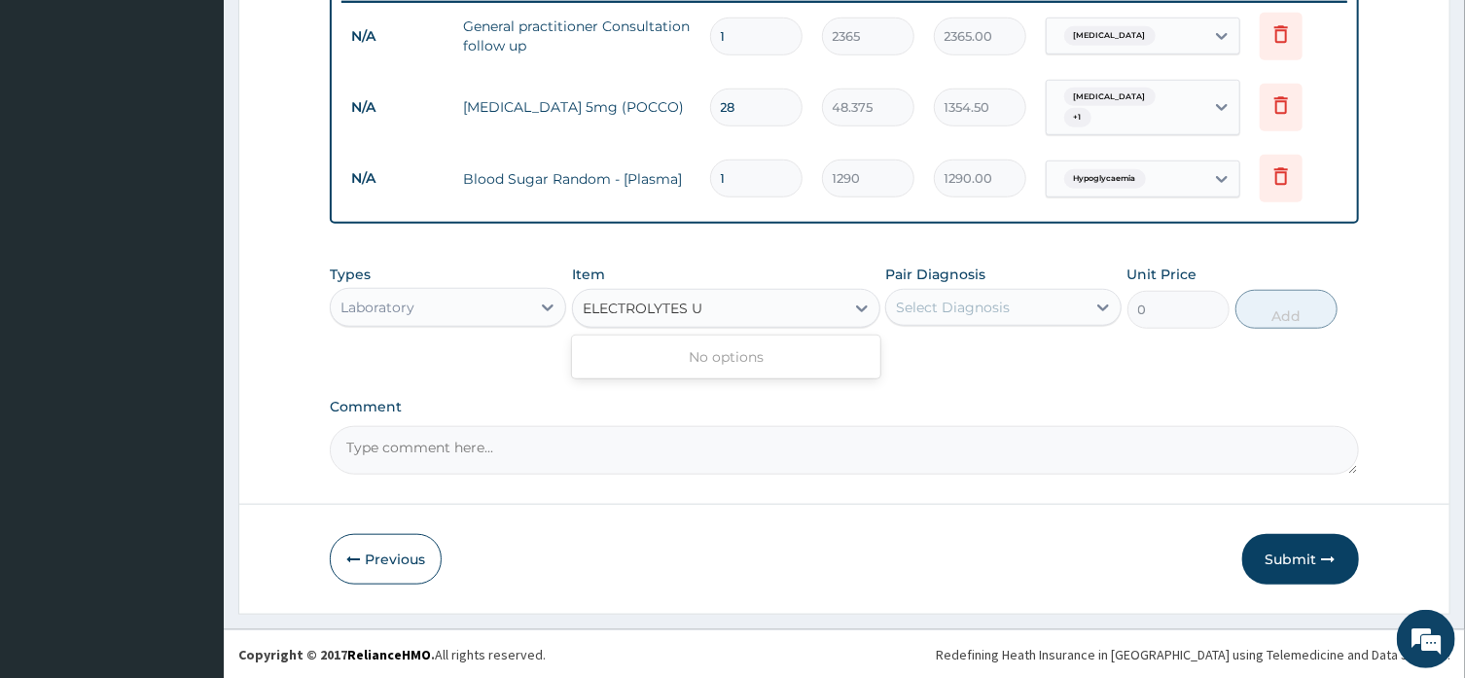
type input "ELECTROLYTES"
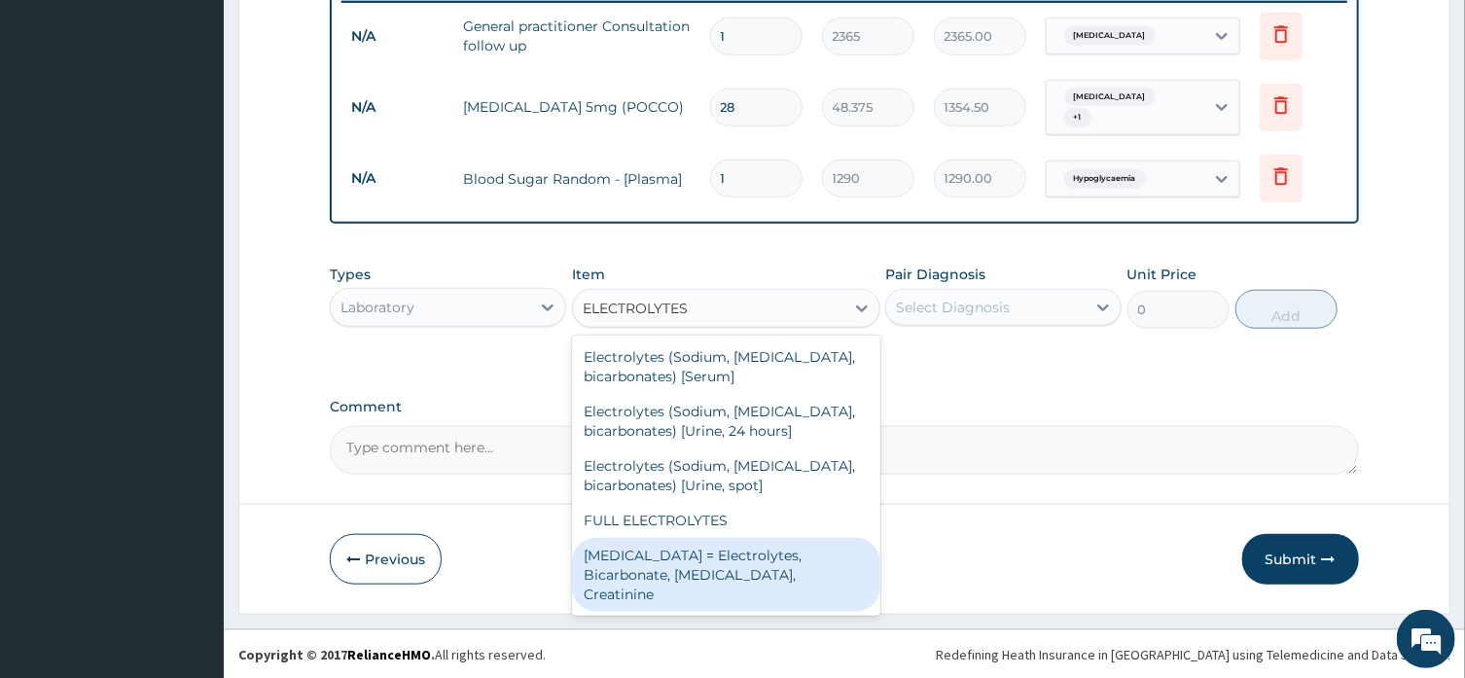
click at [780, 571] on div "Renal Function Tests = Electrolytes, Bicarbonate, Urea, Creatinine" at bounding box center [726, 575] width 308 height 74
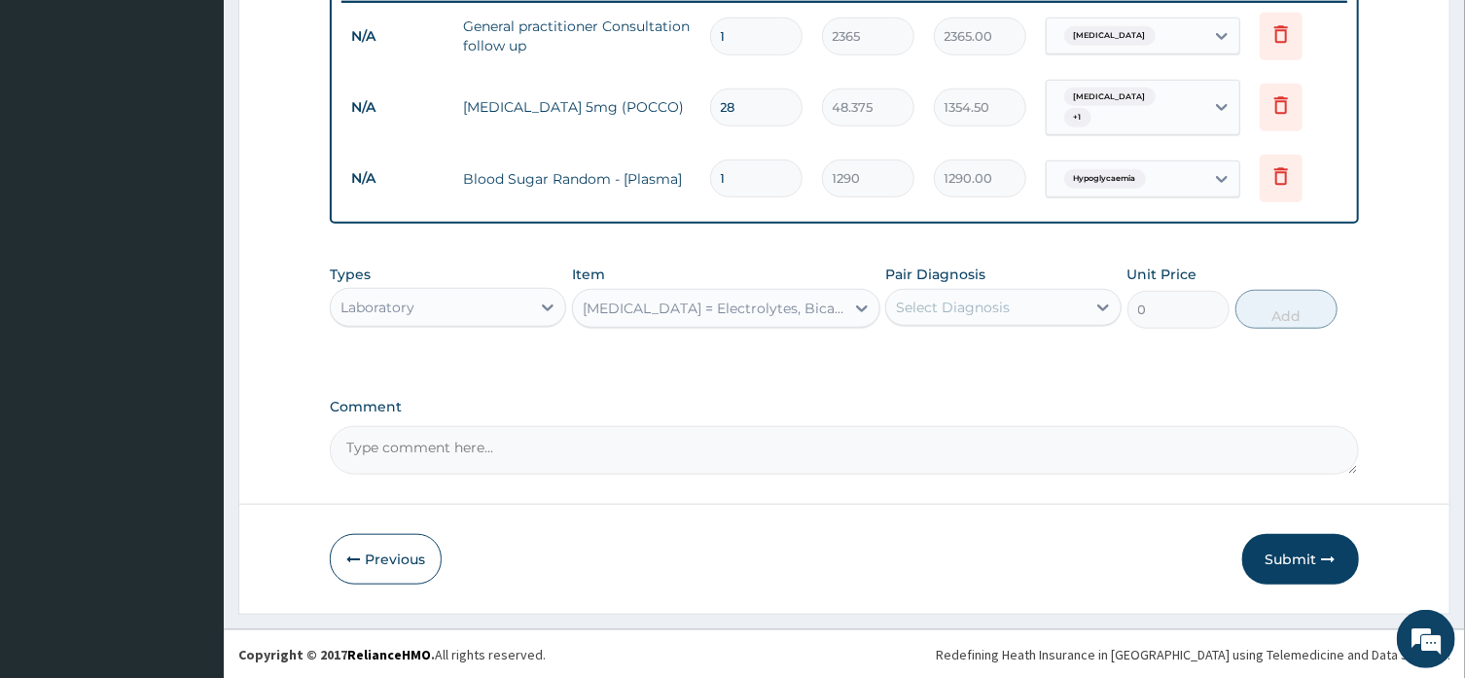
type input "4837.5"
click at [862, 307] on icon at bounding box center [862, 308] width 12 height 7
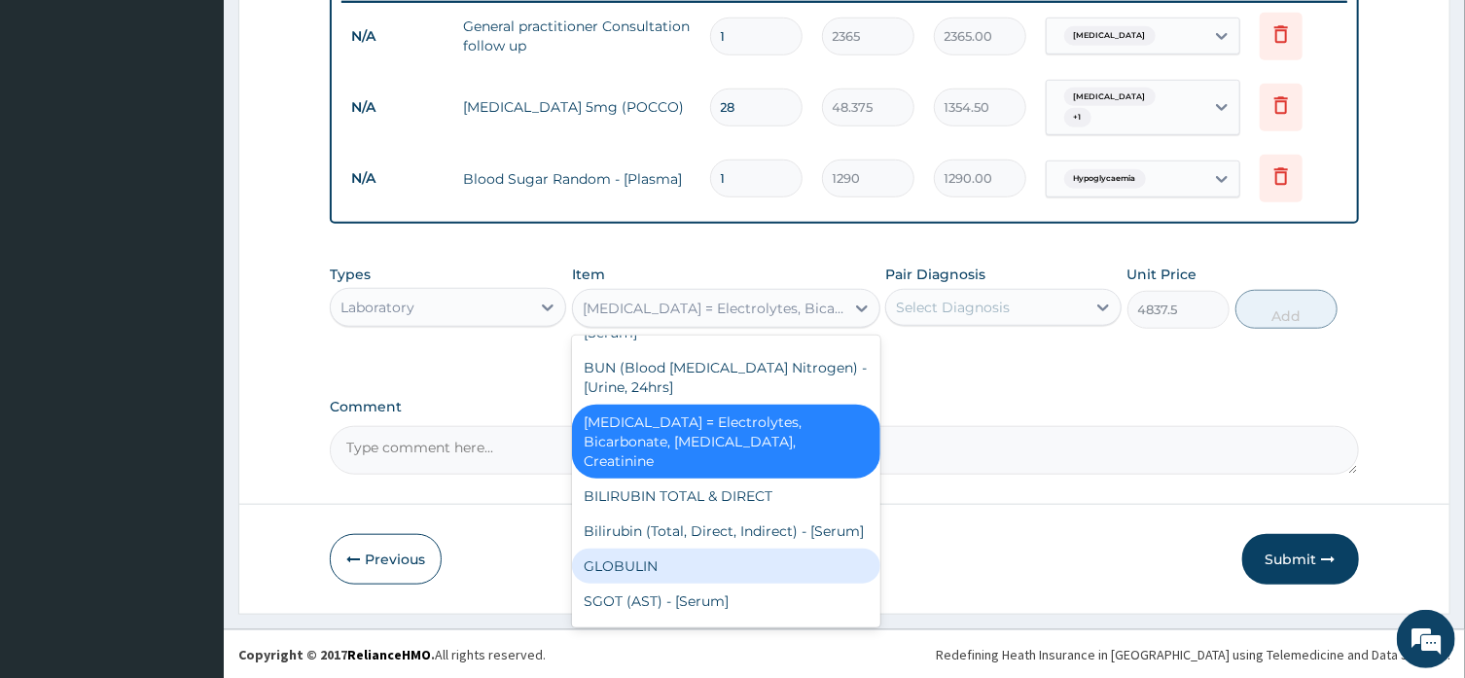
scroll to position [6760, 0]
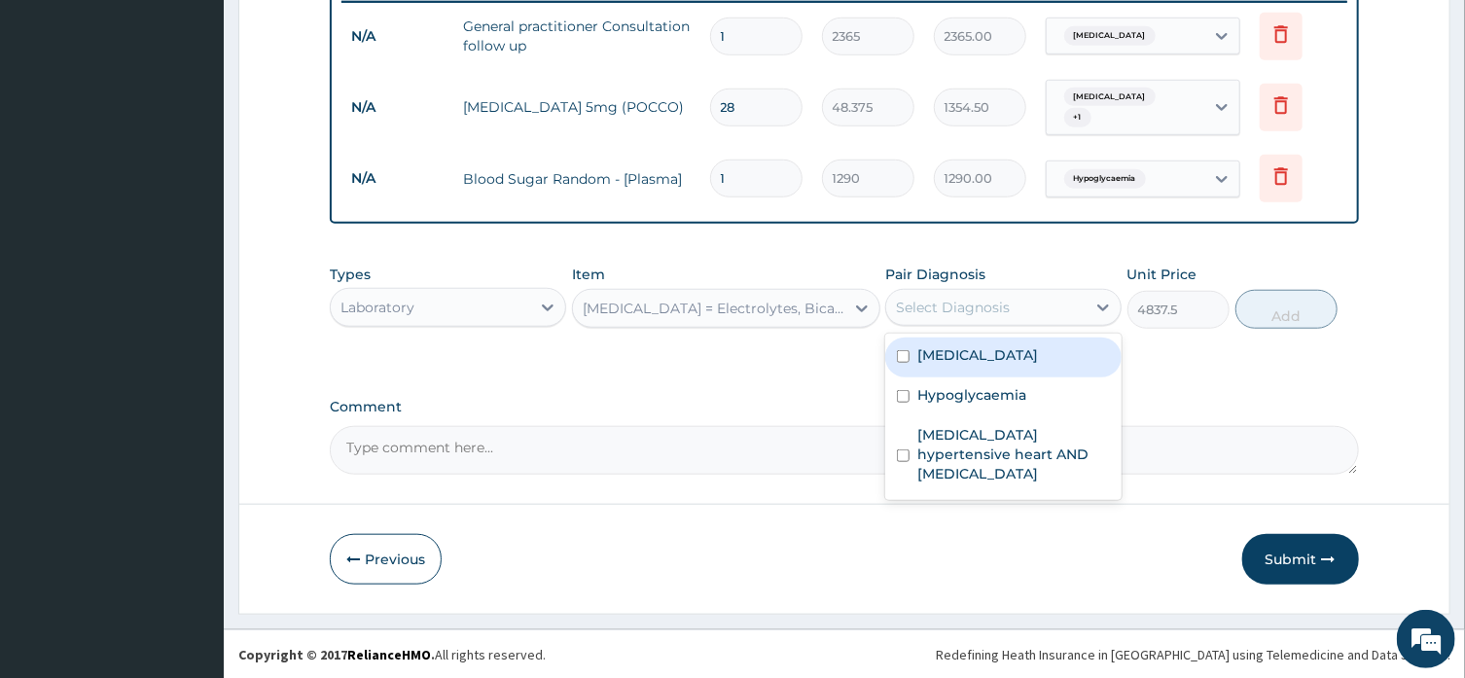
click at [1034, 309] on div "Select Diagnosis" at bounding box center [985, 307] width 199 height 31
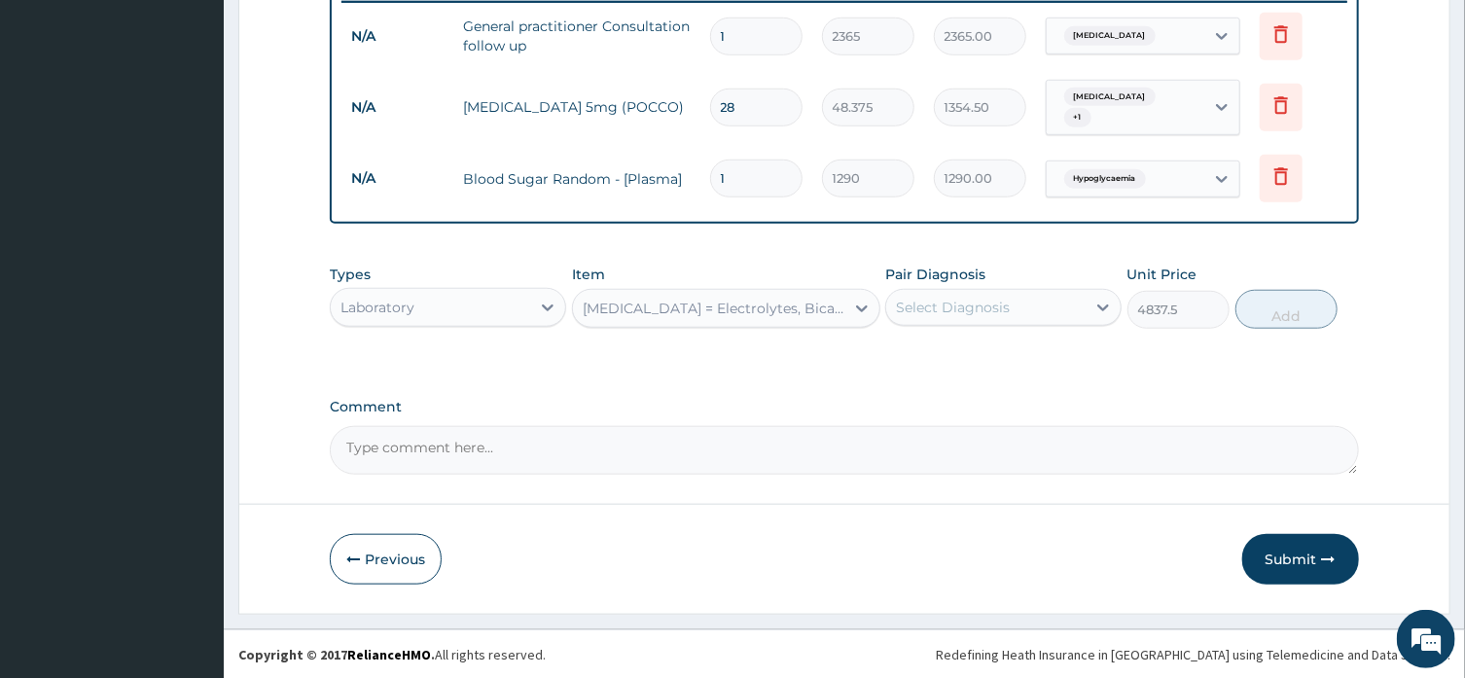
click at [1034, 309] on div "Select Diagnosis" at bounding box center [985, 307] width 199 height 31
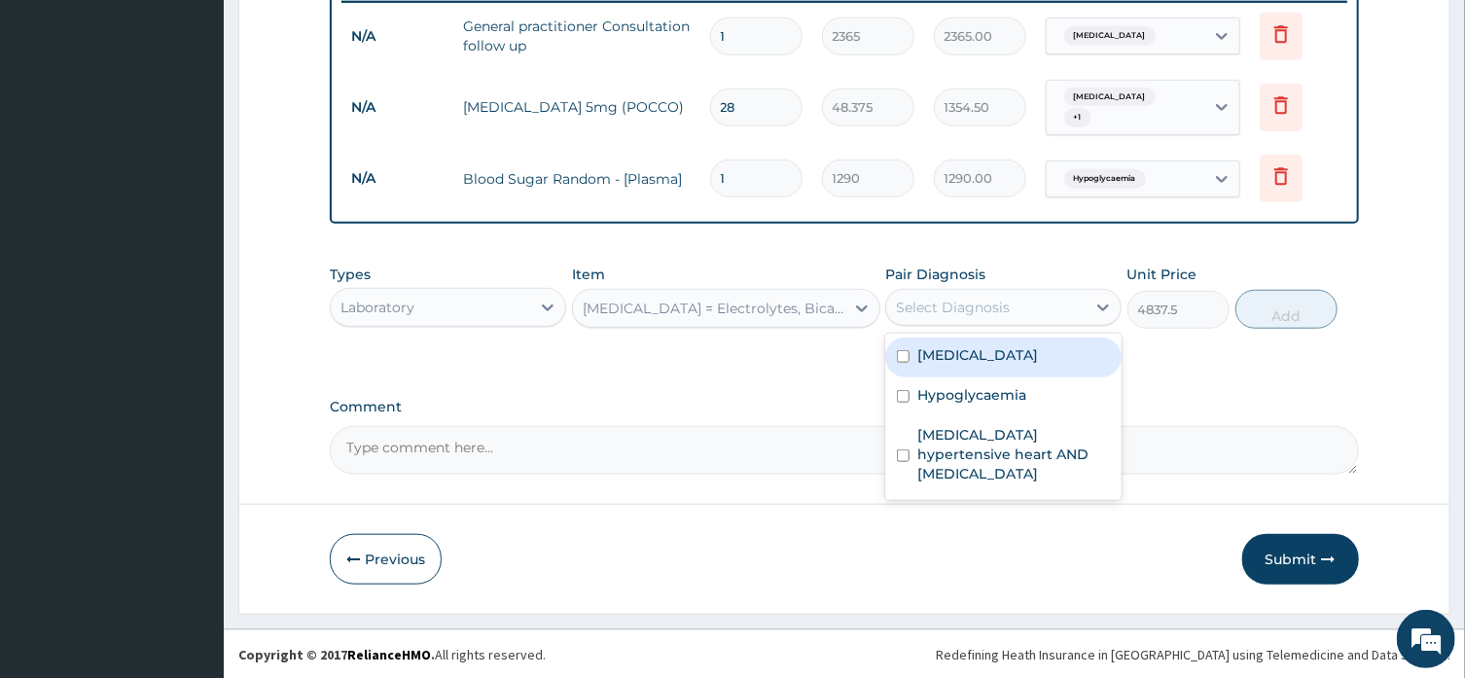
click at [1034, 309] on div "Select Diagnosis" at bounding box center [985, 307] width 199 height 31
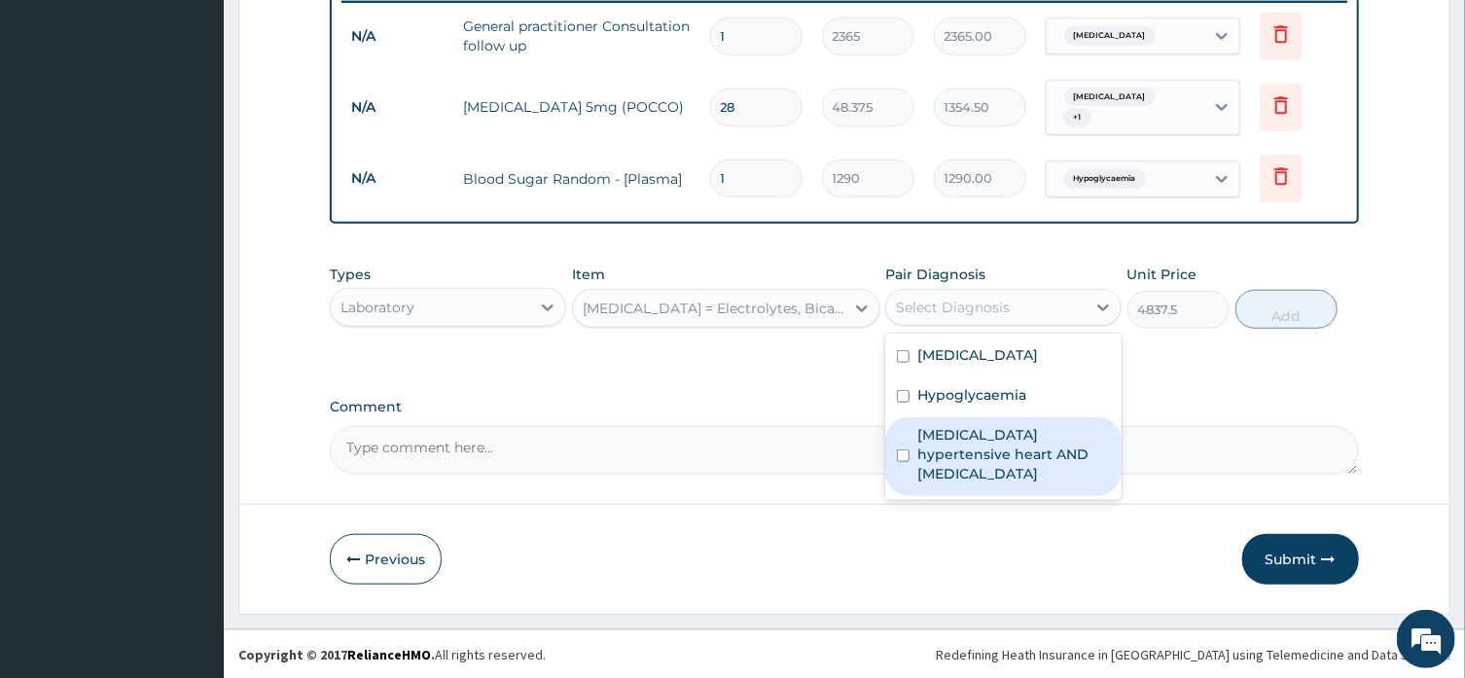
click at [1008, 440] on label "Benign hypertensive heart AND renal disease" at bounding box center [1013, 454] width 193 height 58
checkbox input "true"
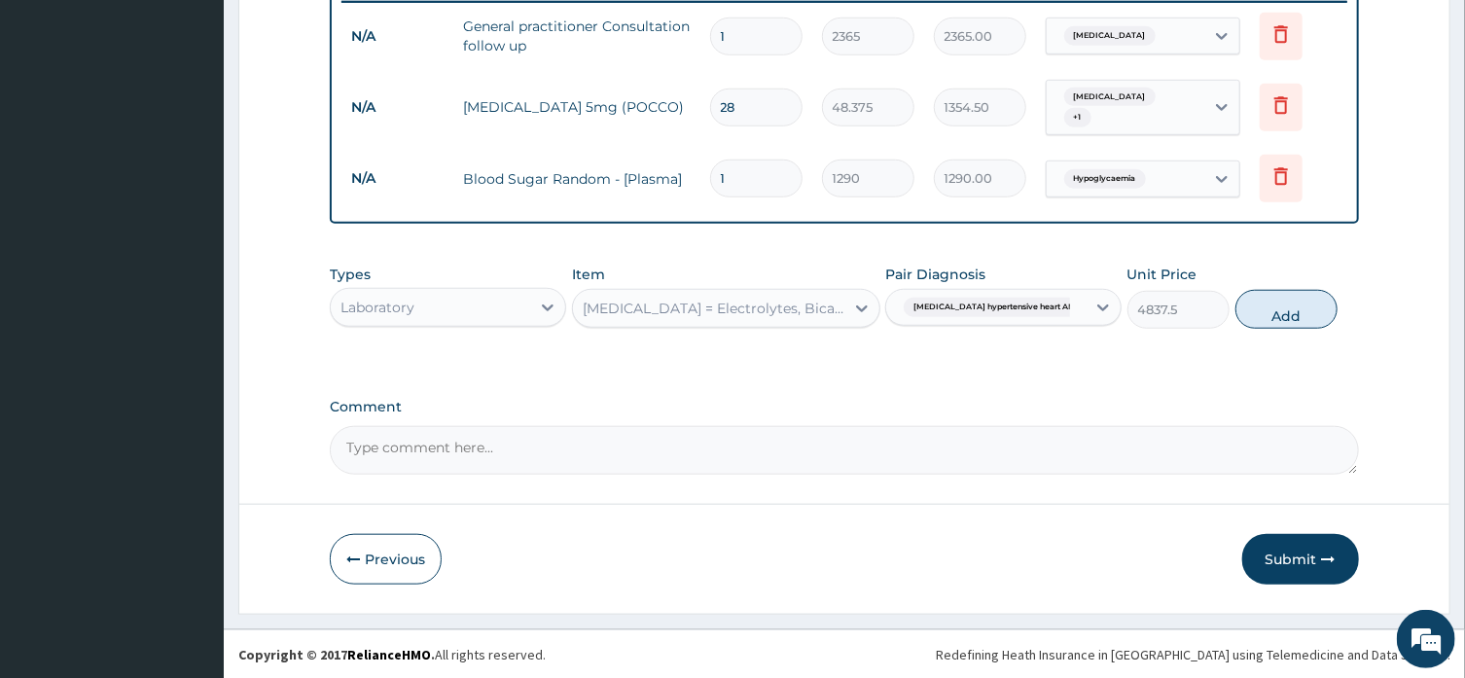
click at [1261, 310] on button "Add" at bounding box center [1286, 309] width 103 height 39
type input "0"
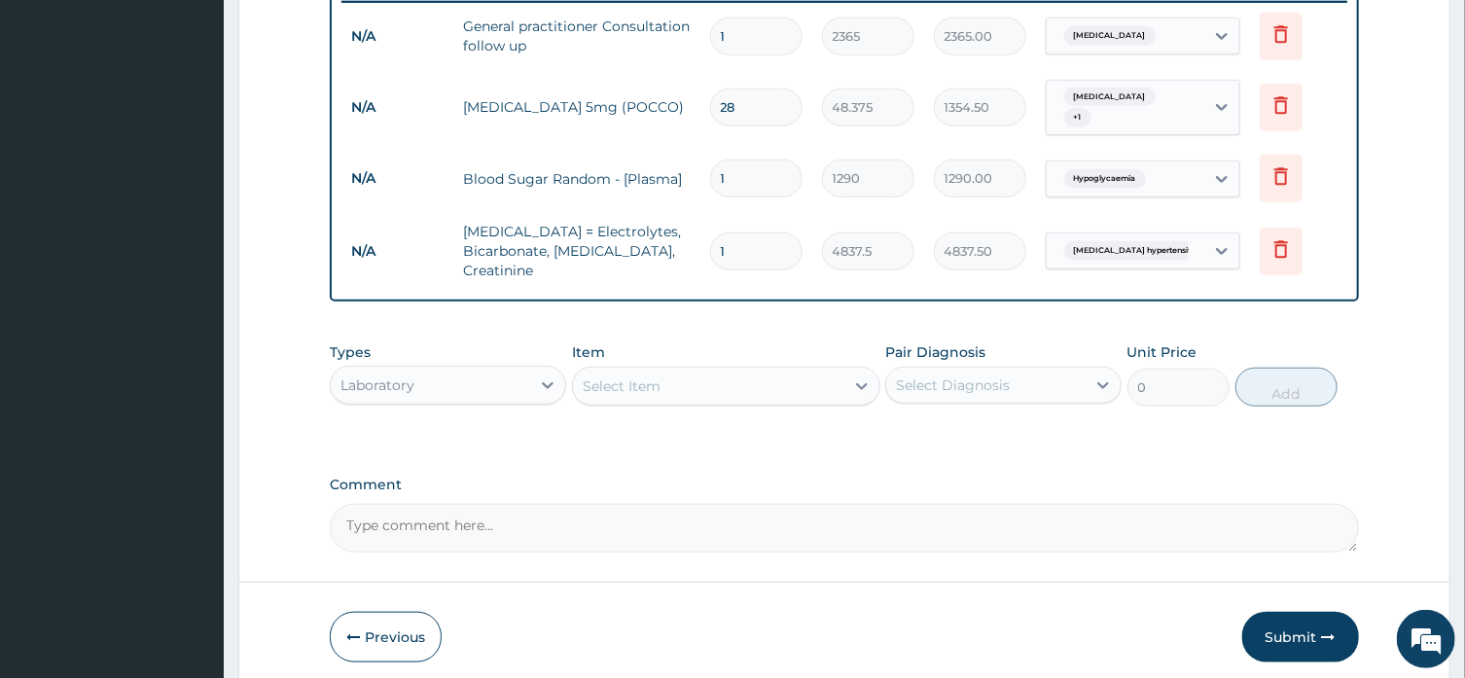
click at [642, 395] on div "Select Item" at bounding box center [708, 386] width 271 height 31
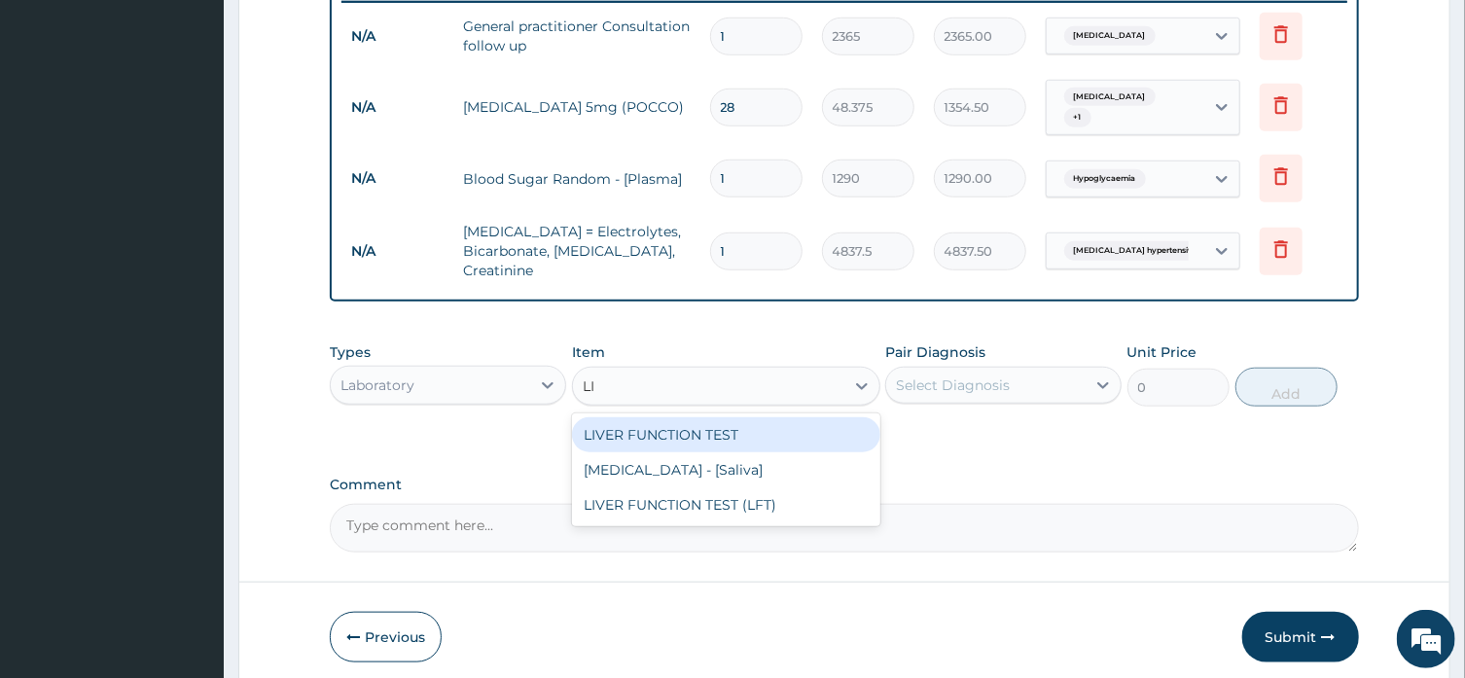
type input "LIV"
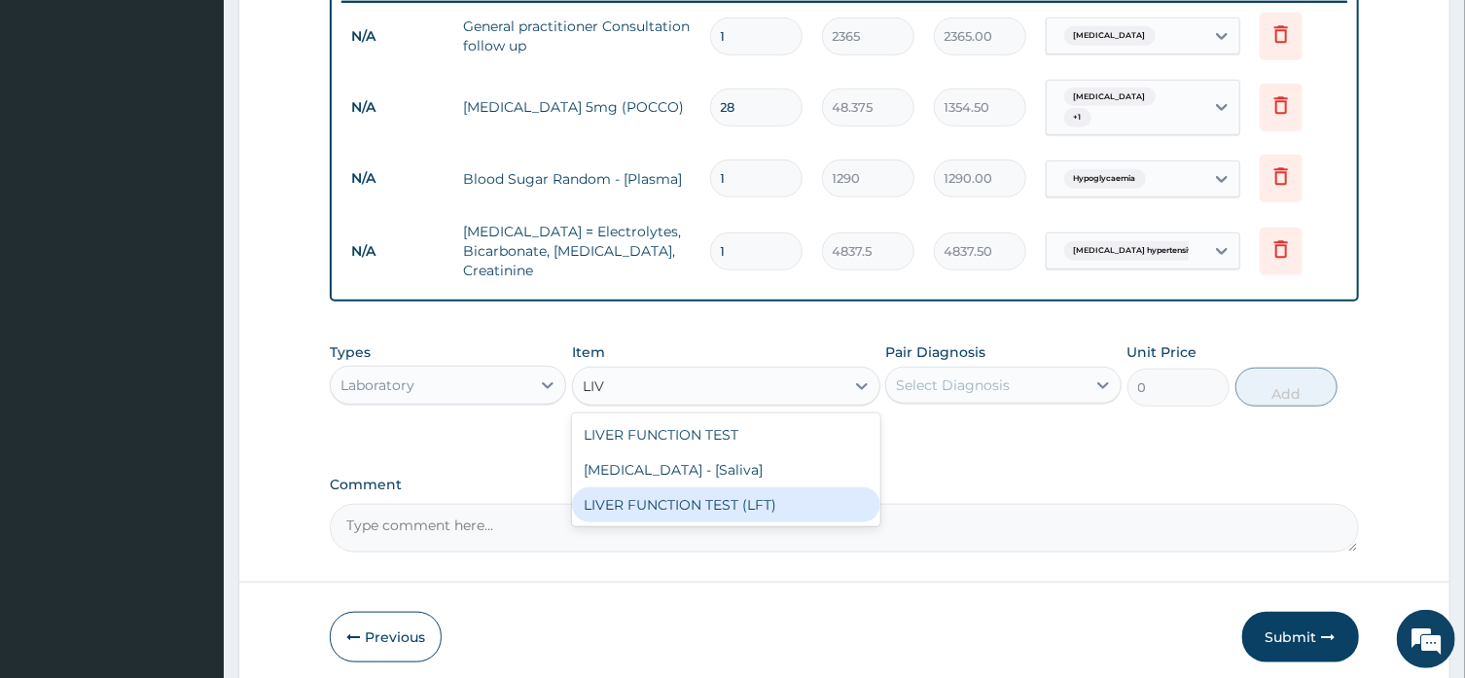
click at [711, 505] on div "LIVER FUNCTION TEST (LFT)" at bounding box center [726, 504] width 308 height 35
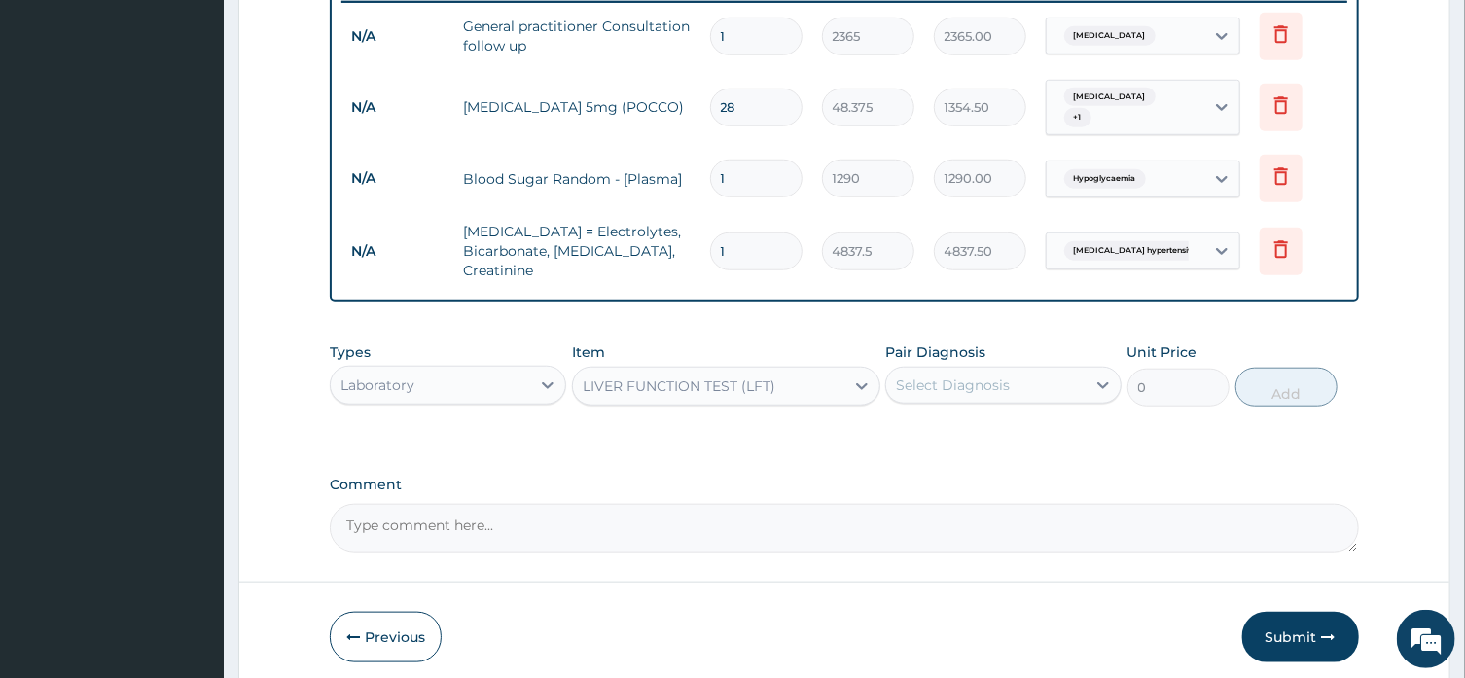
type input "10000"
click at [1105, 382] on icon at bounding box center [1102, 384] width 19 height 19
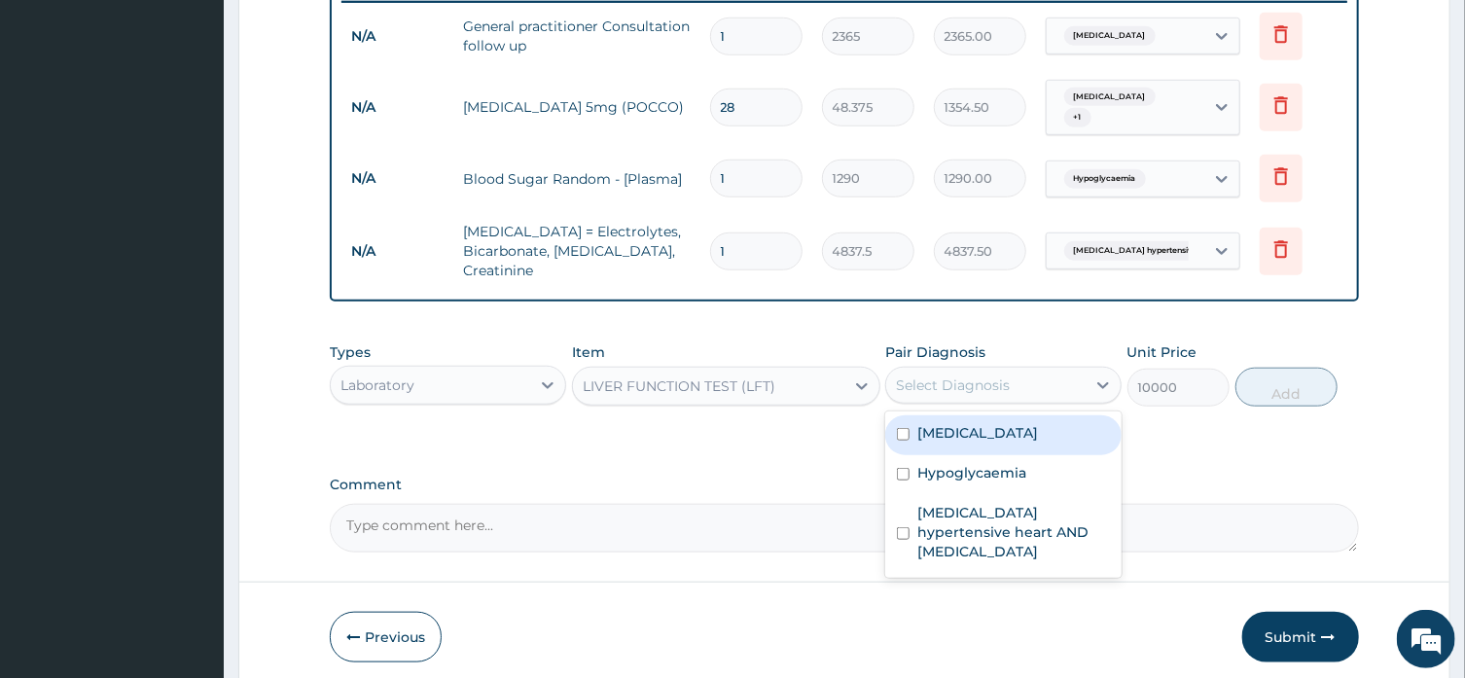
click at [1038, 438] on label "Hypertensive heart disease" at bounding box center [977, 432] width 121 height 19
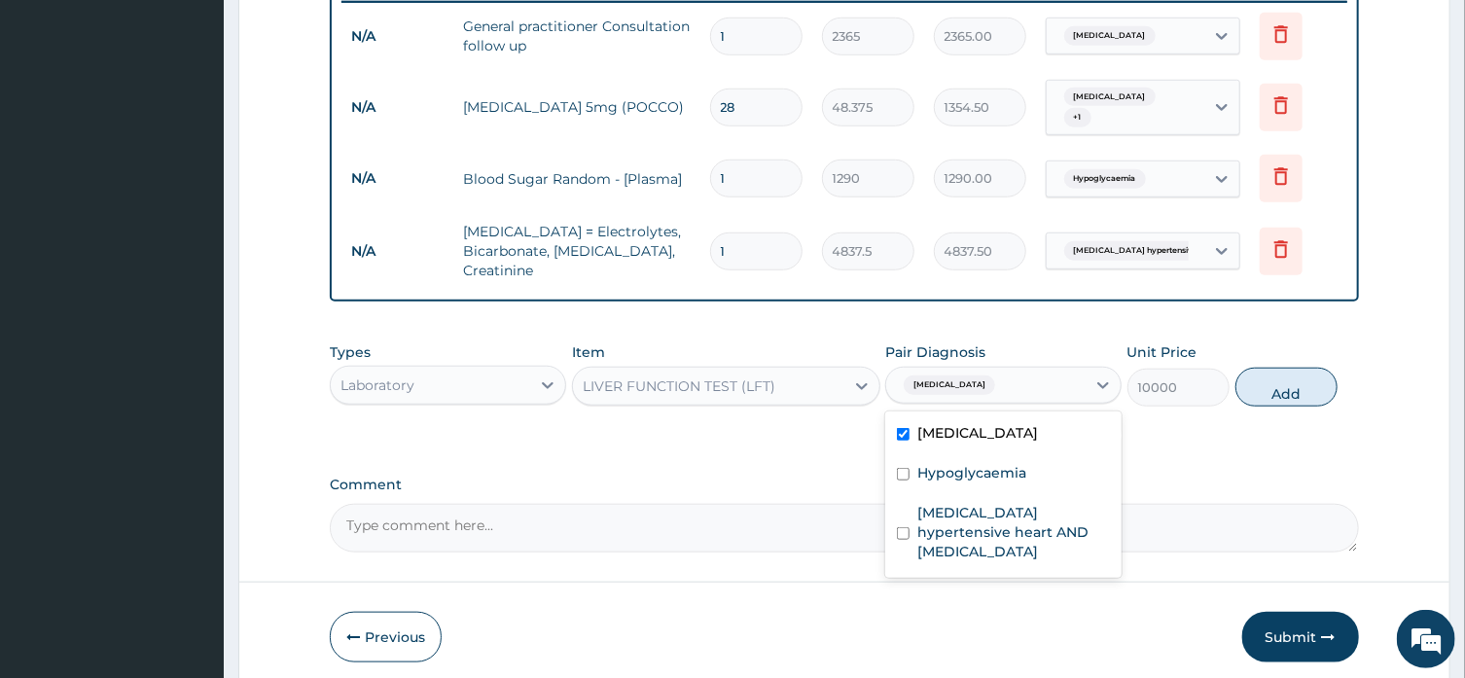
checkbox input "true"
click at [1286, 385] on button "Add" at bounding box center [1286, 387] width 103 height 39
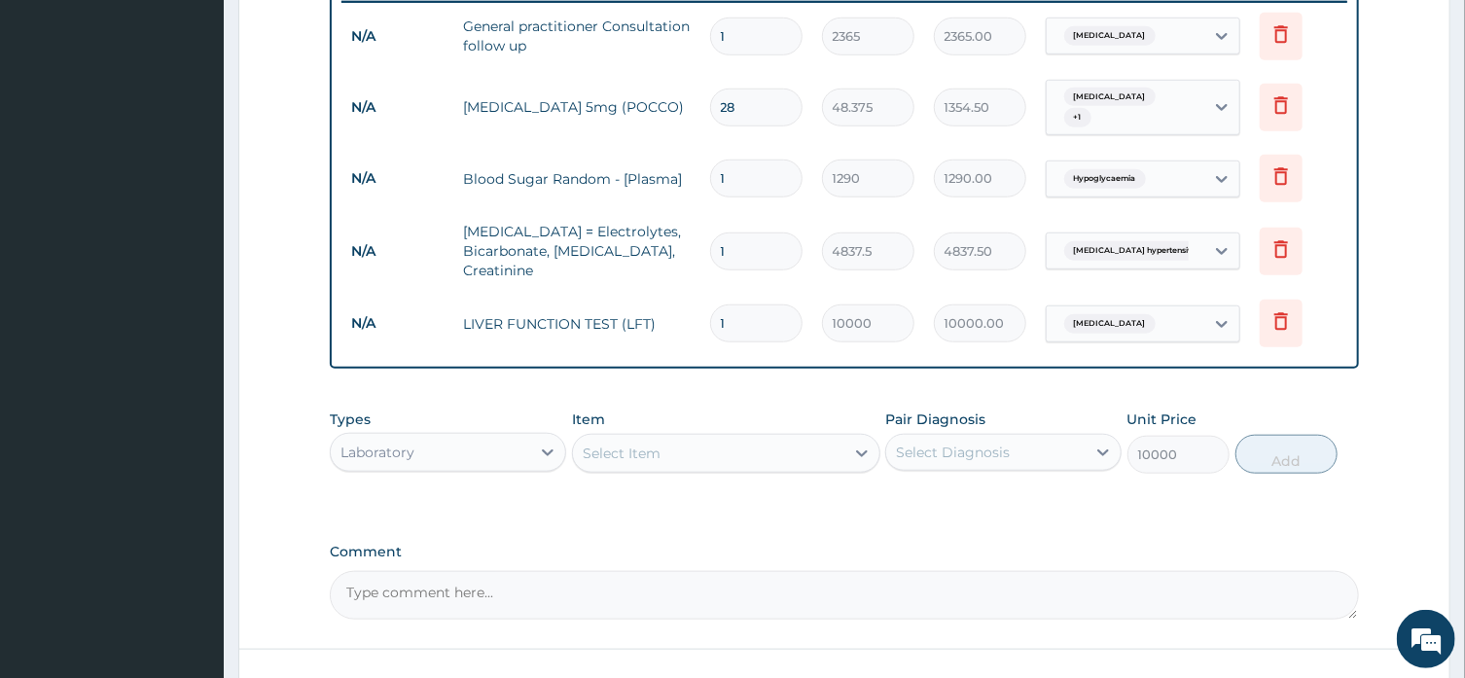
type input "0"
click at [1281, 244] on icon at bounding box center [1281, 249] width 14 height 18
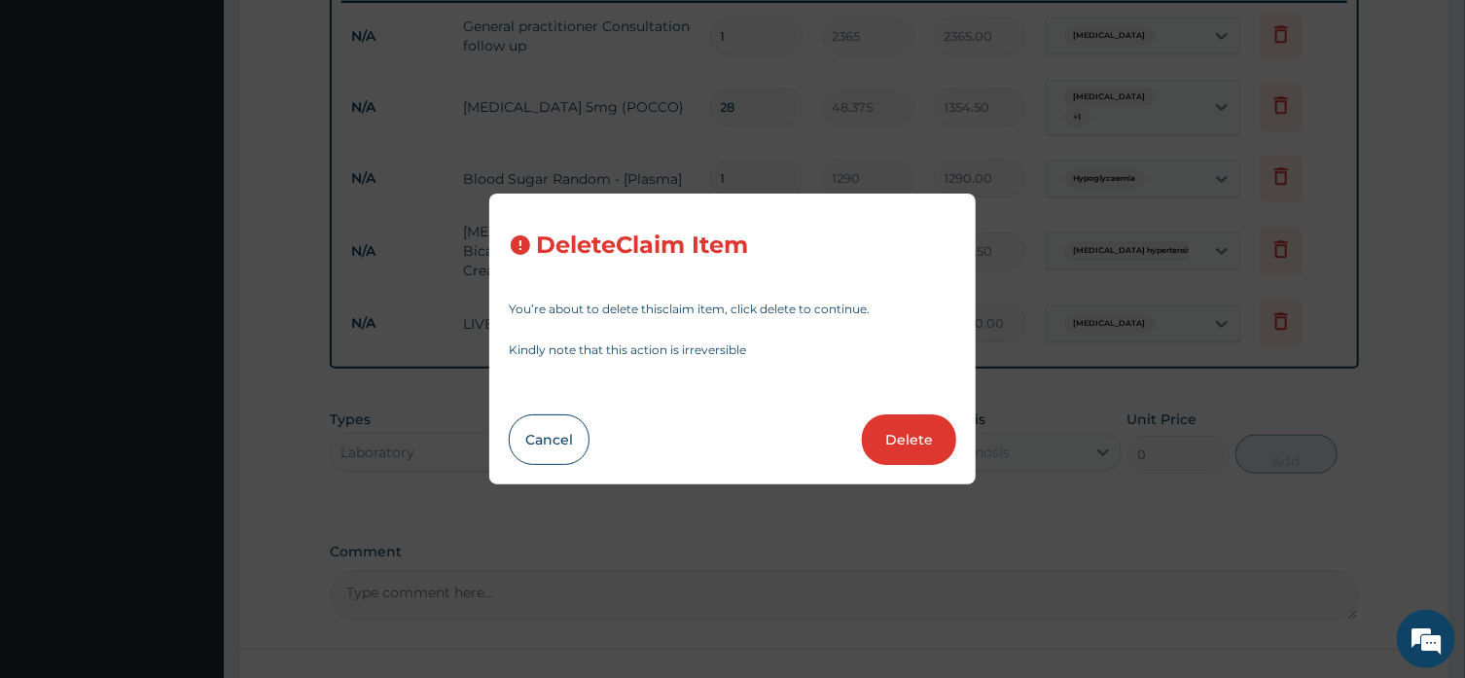
click at [913, 442] on button "Delete" at bounding box center [909, 439] width 94 height 51
type input "10000"
type input "10000.00"
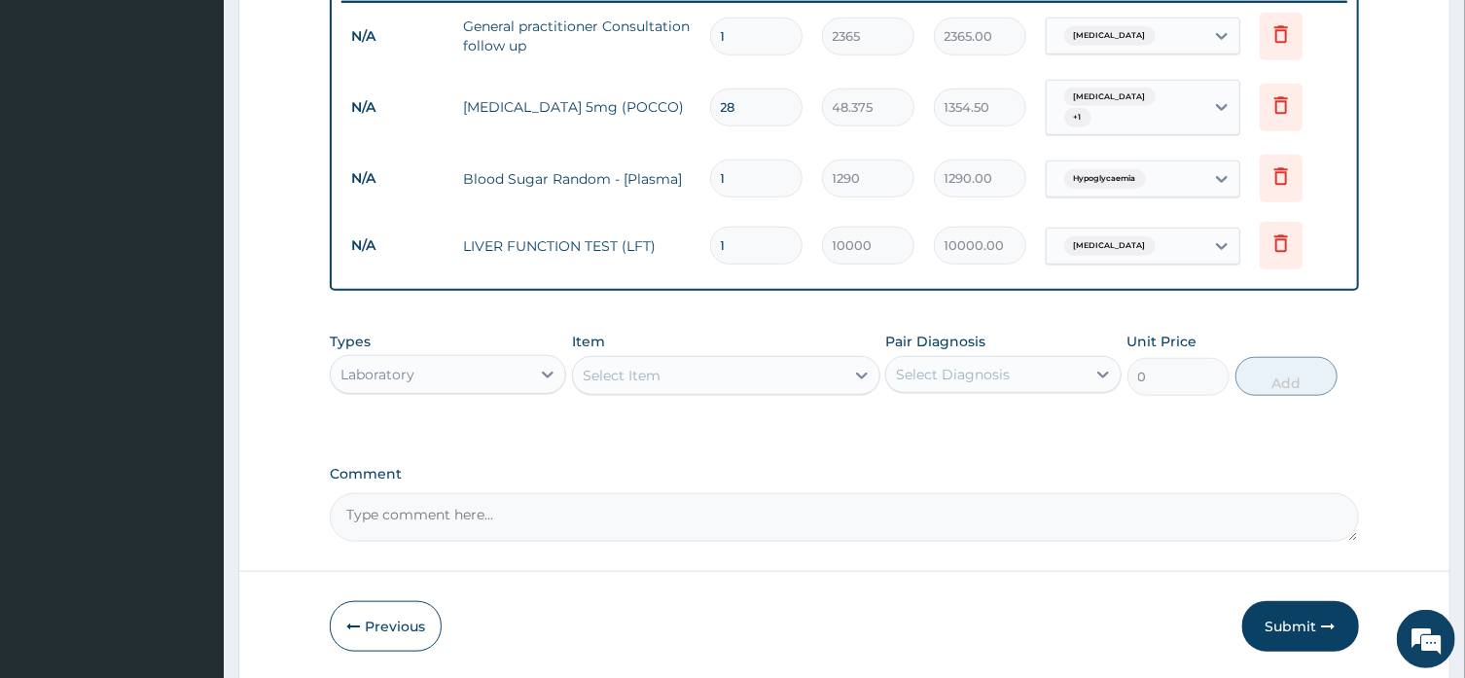
click at [666, 375] on div "Select Item" at bounding box center [708, 375] width 271 height 31
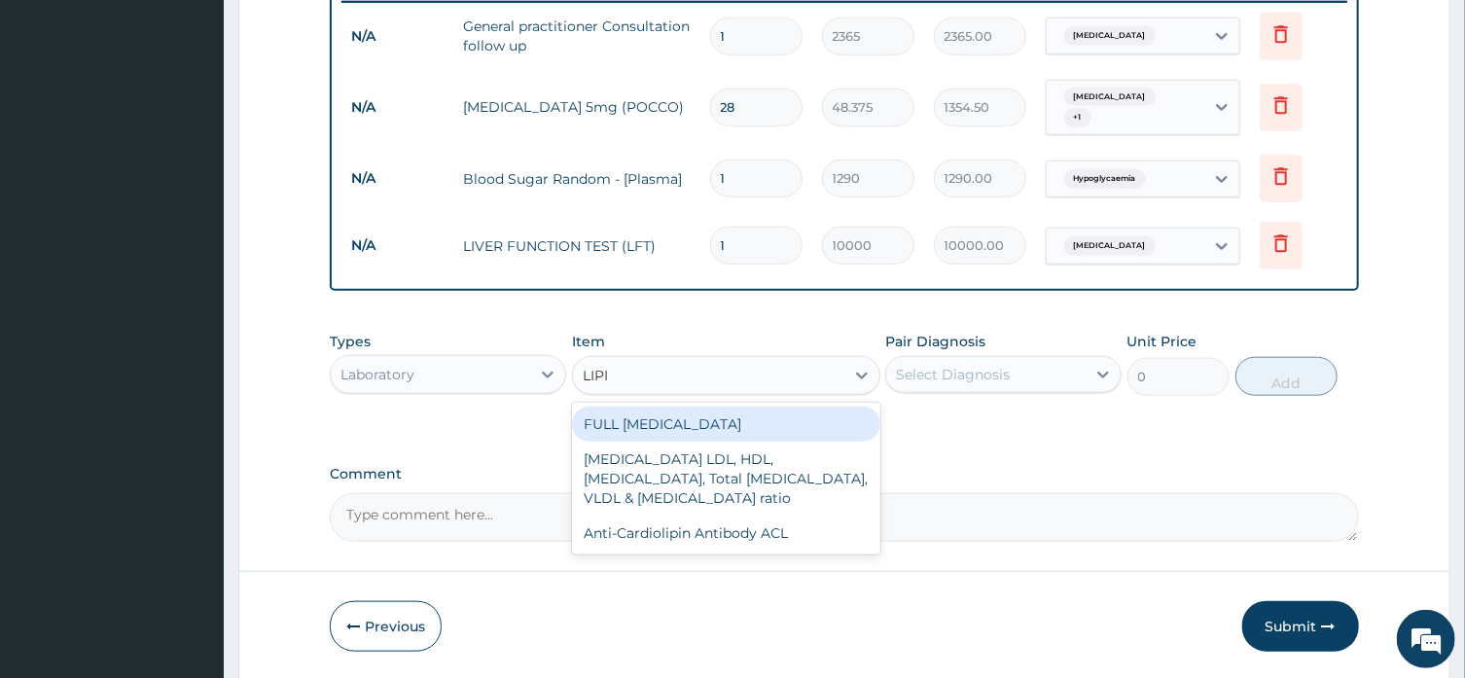
type input "LIPID"
click at [672, 420] on div "FULL LIPID PROFILE" at bounding box center [726, 424] width 308 height 35
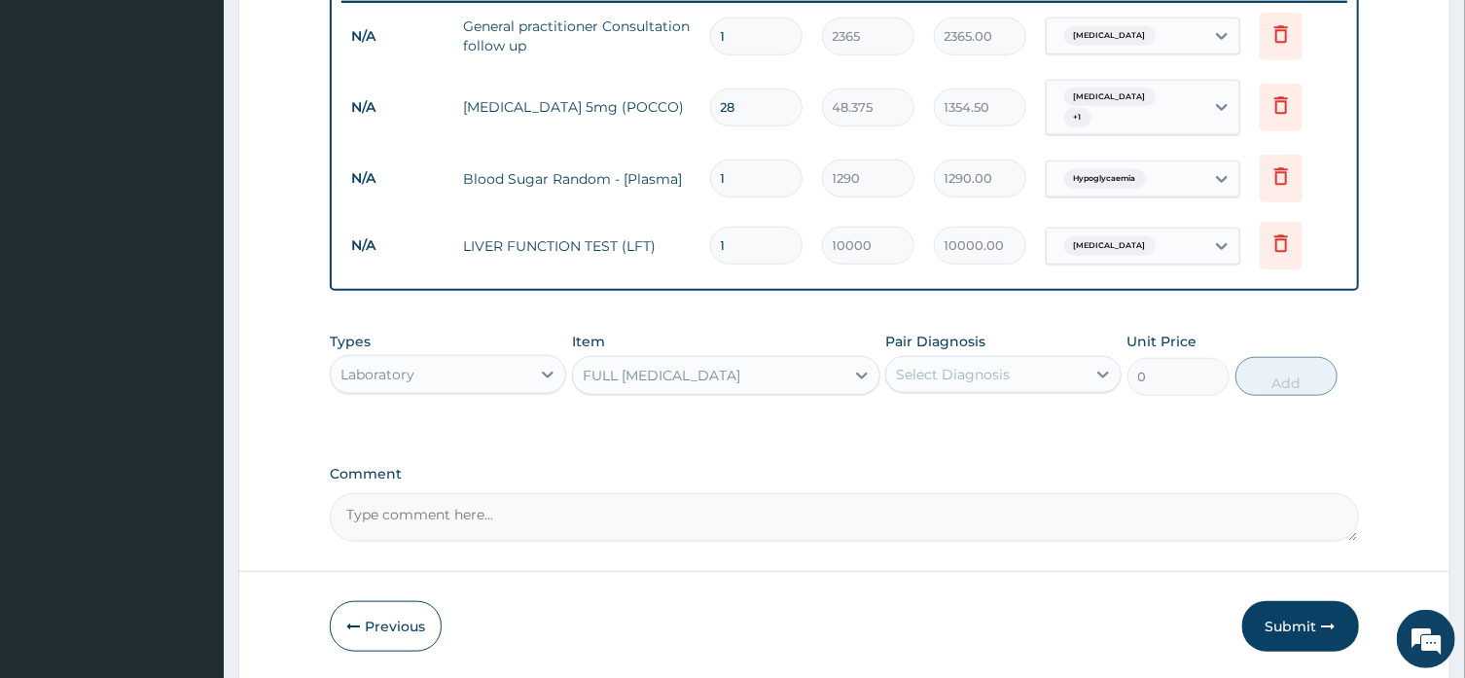
type input "5375"
click at [862, 373] on icon at bounding box center [861, 375] width 19 height 19
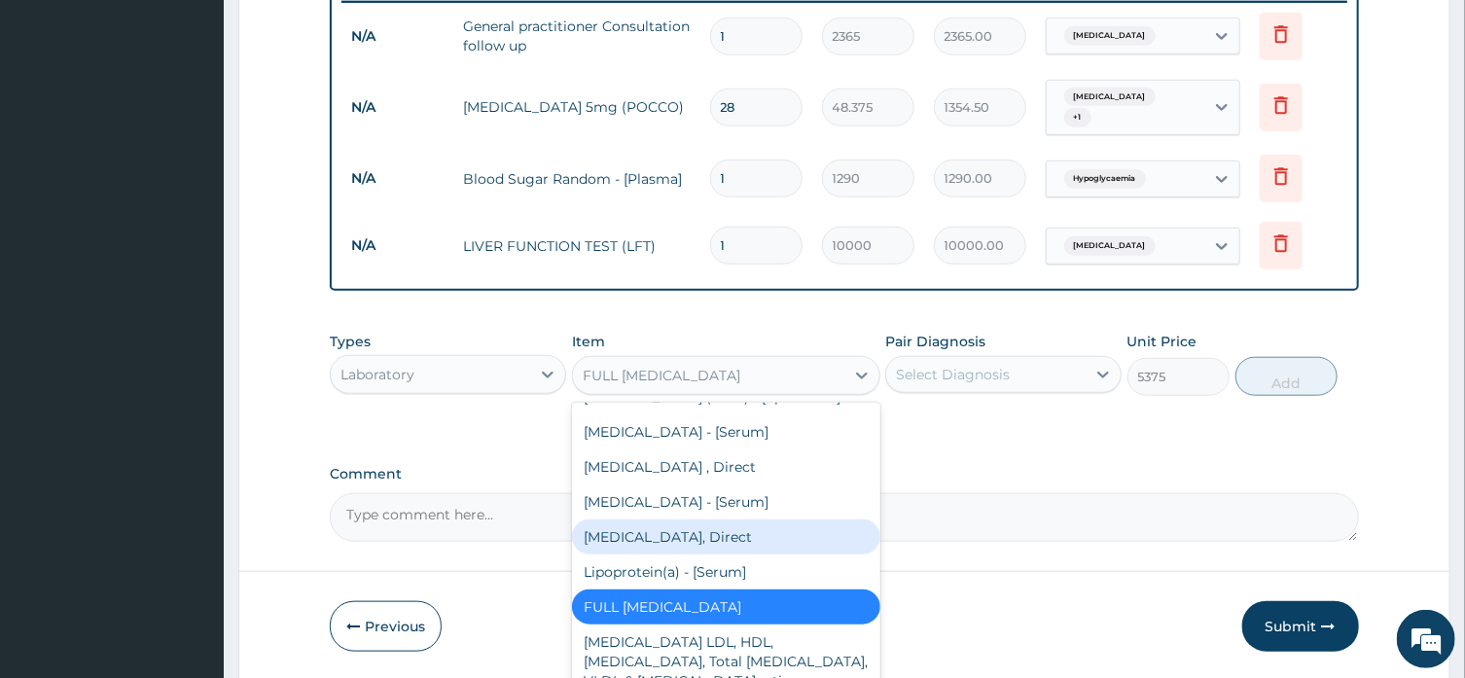
scroll to position [3644, 0]
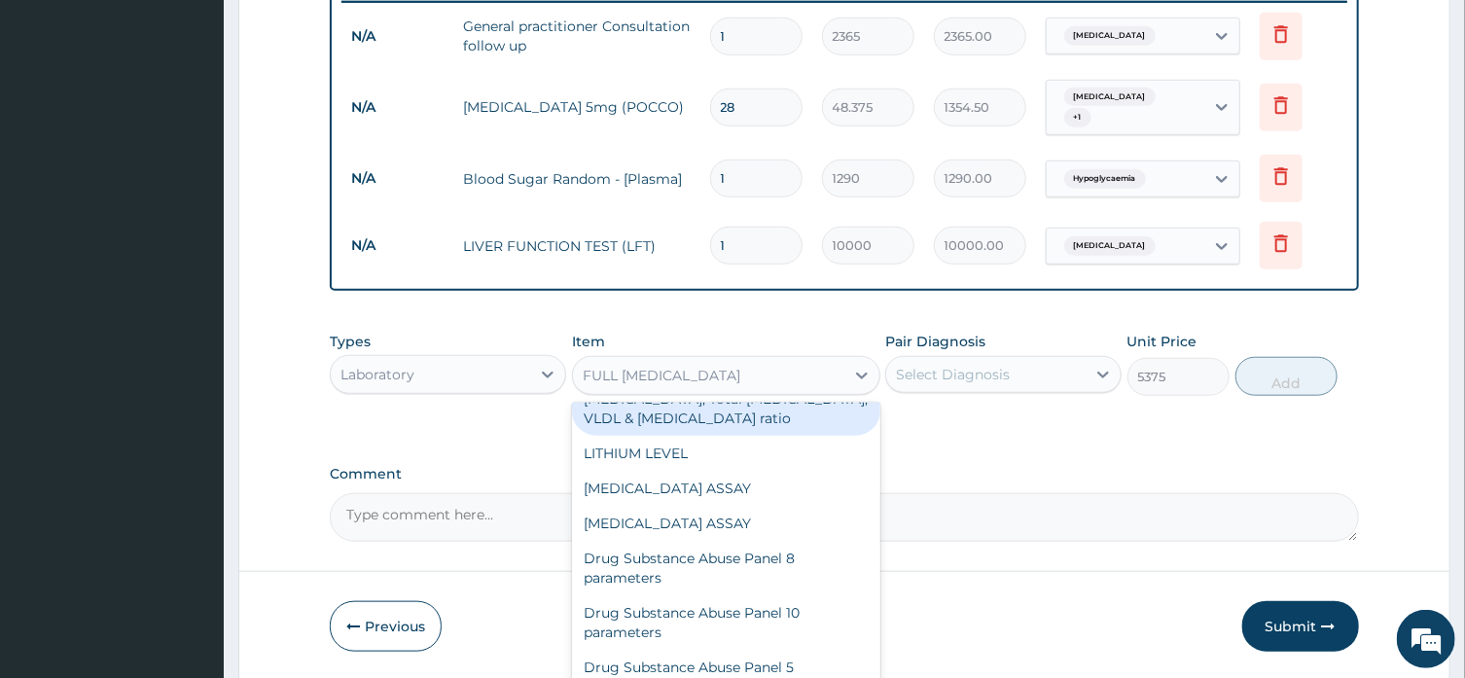
click at [770, 436] on div "Lipid Profile LDL, HDL, Triglycerides, Total Cholesterol, VLDL & Cholesterol:HD…" at bounding box center [726, 399] width 308 height 74
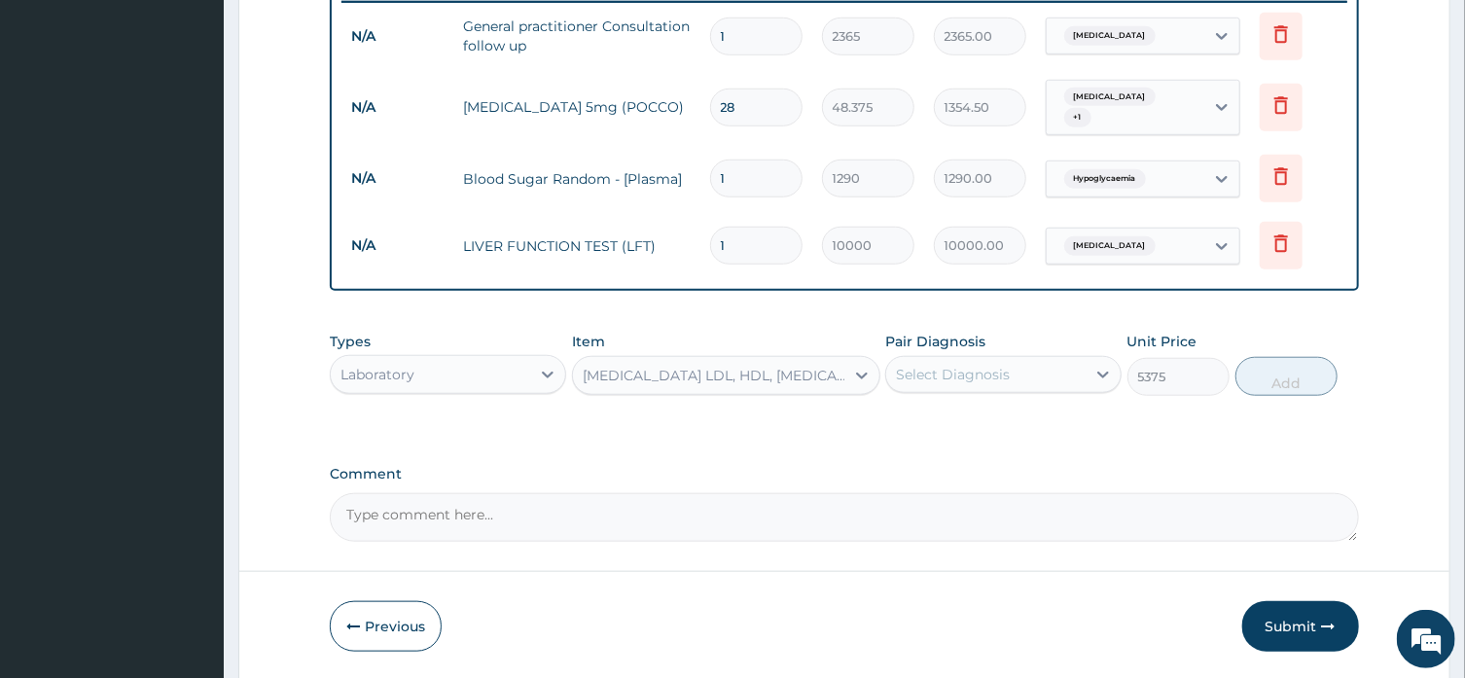
click at [1100, 380] on icon at bounding box center [1102, 374] width 19 height 19
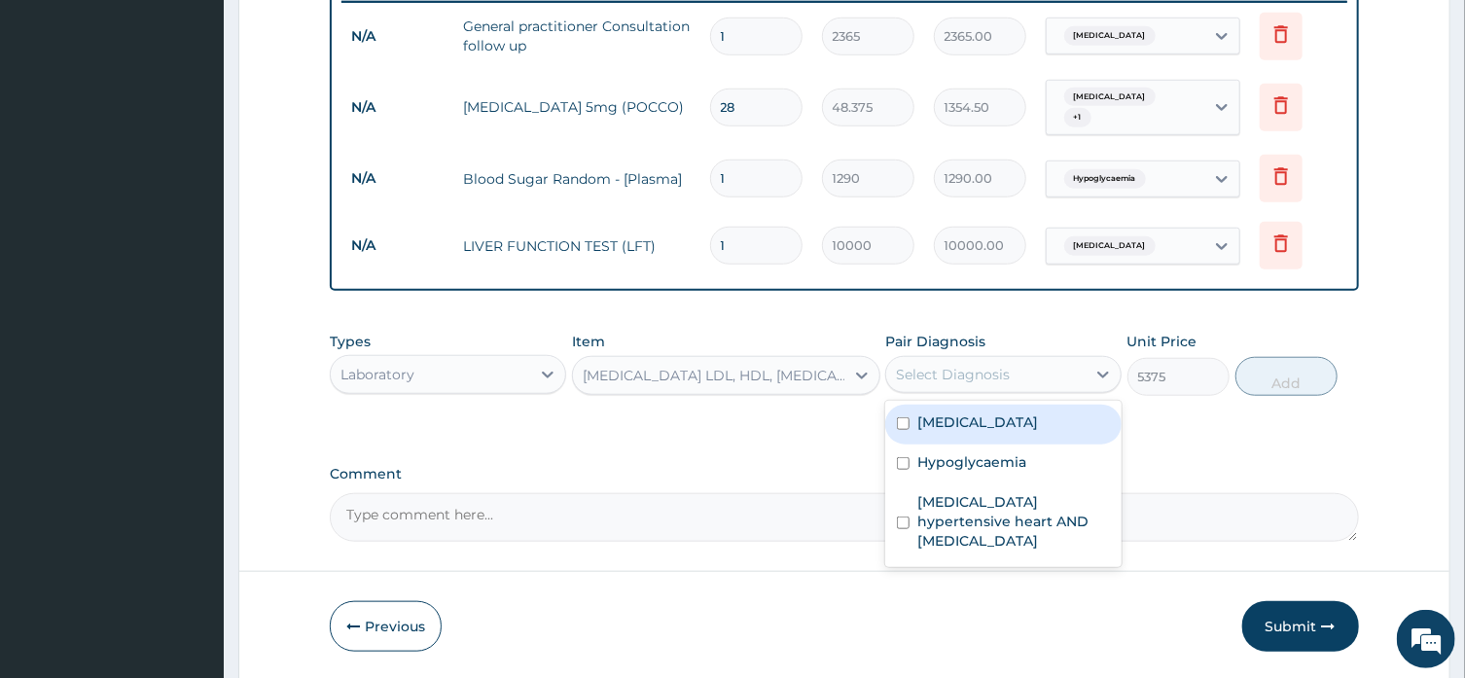
click at [1038, 430] on label "Hypertensive heart disease" at bounding box center [977, 421] width 121 height 19
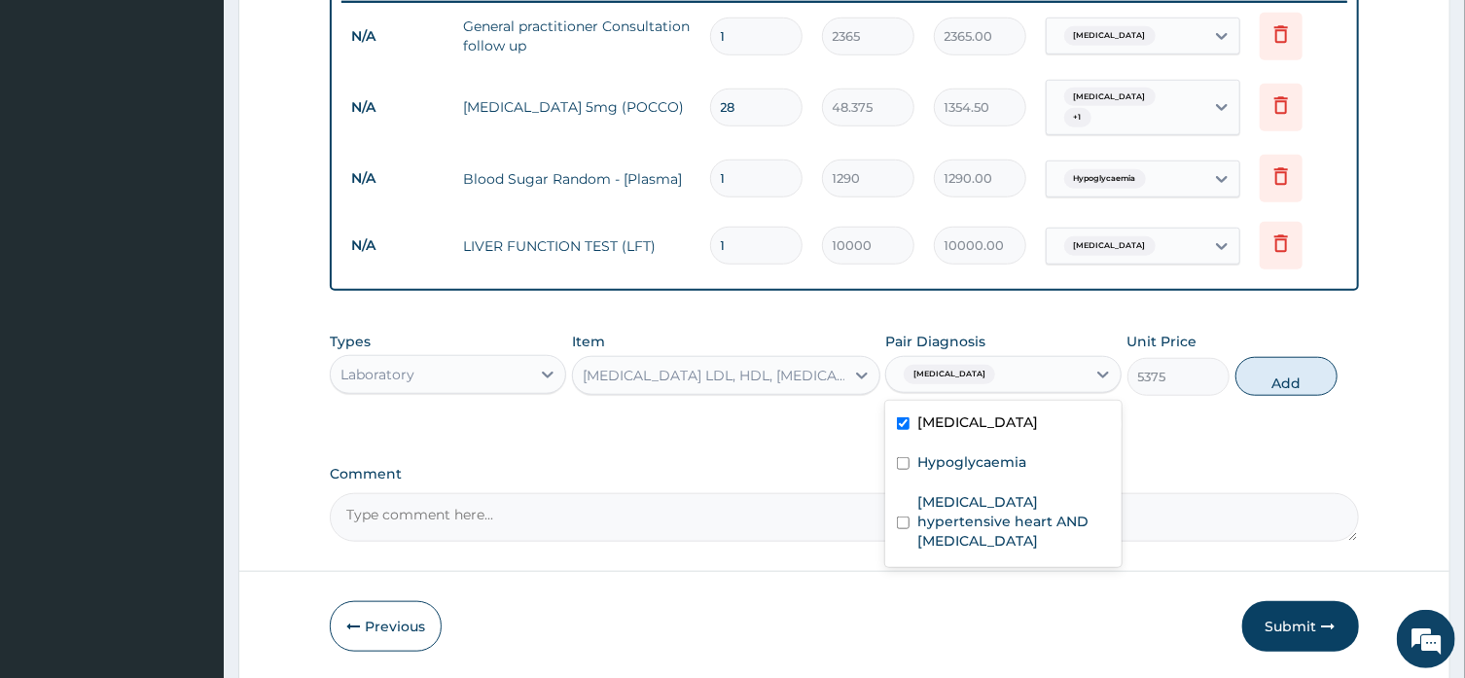
checkbox input "true"
click at [1285, 376] on button "Add" at bounding box center [1286, 376] width 103 height 39
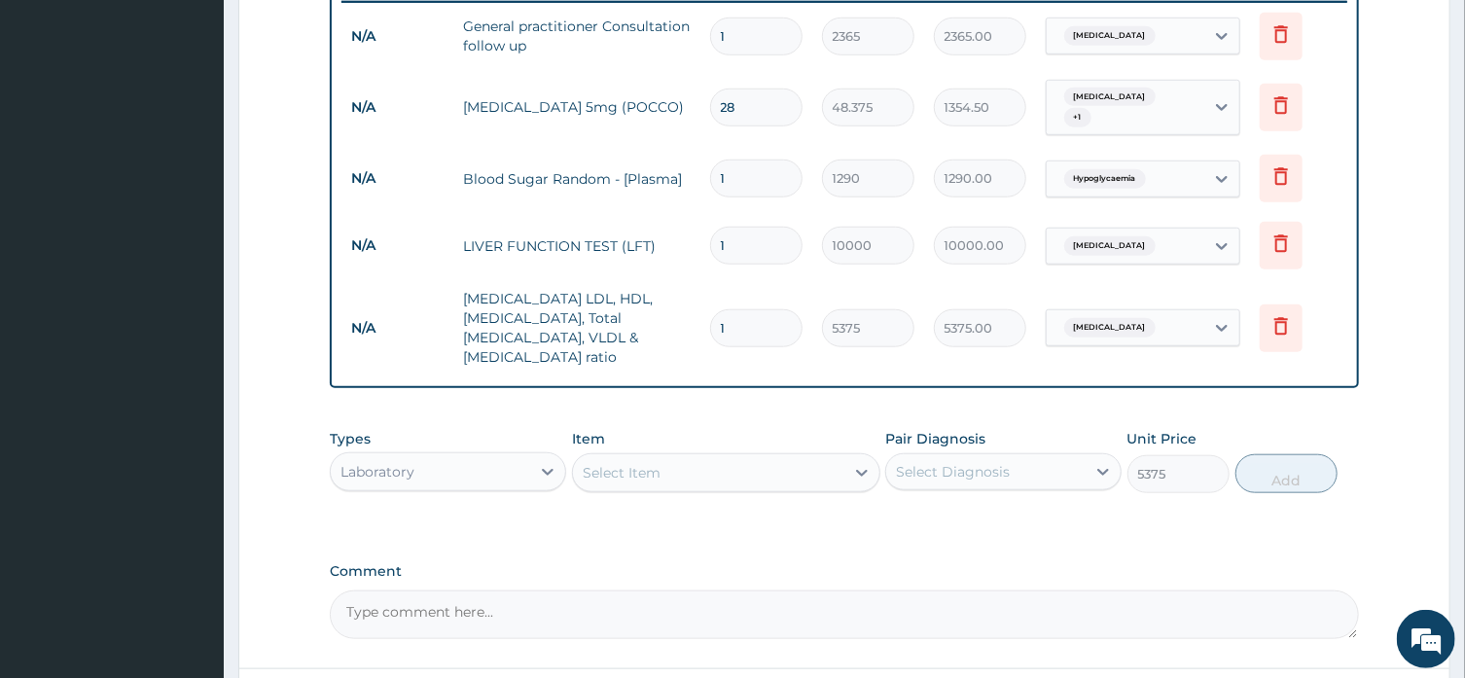
type input "0"
click at [1285, 376] on div "PA Code / Prescription Code Enter Code(Secondary Care Only) Encounter Date 23-0…" at bounding box center [844, 26] width 1028 height 1227
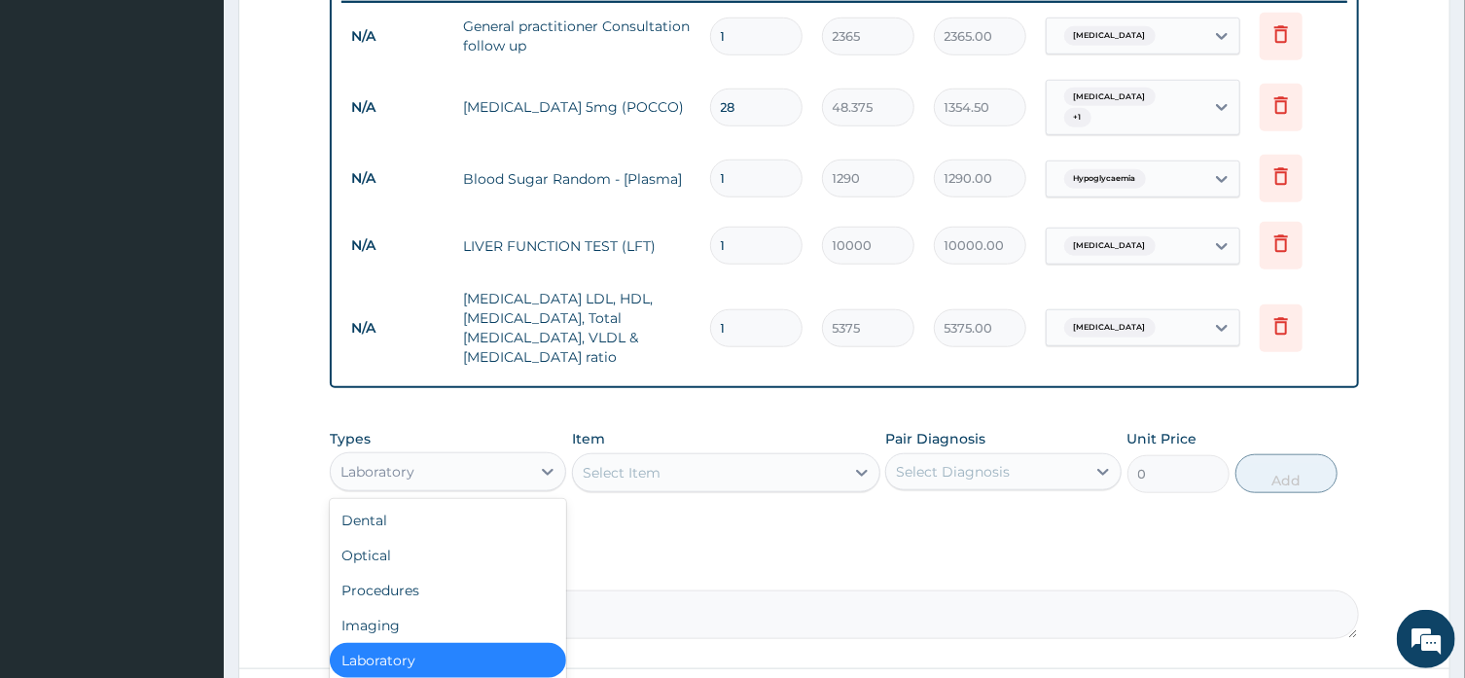
click at [549, 462] on icon at bounding box center [547, 471] width 19 height 19
click at [452, 608] on div "Imaging" at bounding box center [448, 625] width 236 height 35
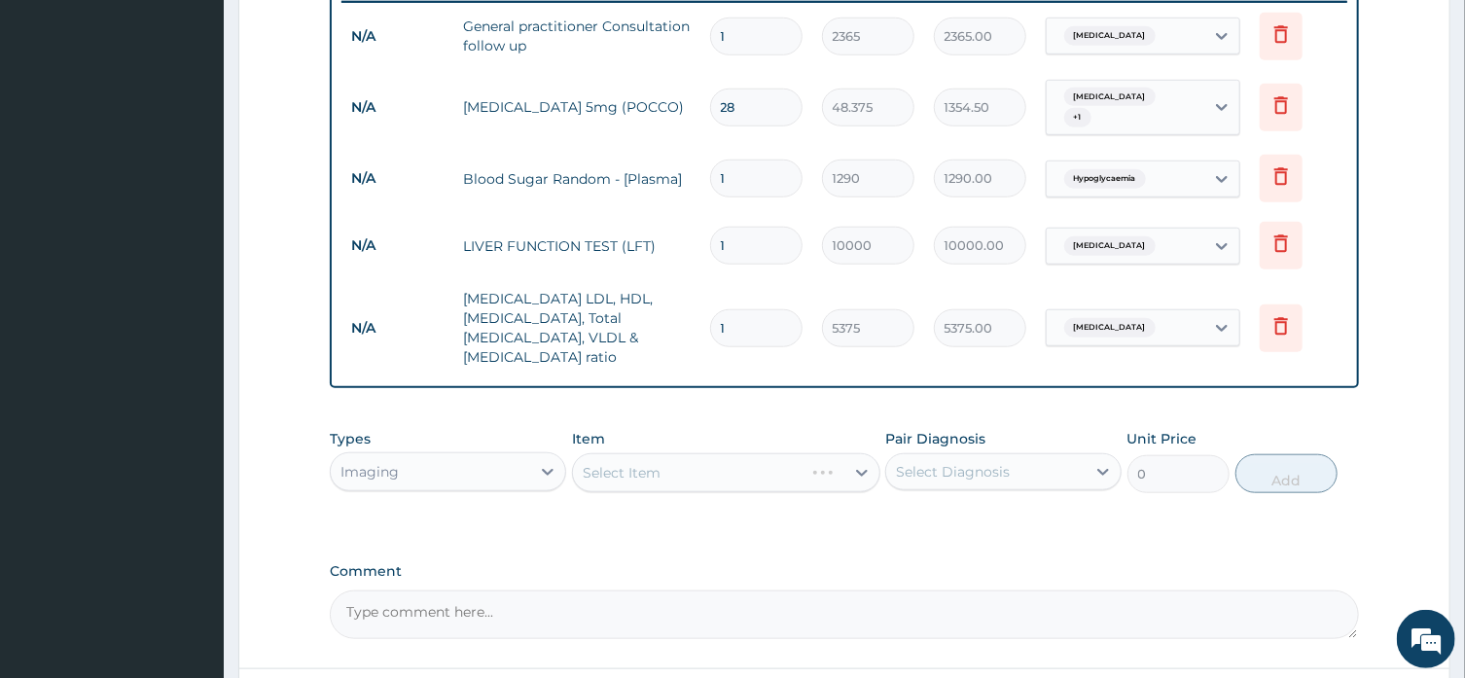
click at [662, 453] on div "Select Item" at bounding box center [726, 472] width 308 height 39
click at [866, 463] on icon at bounding box center [861, 472] width 19 height 19
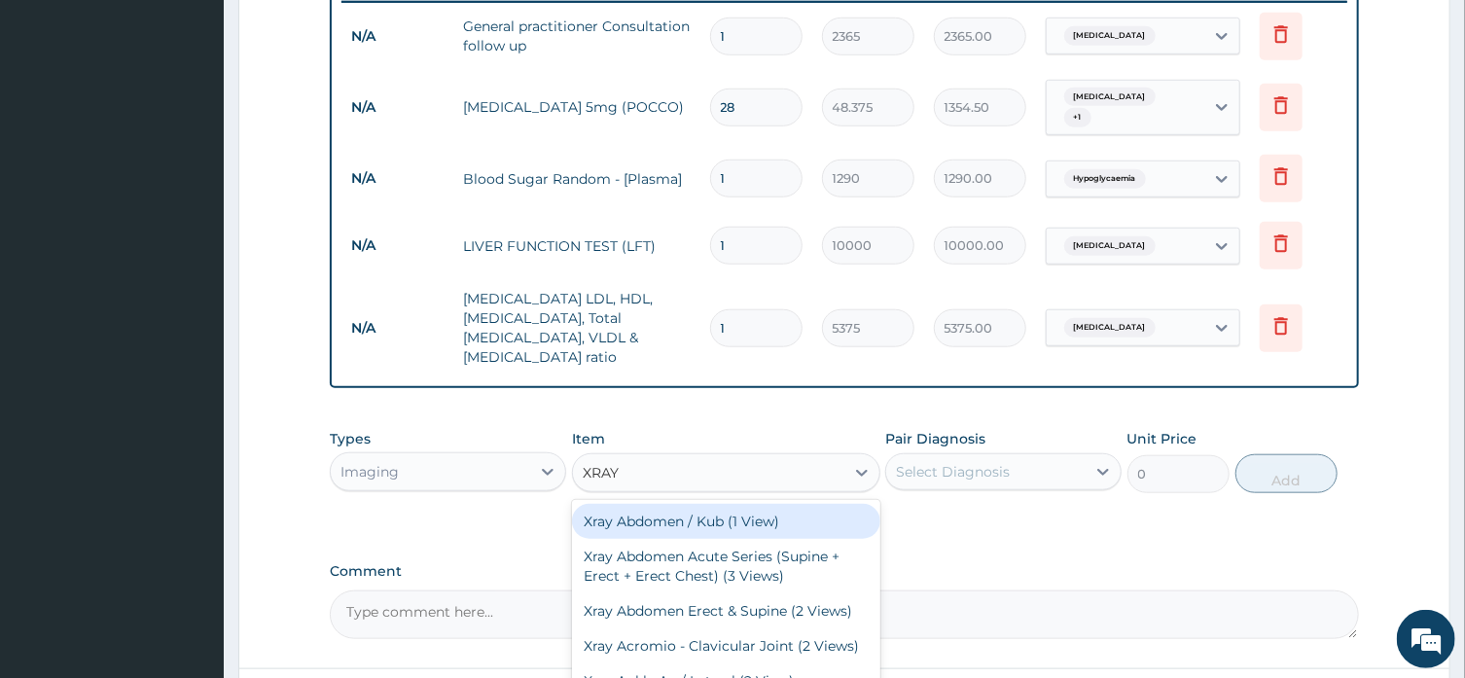
type input "XRAY"
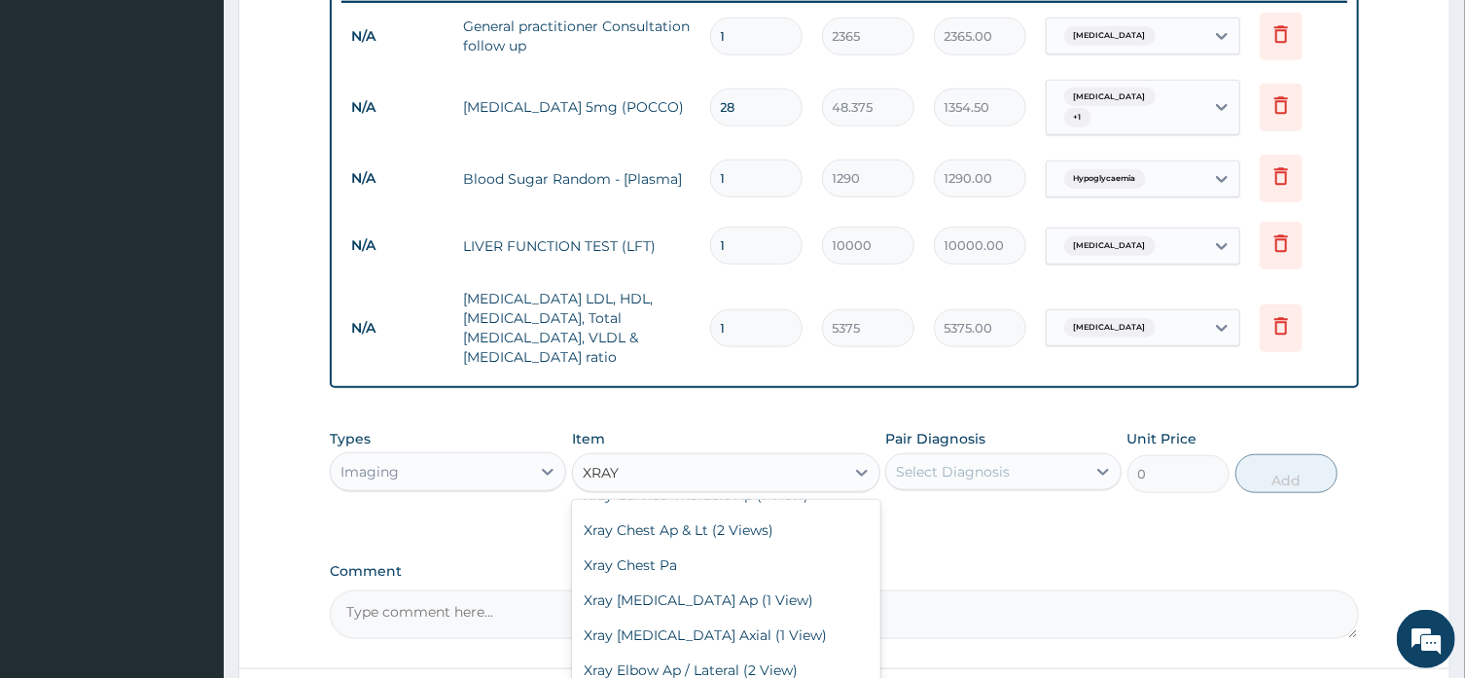
scroll to position [788, 0]
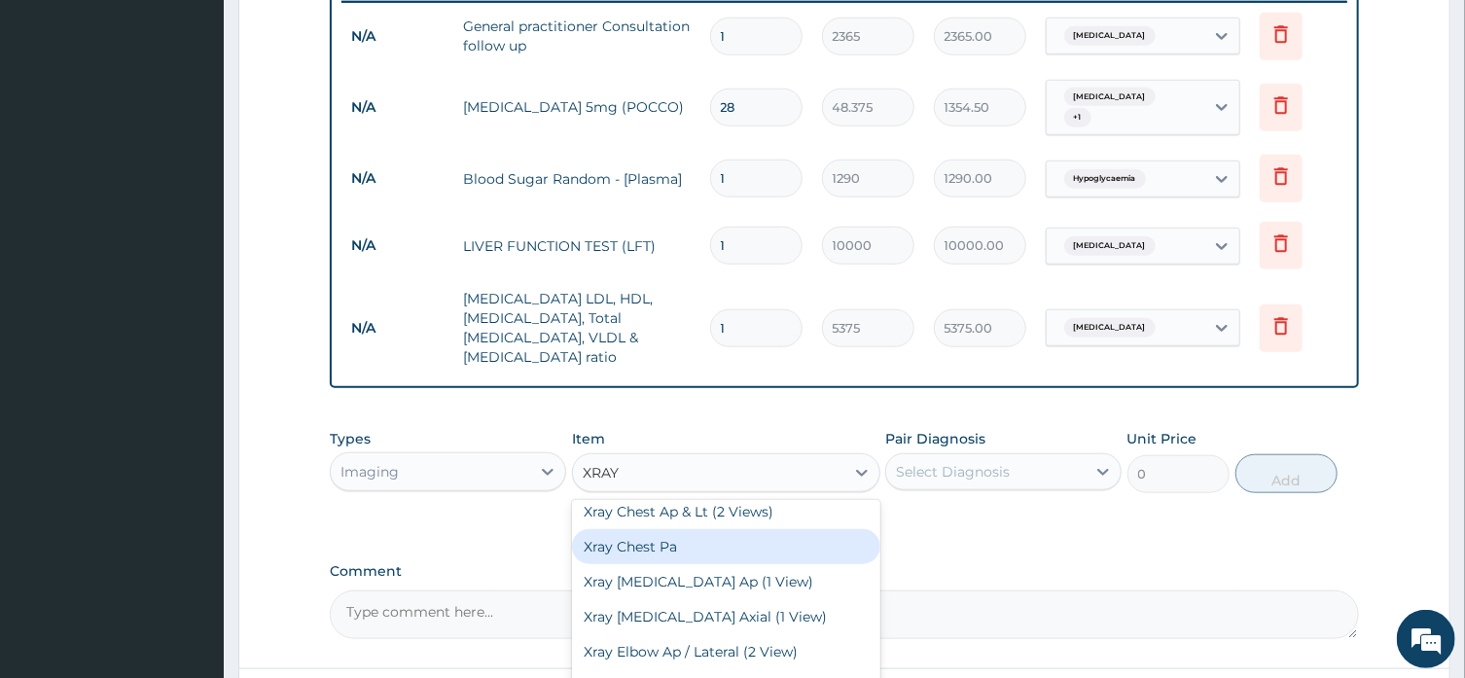
click at [711, 564] on div "Xray Chest Pa" at bounding box center [726, 546] width 308 height 35
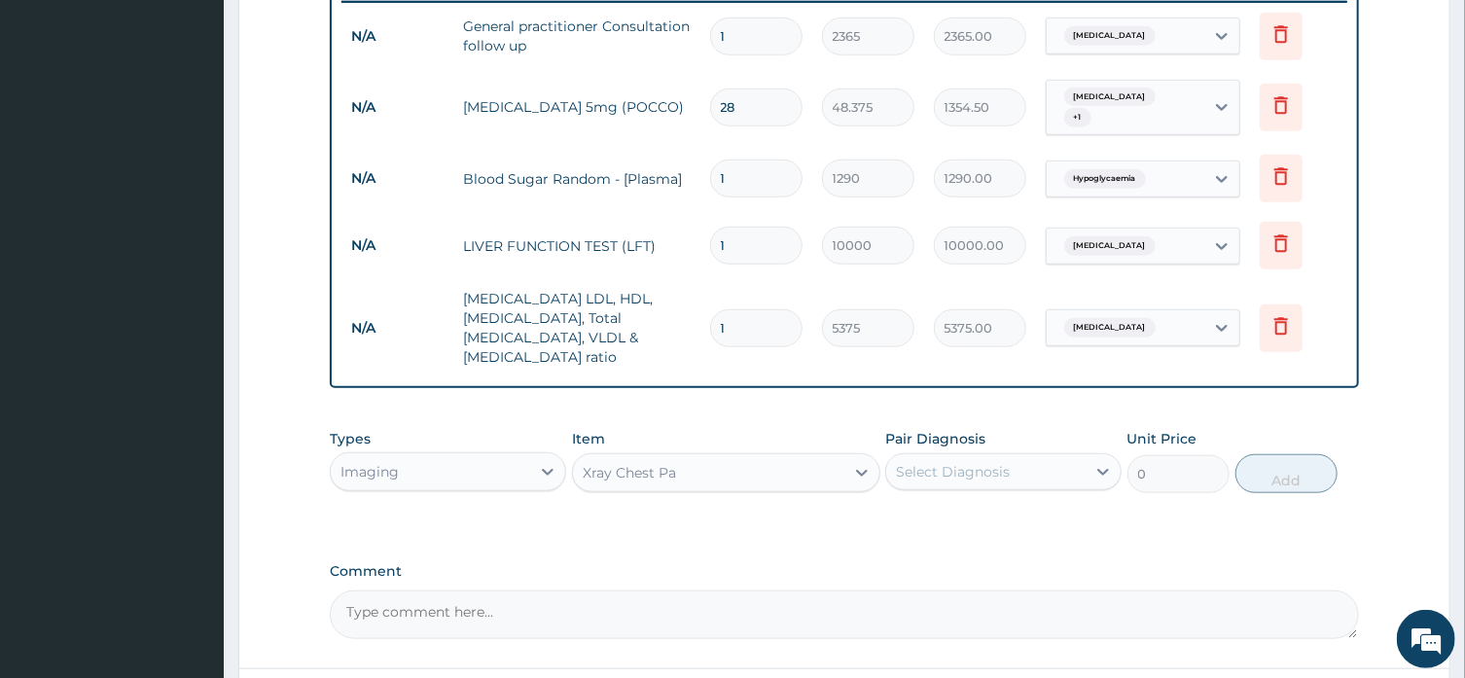
type input "7525"
click at [1101, 462] on icon at bounding box center [1102, 471] width 19 height 19
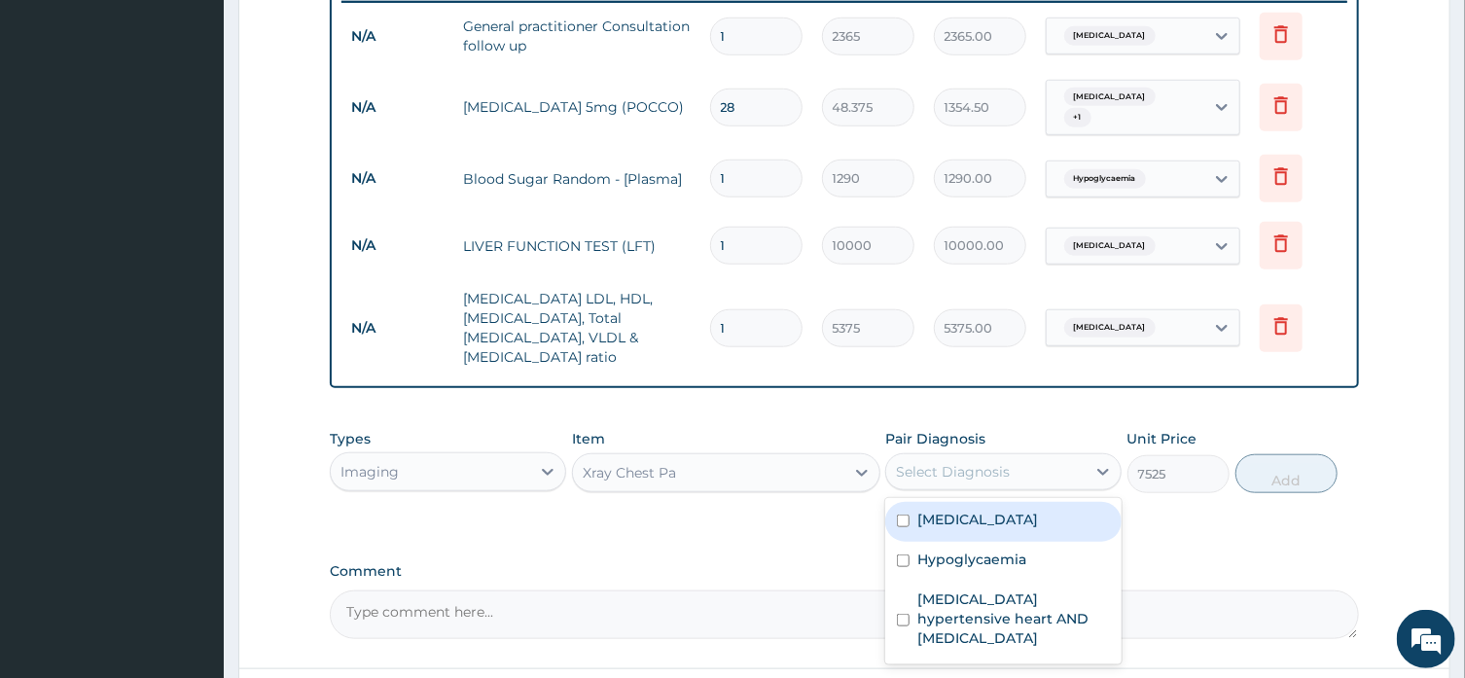
click at [1038, 510] on label "Hypertensive heart disease" at bounding box center [977, 519] width 121 height 19
checkbox input "true"
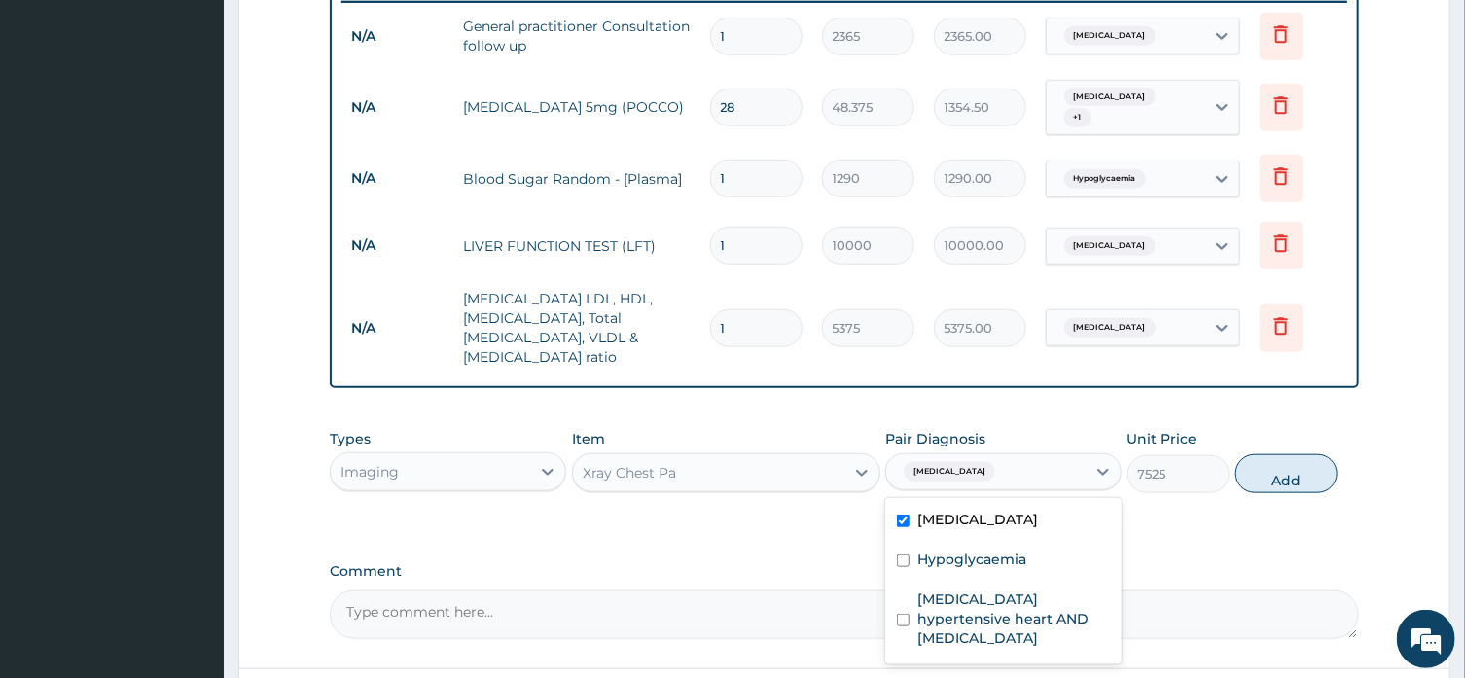
click at [1283, 454] on button "Add" at bounding box center [1286, 473] width 103 height 39
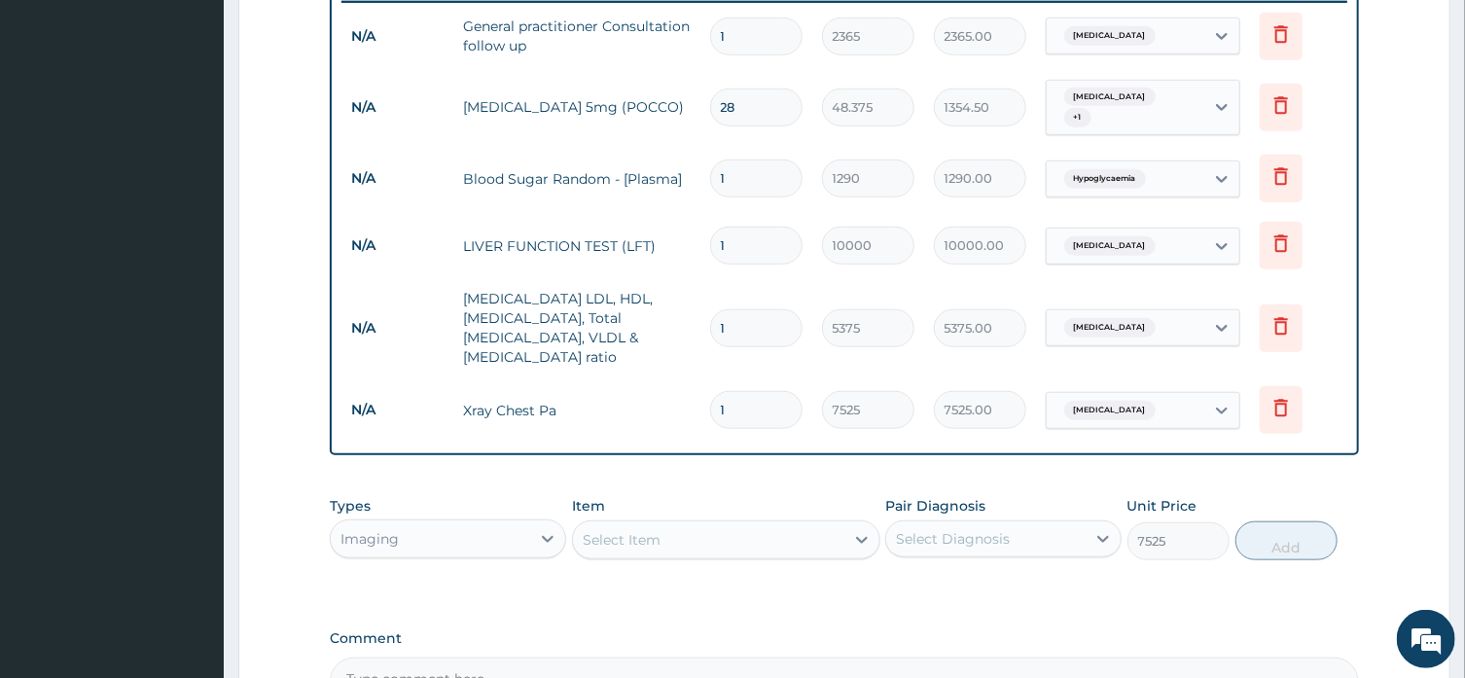
type input "0"
click at [1398, 420] on form "Step 2 of 2 PA Code / Prescription Code Enter Code(Secondary Care Only) Encount…" at bounding box center [844, 88] width 1212 height 1516
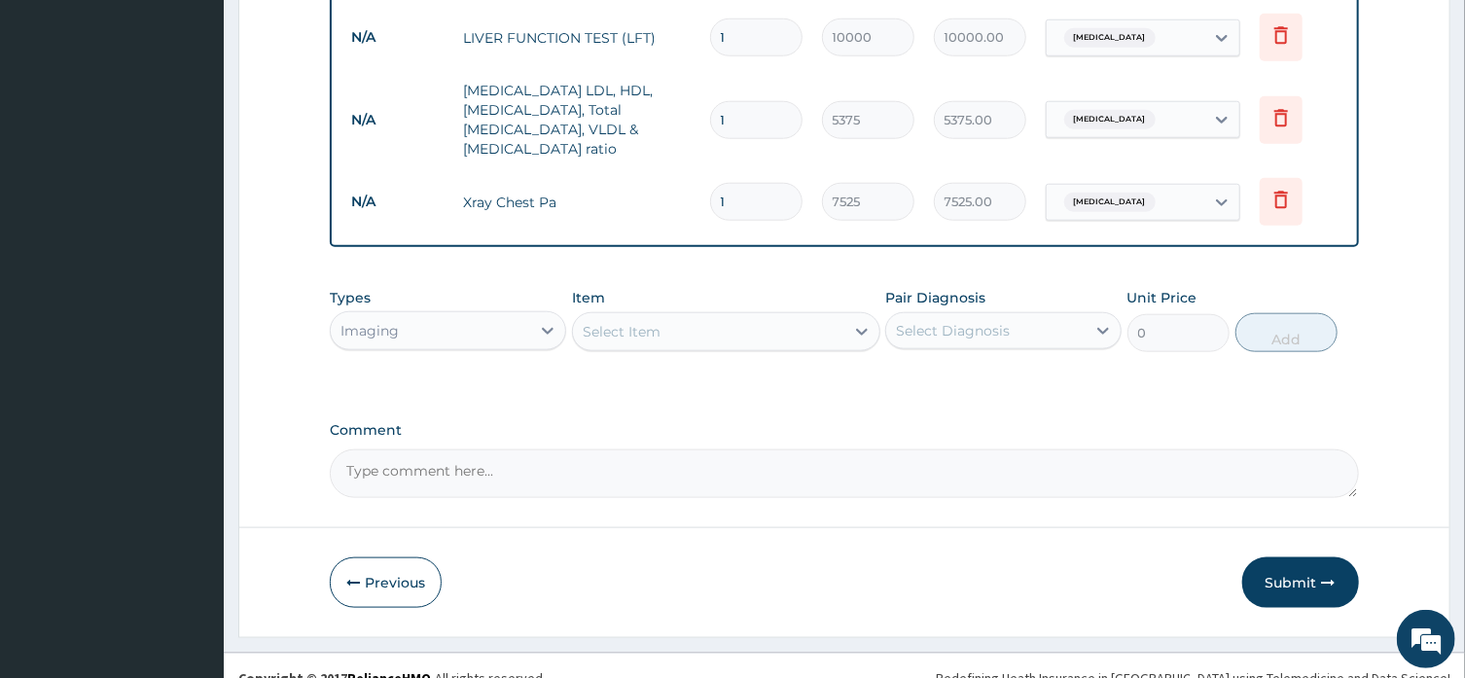
scroll to position [984, 0]
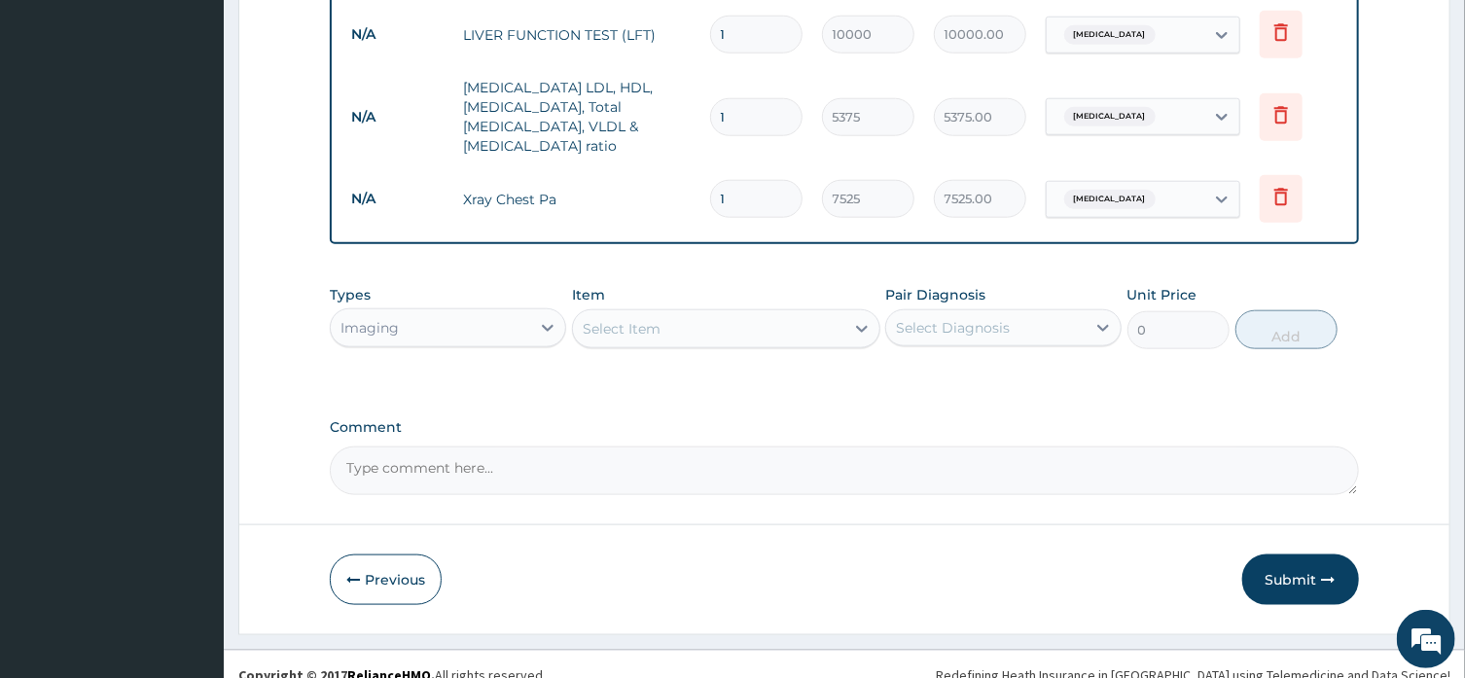
click at [1276, 554] on button "Submit" at bounding box center [1300, 579] width 117 height 51
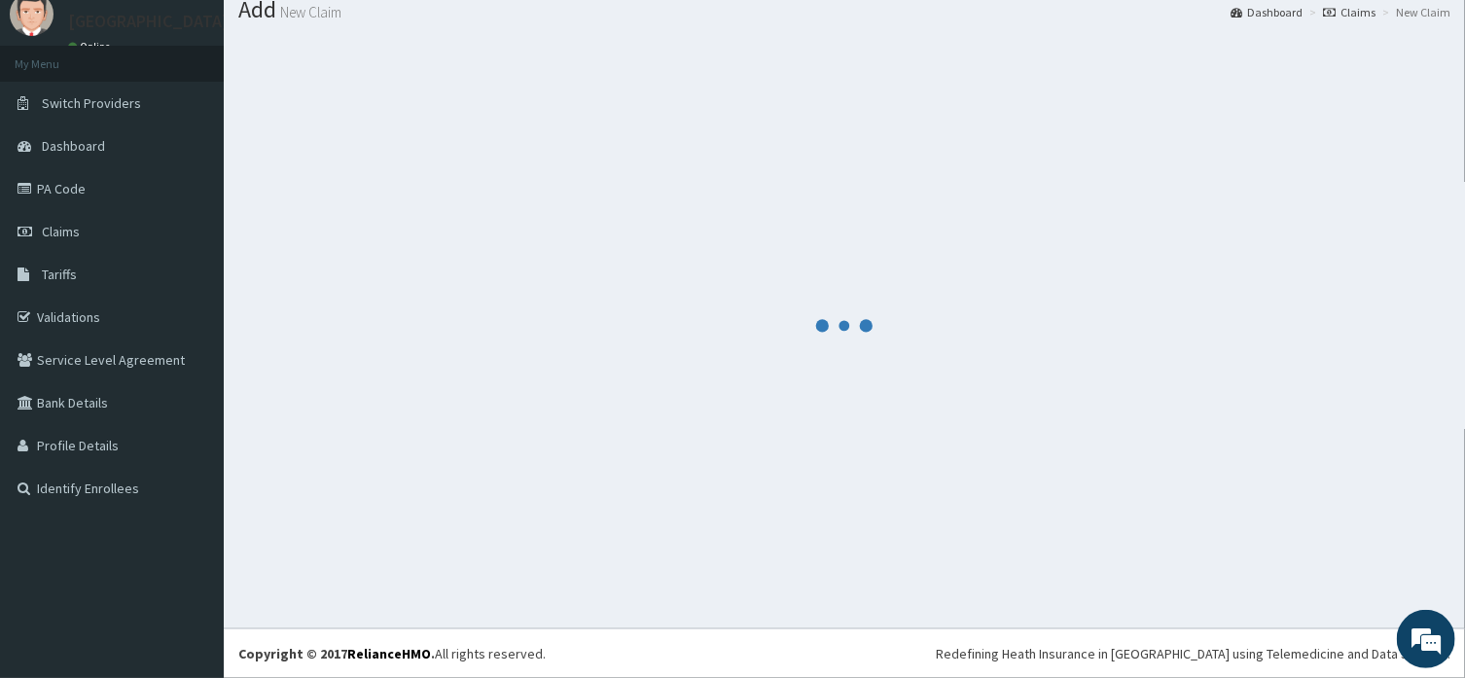
scroll to position [66, 0]
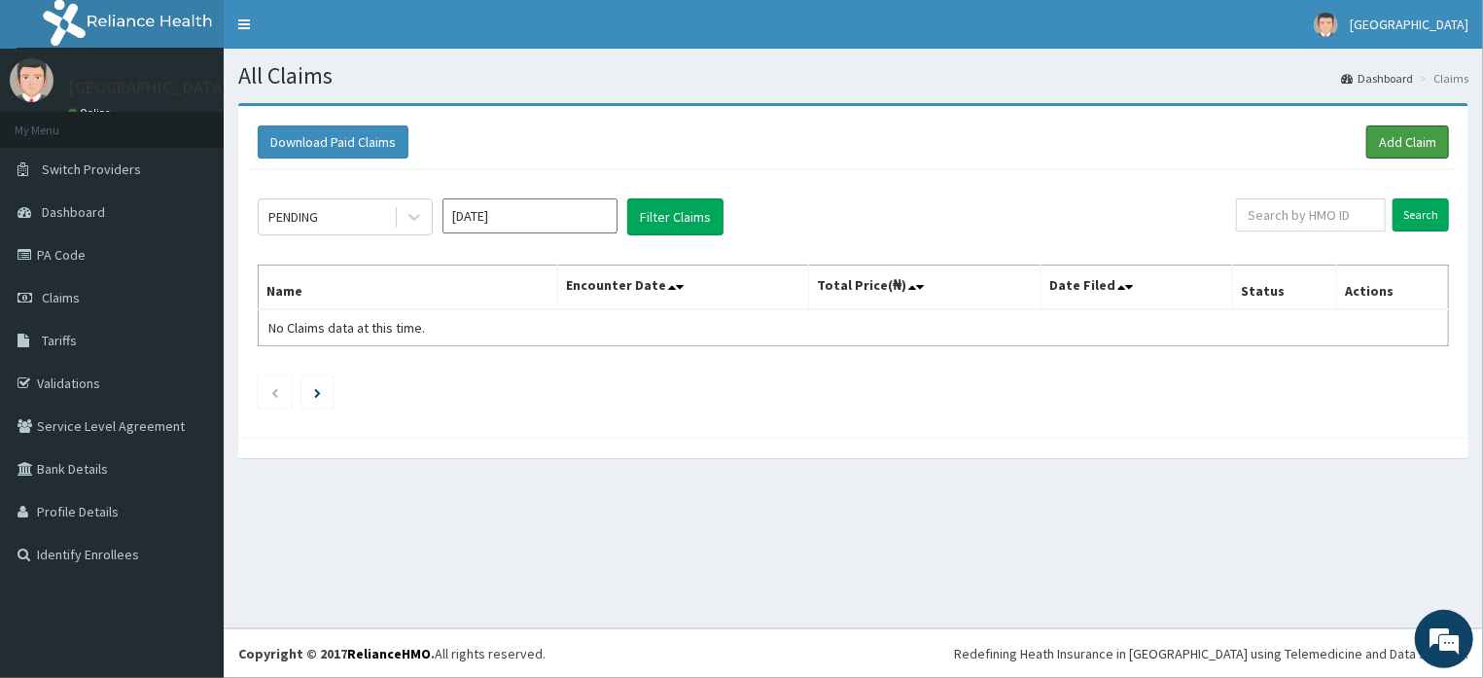
click at [1394, 140] on link "Add Claim" at bounding box center [1408, 141] width 83 height 33
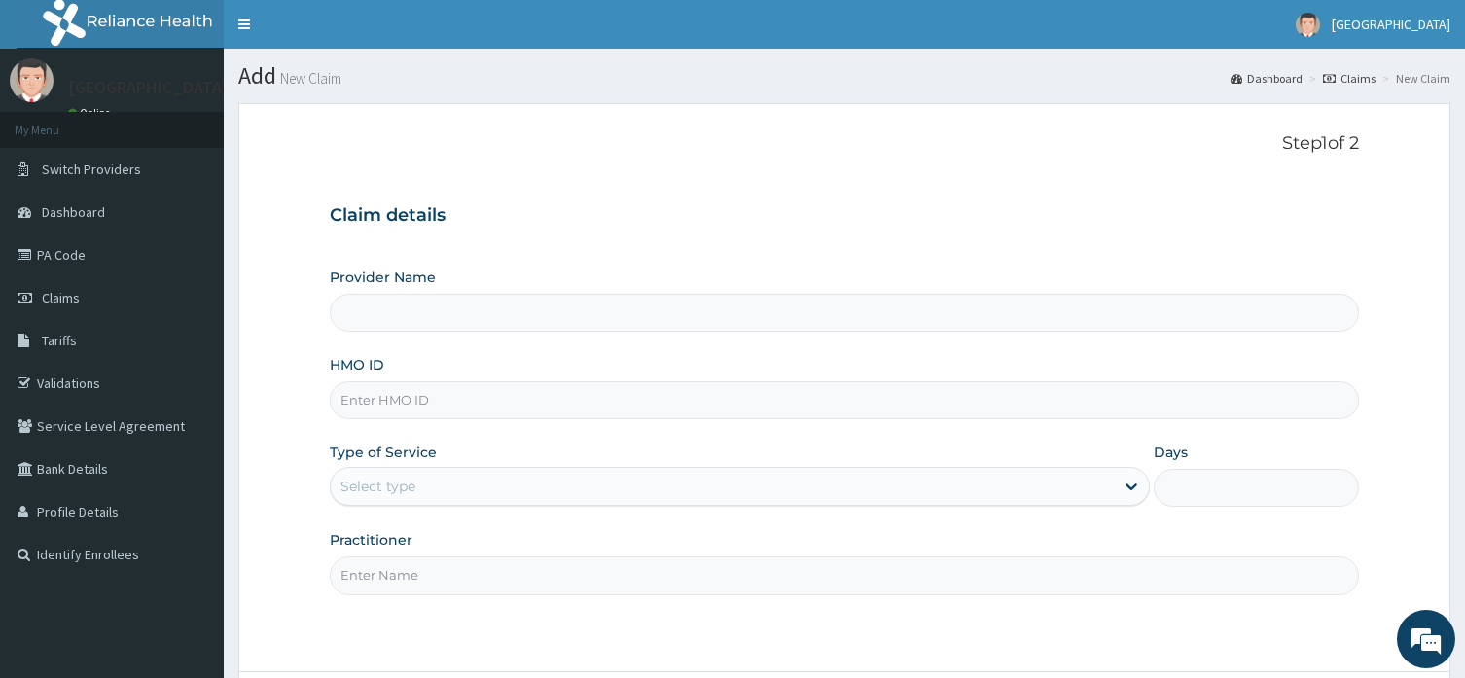
type input "Horeb [GEOGRAPHIC_DATA]"
click at [1014, 407] on input "HMO ID" at bounding box center [844, 400] width 1028 height 38
type input "CYU/10249/A"
click at [98, 252] on link "PA Code" at bounding box center [112, 254] width 224 height 43
